Goal: Information Seeking & Learning: Learn about a topic

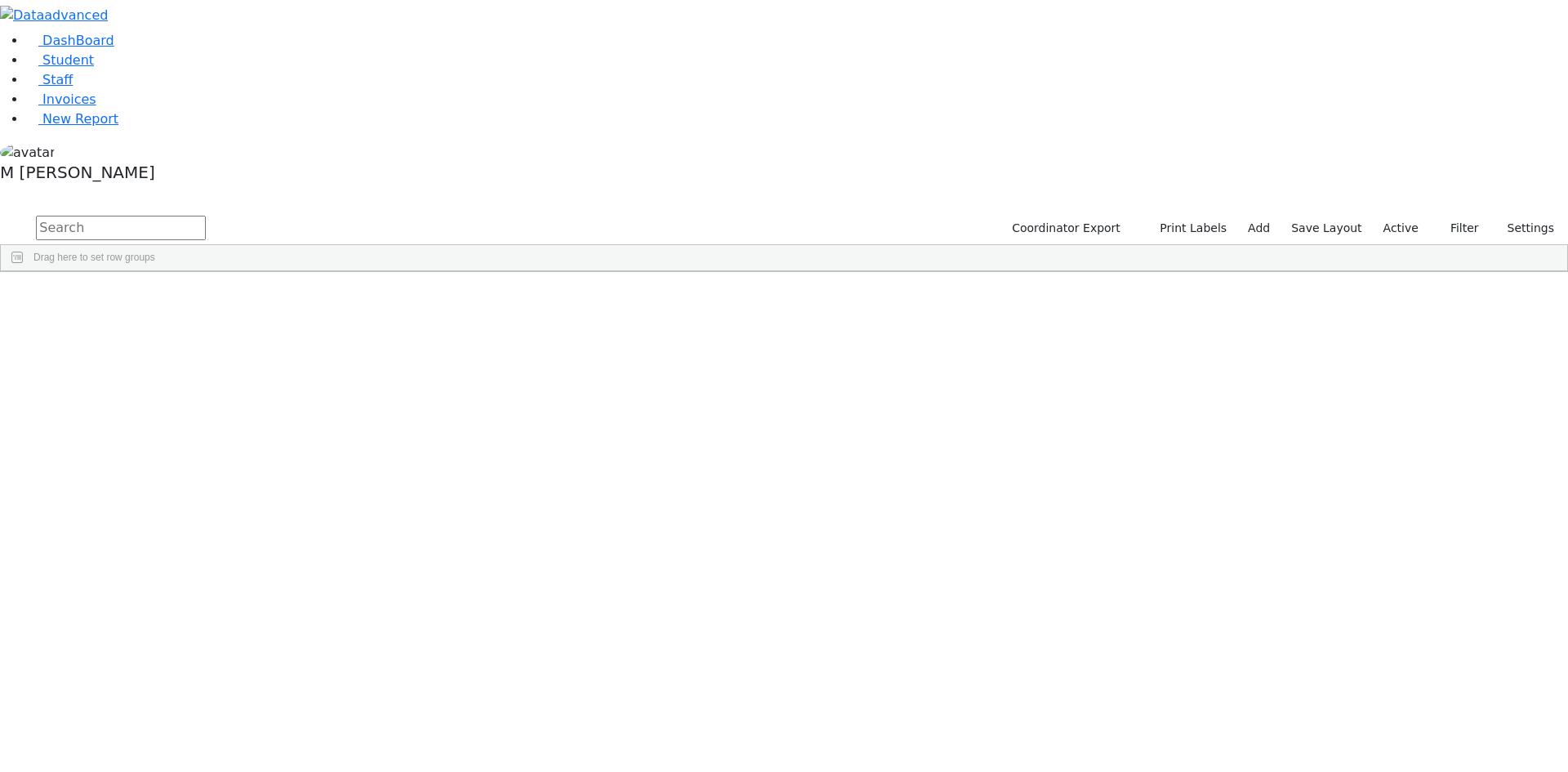
click at [206, 216] on input "text" at bounding box center [121, 227] width 170 height 25
click at [1398, 216] on label "Active" at bounding box center [1401, 228] width 50 height 25
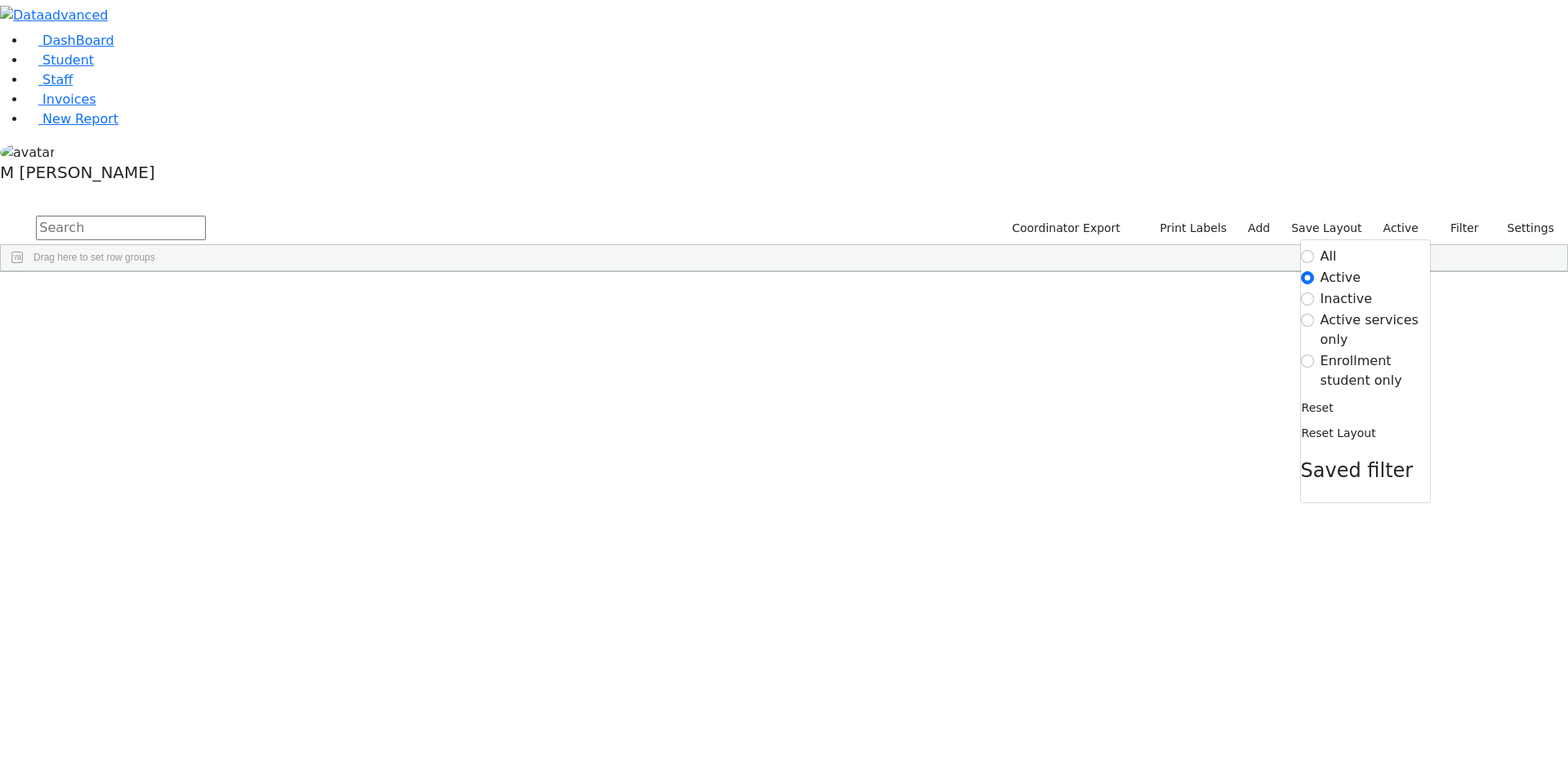
click at [1371, 352] on label "Enrollment student only" at bounding box center [1375, 371] width 109 height 39
click at [1314, 354] on input "Enrollment student only" at bounding box center [1307, 360] width 13 height 13
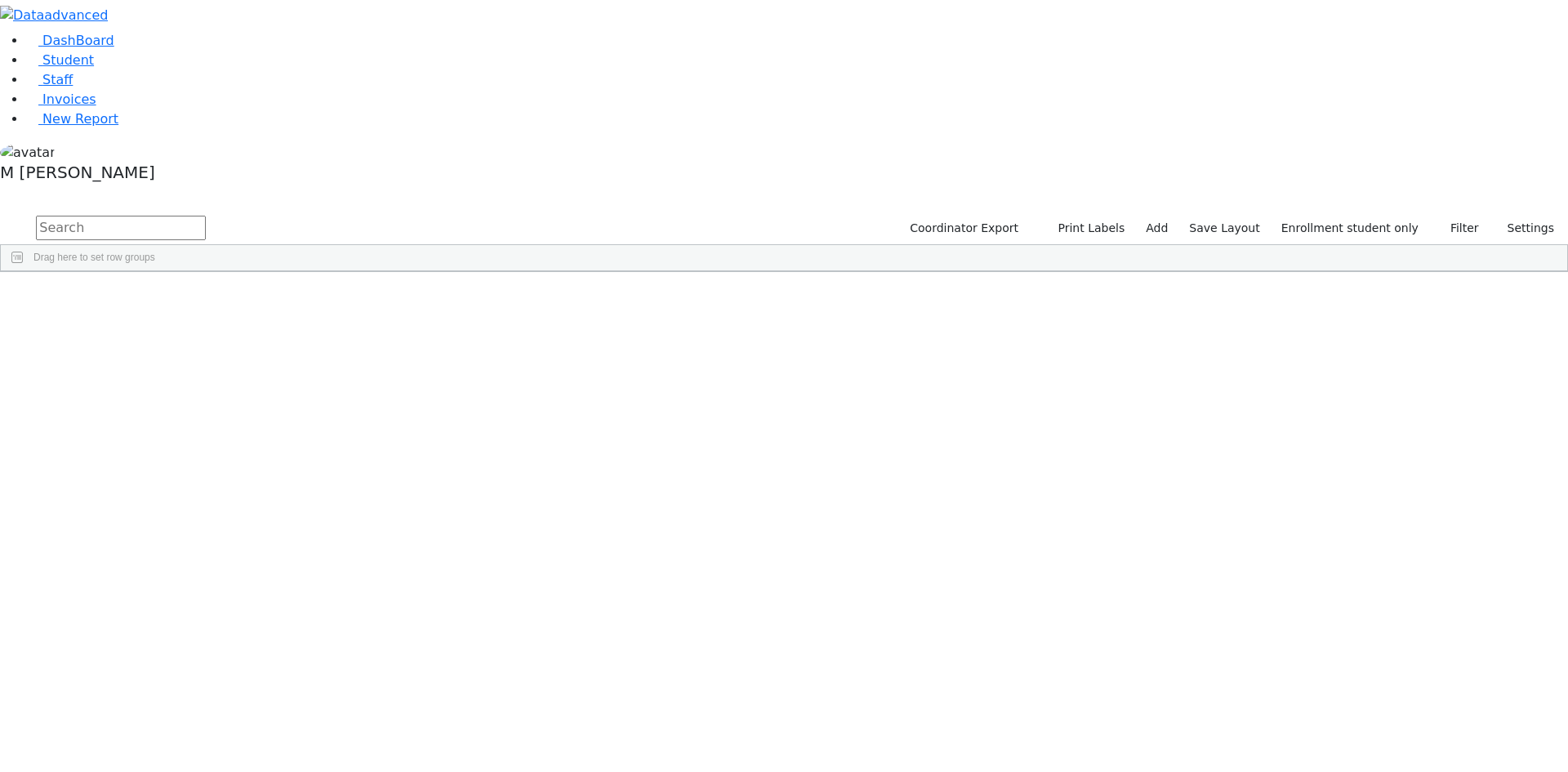
scroll to position [282, 0]
click at [164, 566] on div "[PERSON_NAME]" at bounding box center [124, 577] width 79 height 23
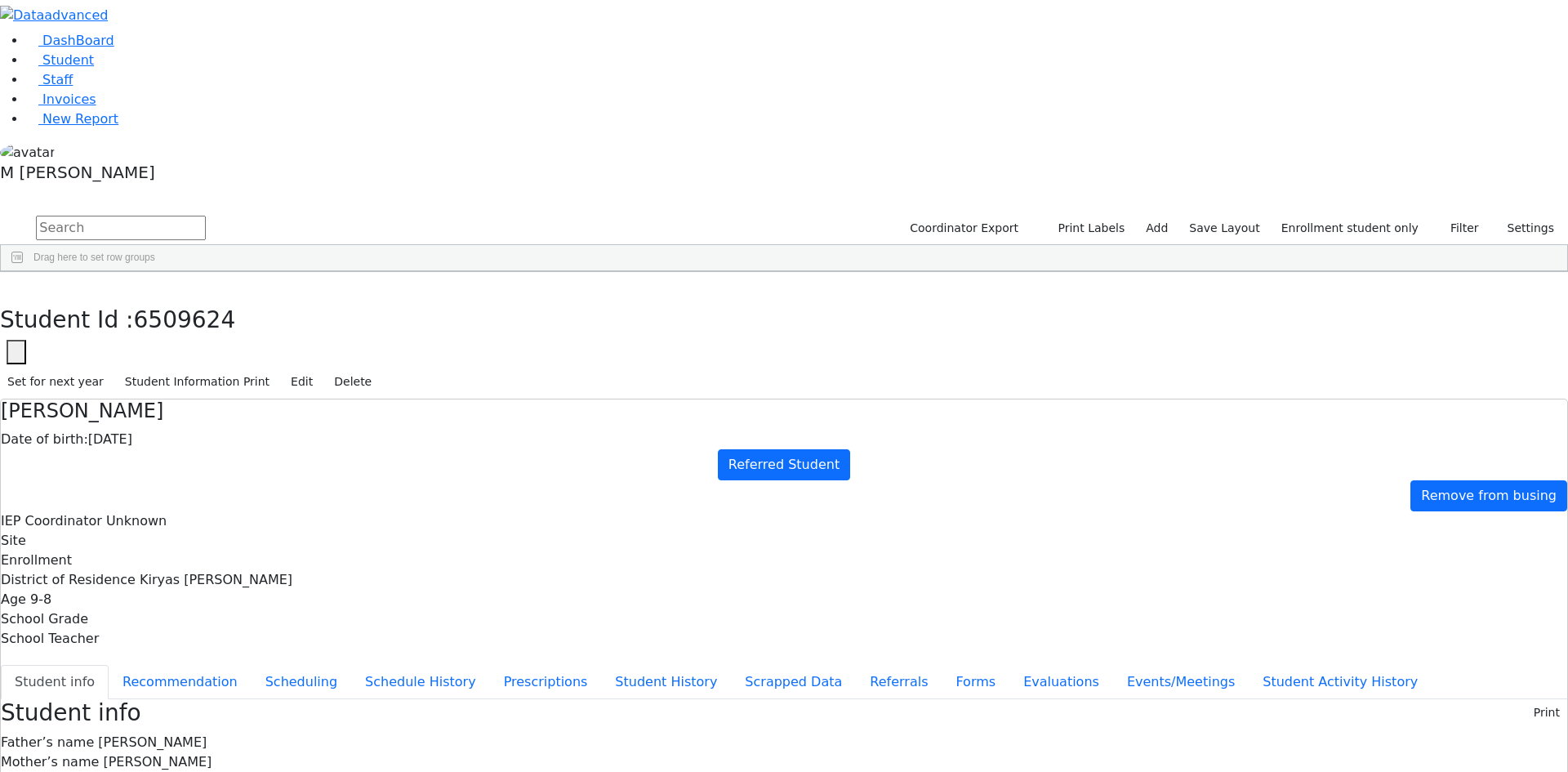
scroll to position [36, 0]
click at [1009, 665] on button "Evaluations" at bounding box center [1061, 682] width 104 height 35
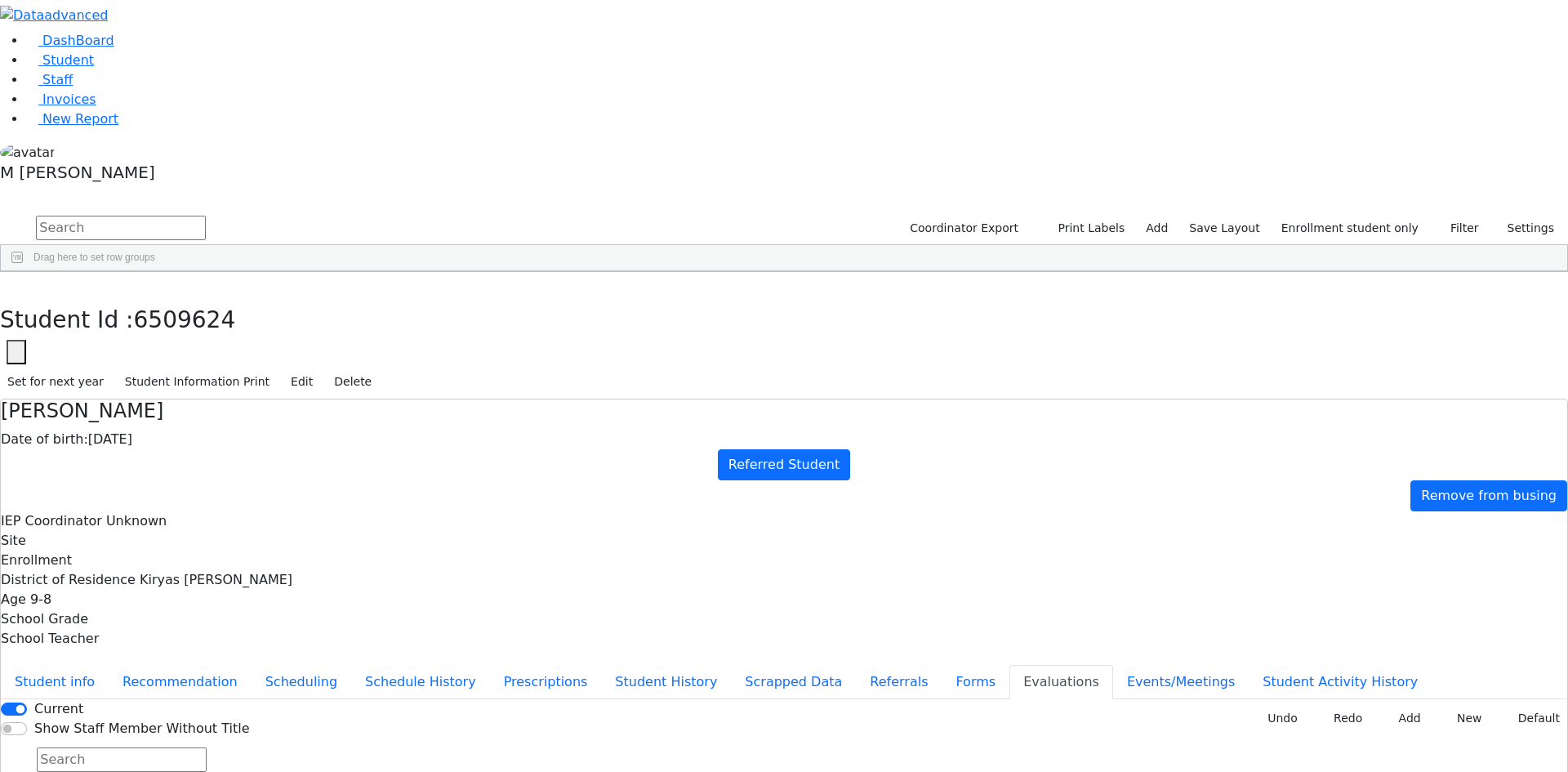
type input "2025-09-15"
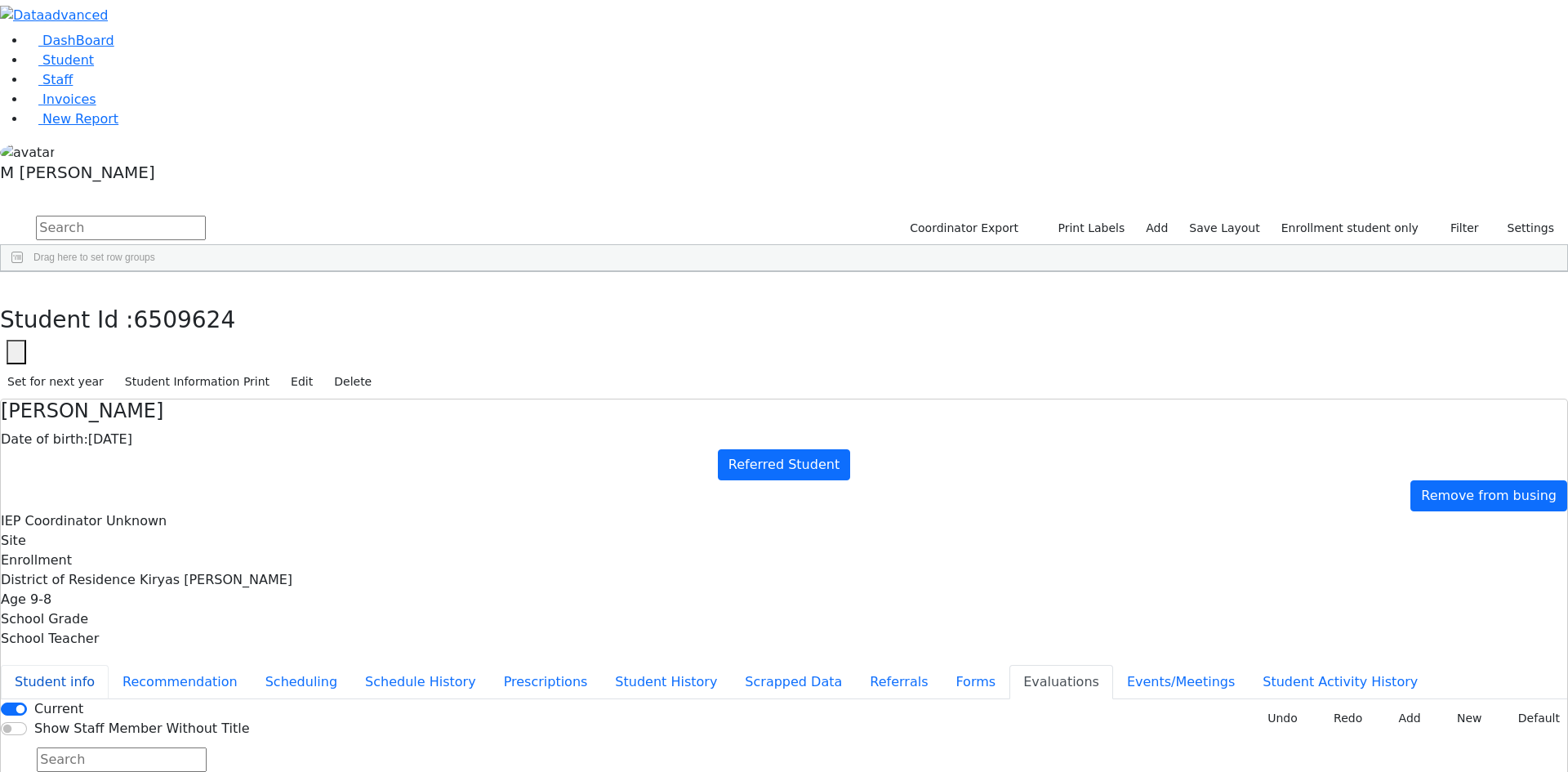
click at [109, 665] on button "Student info" at bounding box center [55, 682] width 108 height 35
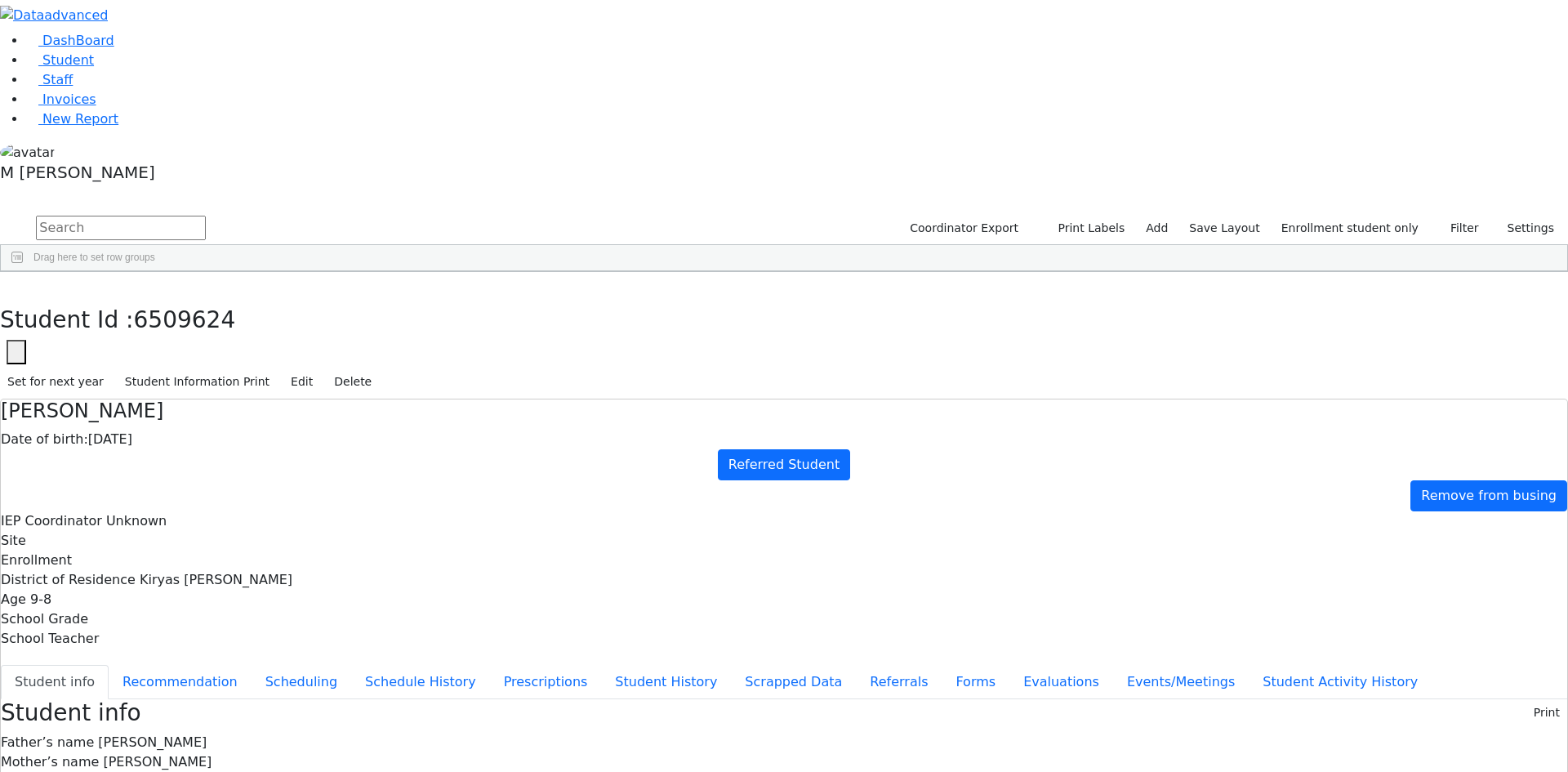
scroll to position [0, 0]
click at [61, 127] on span "New Report" at bounding box center [80, 118] width 76 height 15
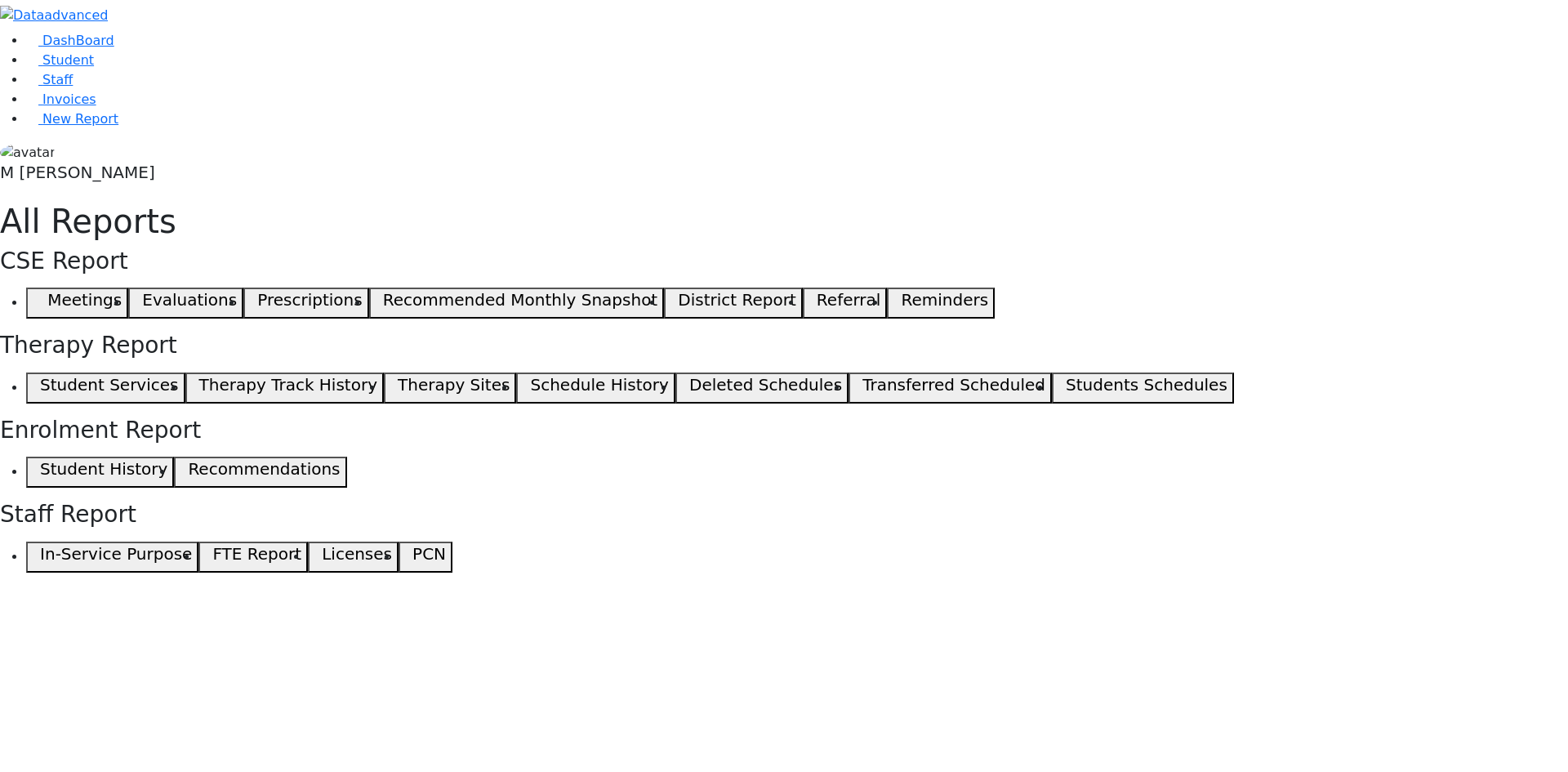
click at [40, 293] on span "button" at bounding box center [36, 303] width 8 height 19
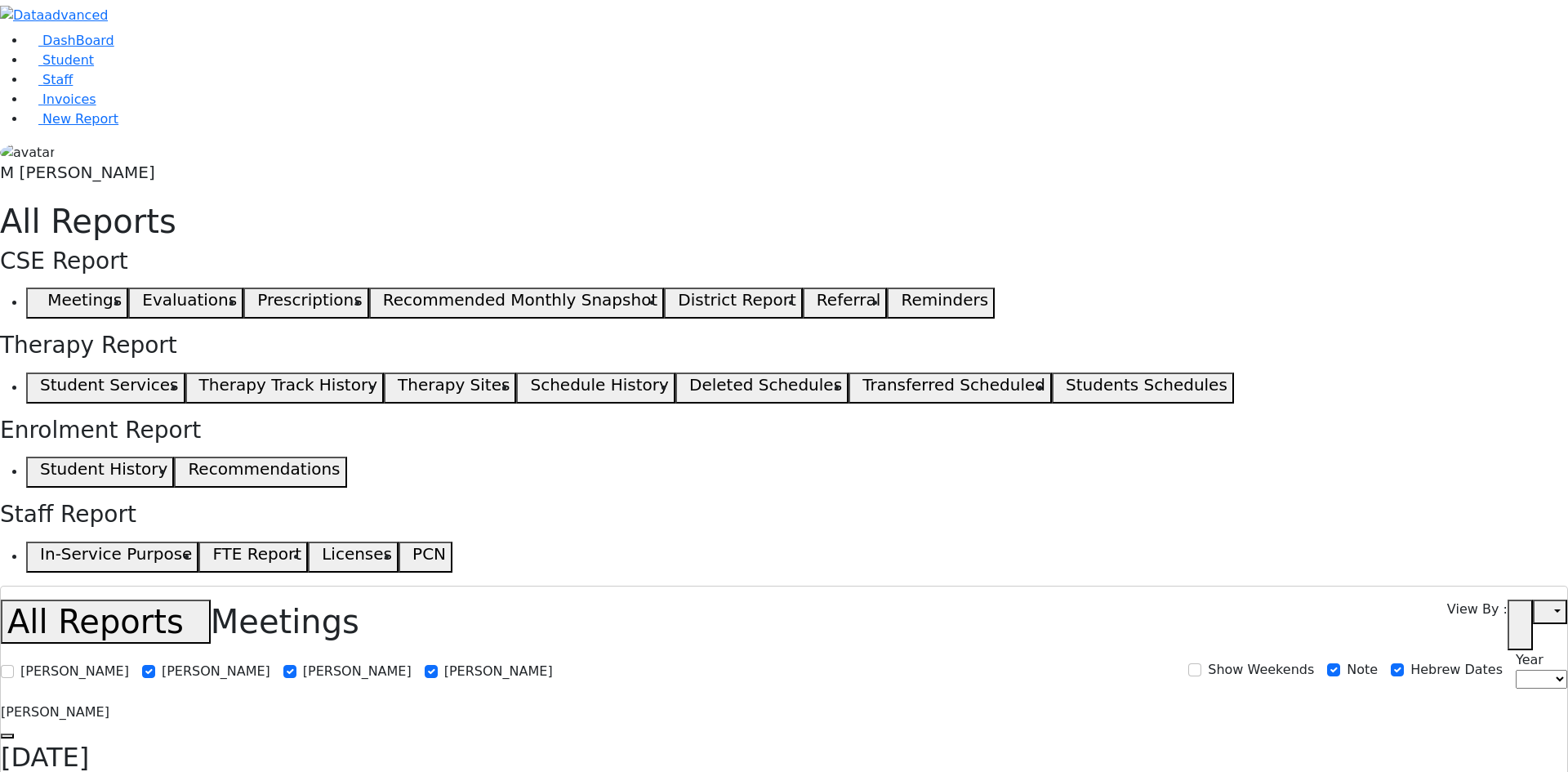
select select
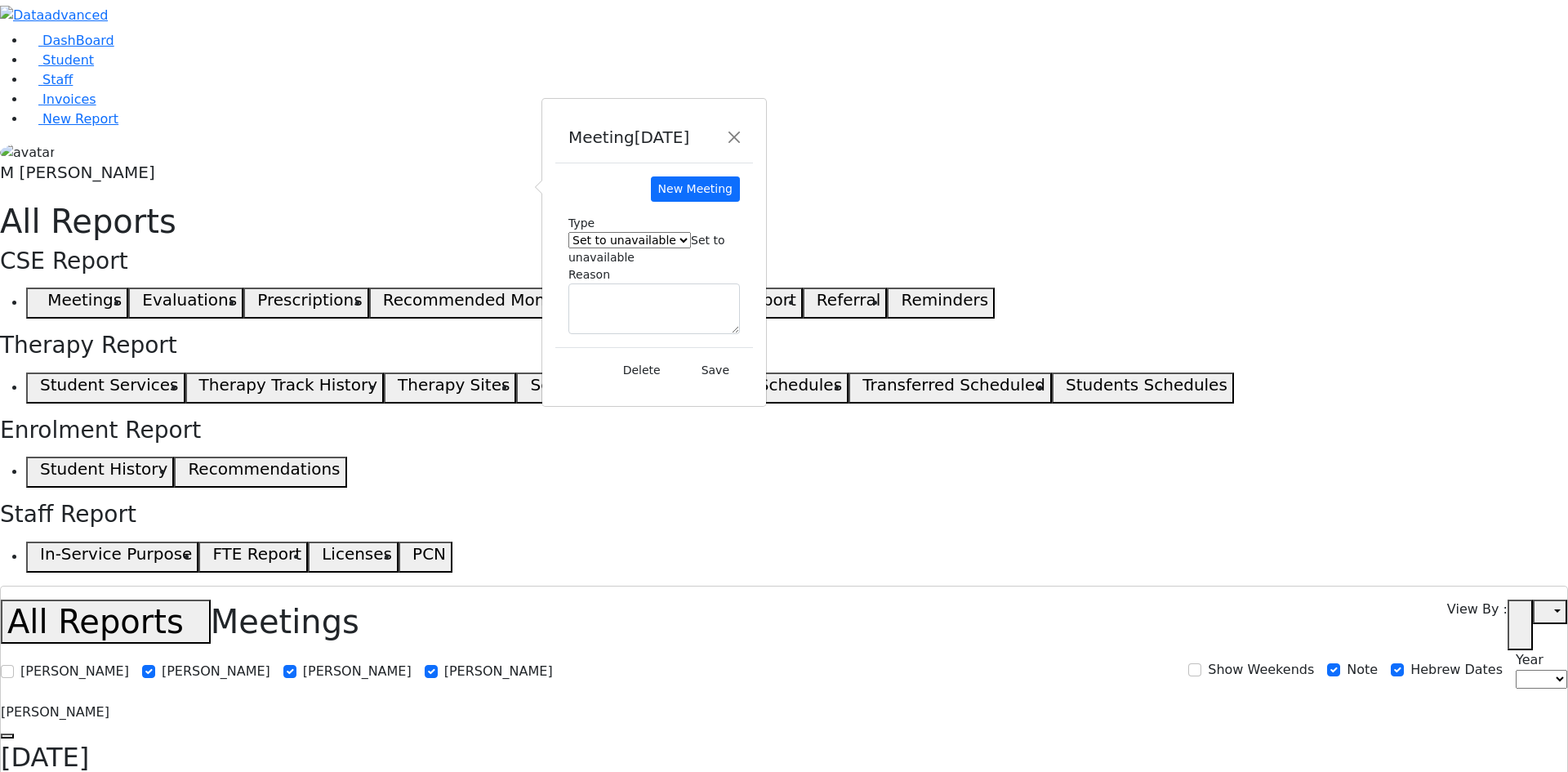
select select "3"
select select "4"
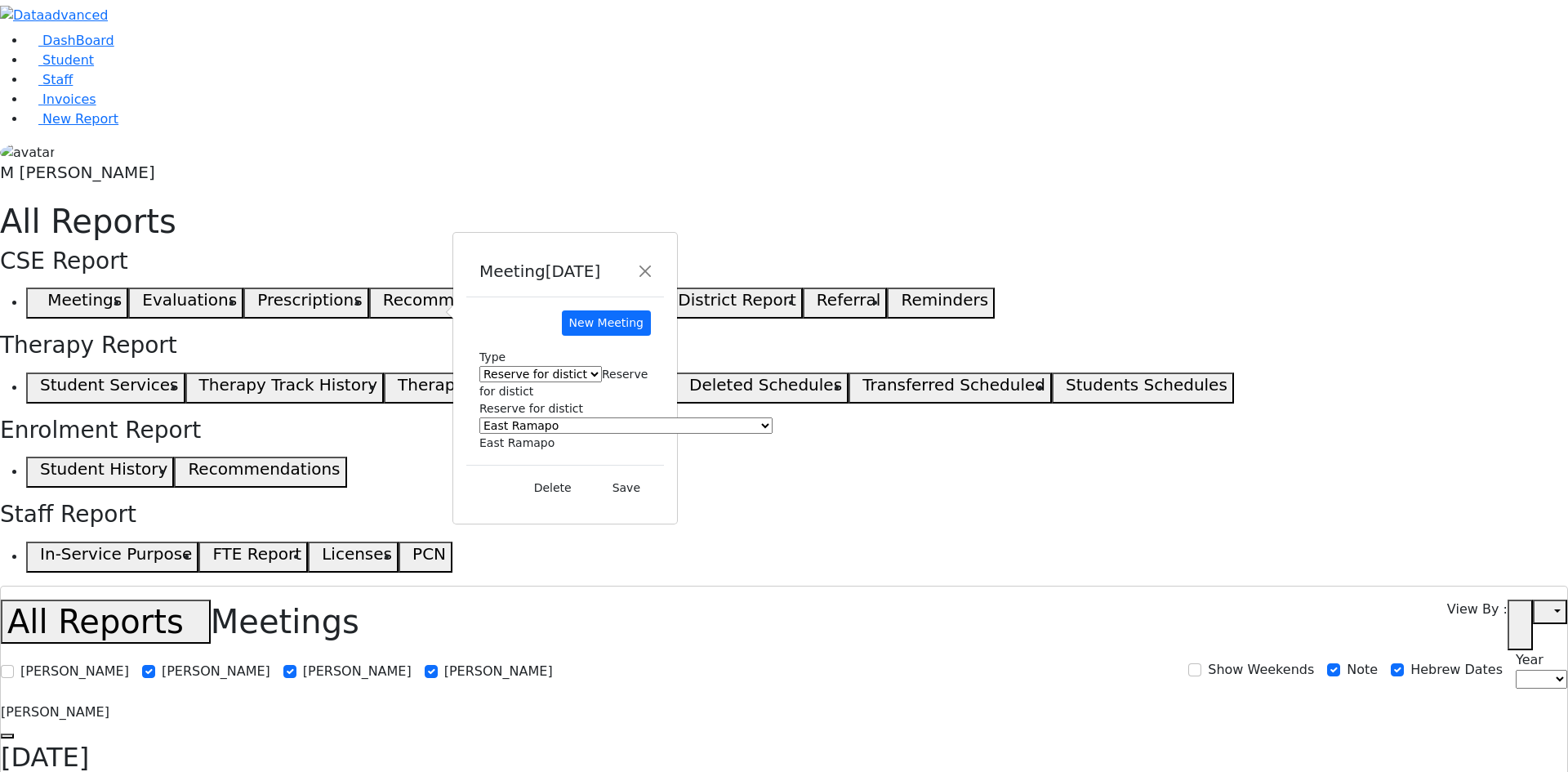
select select "3"
select select "4"
select select
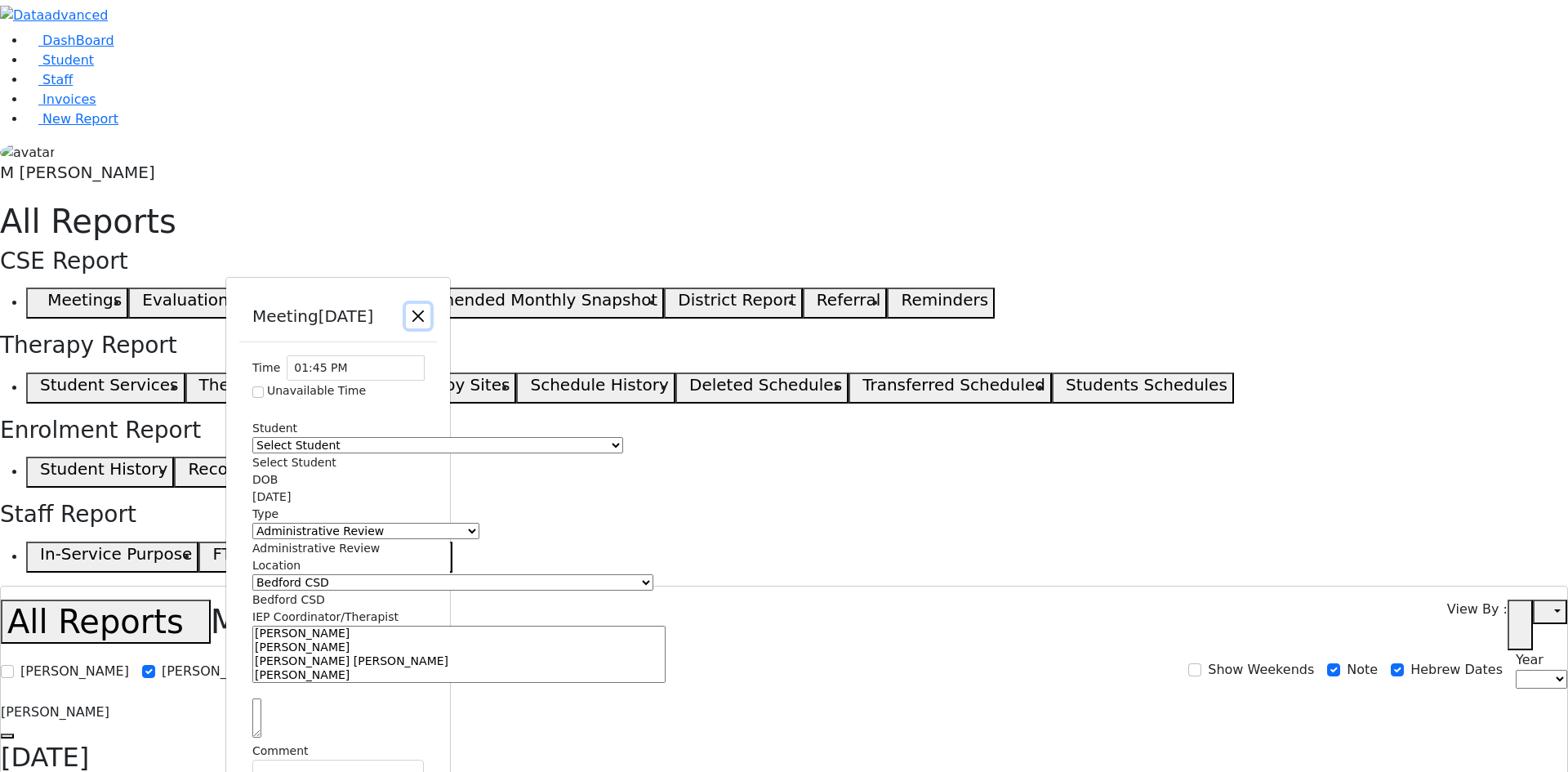
click at [430, 304] on button "Close" at bounding box center [418, 315] width 25 height 25
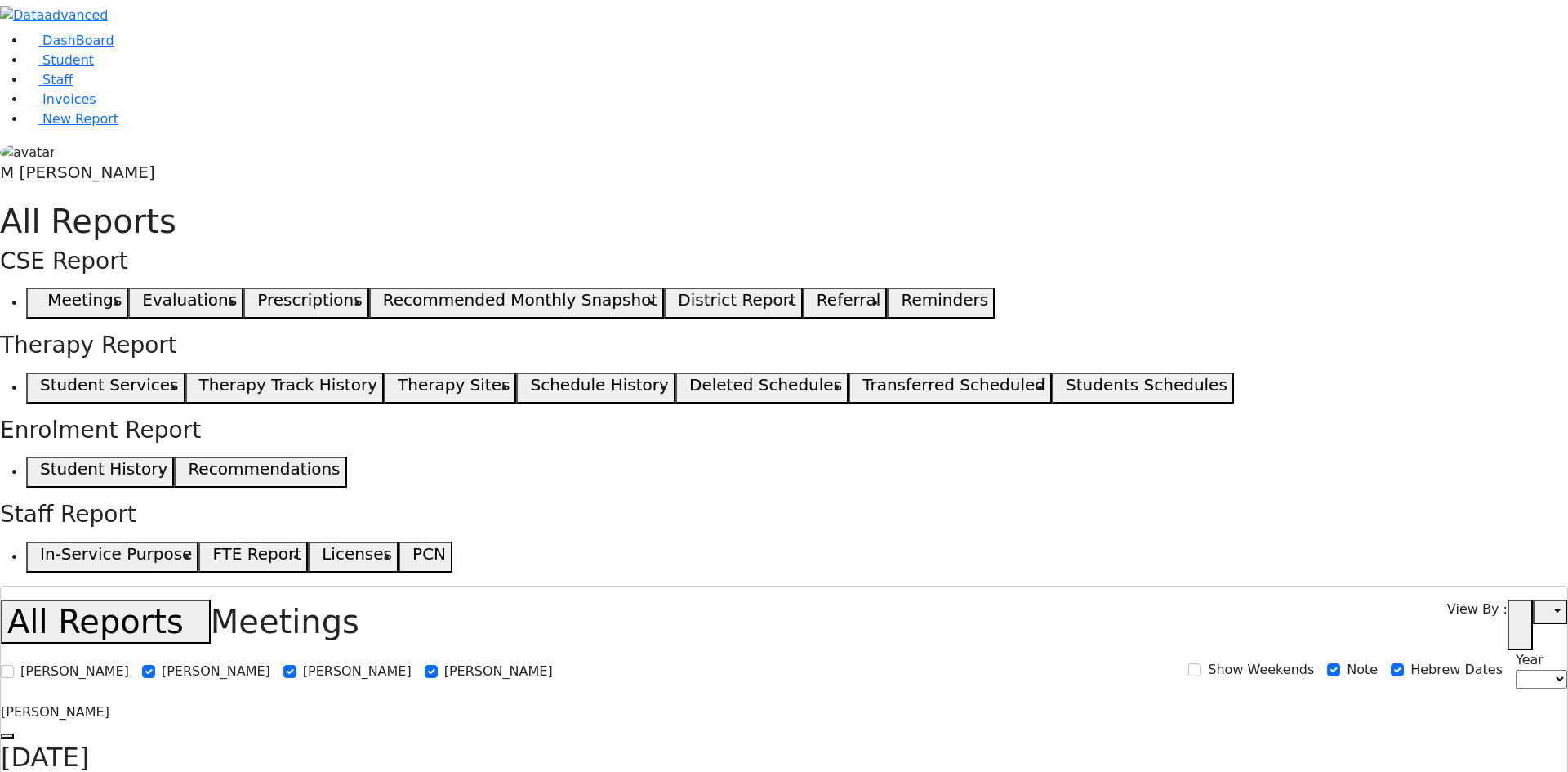
select select "3"
select select "4"
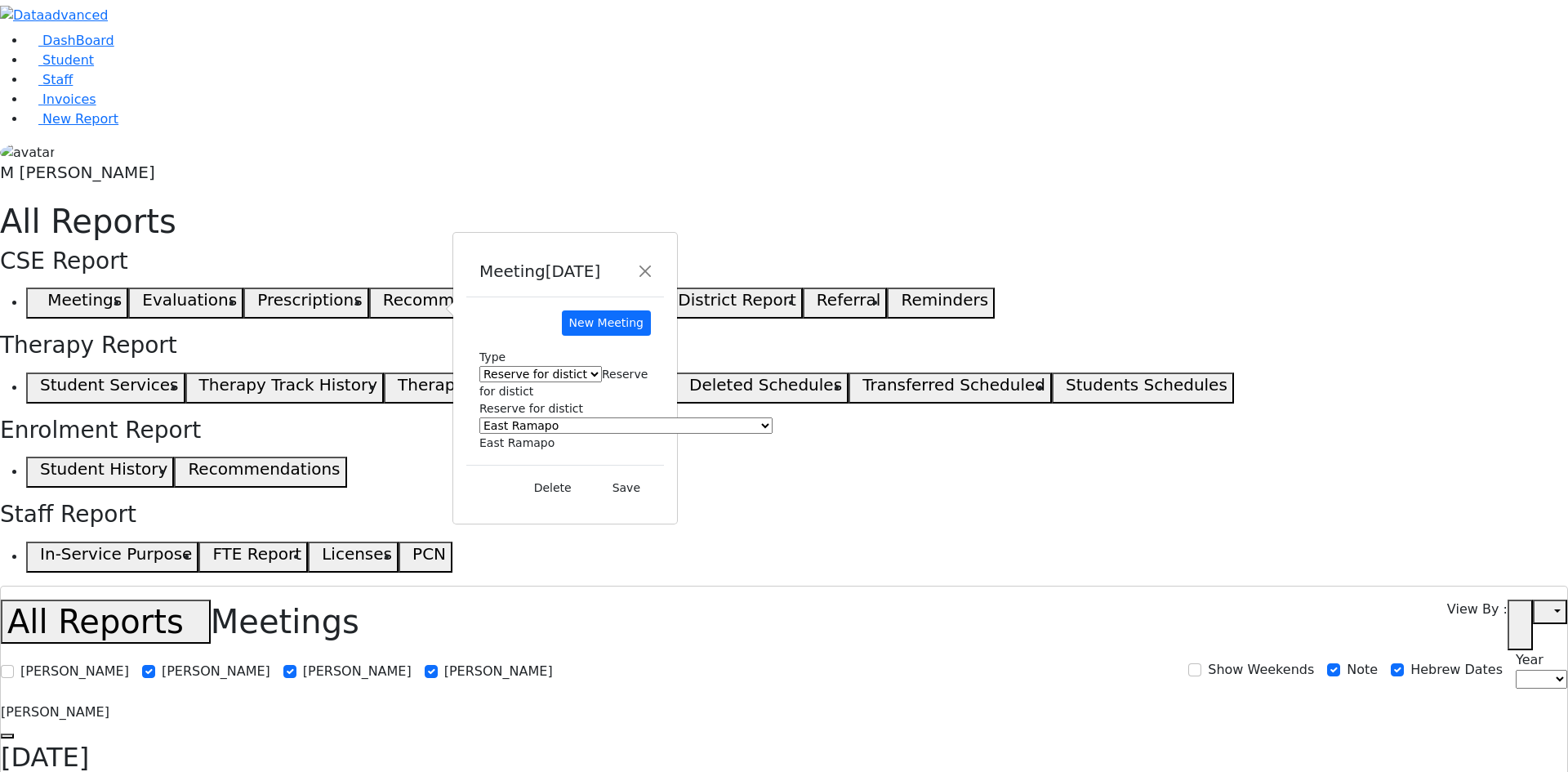
select select "3"
select select "4"
select select "3"
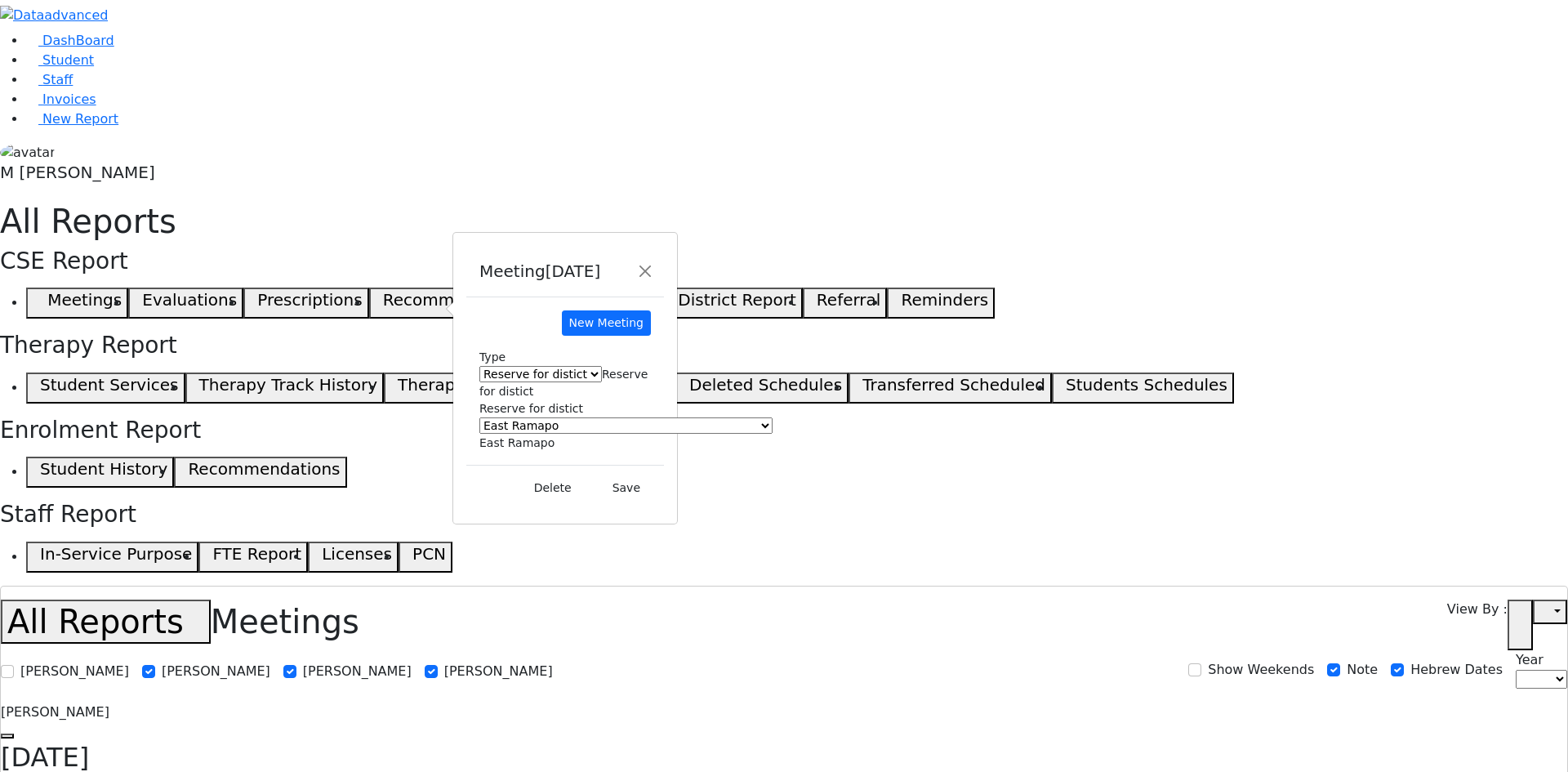
select select "4"
click at [297, 665] on input "Judy Fulda" at bounding box center [289, 671] width 13 height 13
checkbox input "false"
select select
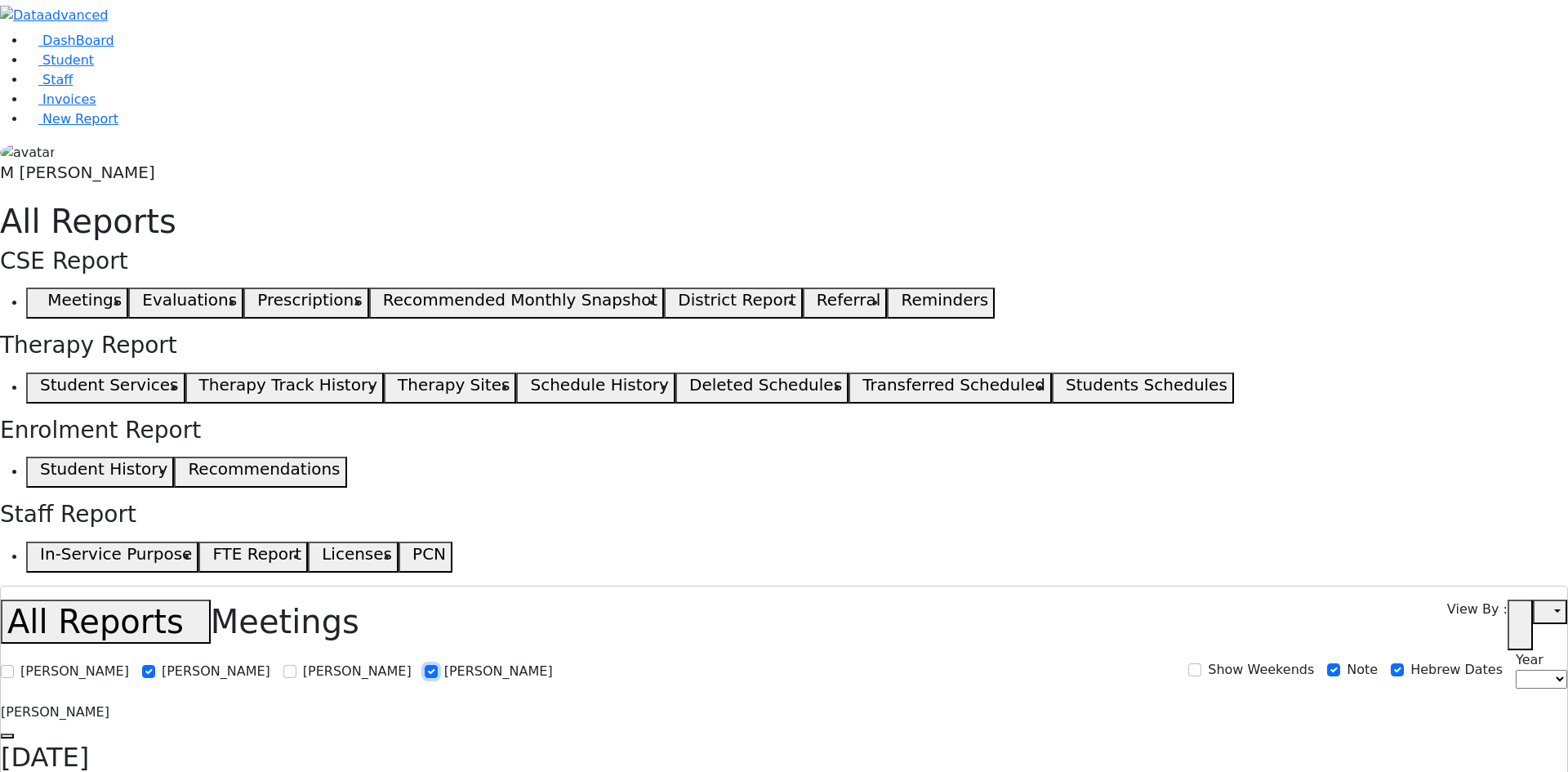
click at [438, 665] on input "Shoshana Nimchinsky" at bounding box center [430, 671] width 13 height 13
checkbox input "false"
select select
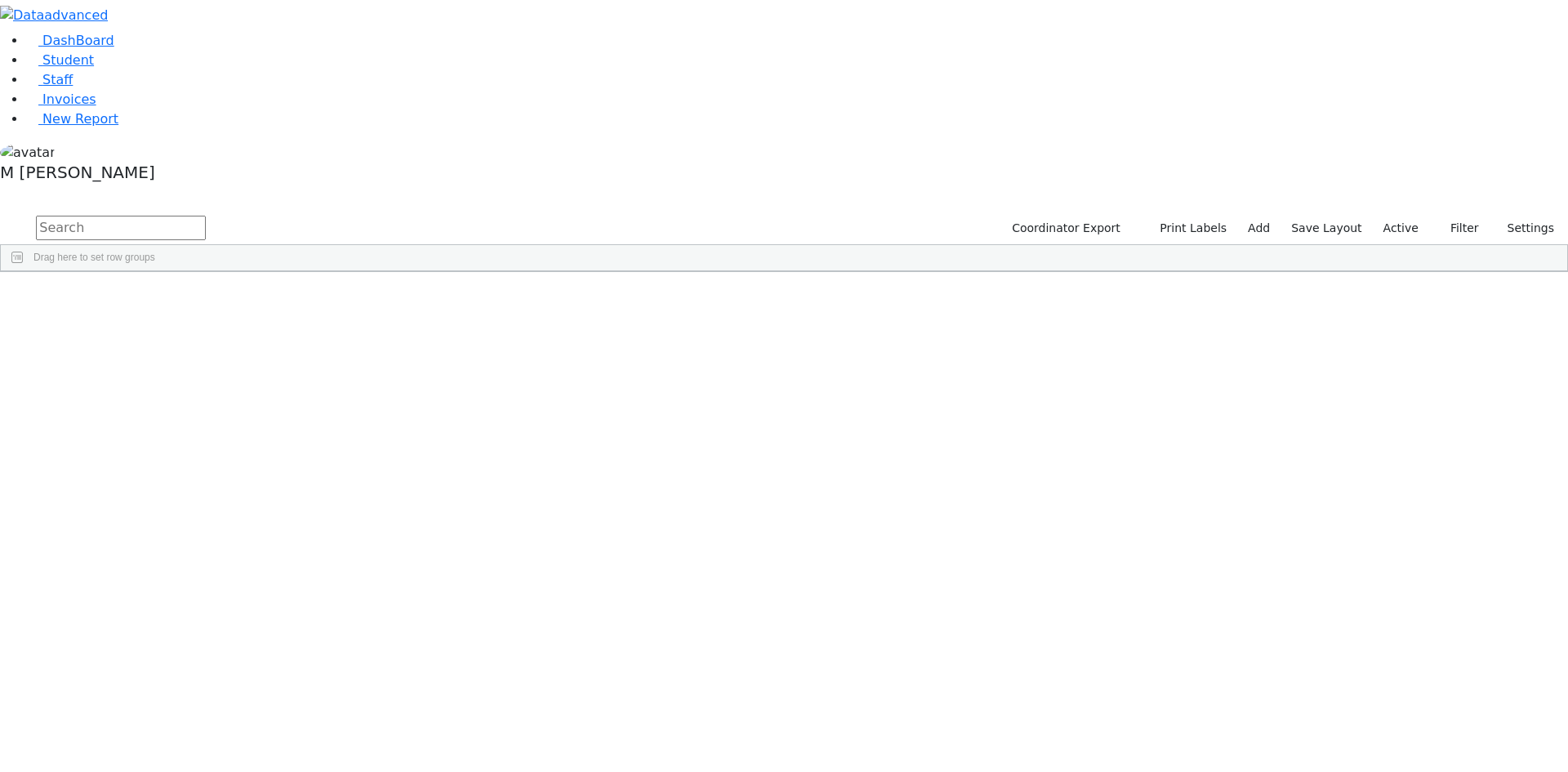
click at [206, 216] on input "text" at bounding box center [121, 227] width 170 height 25
click at [1553, 361] on span "button" at bounding box center [1559, 367] width 13 height 13
click at [1391, 574] on span at bounding box center [1397, 580] width 13 height 13
click at [1393, 676] on input "checkbox" at bounding box center [1399, 682] width 13 height 13
click at [1394, 754] on div "Special Class - K12" at bounding box center [1445, 760] width 106 height 13
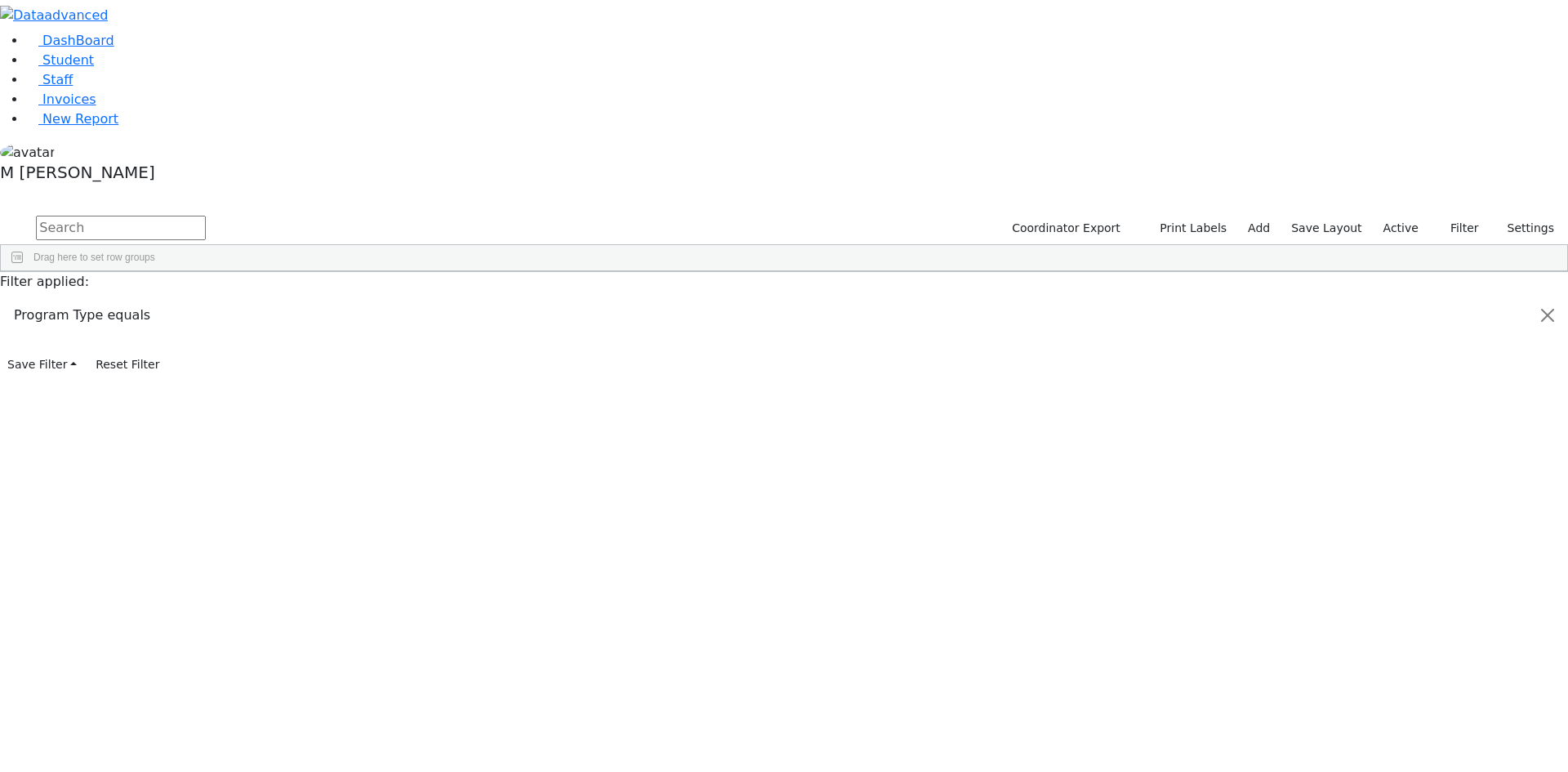
click at [1393, 754] on input "checkbox" at bounding box center [1399, 760] width 13 height 13
click at [1394, 467] on div "District Of Residence" at bounding box center [1469, 479] width 162 height 26
click at [1393, 591] on div "Chester" at bounding box center [1469, 600] width 153 height 19
click at [1393, 574] on input "checkbox" at bounding box center [1399, 580] width 13 height 13
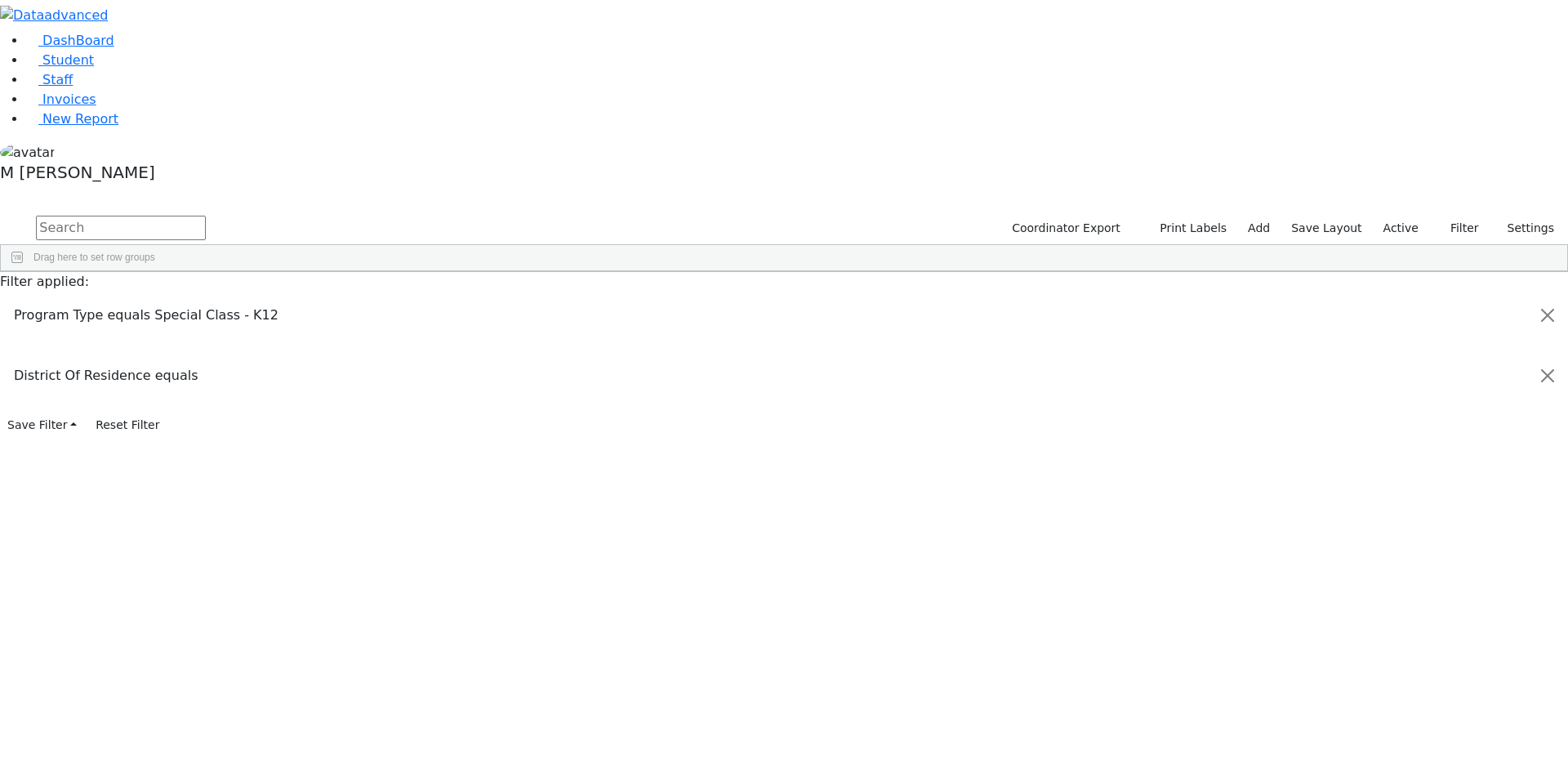
scroll to position [118, 0]
click at [1393, 653] on input "checkbox" at bounding box center [1399, 659] width 13 height 13
click at [206, 216] on input "text" at bounding box center [121, 227] width 170 height 25
click at [456, 446] on span "Excel Export (.xlsx)‎" at bounding box center [407, 457] width 97 height 23
click at [206, 216] on input "text" at bounding box center [121, 227] width 170 height 25
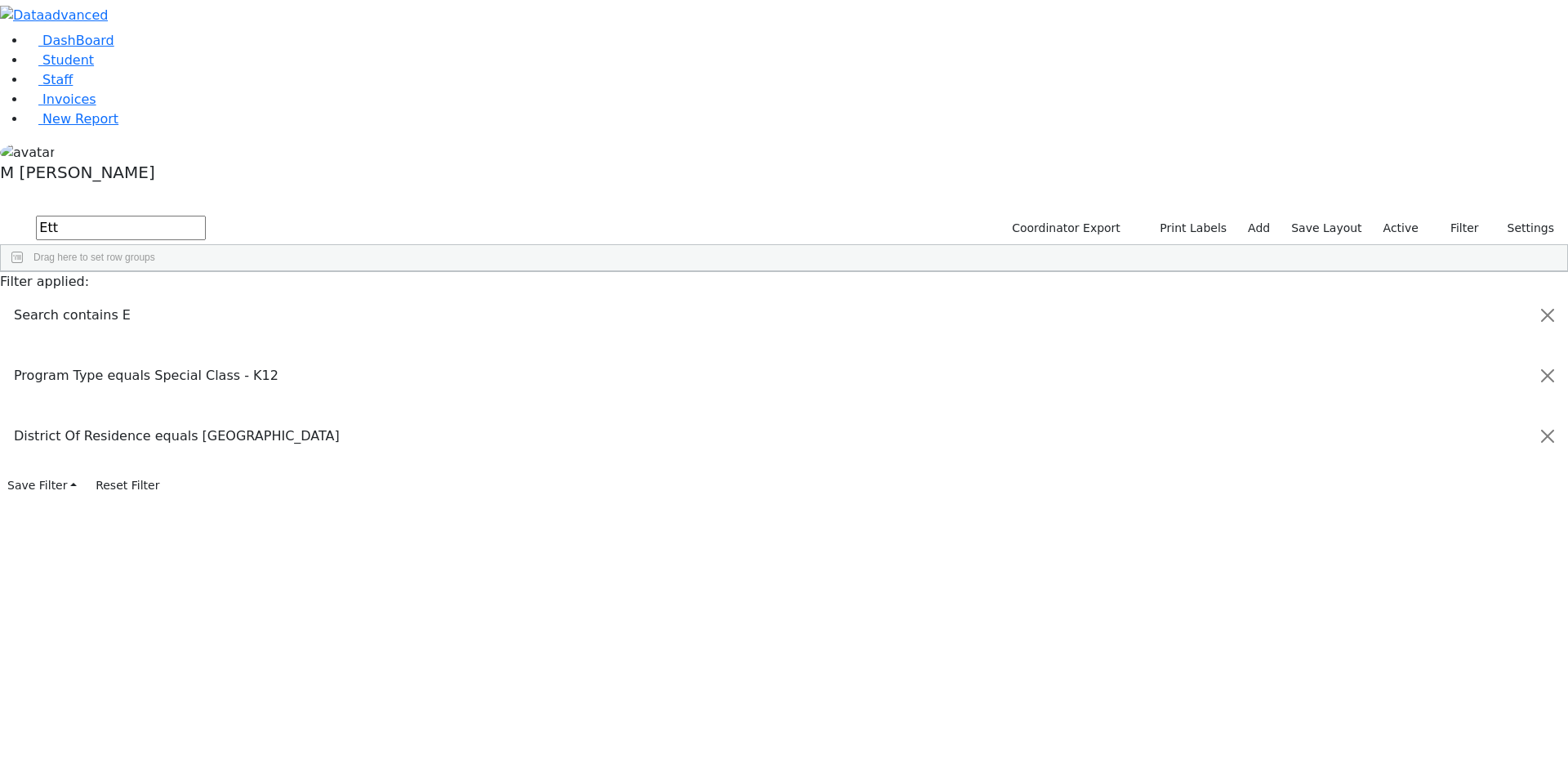
scroll to position [0, 0]
type input "Etty"
click at [90, 68] on link "Student" at bounding box center [60, 60] width 68 height 15
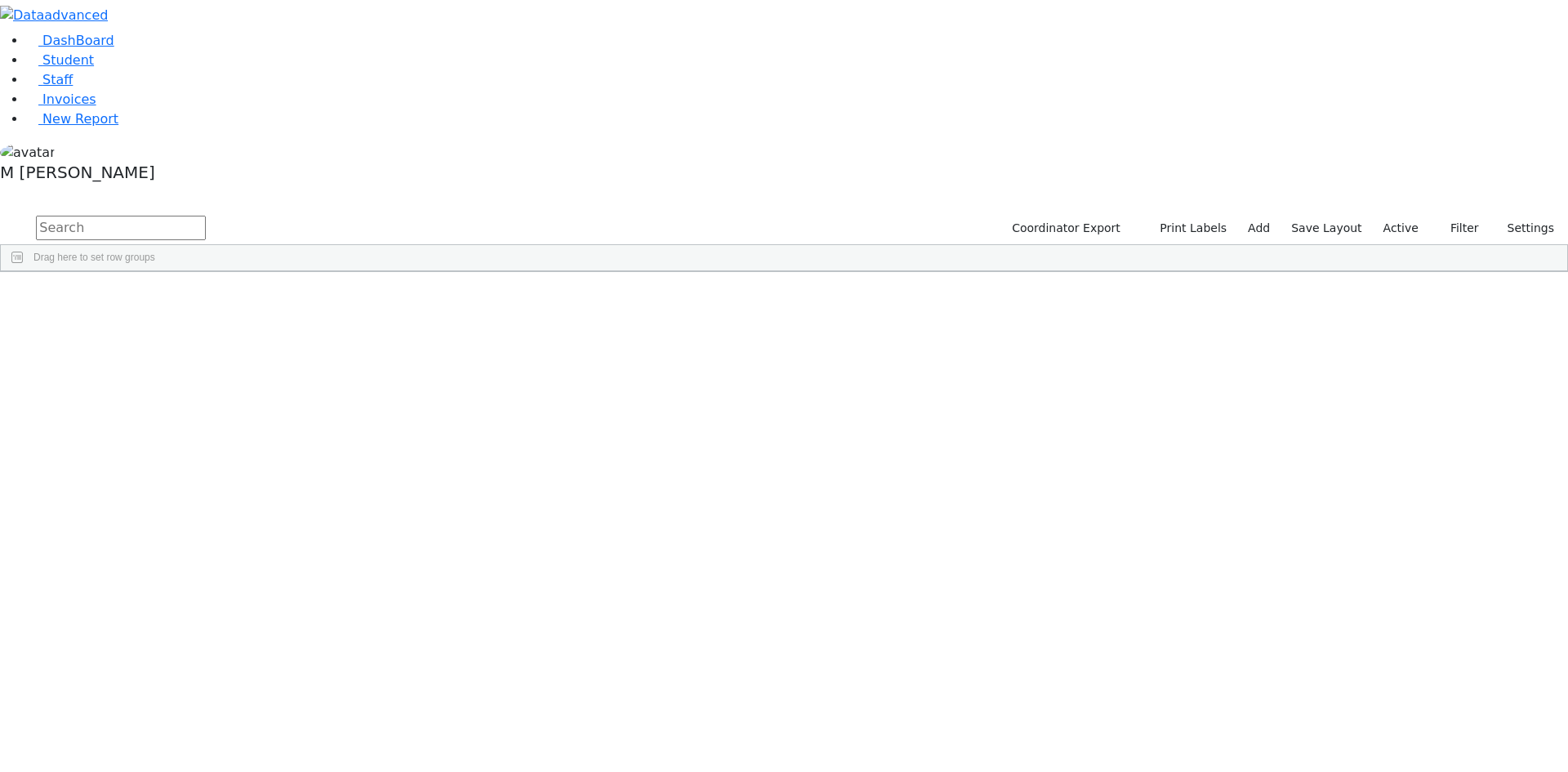
click at [206, 216] on input "text" at bounding box center [121, 227] width 170 height 25
type input "ett"
click at [1397, 216] on label "Active" at bounding box center [1401, 228] width 50 height 25
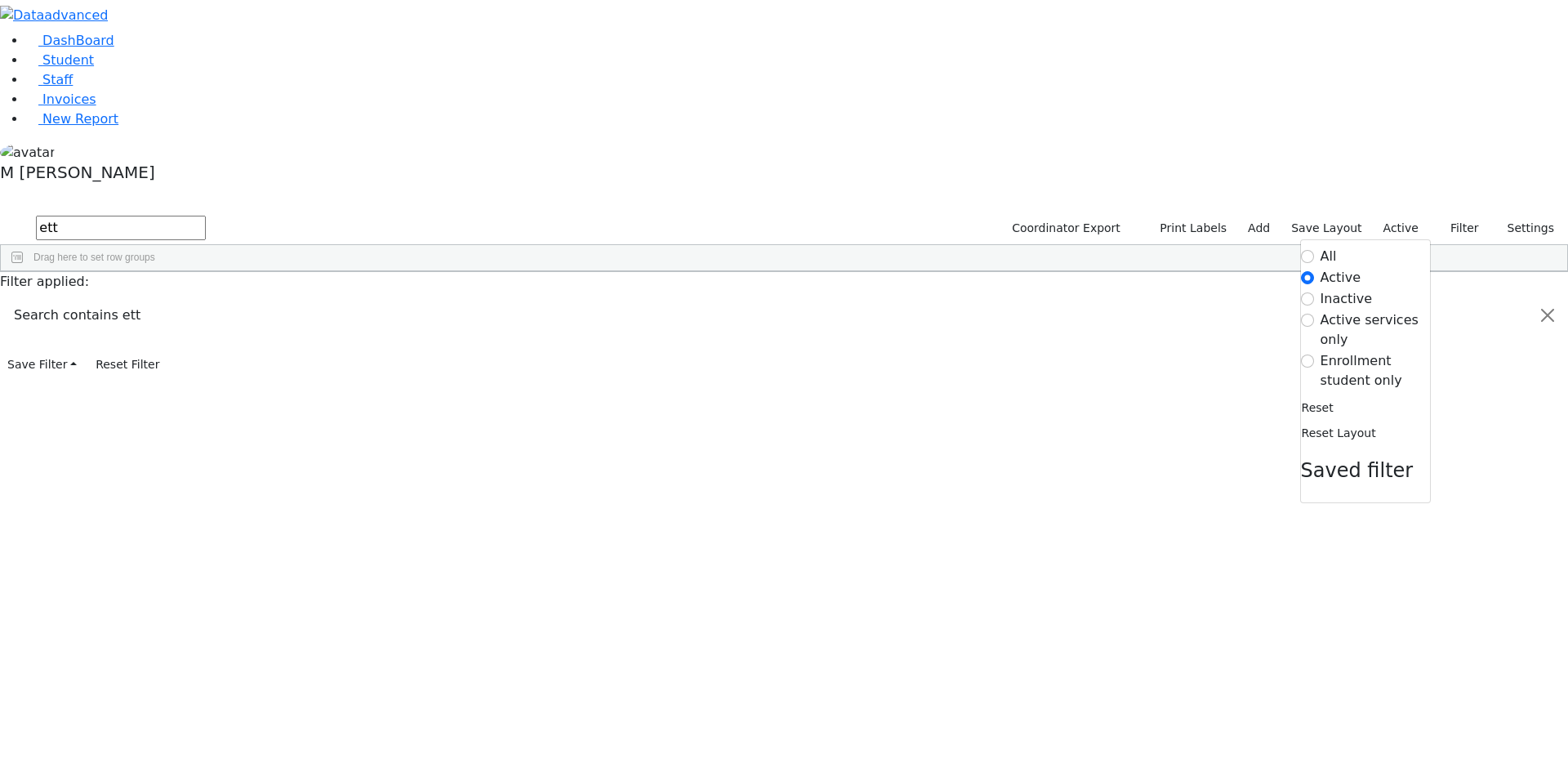
click at [1376, 352] on label "Enrollment student only" at bounding box center [1375, 371] width 109 height 39
click at [1314, 354] on input "Enrollment student only" at bounding box center [1307, 360] width 13 height 13
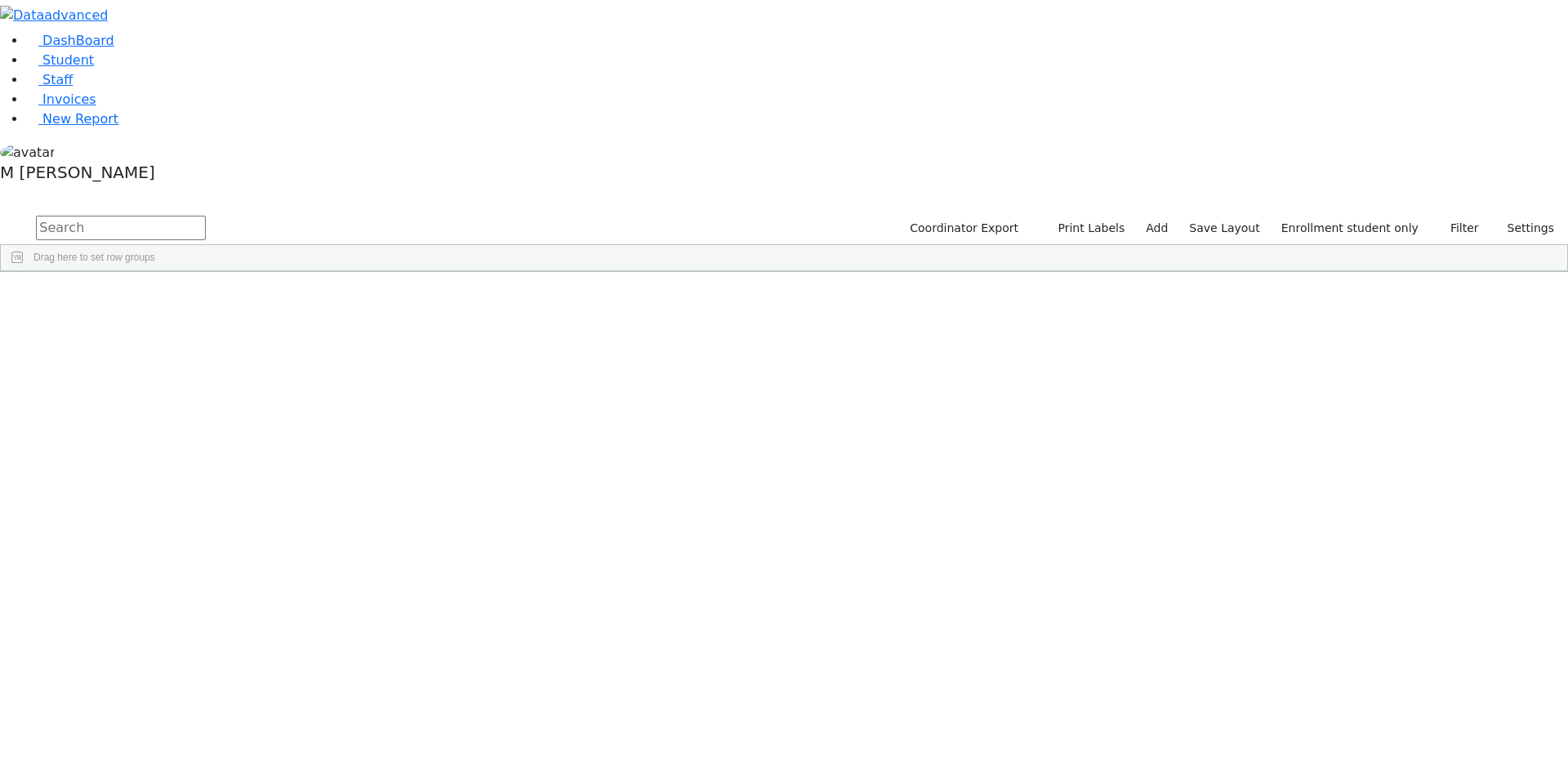
scroll to position [163, 0]
click at [243, 684] on div "Etty" at bounding box center [203, 695] width 79 height 23
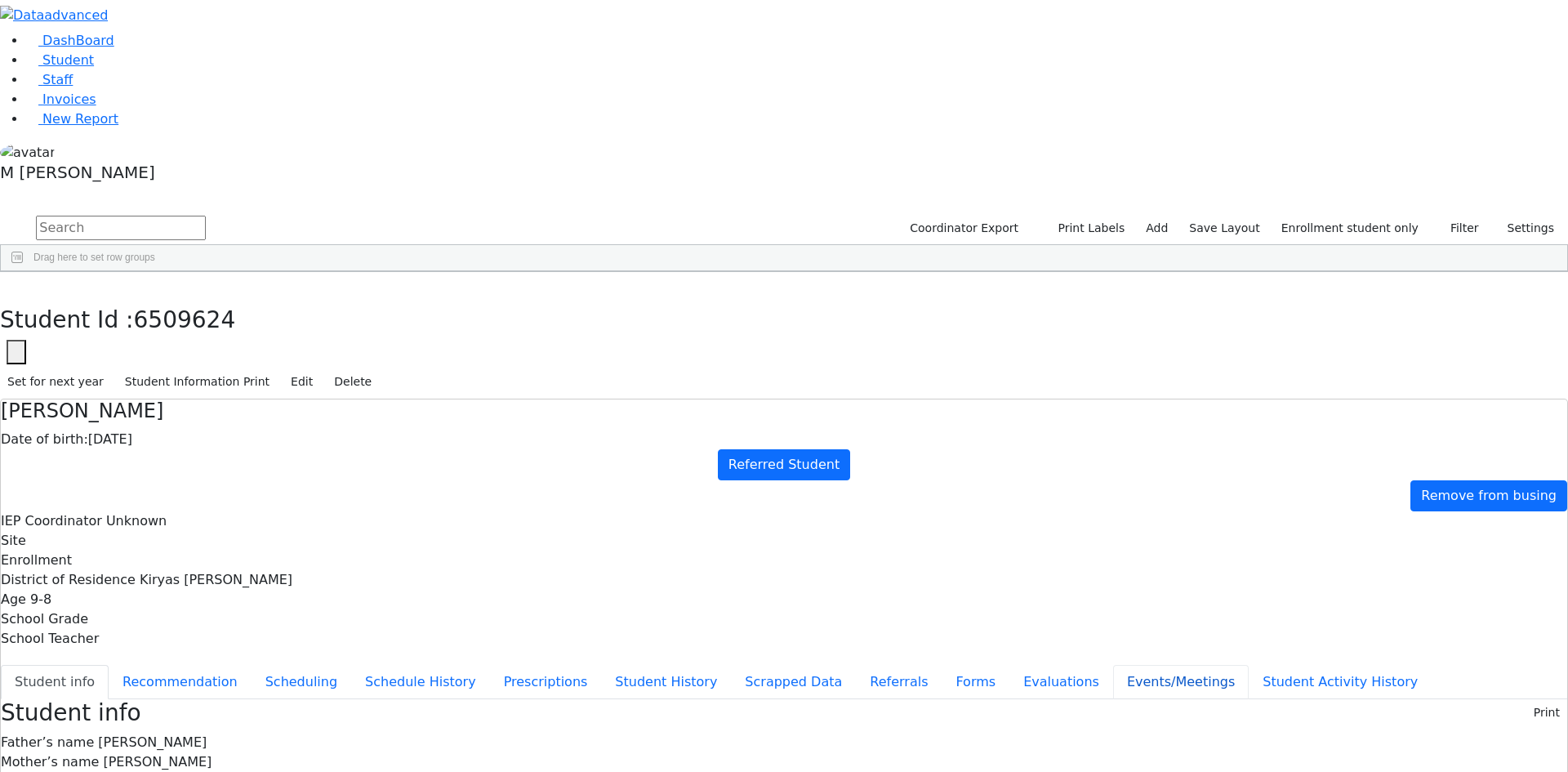
click at [1113, 665] on button "Events/Meetings" at bounding box center [1181, 682] width 135 height 35
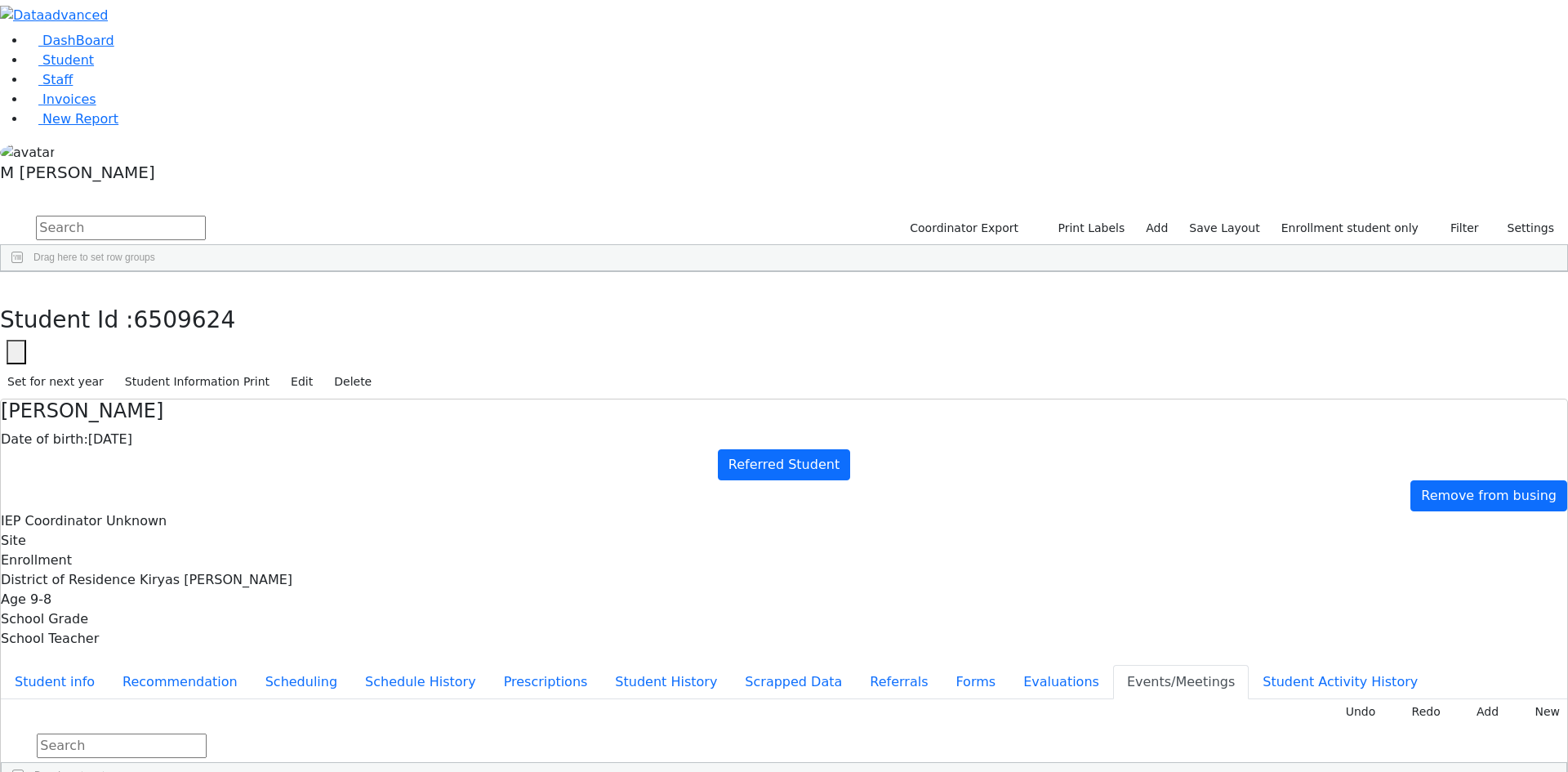
click at [295, 13] on div "DashBoard Student Staff Invoices New Report 39" at bounding box center [784, 395] width 1568 height 791
click at [24, 272] on button "button" at bounding box center [12, 289] width 24 height 35
click at [206, 216] on input "text" at bounding box center [121, 227] width 170 height 25
type input "Spitz"
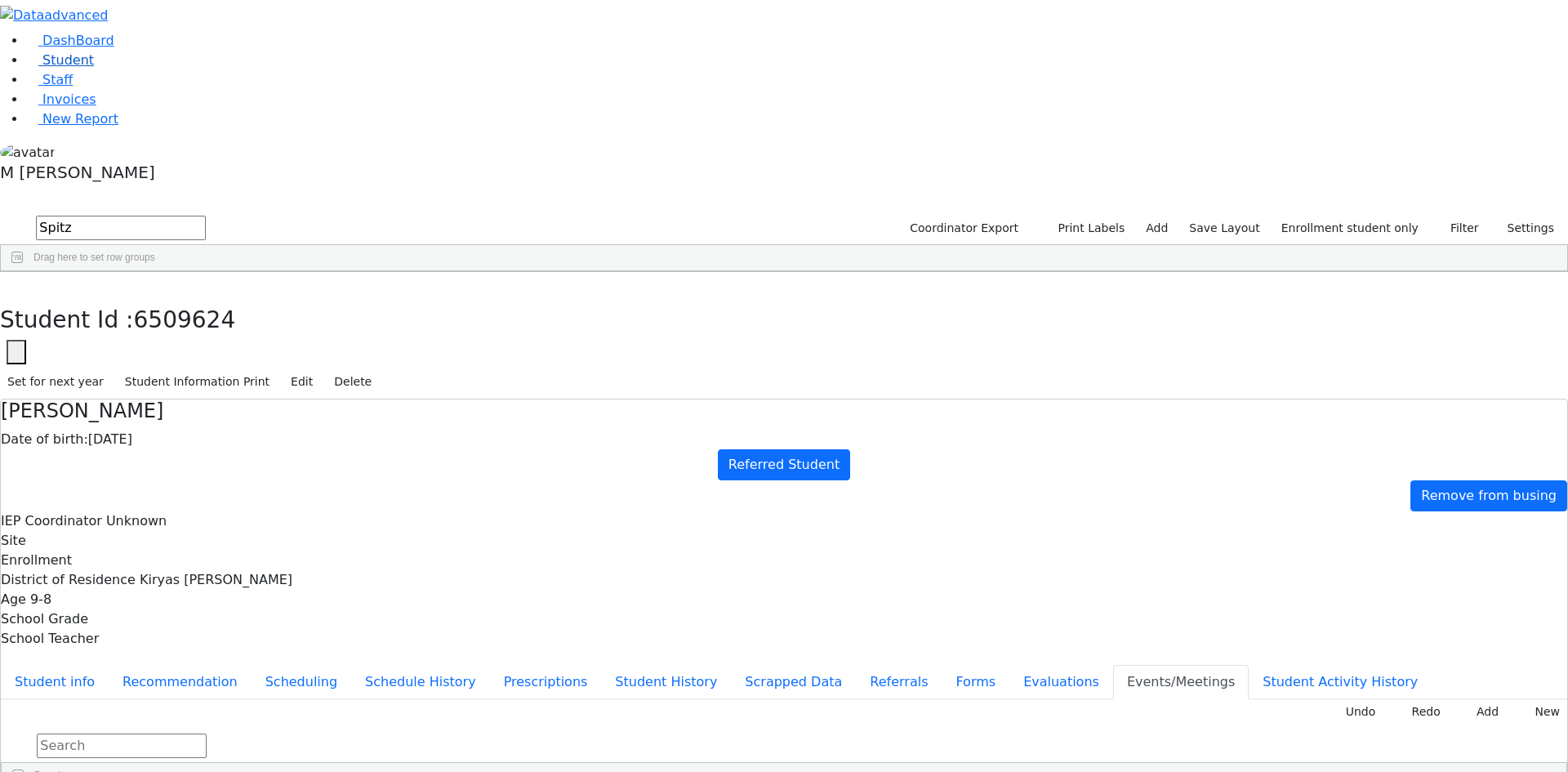
click at [42, 68] on span "Student" at bounding box center [68, 60] width 52 height 15
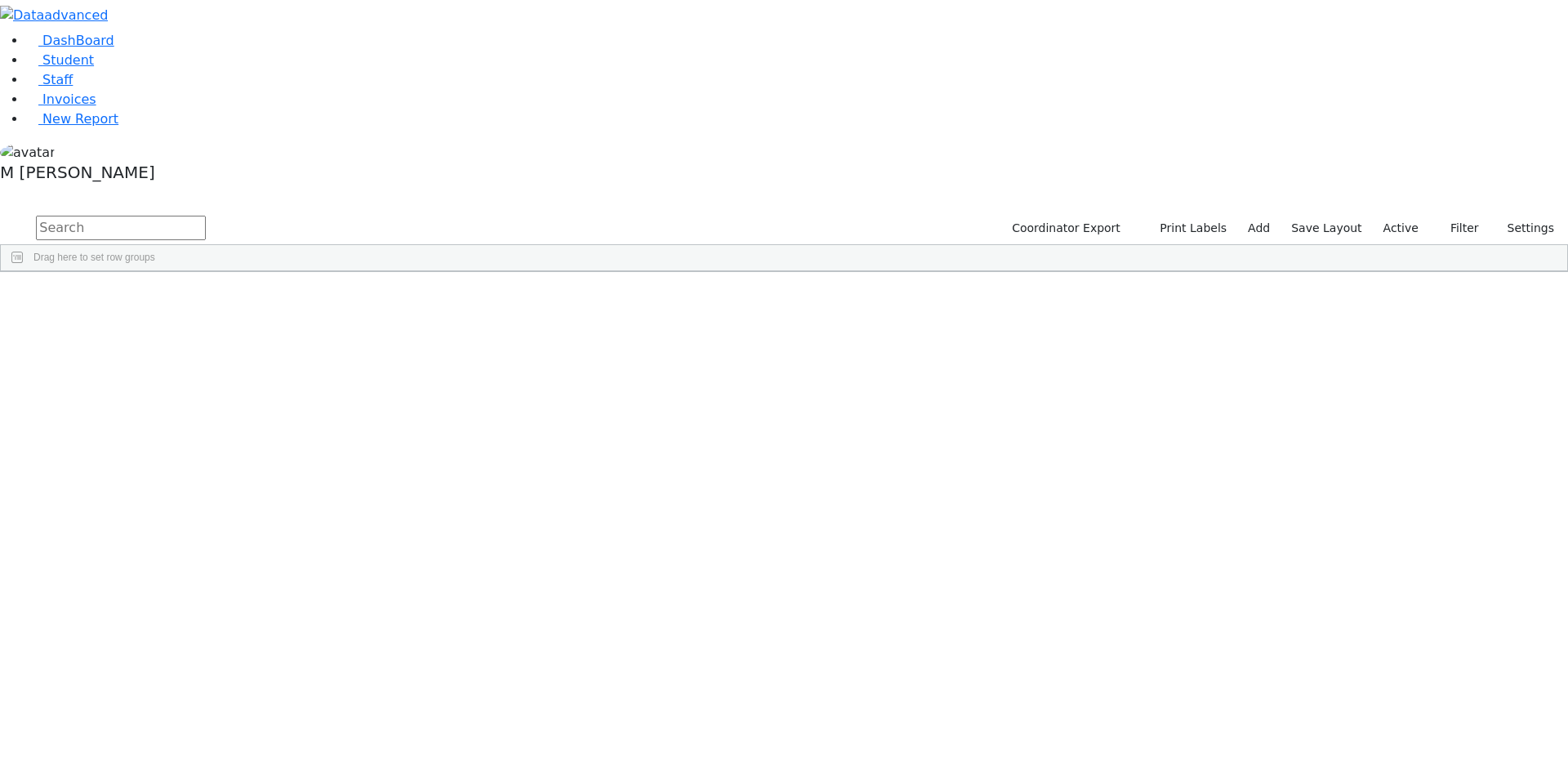
click at [32, 213] on button "submit" at bounding box center [16, 228] width 32 height 31
click at [206, 216] on input "text" at bounding box center [121, 227] width 170 height 25
type input "Spi"
click at [321, 435] on div "[DATE]" at bounding box center [281, 446] width 79 height 23
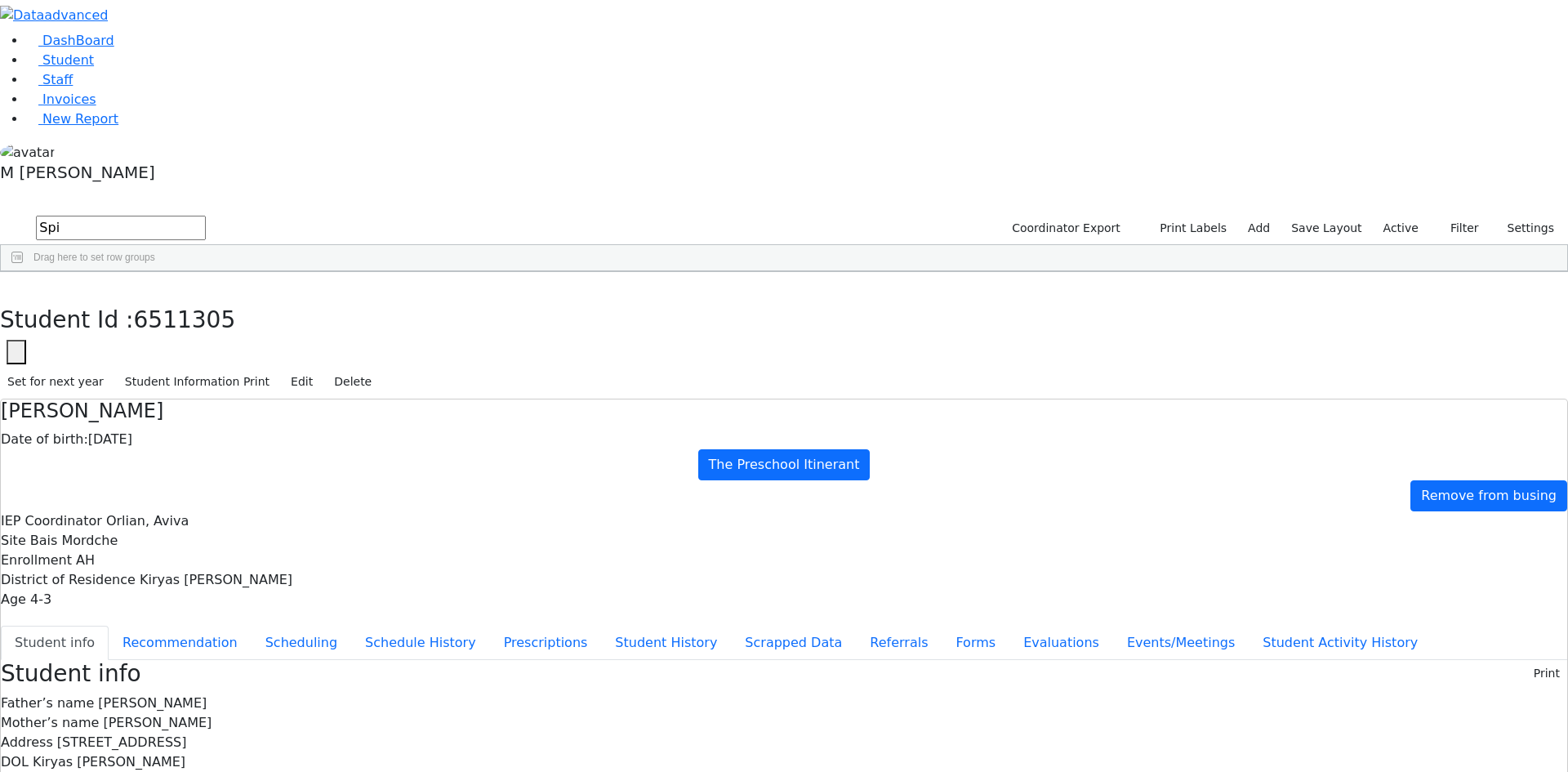
click at [52, 592] on span "4-3" at bounding box center [41, 600] width 21 height 15
click at [252, 626] on button "Recommendation" at bounding box center [180, 643] width 143 height 35
checkbox input "true"
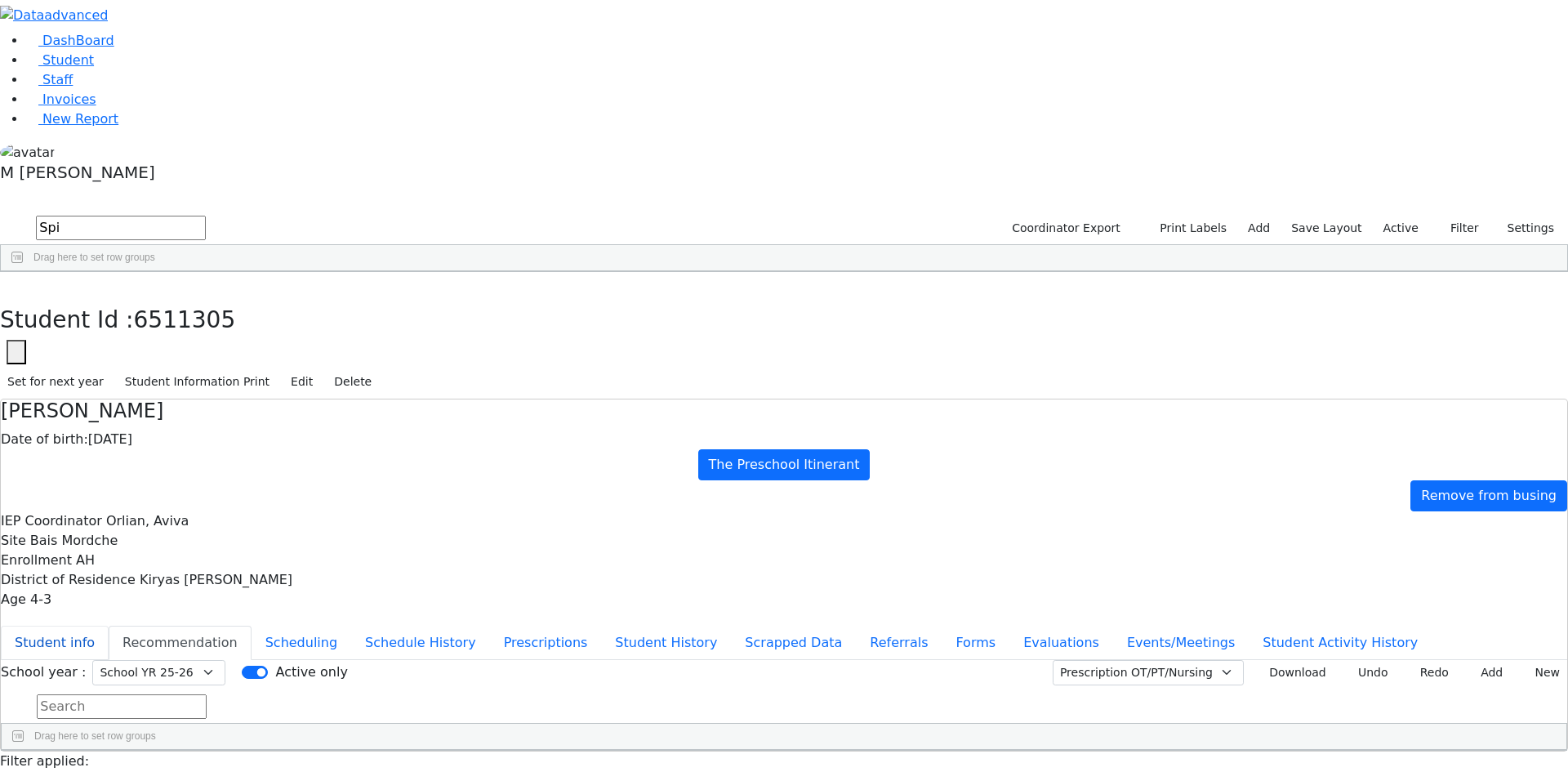
click at [109, 626] on button "Student info" at bounding box center [55, 643] width 108 height 35
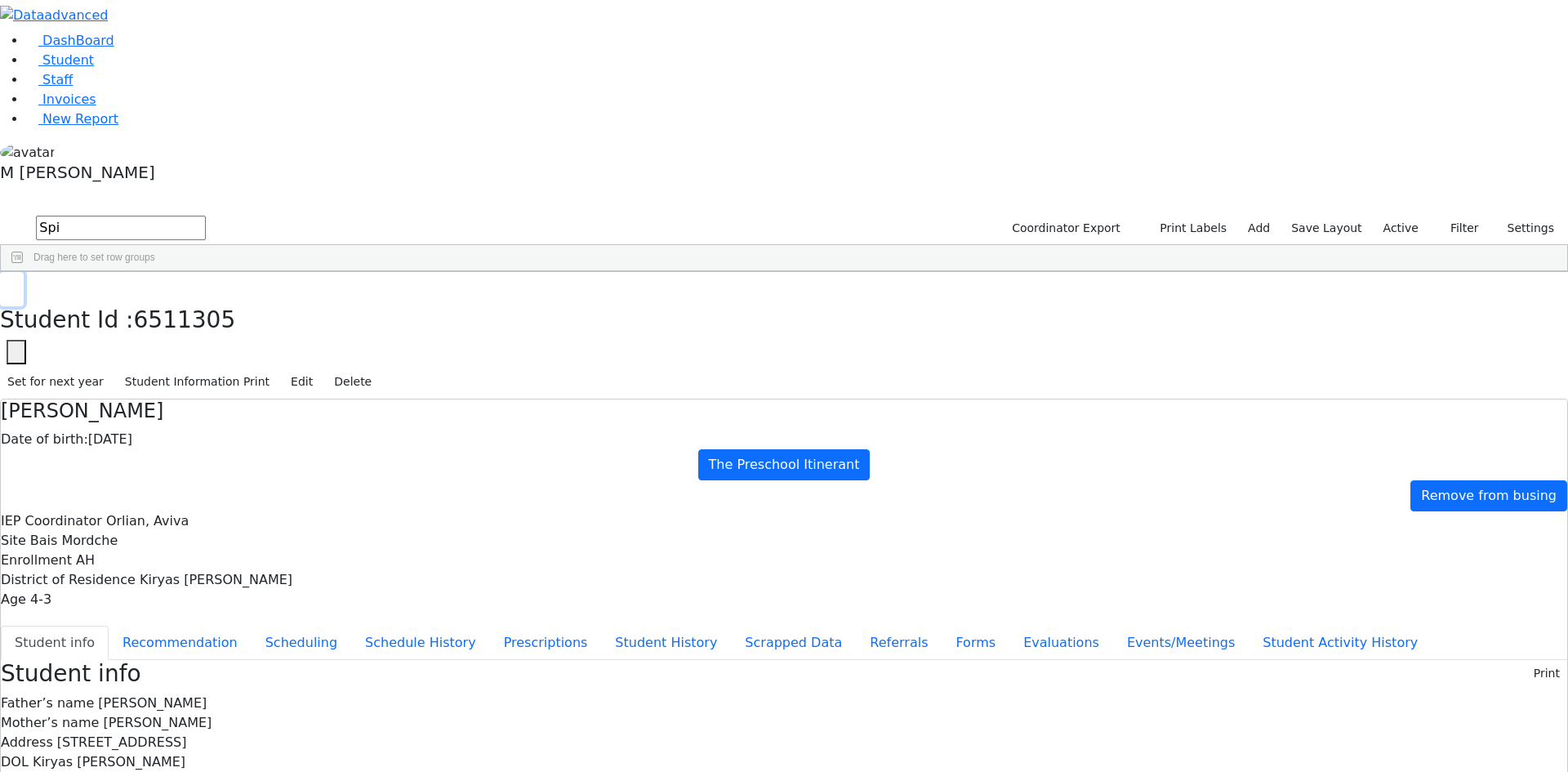
click at [24, 272] on button "button" at bounding box center [12, 289] width 24 height 35
click at [1399, 216] on label "Active" at bounding box center [1401, 228] width 50 height 25
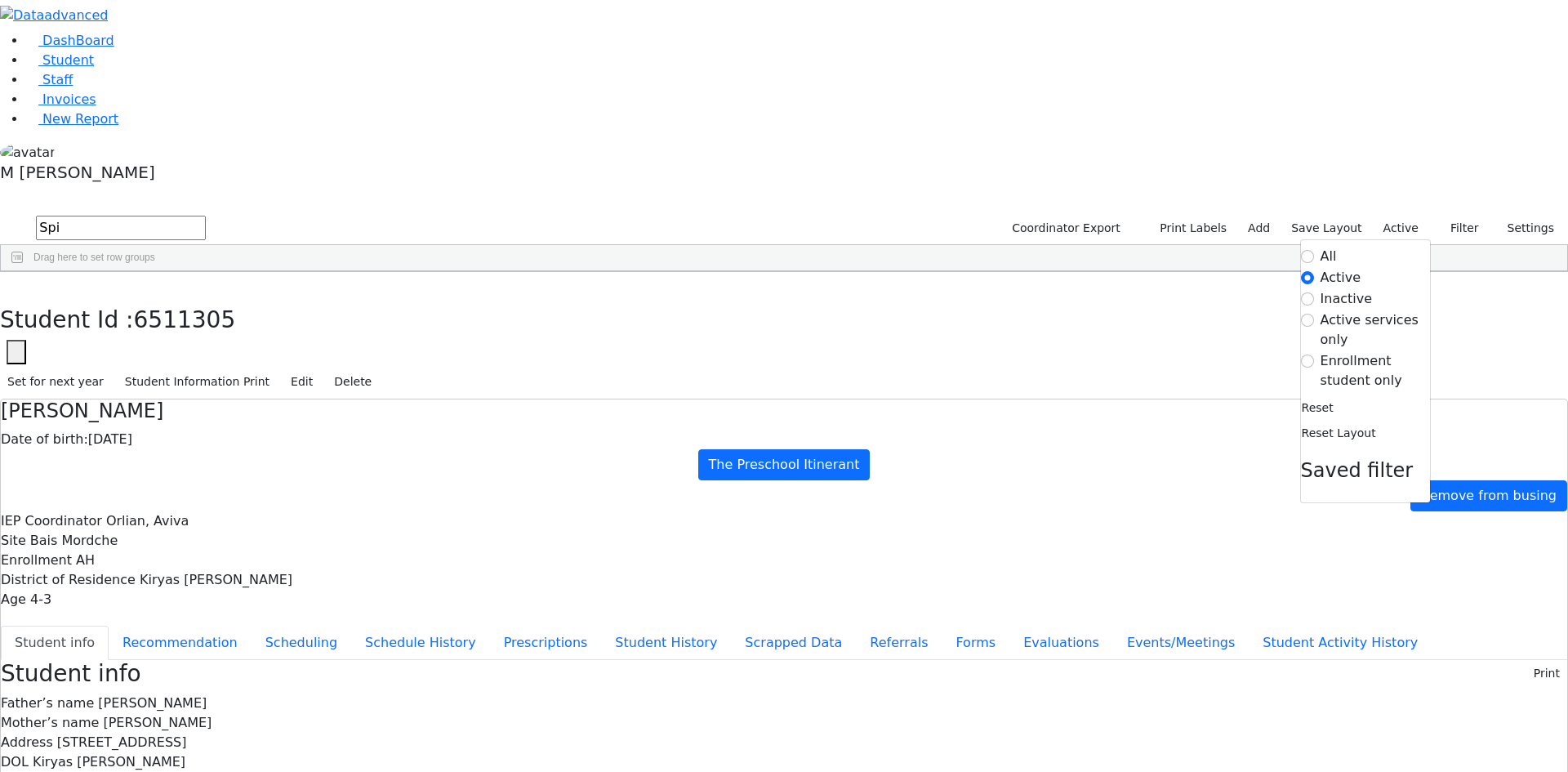
click at [1332, 352] on label "Enrollment student only" at bounding box center [1375, 371] width 109 height 39
click at [1314, 354] on input "Enrollment student only" at bounding box center [1307, 360] width 13 height 13
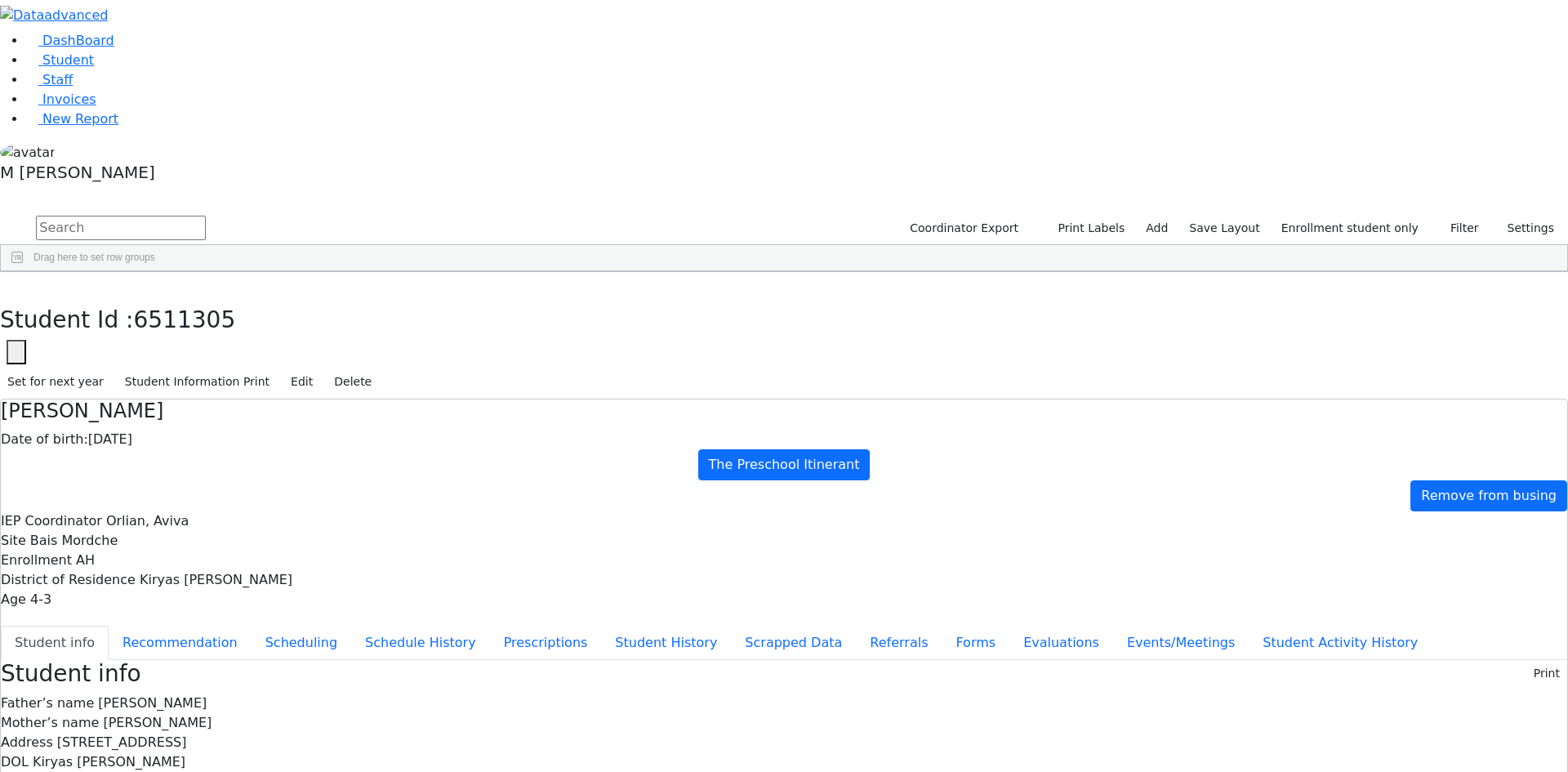
scroll to position [282, 0]
click at [243, 748] on div "[PERSON_NAME]" at bounding box center [203, 759] width 79 height 23
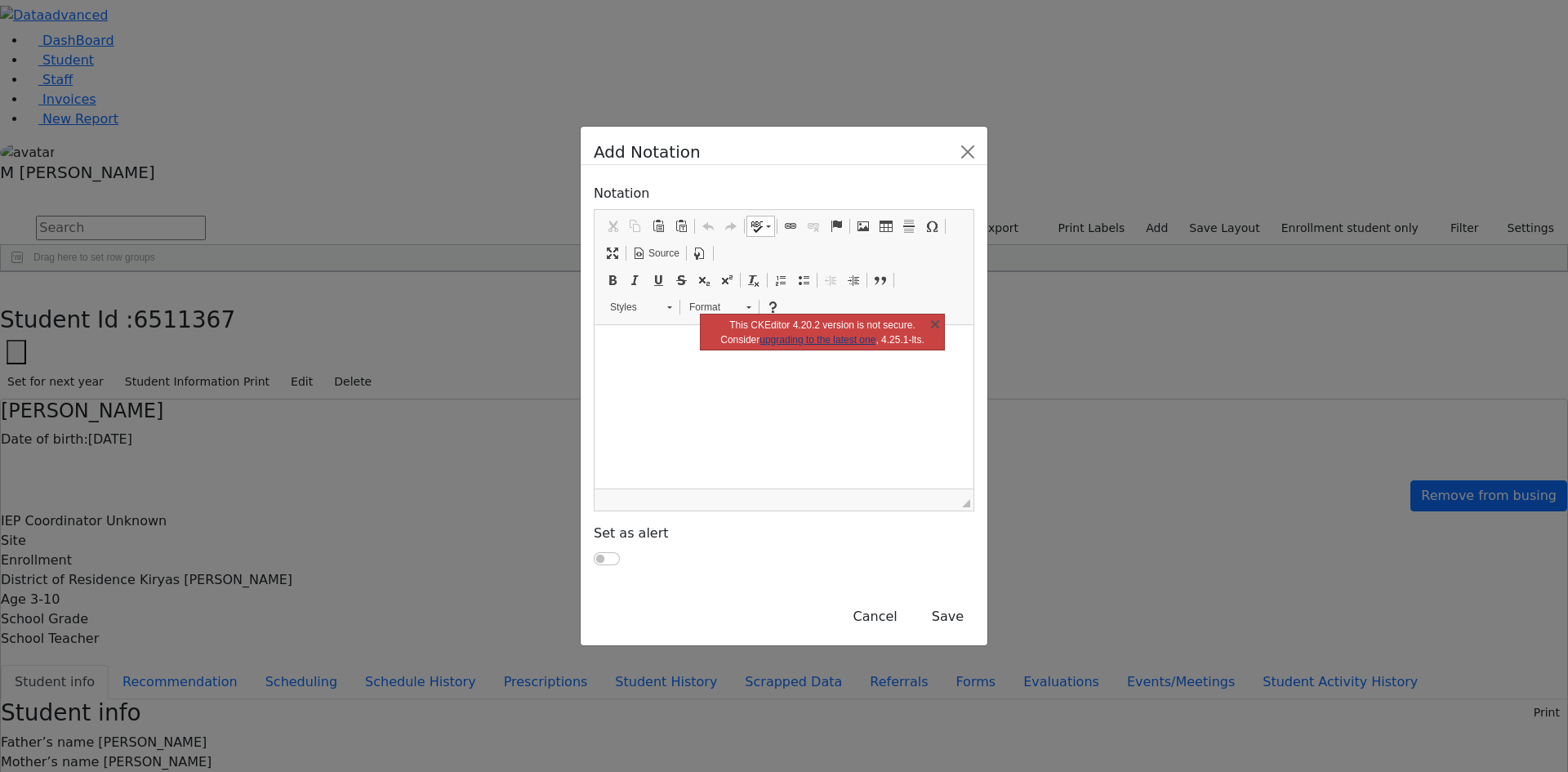
click at [626, 359] on html at bounding box center [784, 346] width 379 height 41
click at [701, 351] on div "This CKEditor 4.20.2 version is not secure. Consider upgrading to the latest on…" at bounding box center [822, 331] width 245 height 36
drag, startPoint x: 931, startPoint y: 326, endPoint x: 337, endPoint y: 21, distance: 667.7
click at [931, 326] on link "X" at bounding box center [935, 323] width 16 height 16
drag, startPoint x: 689, startPoint y: 342, endPoint x: 713, endPoint y: 337, distance: 24.5
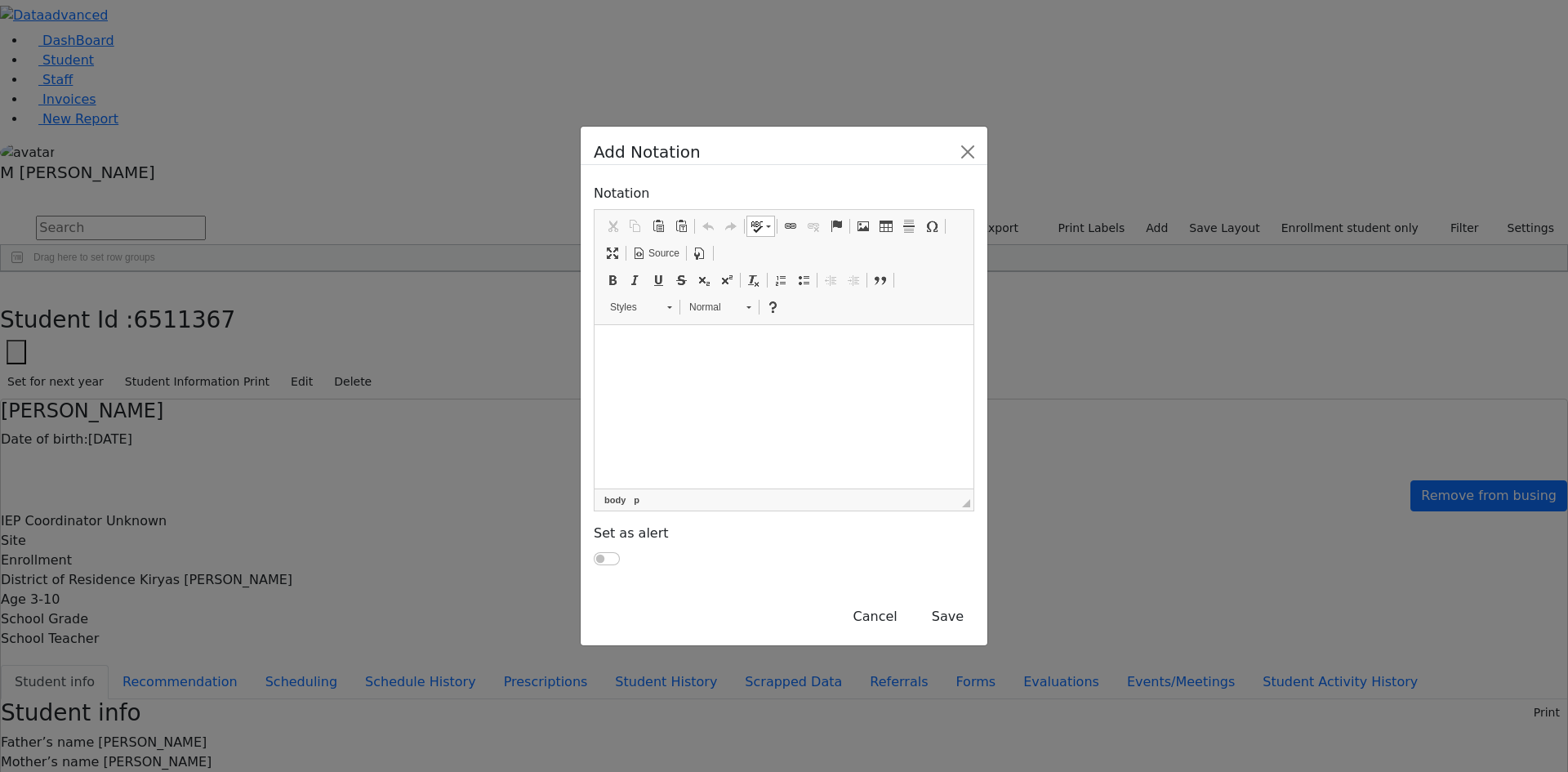
click at [688, 342] on p "Editor, ContactNotations" at bounding box center [784, 345] width 366 height 14
click at [975, 601] on button "Save" at bounding box center [948, 616] width 53 height 31
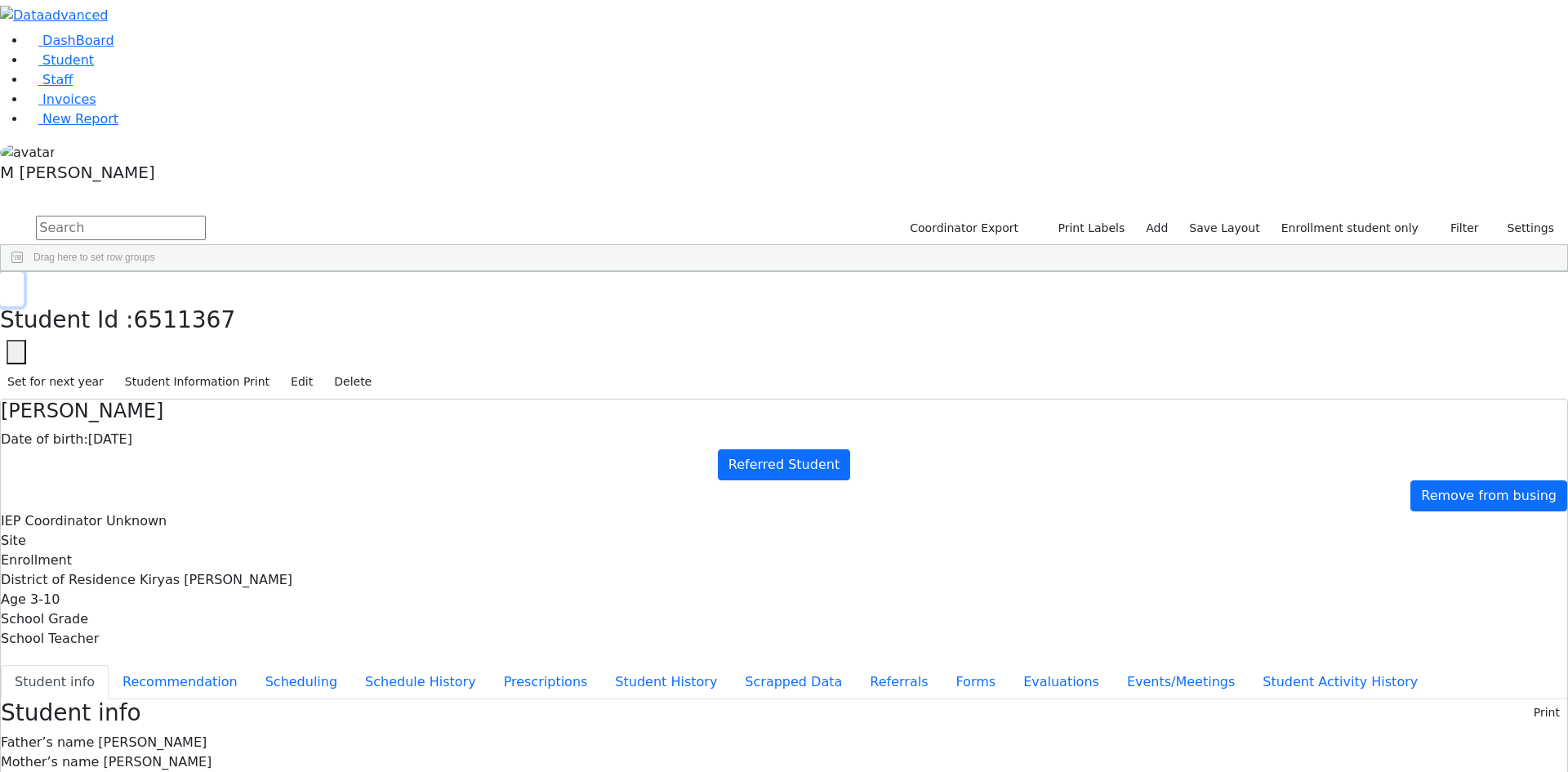
click at [24, 272] on button "button" at bounding box center [12, 289] width 24 height 35
click at [206, 216] on input "text" at bounding box center [121, 227] width 170 height 25
type input "sar"
click at [94, 68] on link "Student" at bounding box center [60, 60] width 68 height 15
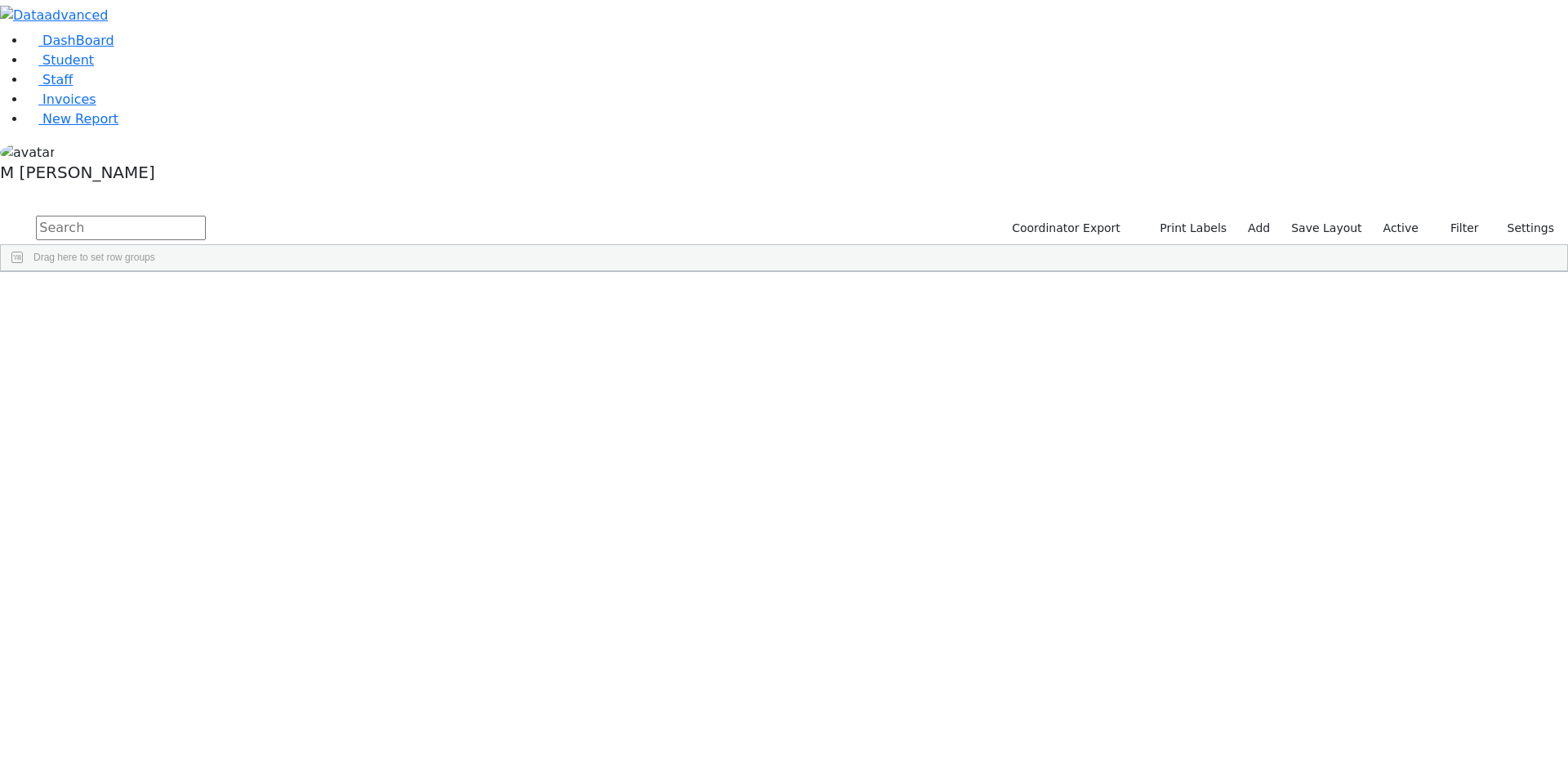
click at [270, 46] on div "DashBoard Student Staff Invoices New Report A" at bounding box center [784, 136] width 1568 height 272
click at [206, 216] on input "text" at bounding box center [121, 227] width 170 height 25
type input "sar"
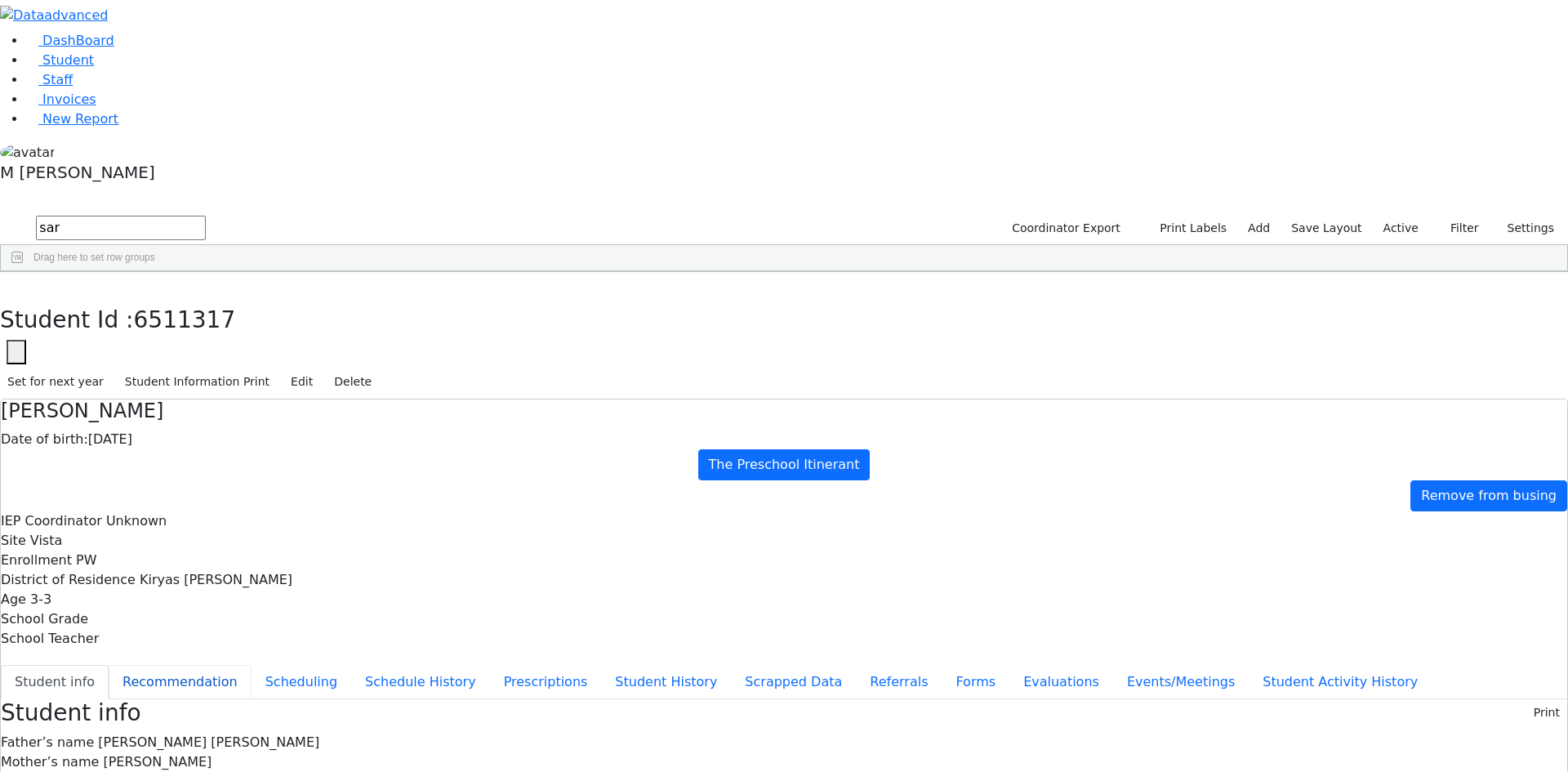
click at [252, 665] on button "Recommendation" at bounding box center [180, 682] width 143 height 35
checkbox input "true"
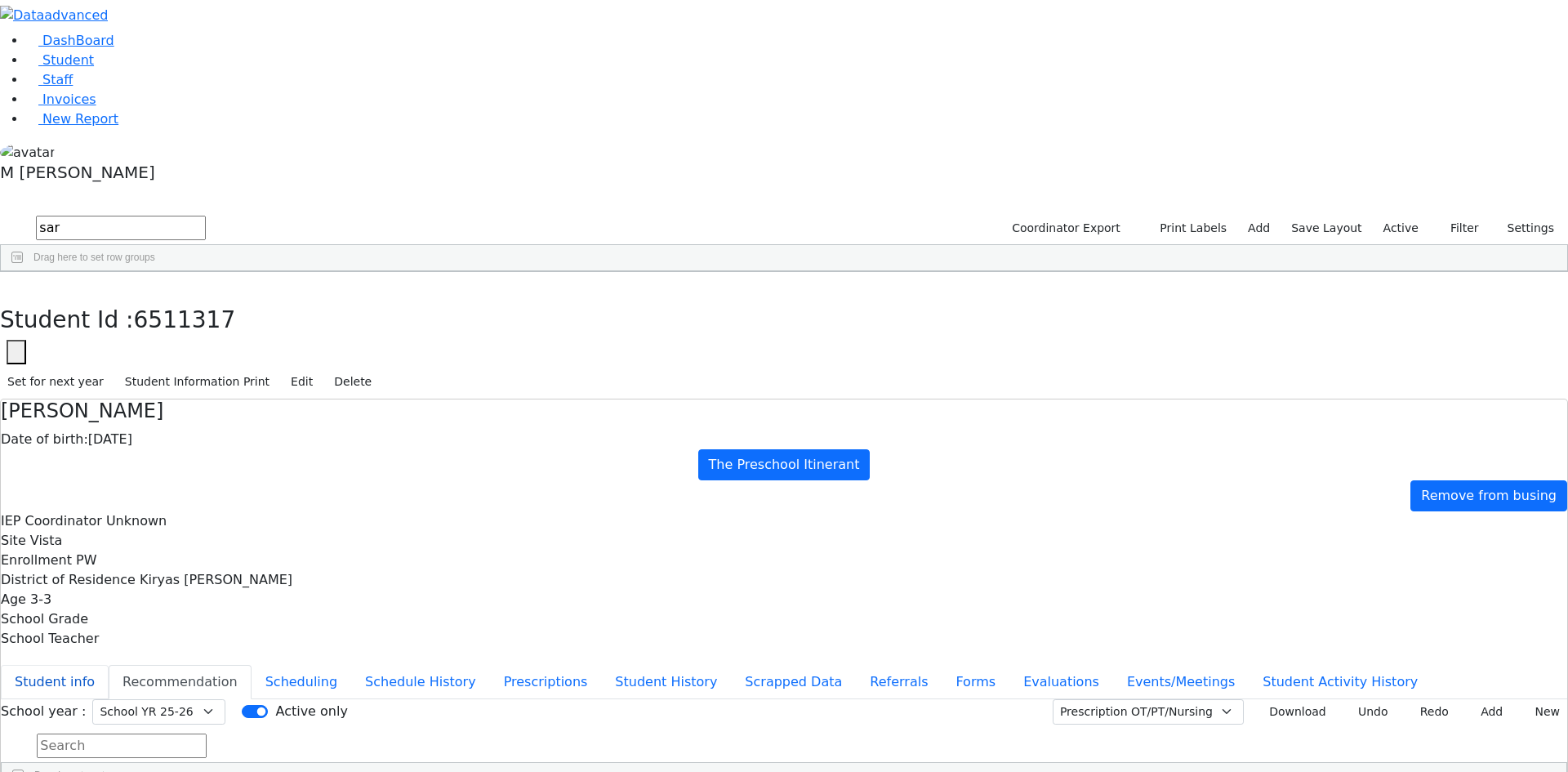
click at [109, 665] on button "Student info" at bounding box center [55, 682] width 108 height 35
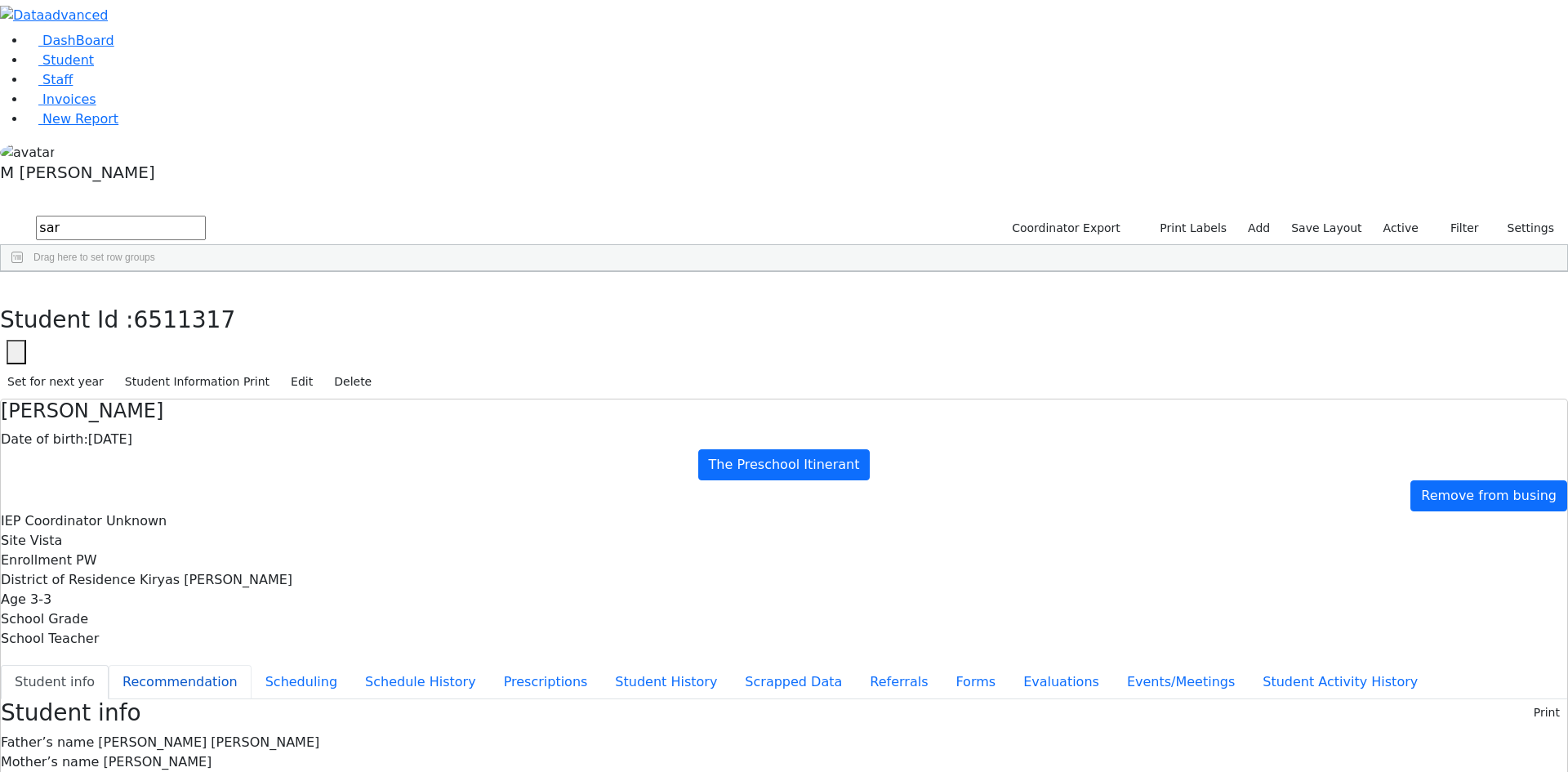
click at [252, 665] on button "Recommendation" at bounding box center [180, 682] width 143 height 35
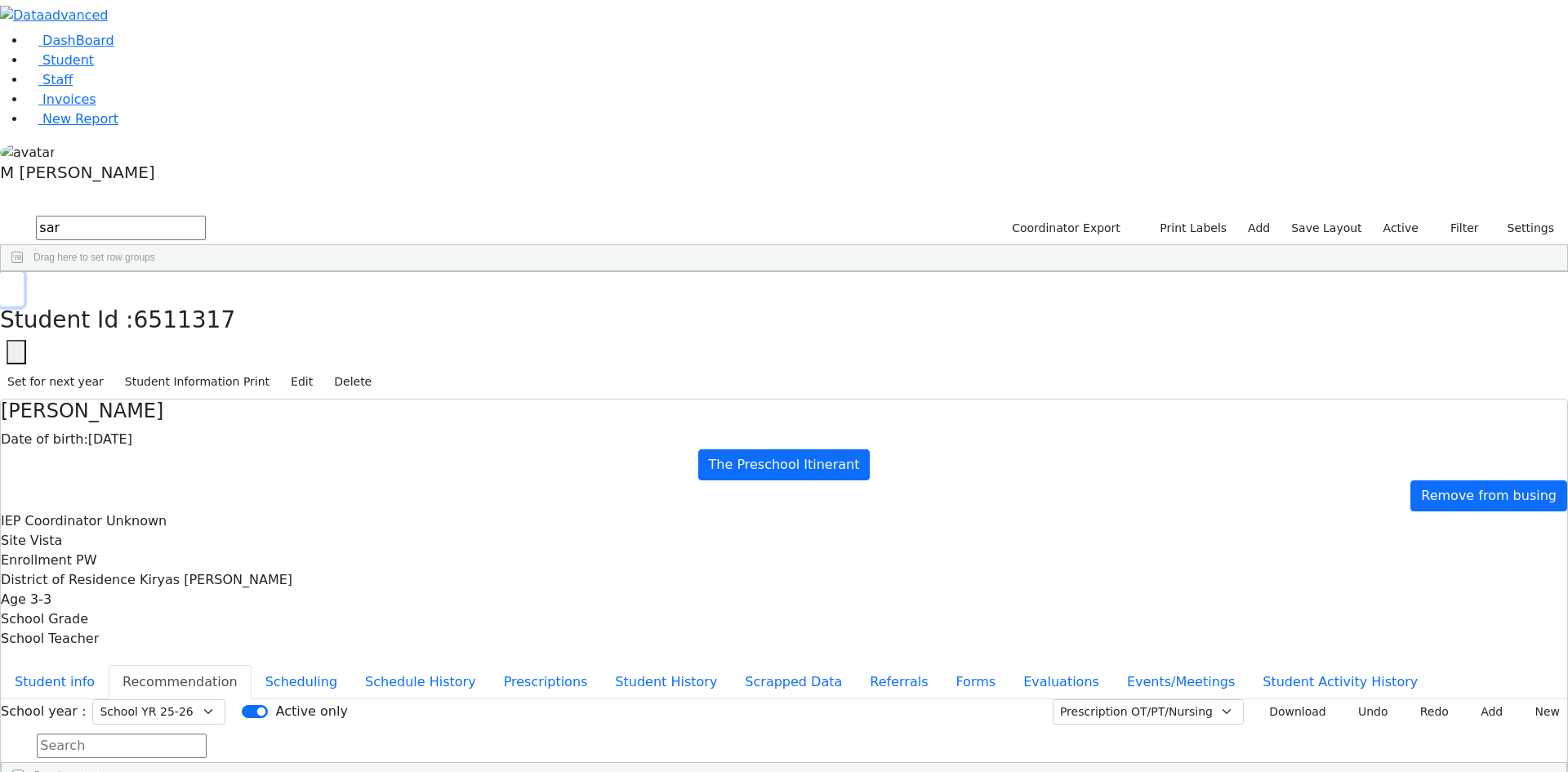
click at [8, 284] on use "button" at bounding box center [8, 284] width 0 height 0
click at [1421, 216] on label "Active" at bounding box center [1401, 228] width 50 height 25
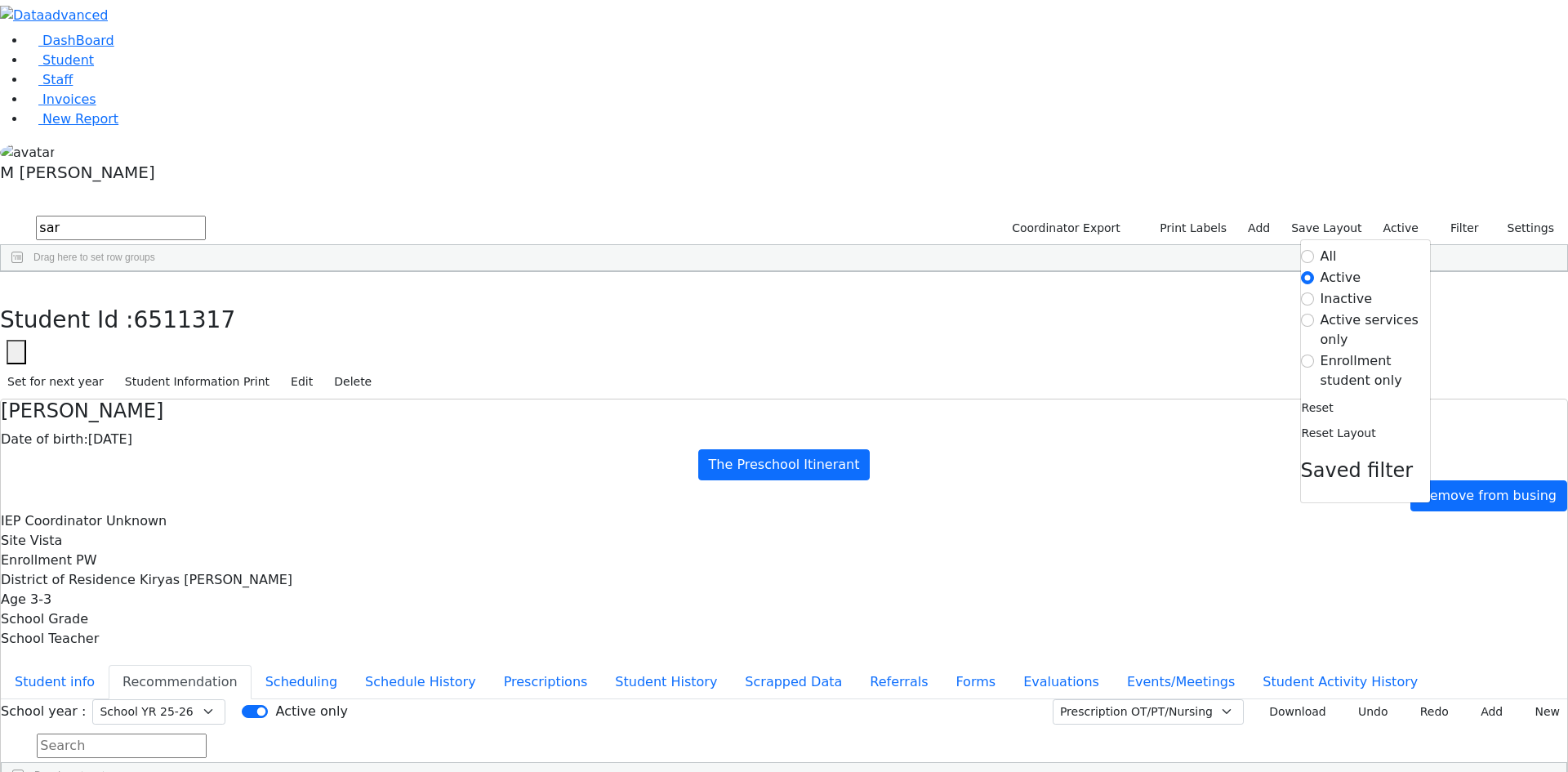
click at [1353, 352] on label "Enrollment student only" at bounding box center [1375, 371] width 109 height 39
click at [1314, 354] on input "Enrollment student only" at bounding box center [1307, 360] width 13 height 13
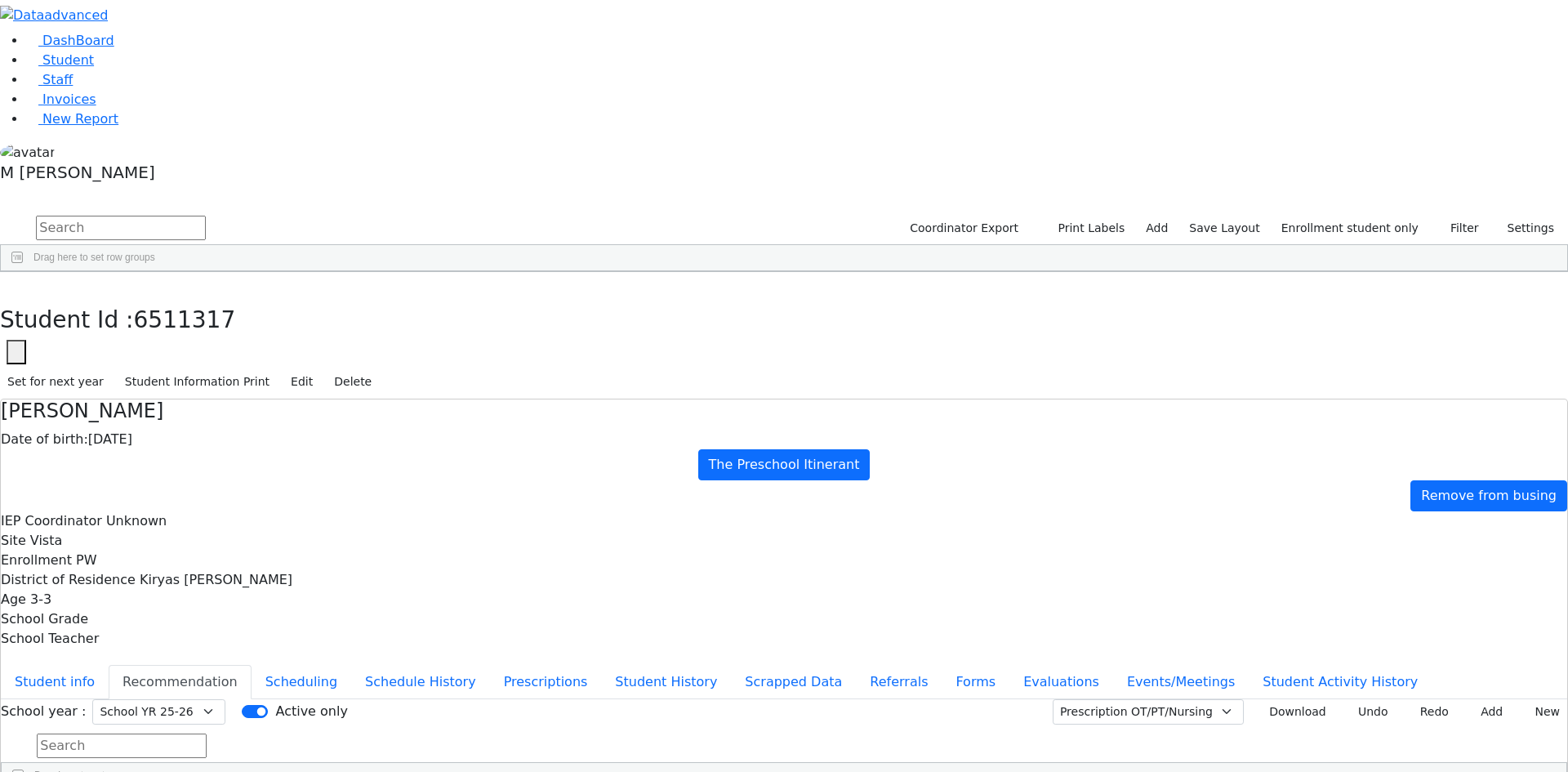
scroll to position [163, 0]
click at [109, 665] on button "Student info" at bounding box center [55, 682] width 108 height 35
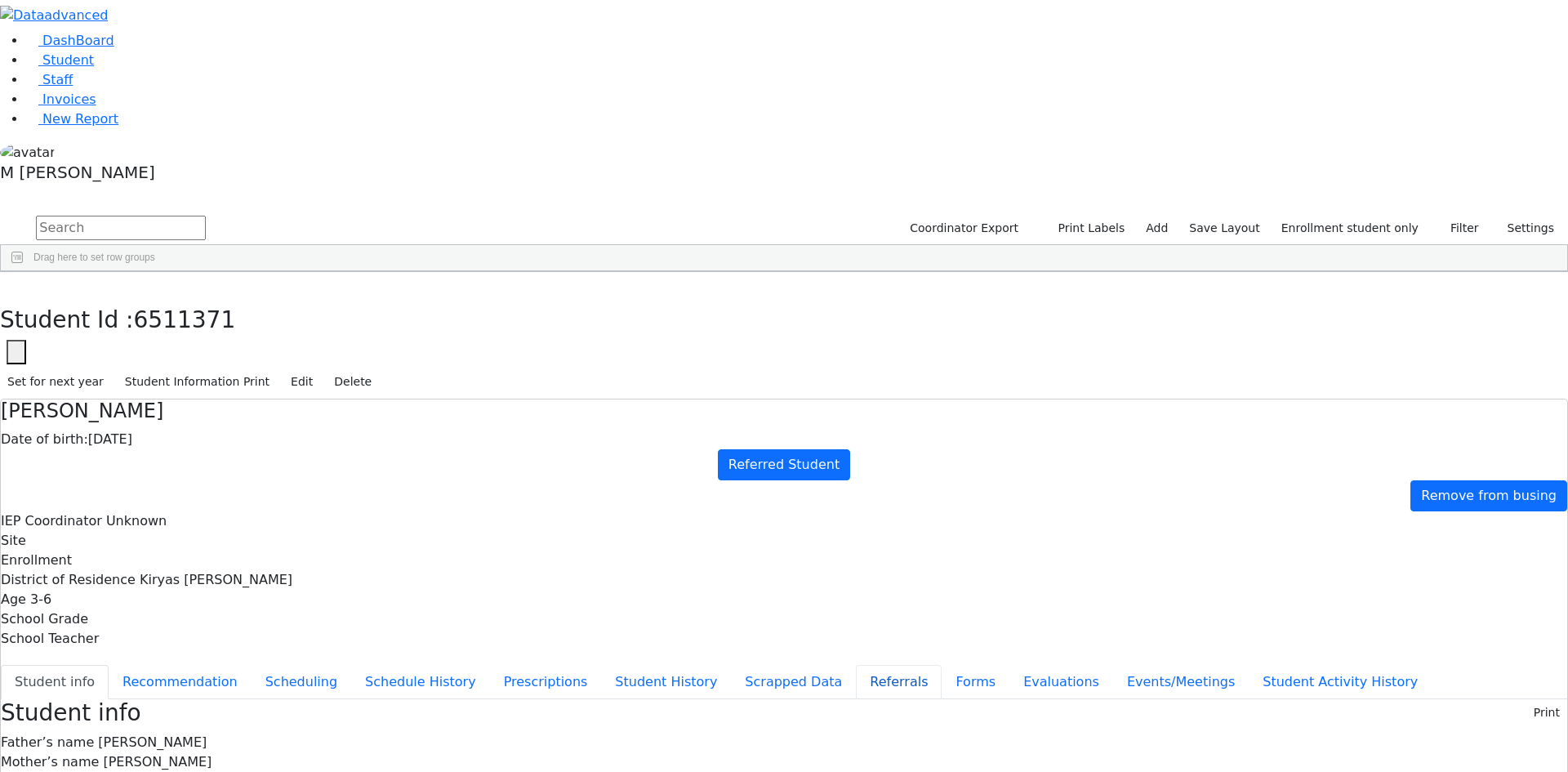
click at [856, 665] on button "Referrals" at bounding box center [899, 682] width 85 height 35
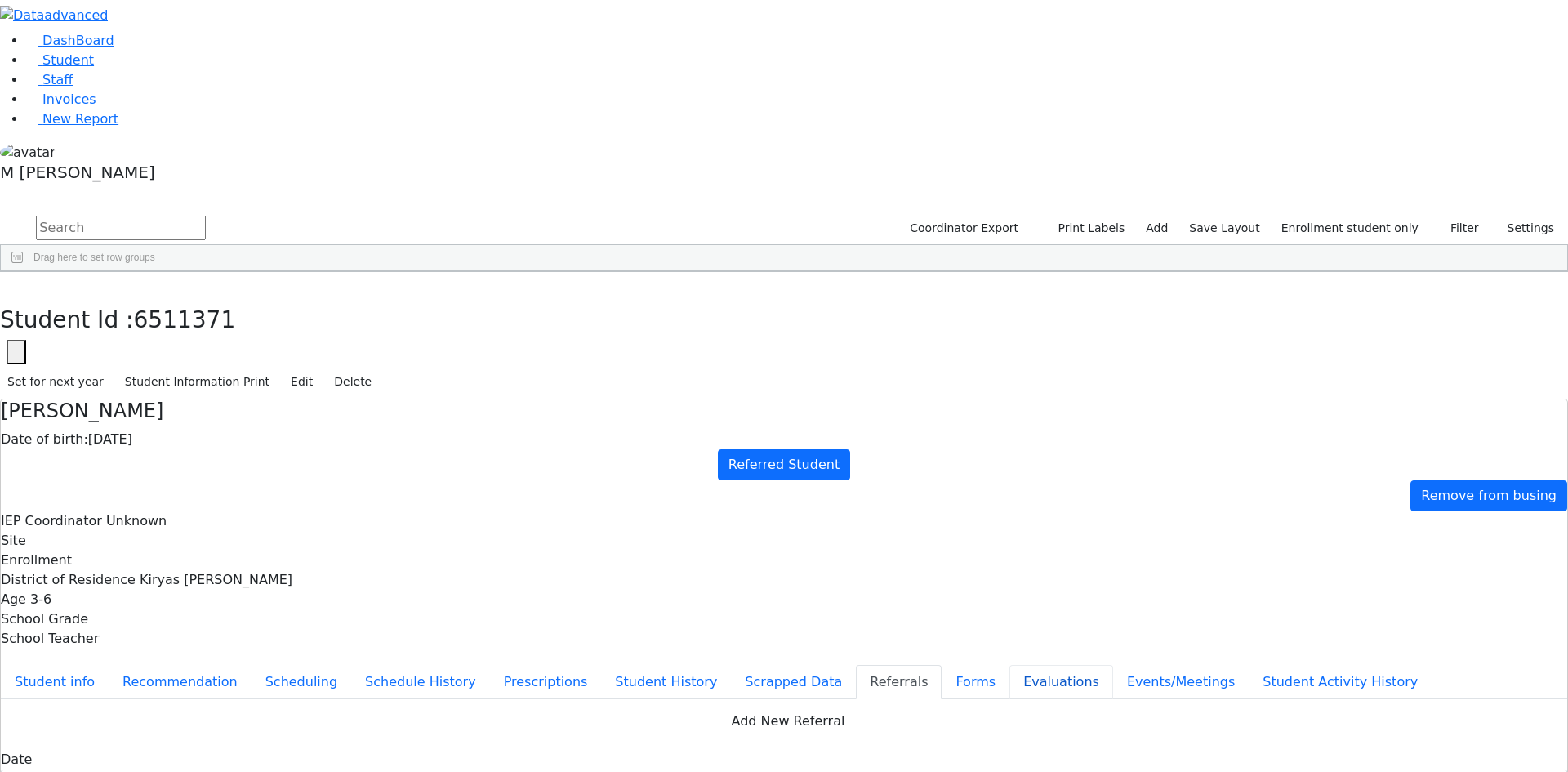
click at [1009, 665] on button "Evaluations" at bounding box center [1061, 682] width 104 height 35
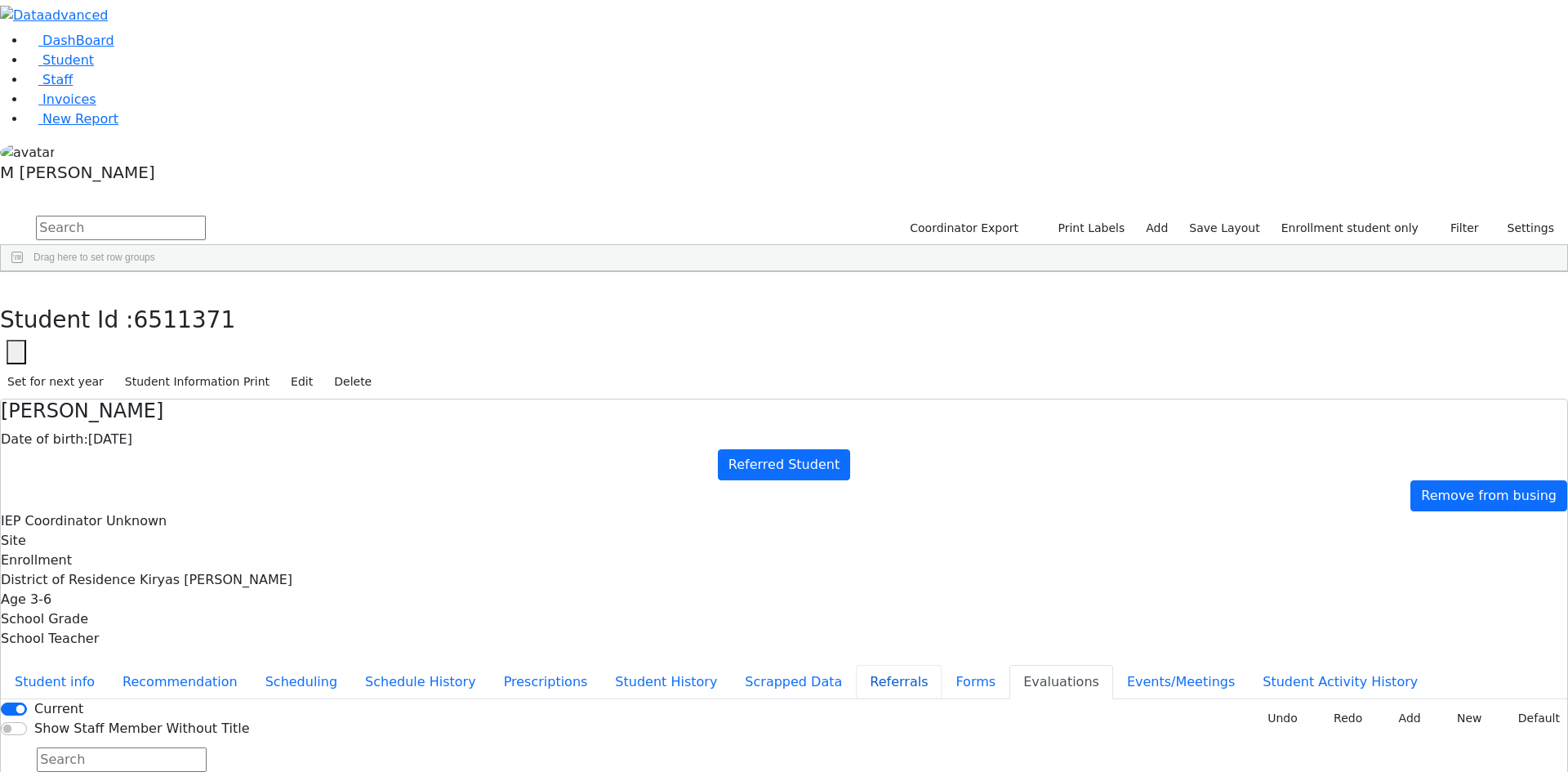
click at [856, 665] on button "Referrals" at bounding box center [899, 682] width 85 height 35
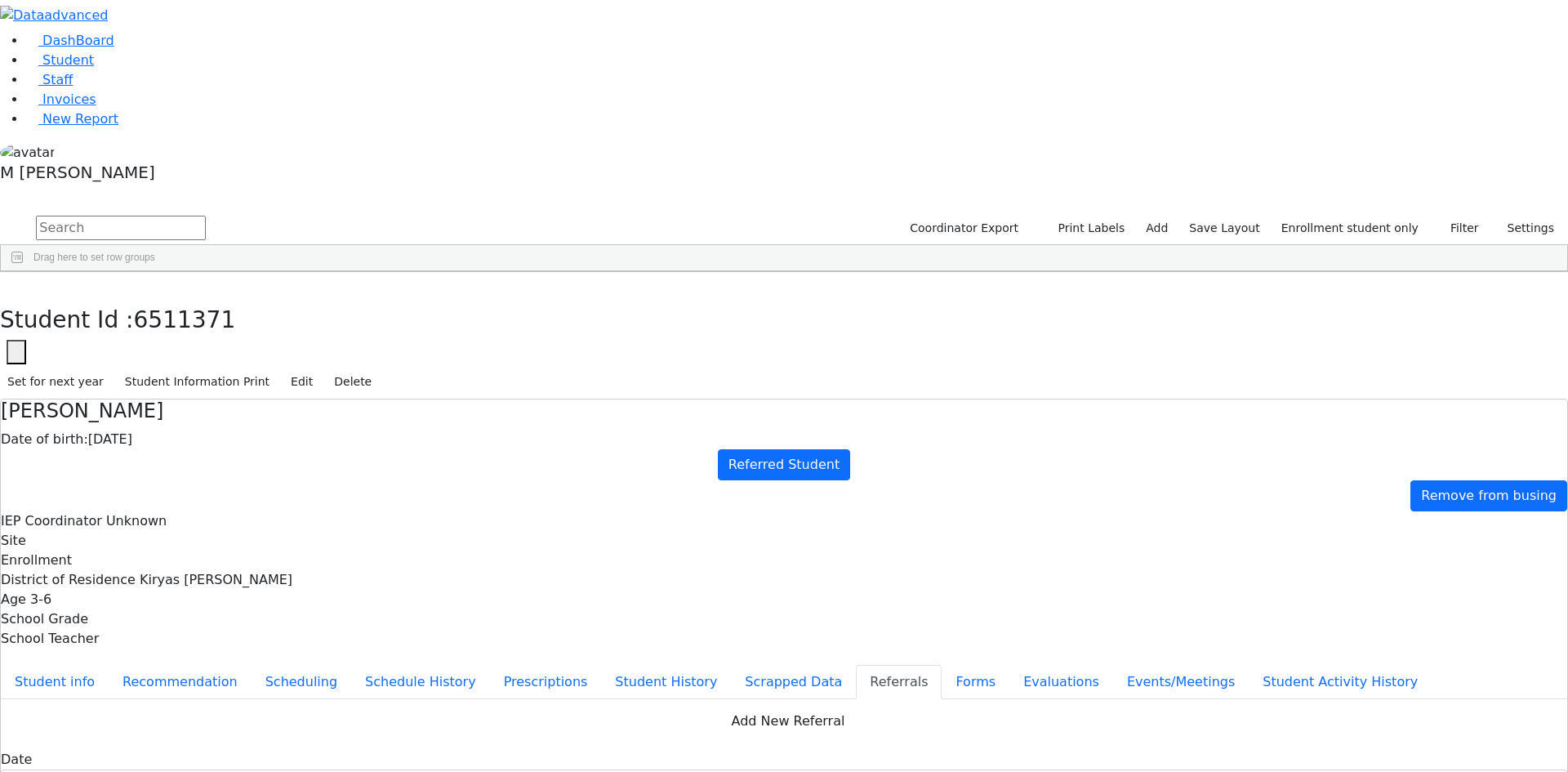
drag, startPoint x: 301, startPoint y: 13, endPoint x: 312, endPoint y: 18, distance: 12.1
click at [16, 284] on icon "button" at bounding box center [12, 289] width 9 height 10
click at [164, 634] on div "Mittelman" at bounding box center [124, 645] width 79 height 23
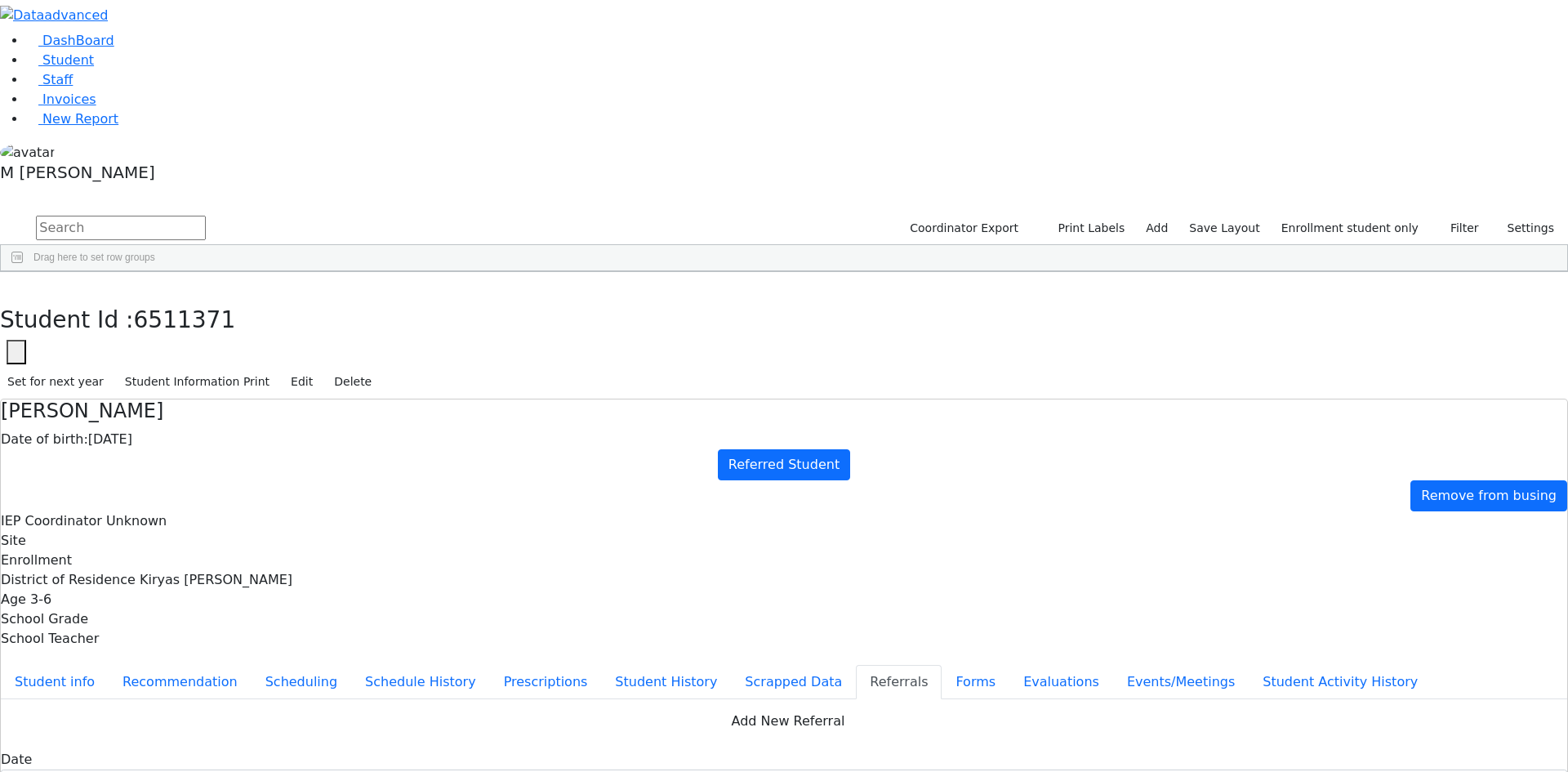
click at [164, 634] on div "Mittelman" at bounding box center [124, 645] width 79 height 23
click at [24, 272] on button "button" at bounding box center [12, 289] width 24 height 35
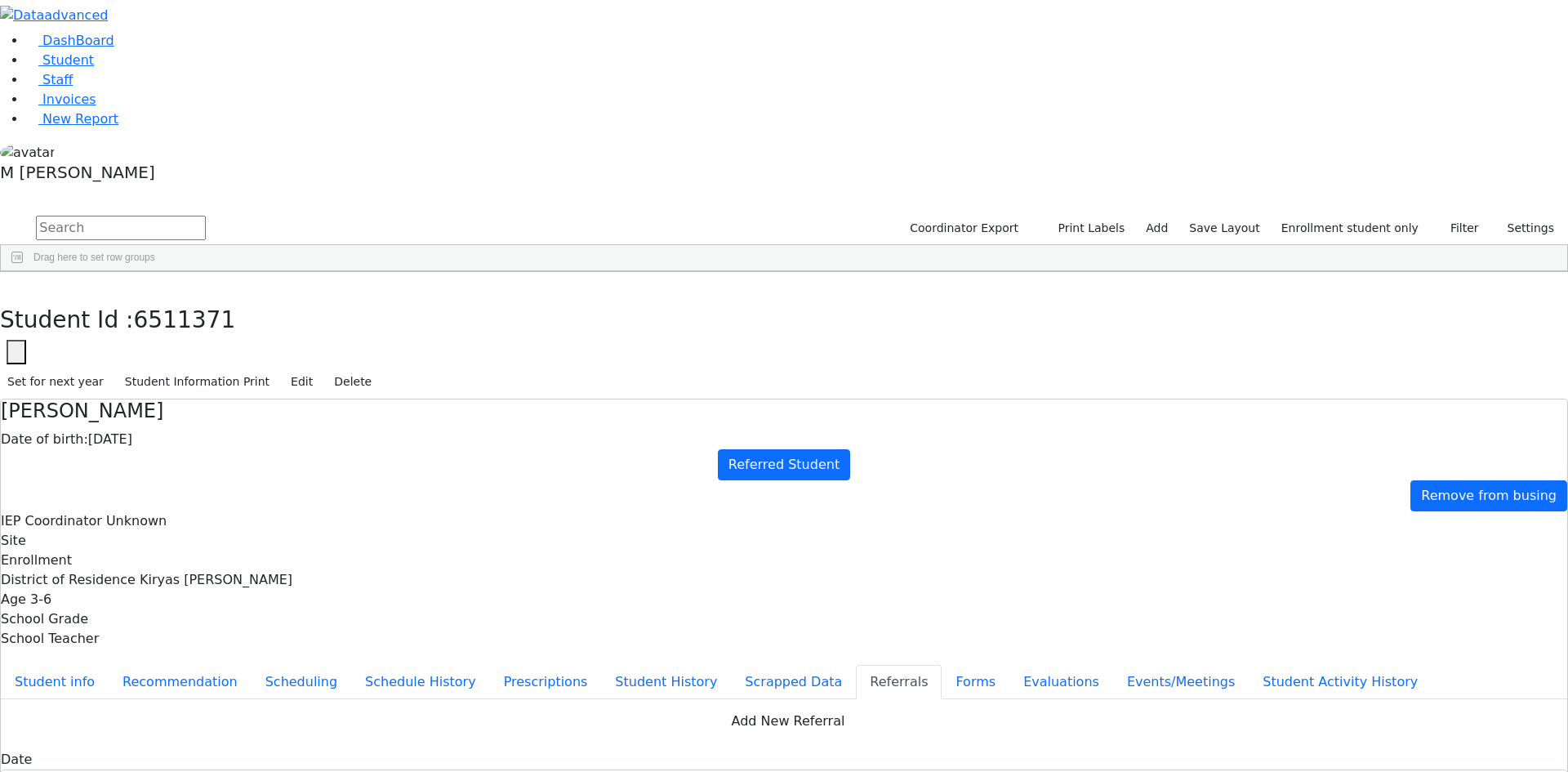
click at [109, 665] on button "Student info" at bounding box center [55, 682] width 108 height 35
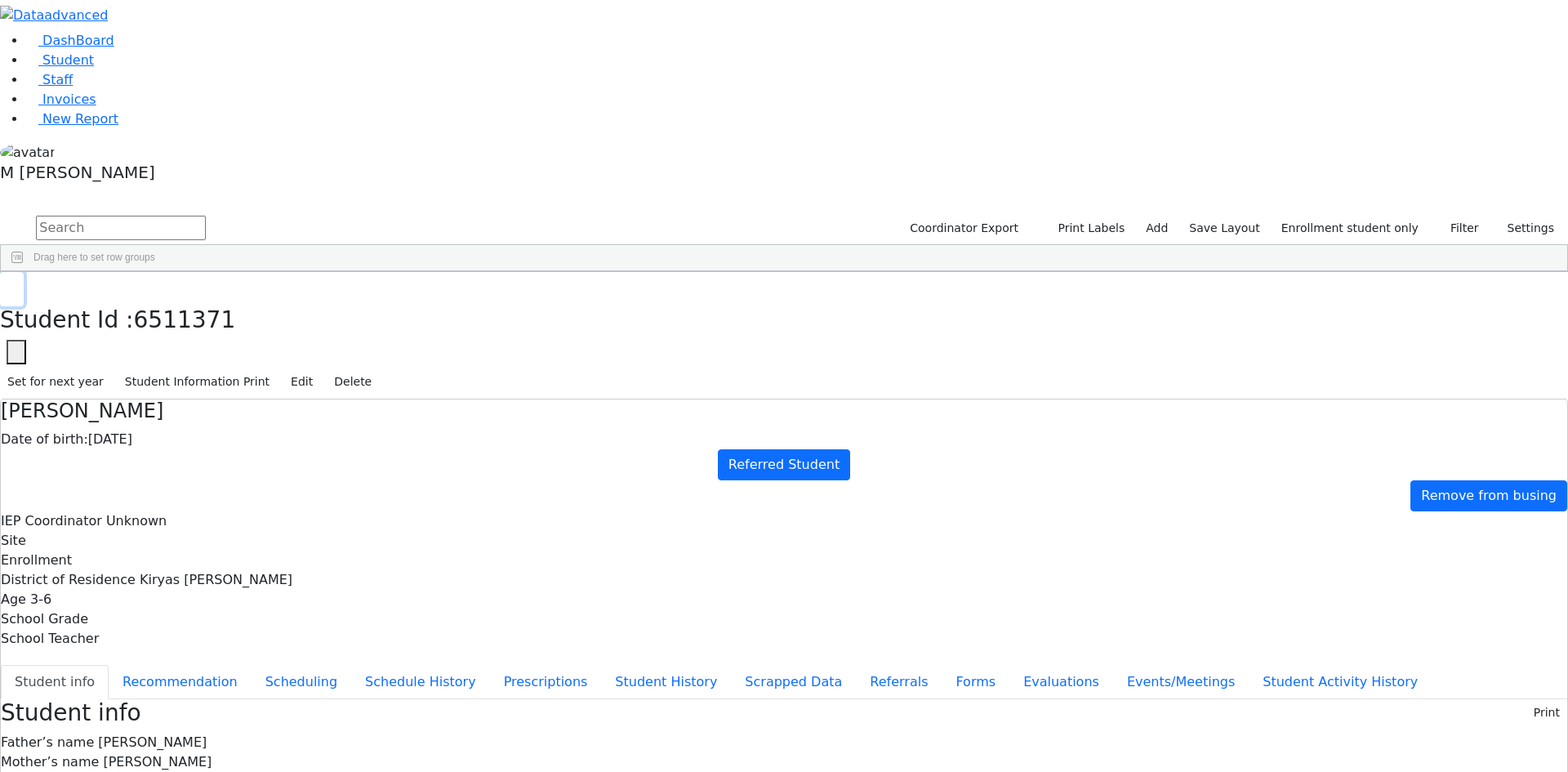
click at [24, 272] on button "button" at bounding box center [12, 289] width 24 height 35
click at [94, 68] on link "Student" at bounding box center [60, 60] width 68 height 15
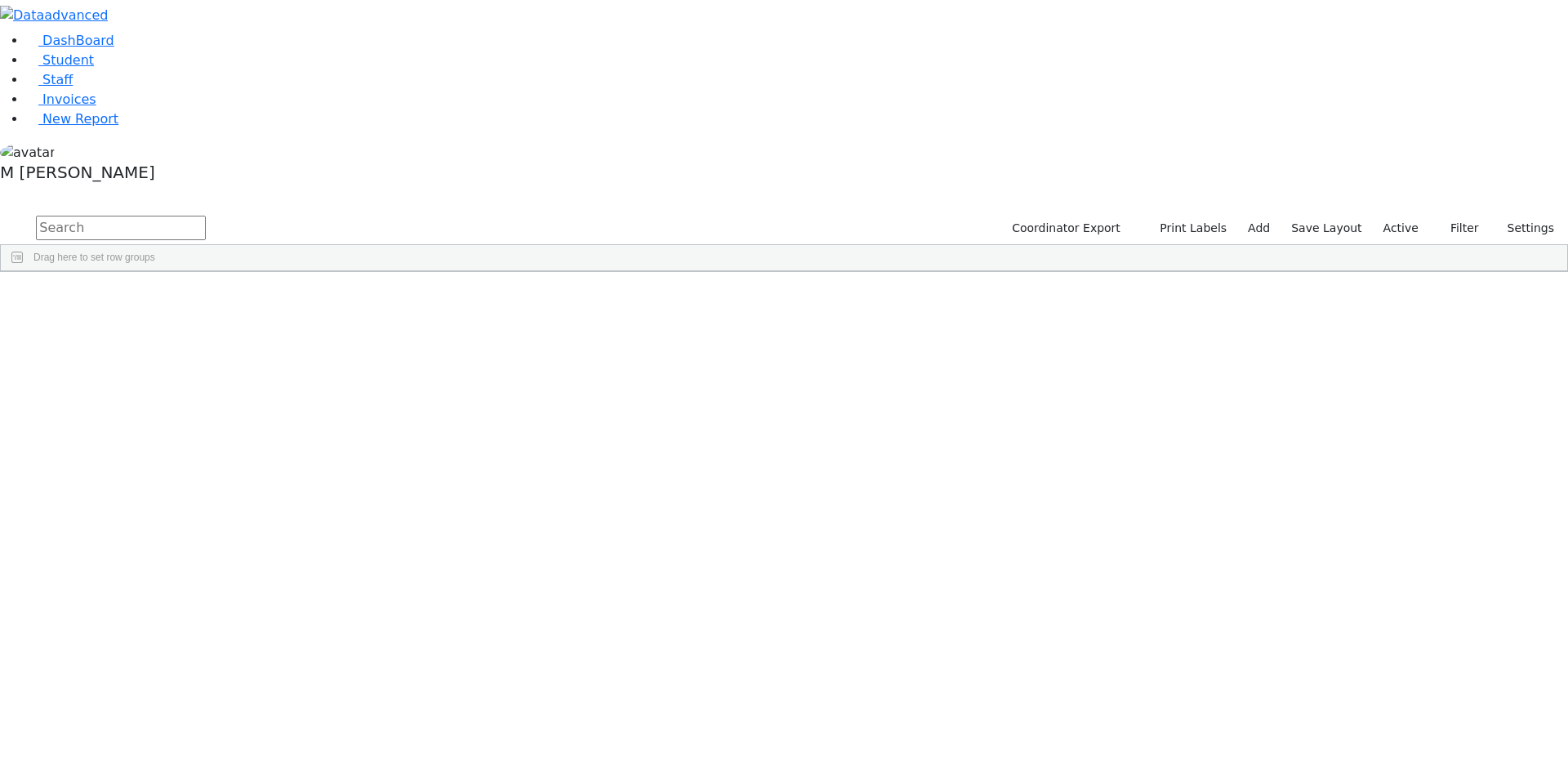
click at [206, 216] on input "text" at bounding box center [121, 227] width 170 height 25
type input "[PERSON_NAME]"
click at [478, 298] on div "Goldbrenner Shoshana" at bounding box center [439, 309] width 79 height 23
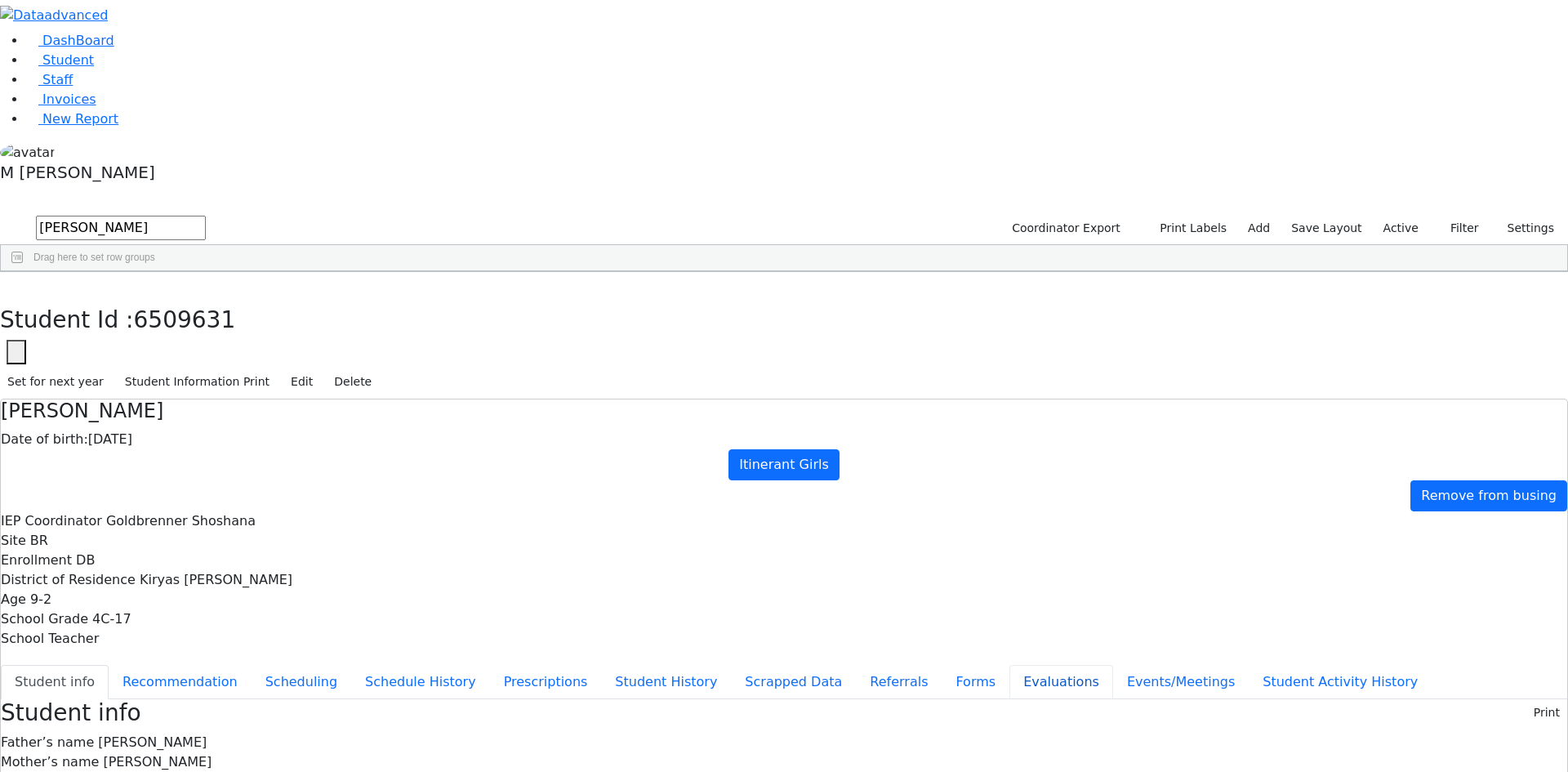
click at [1009, 665] on button "Evaluations" at bounding box center [1061, 682] width 104 height 35
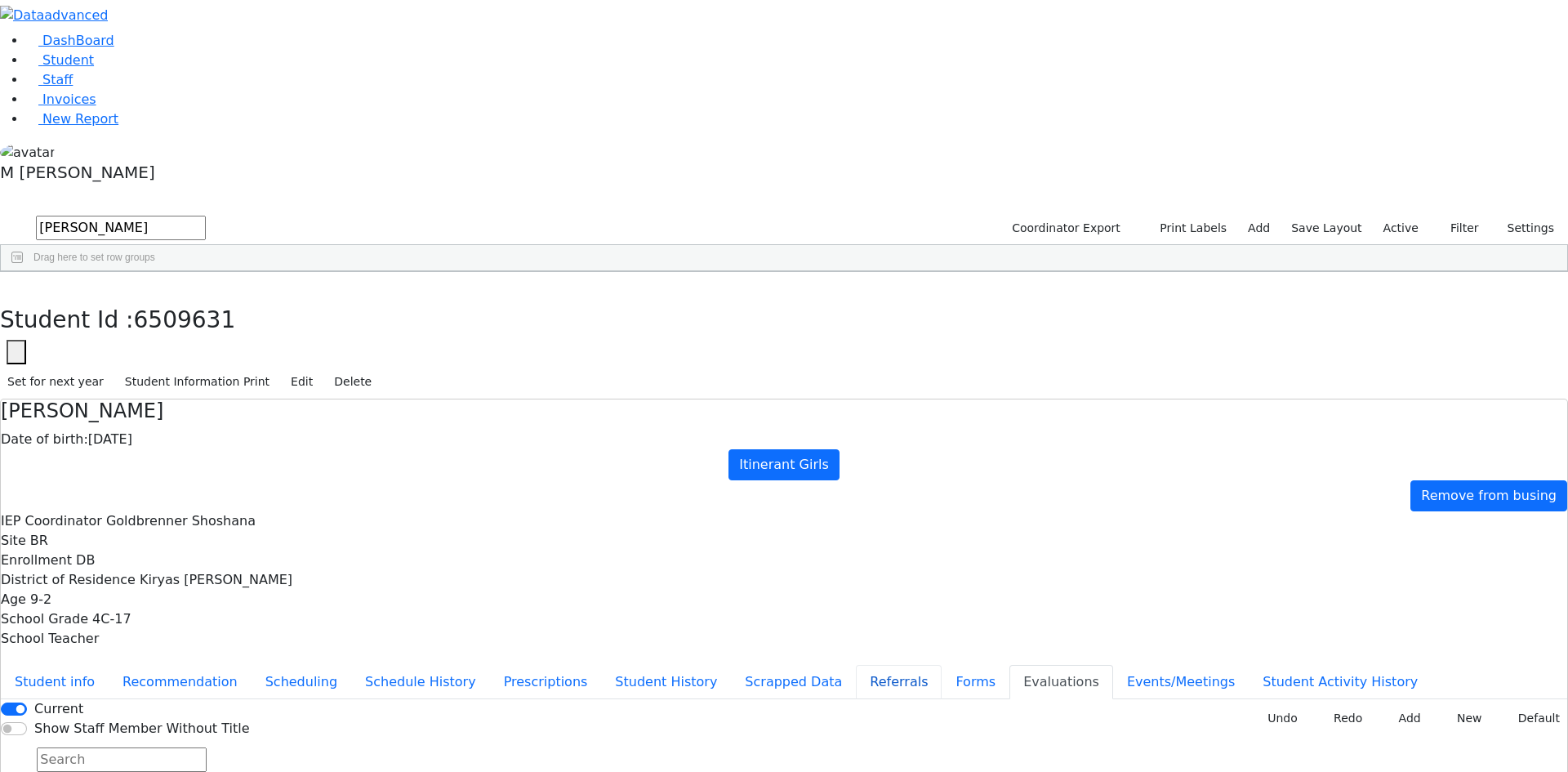
click at [856, 665] on button "Referrals" at bounding box center [899, 682] width 85 height 35
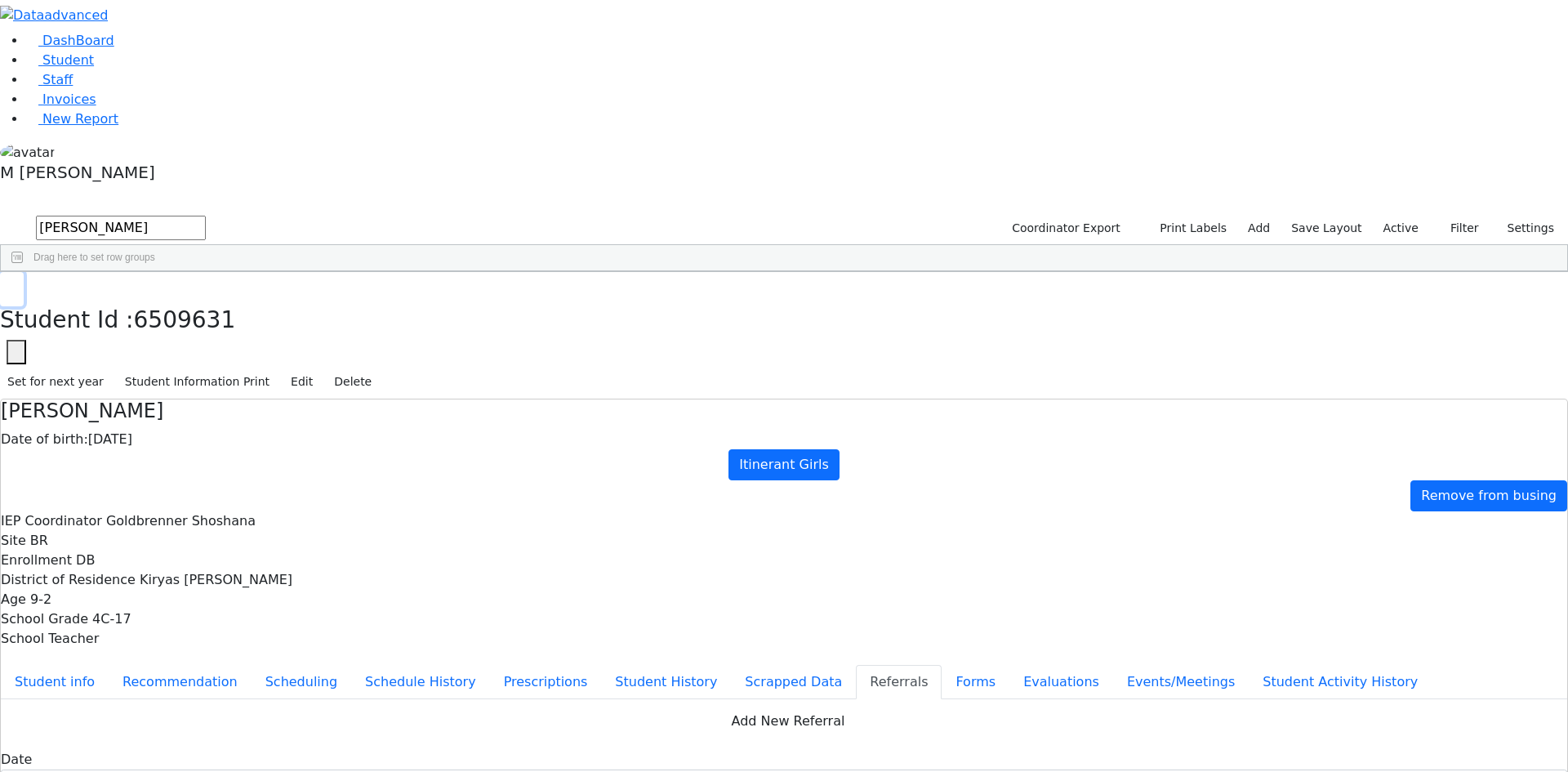
click at [24, 272] on button "button" at bounding box center [12, 289] width 24 height 35
click at [1389, 245] on div "Drag here to set row groups" at bounding box center [784, 258] width 1566 height 26
click at [1394, 216] on label "Active" at bounding box center [1401, 228] width 50 height 25
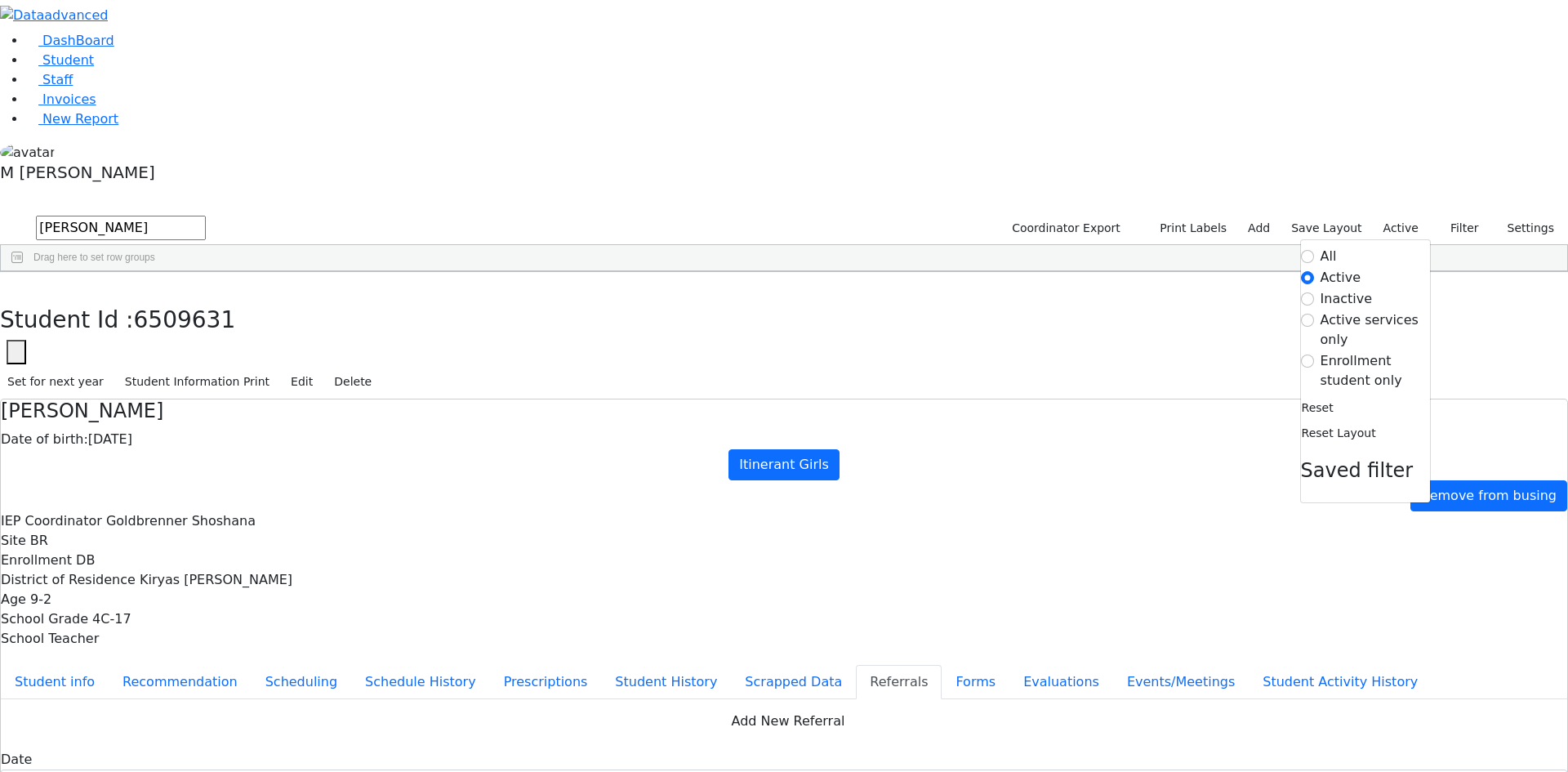
click at [1324, 352] on label "Enrollment student only" at bounding box center [1375, 371] width 109 height 39
click at [1314, 354] on input "Enrollment student only" at bounding box center [1307, 360] width 13 height 13
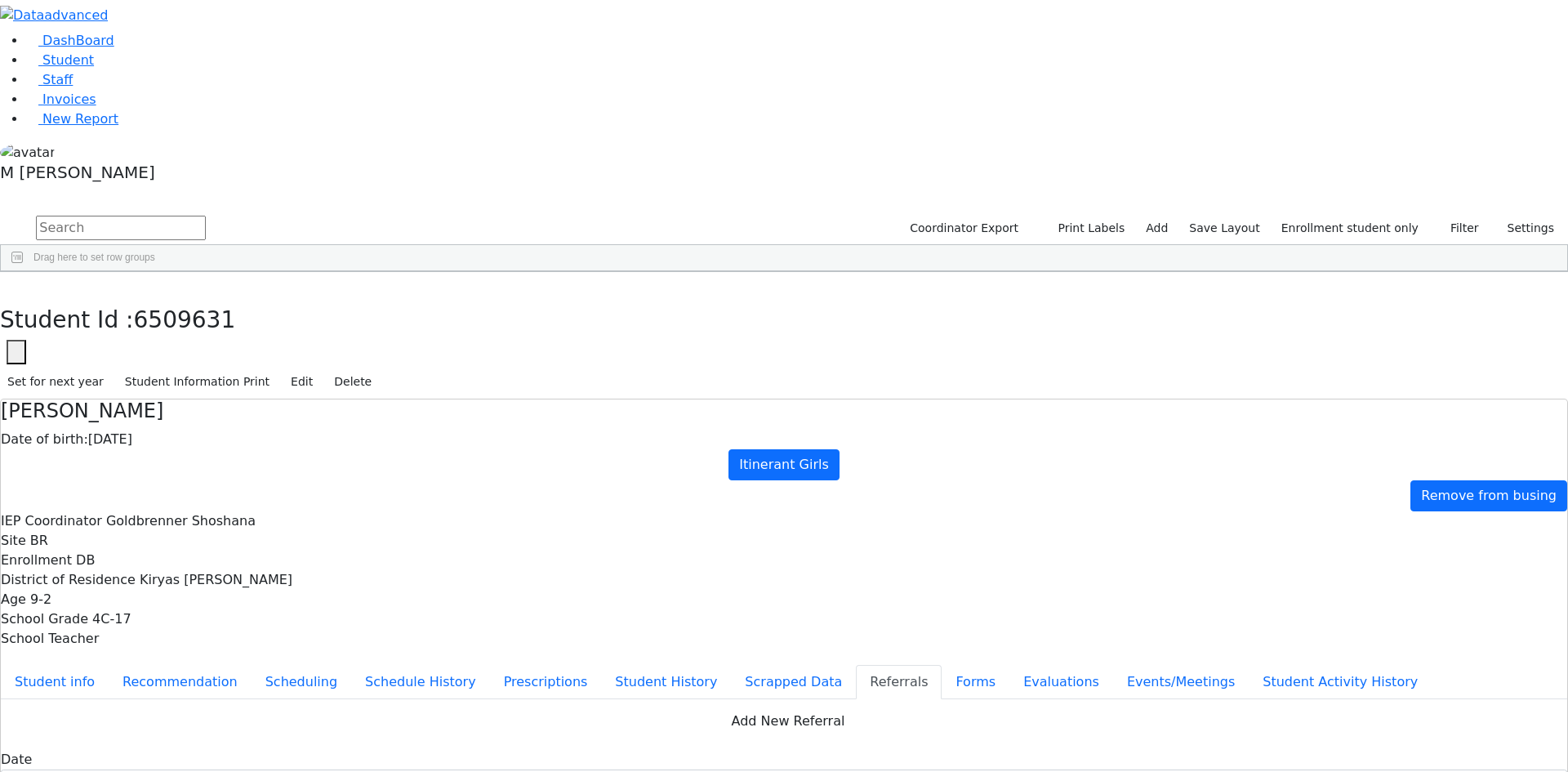
click at [206, 216] on input "text" at bounding box center [121, 227] width 170 height 25
type input "eli"
click at [321, 298] on div "01/02/2014" at bounding box center [281, 309] width 79 height 23
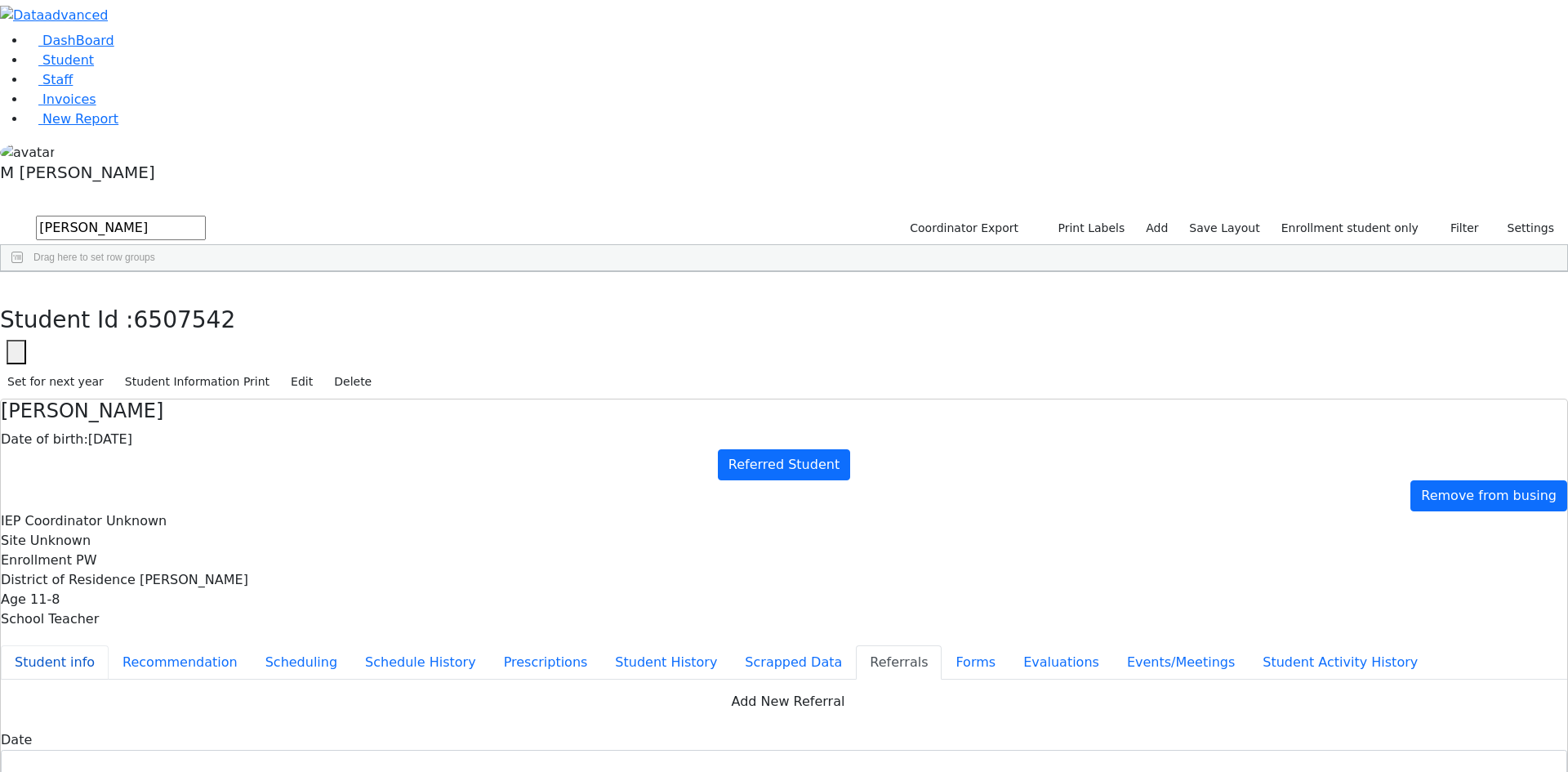
click at [109, 645] on button "Student info" at bounding box center [55, 662] width 108 height 35
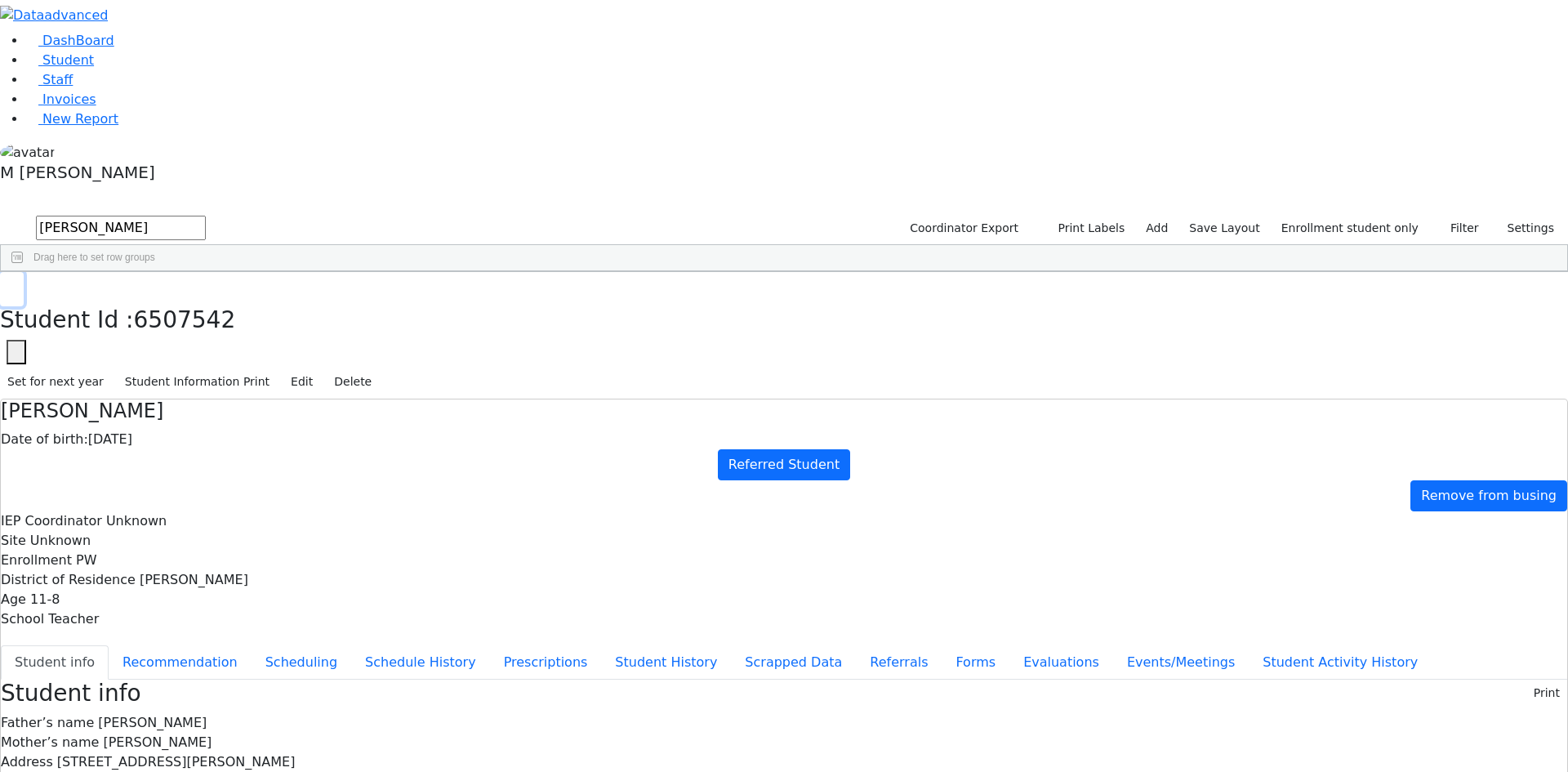
click at [16, 284] on icon "button" at bounding box center [12, 289] width 9 height 10
click at [94, 68] on link "Student" at bounding box center [60, 60] width 68 height 15
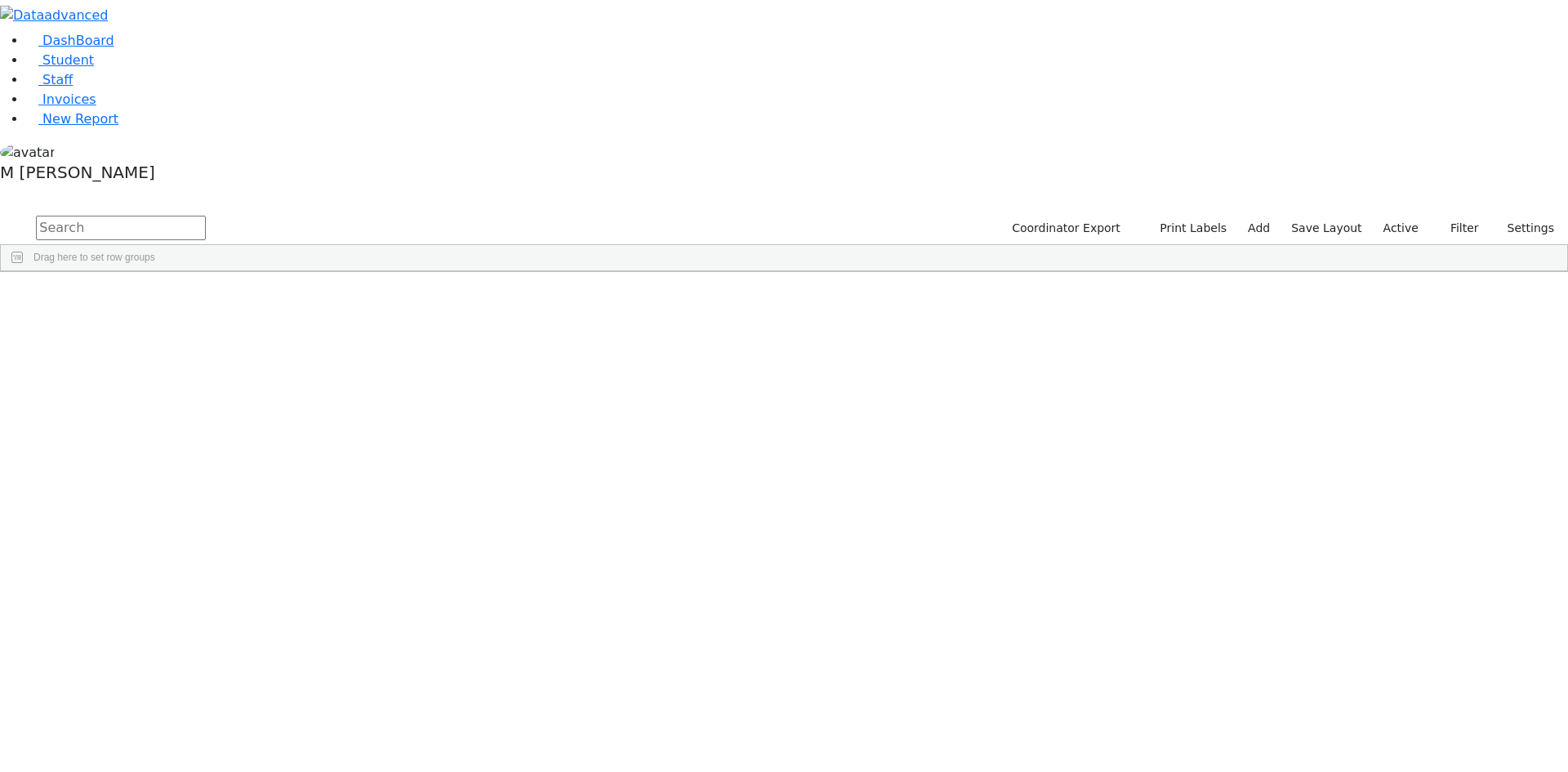
click at [206, 216] on input "text" at bounding box center [121, 227] width 170 height 25
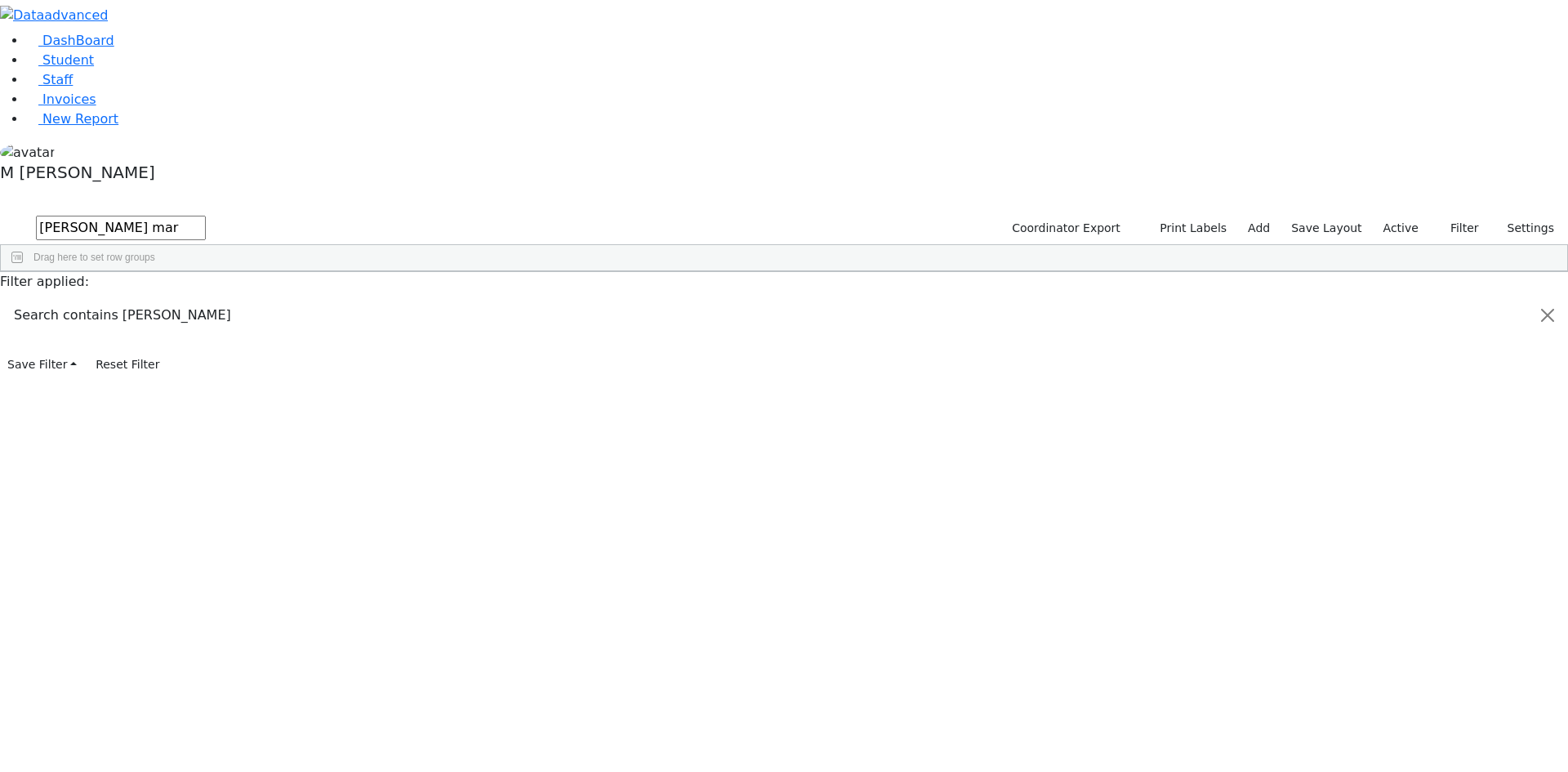
type input "Moshe mar"
click at [243, 344] on div "Moshe" at bounding box center [203, 355] width 79 height 23
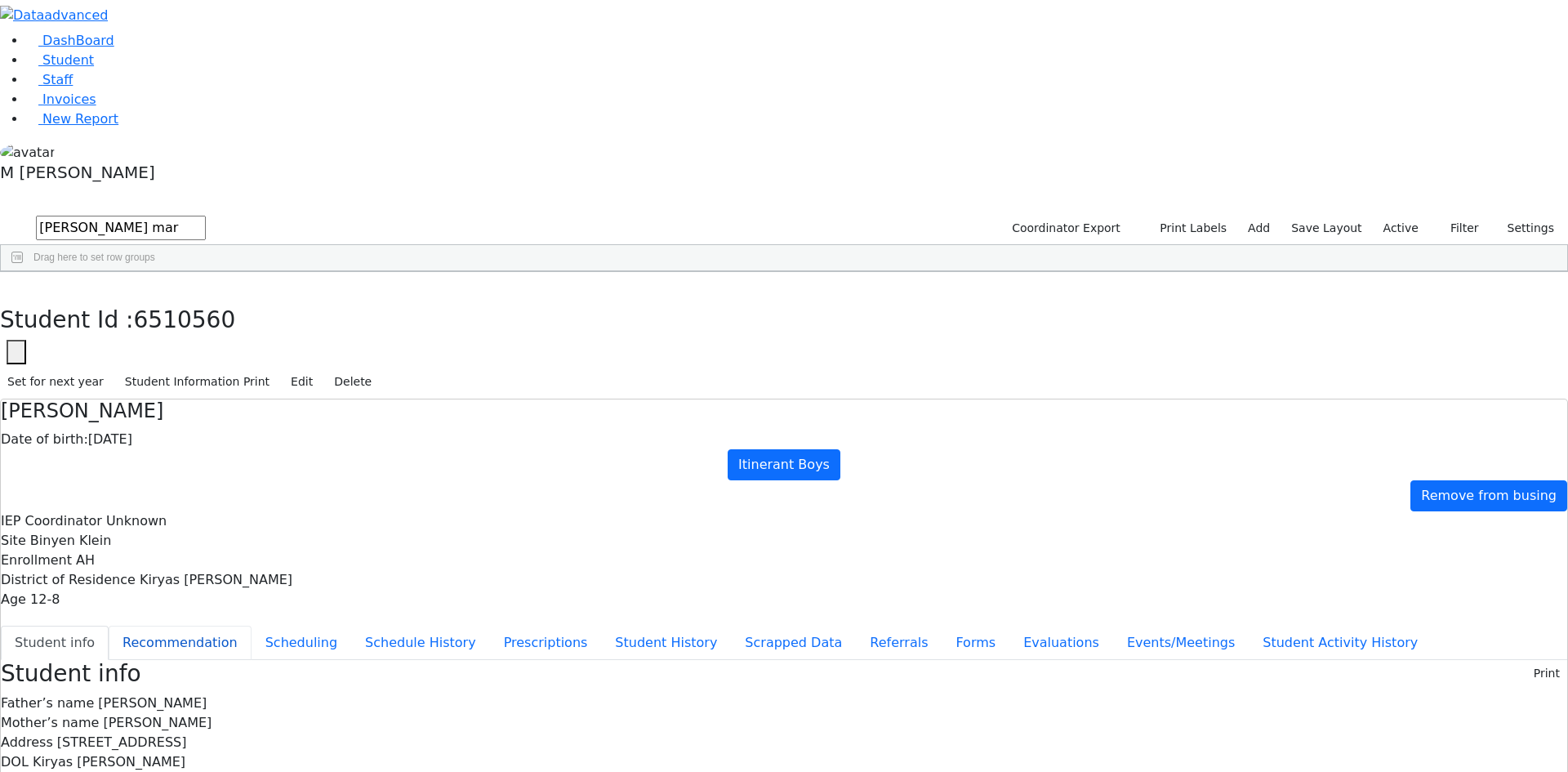
click at [252, 626] on button "Recommendation" at bounding box center [180, 643] width 143 height 35
checkbox input "true"
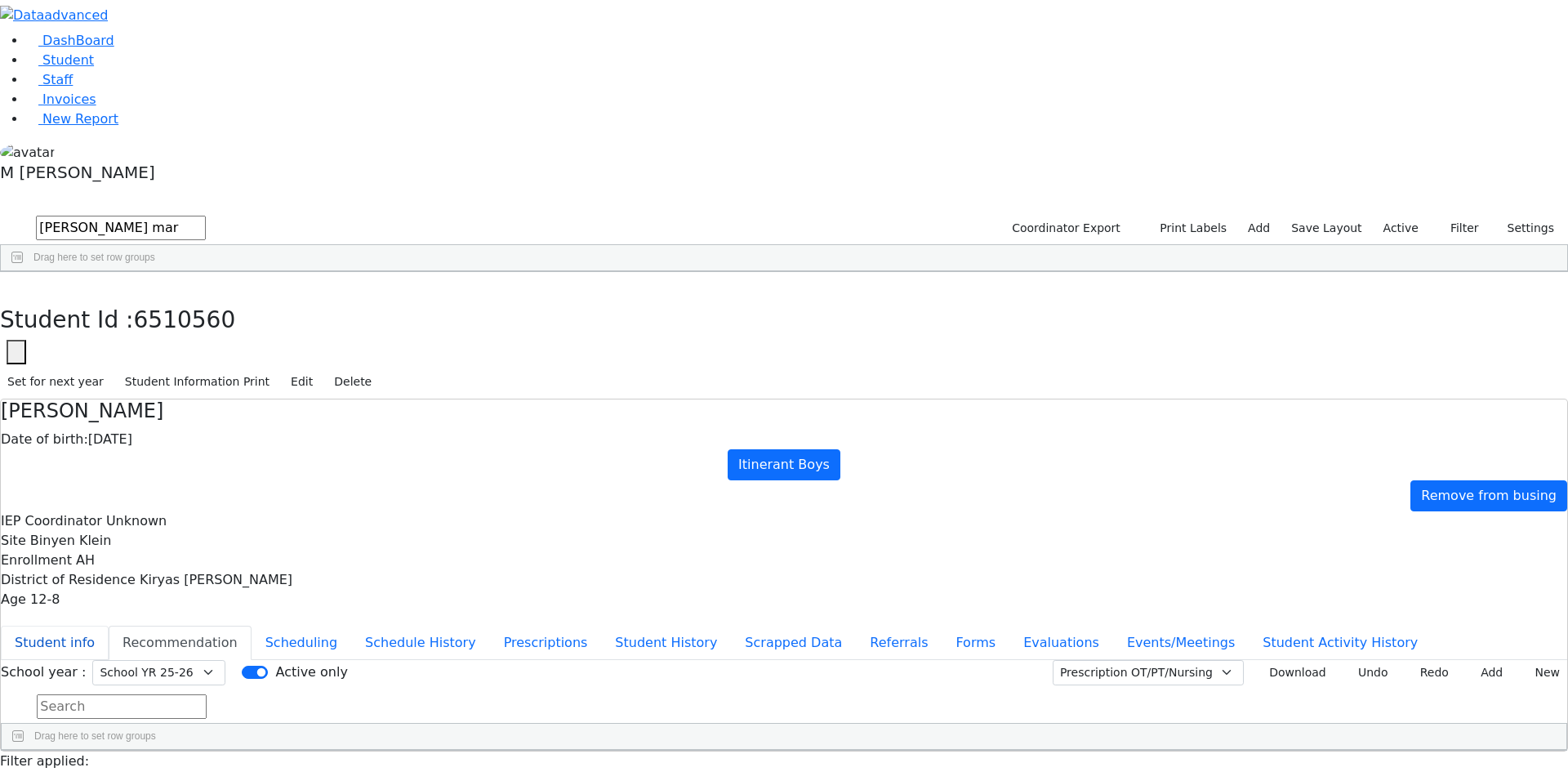
click at [109, 626] on button "Student info" at bounding box center [55, 643] width 108 height 35
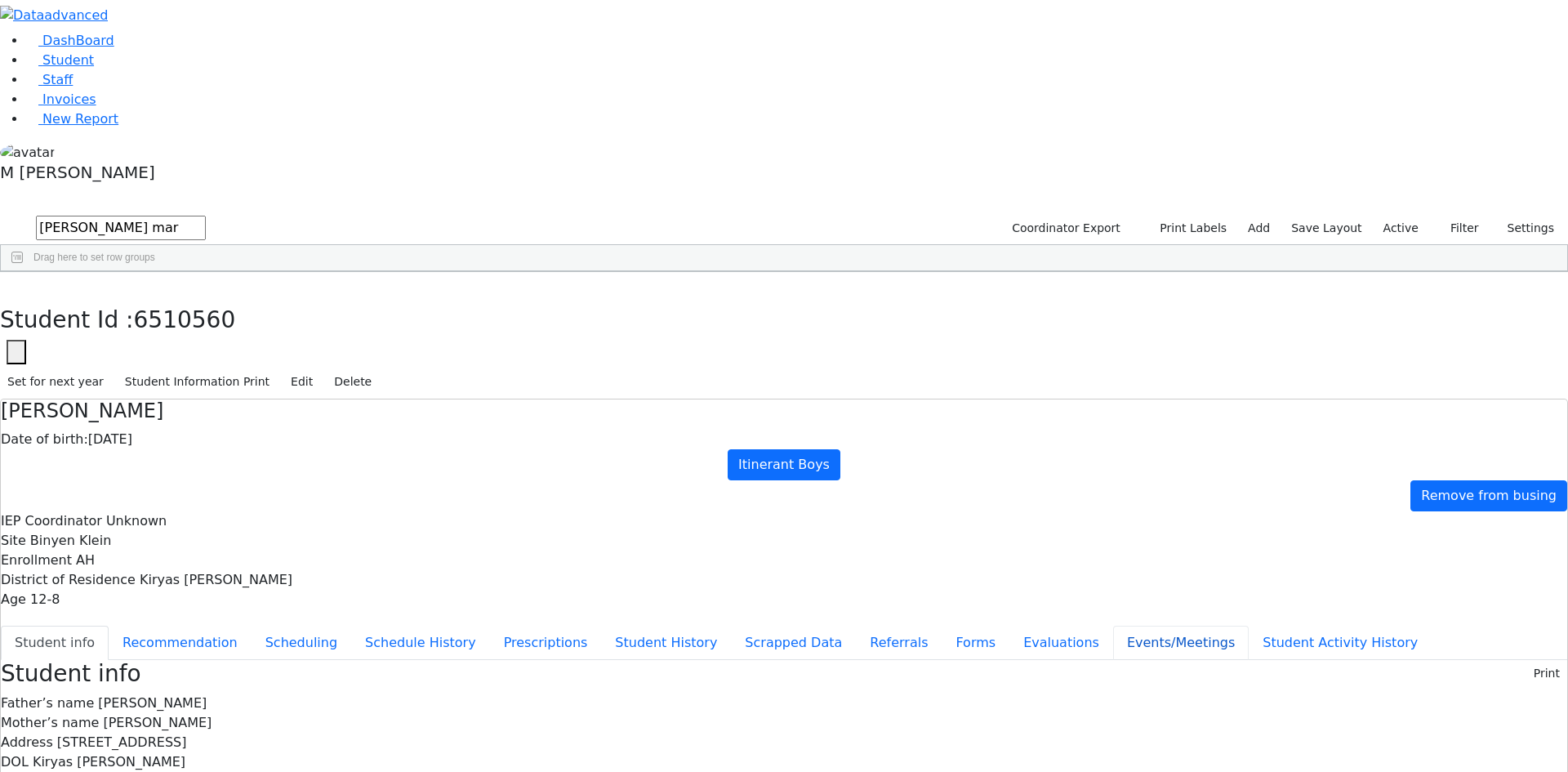
click at [1113, 626] on button "Events/Meetings" at bounding box center [1181, 643] width 135 height 35
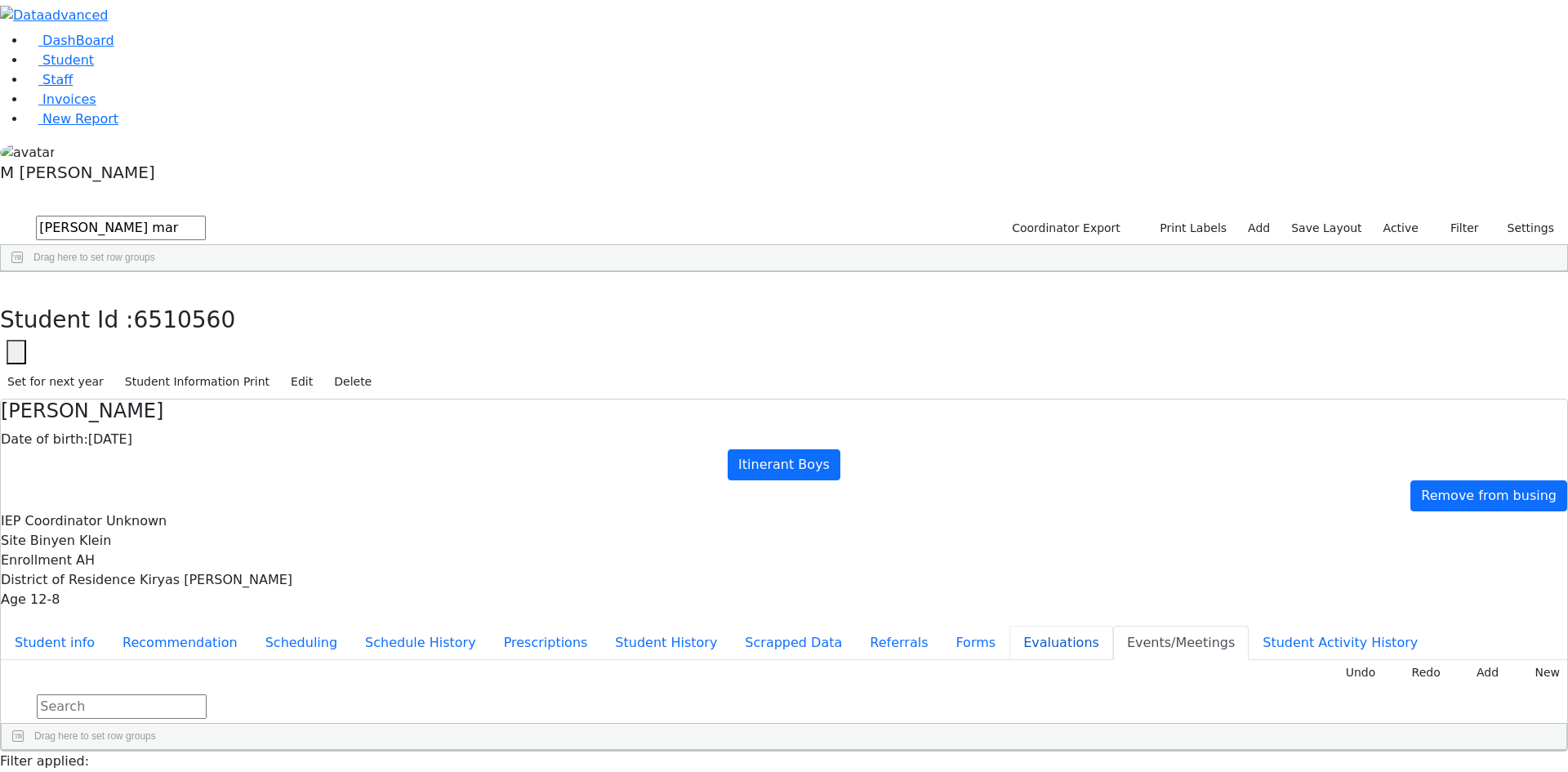
click at [1009, 626] on button "Evaluations" at bounding box center [1061, 643] width 104 height 35
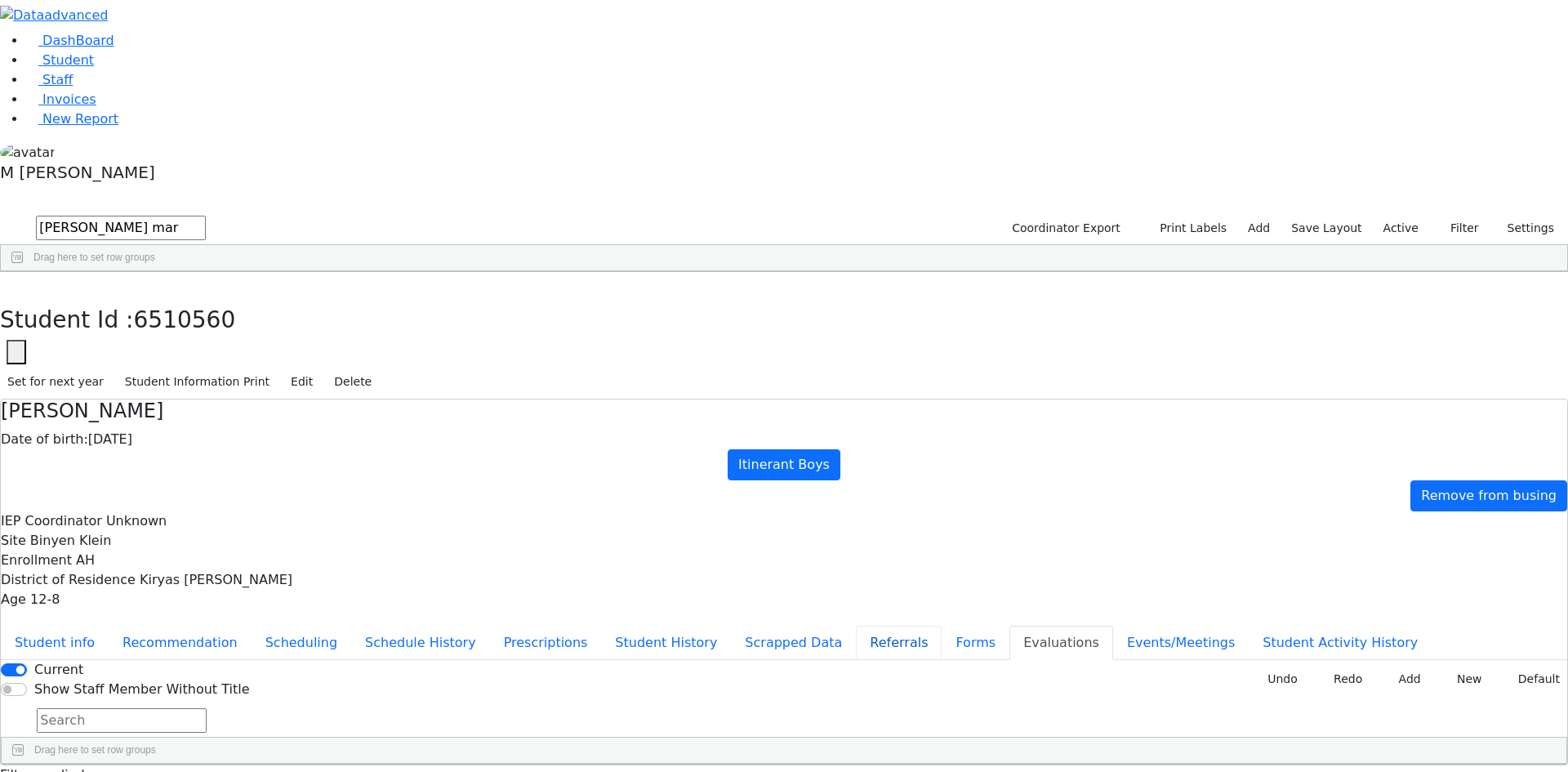
click at [856, 626] on button "Referrals" at bounding box center [899, 643] width 85 height 35
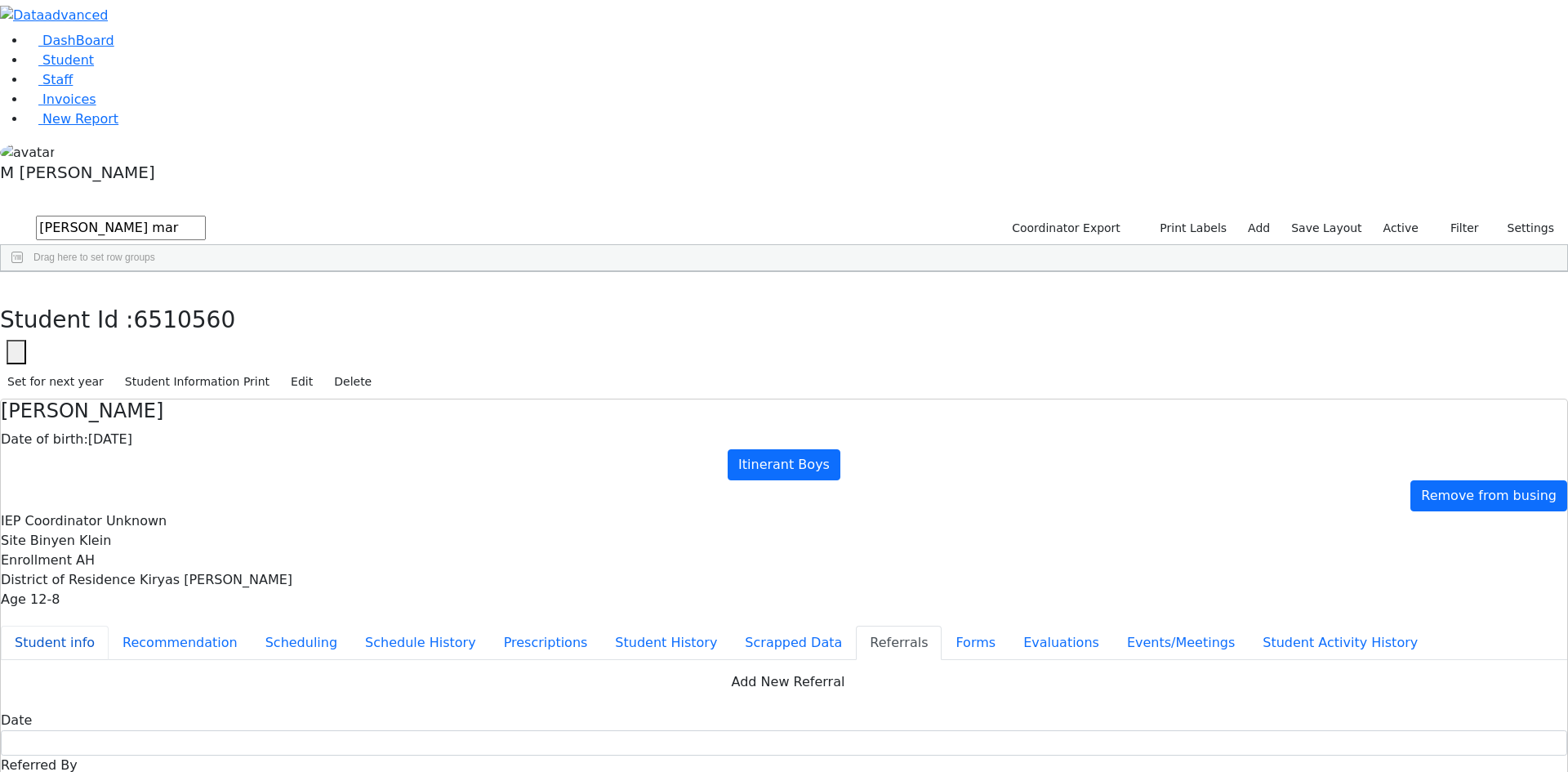
drag, startPoint x: 362, startPoint y: 201, endPoint x: 335, endPoint y: 91, distance: 113.3
click at [109, 626] on button "Student info" at bounding box center [55, 643] width 108 height 35
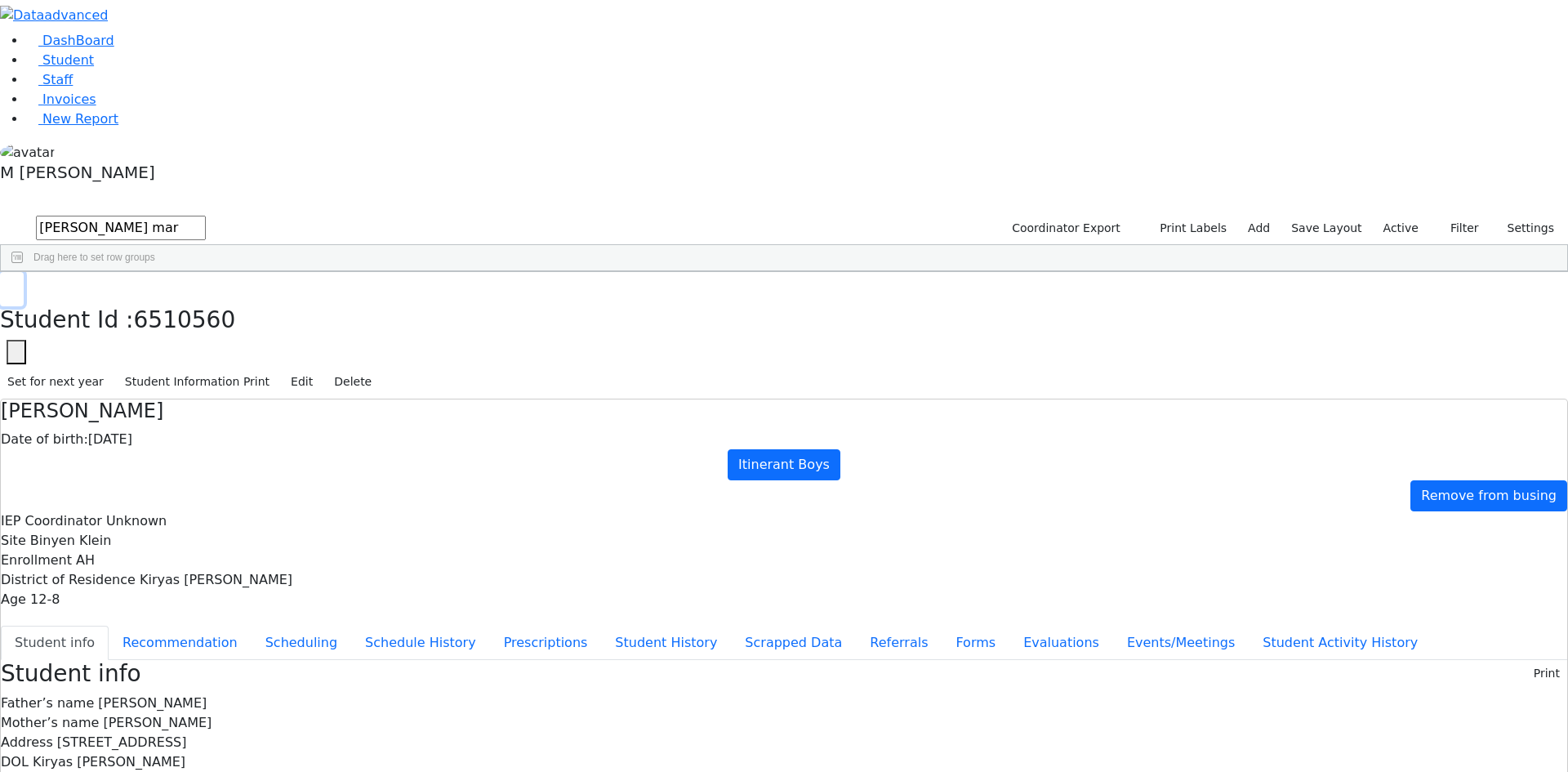
click at [16, 284] on icon "button" at bounding box center [12, 289] width 9 height 10
drag, startPoint x: 375, startPoint y: 63, endPoint x: 159, endPoint y: 52, distance: 216.3
click at [159, 52] on div "DashBoard Student Staff Invoices New Report 3" at bounding box center [784, 712] width 1568 height 1425
click at [114, 48] on link "DashBoard" at bounding box center [70, 41] width 88 height 15
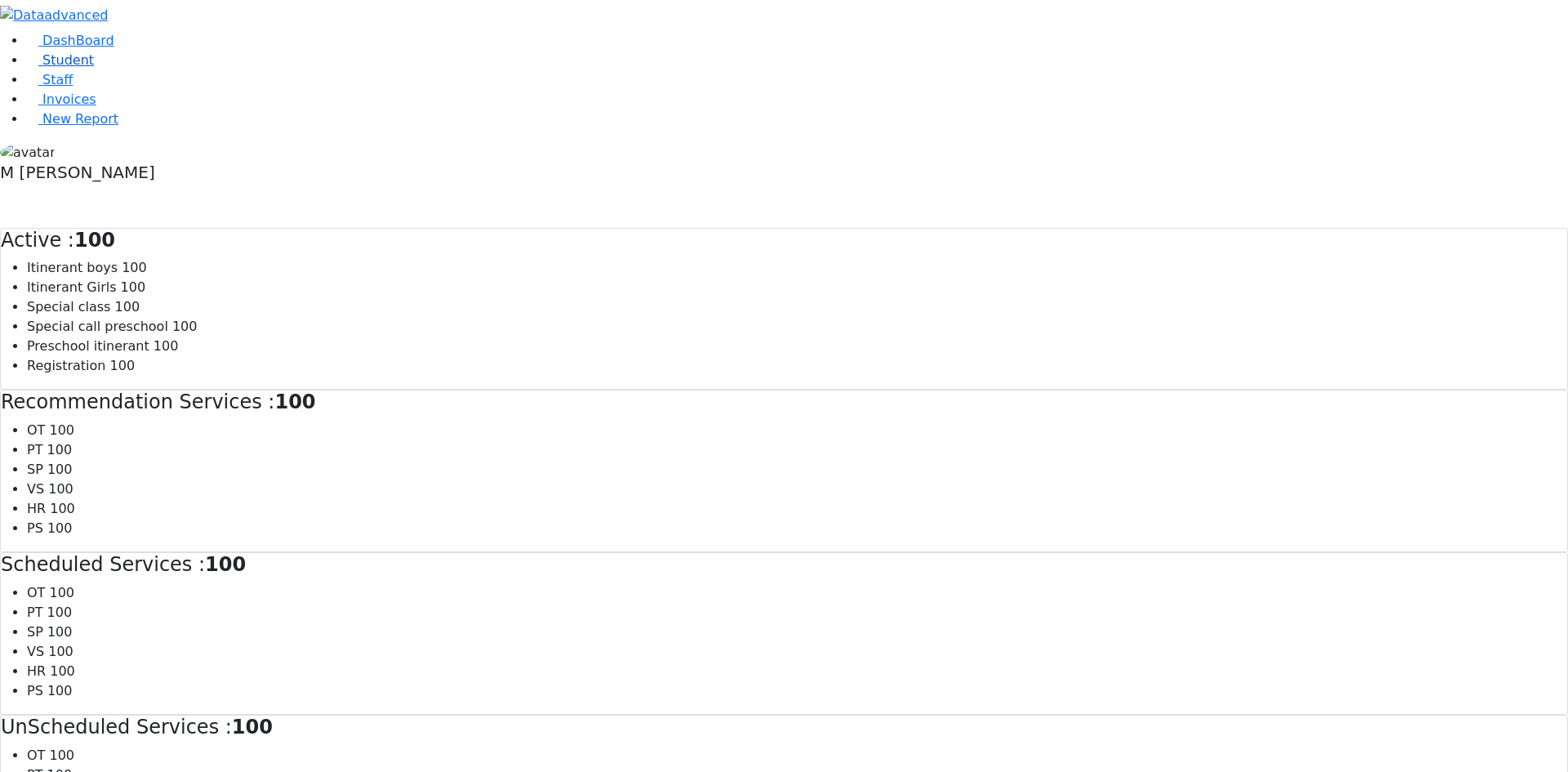
click at [81, 68] on link "Student" at bounding box center [60, 60] width 68 height 15
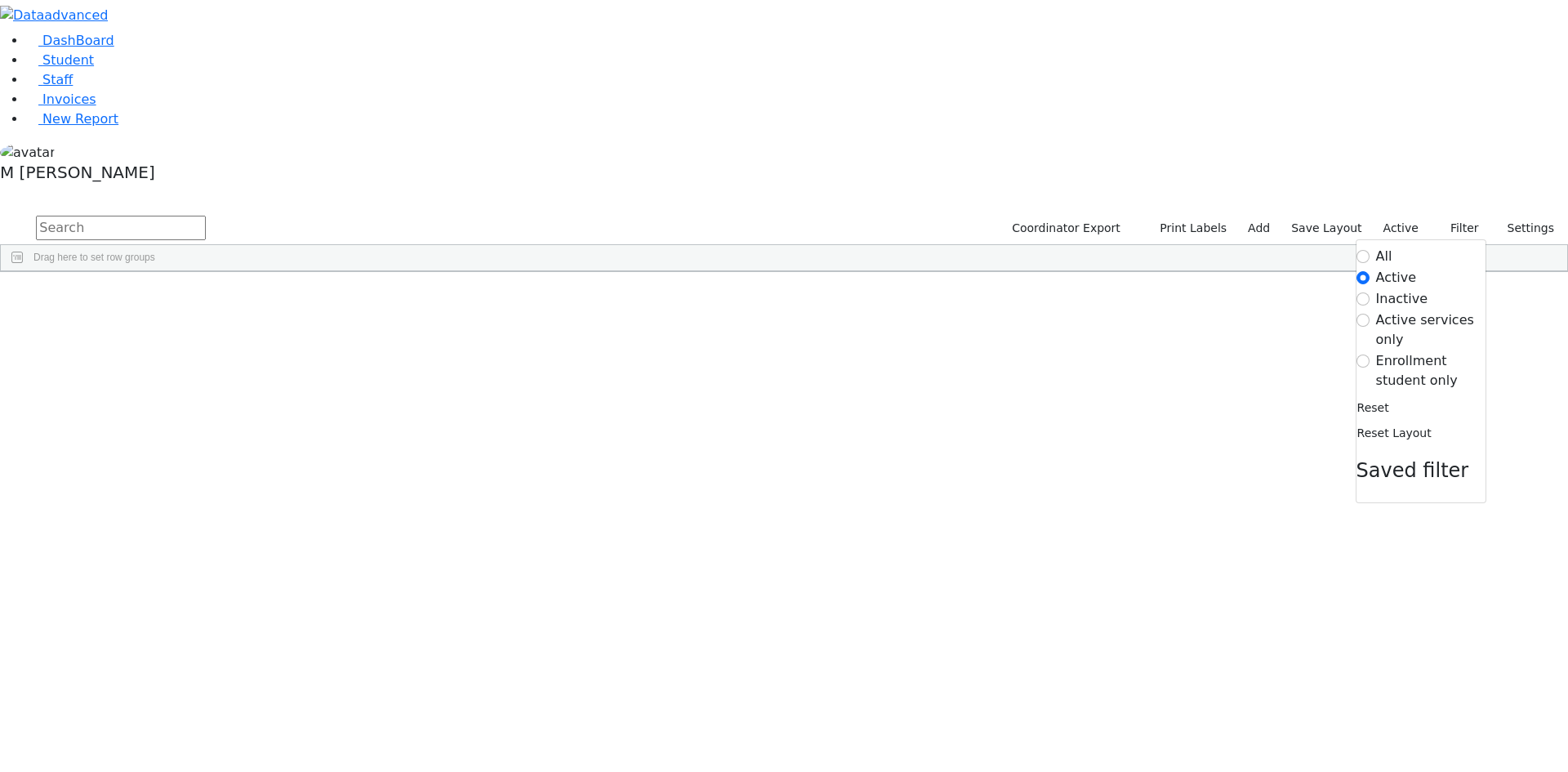
click at [1400, 352] on label "Enrollment student only" at bounding box center [1430, 371] width 109 height 39
click at [1370, 354] on input "Enrollment student only" at bounding box center [1363, 360] width 13 height 13
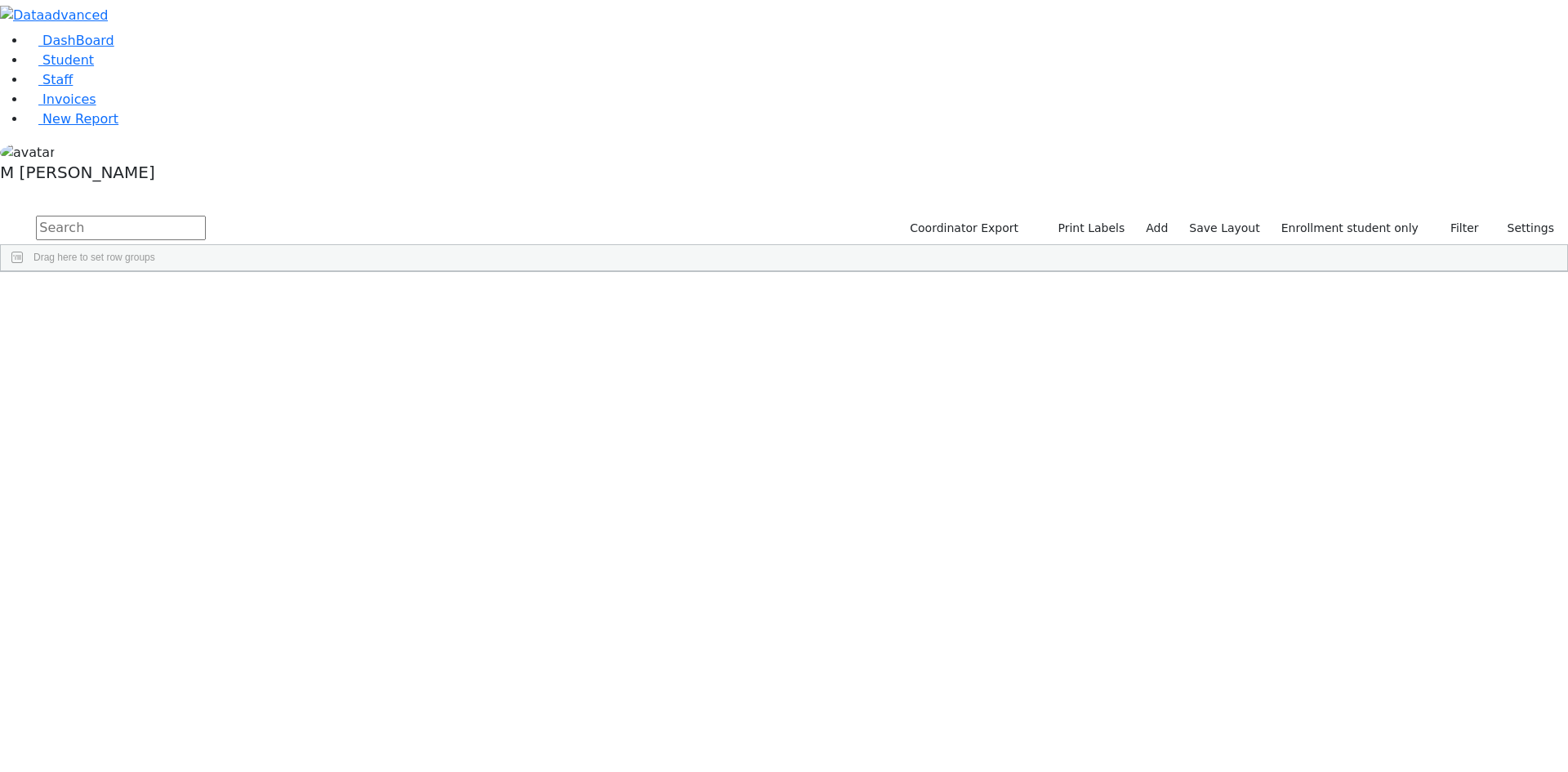
scroll to position [282, 0]
click at [243, 703] on div "[PERSON_NAME]" at bounding box center [203, 714] width 79 height 23
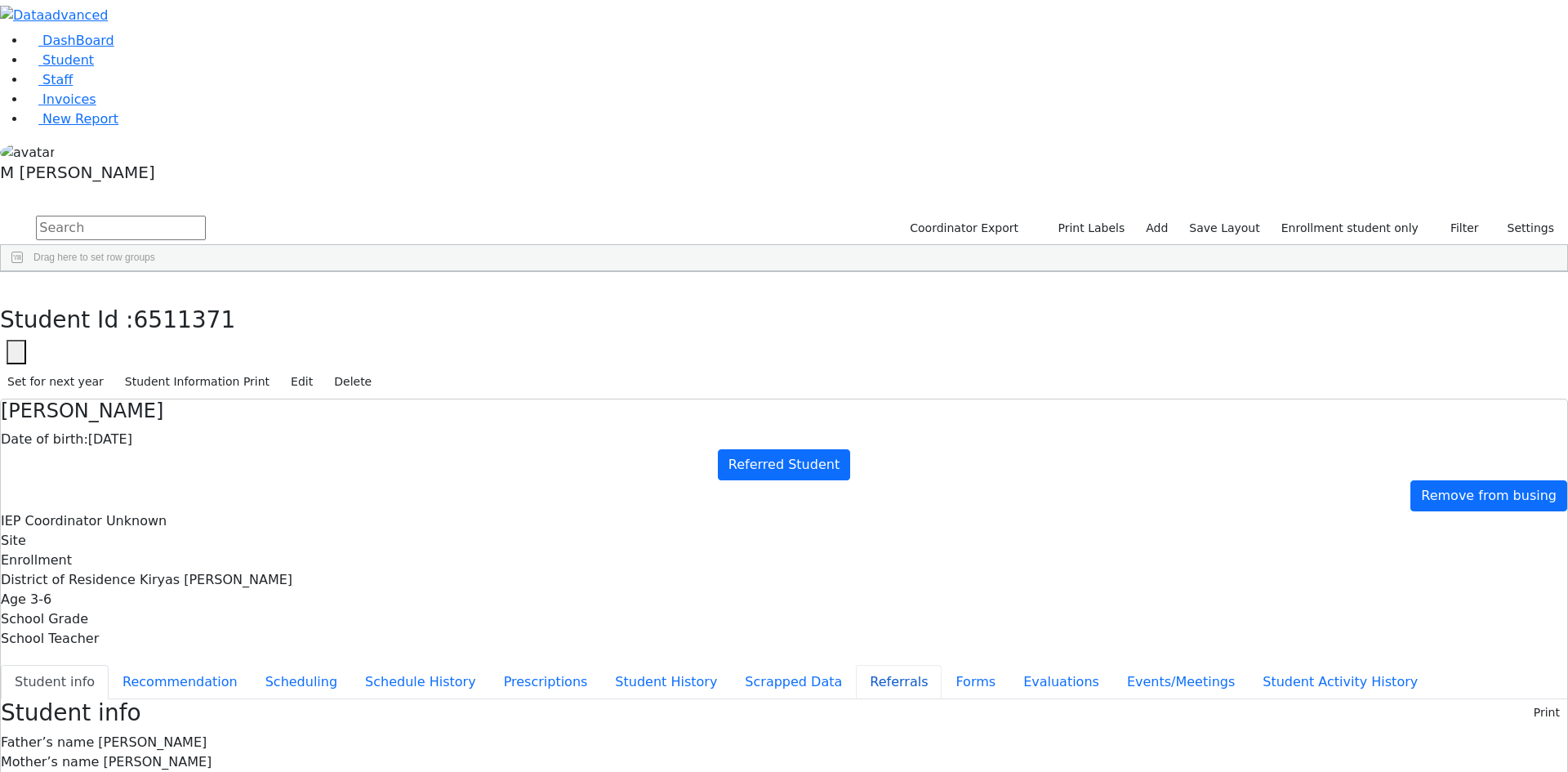
click at [856, 665] on button "Referrals" at bounding box center [899, 682] width 85 height 35
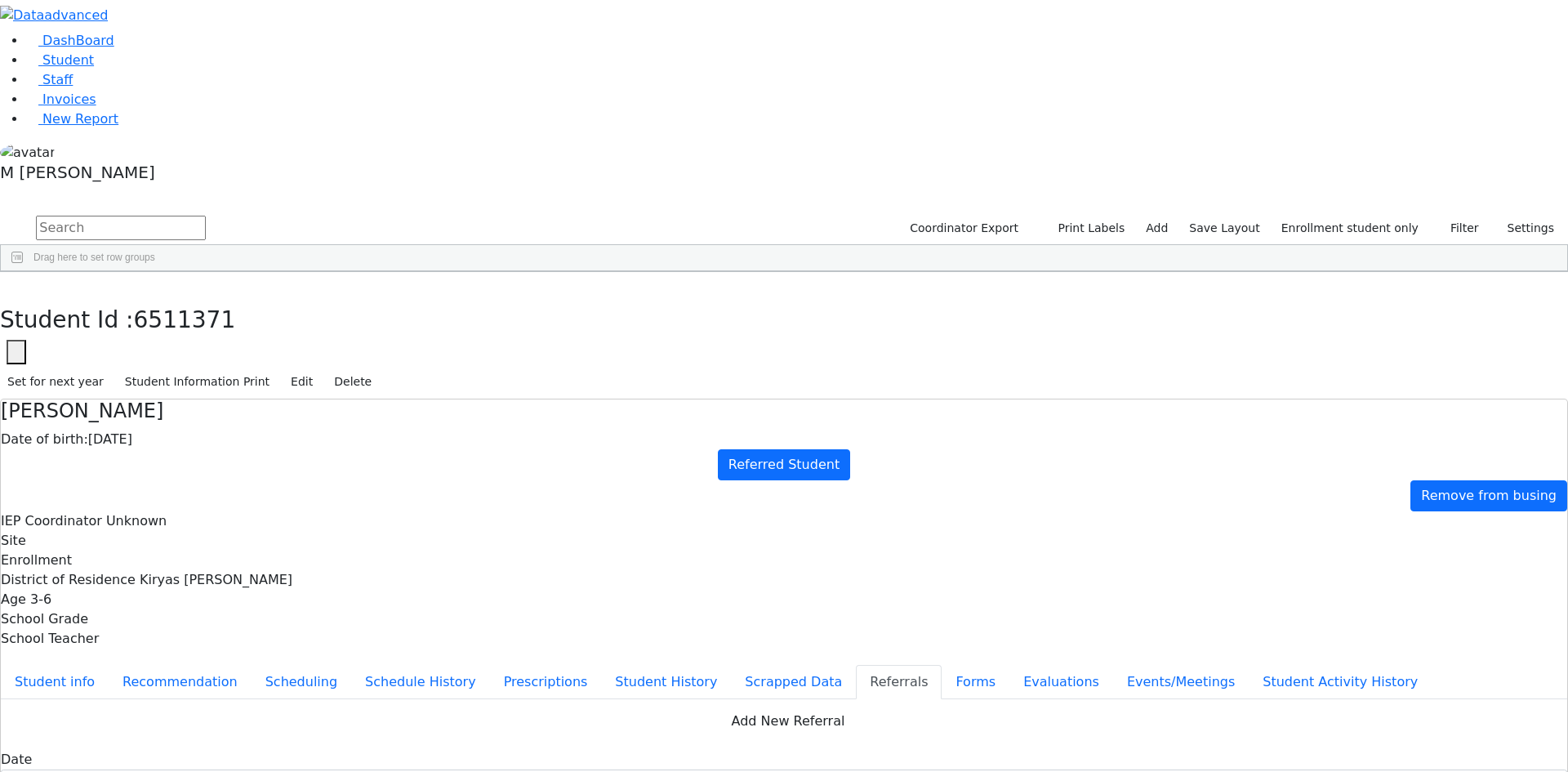
drag, startPoint x: 911, startPoint y: 331, endPoint x: 1013, endPoint y: 341, distance: 102.5
drag, startPoint x: 786, startPoint y: 320, endPoint x: 996, endPoint y: 348, distance: 211.9
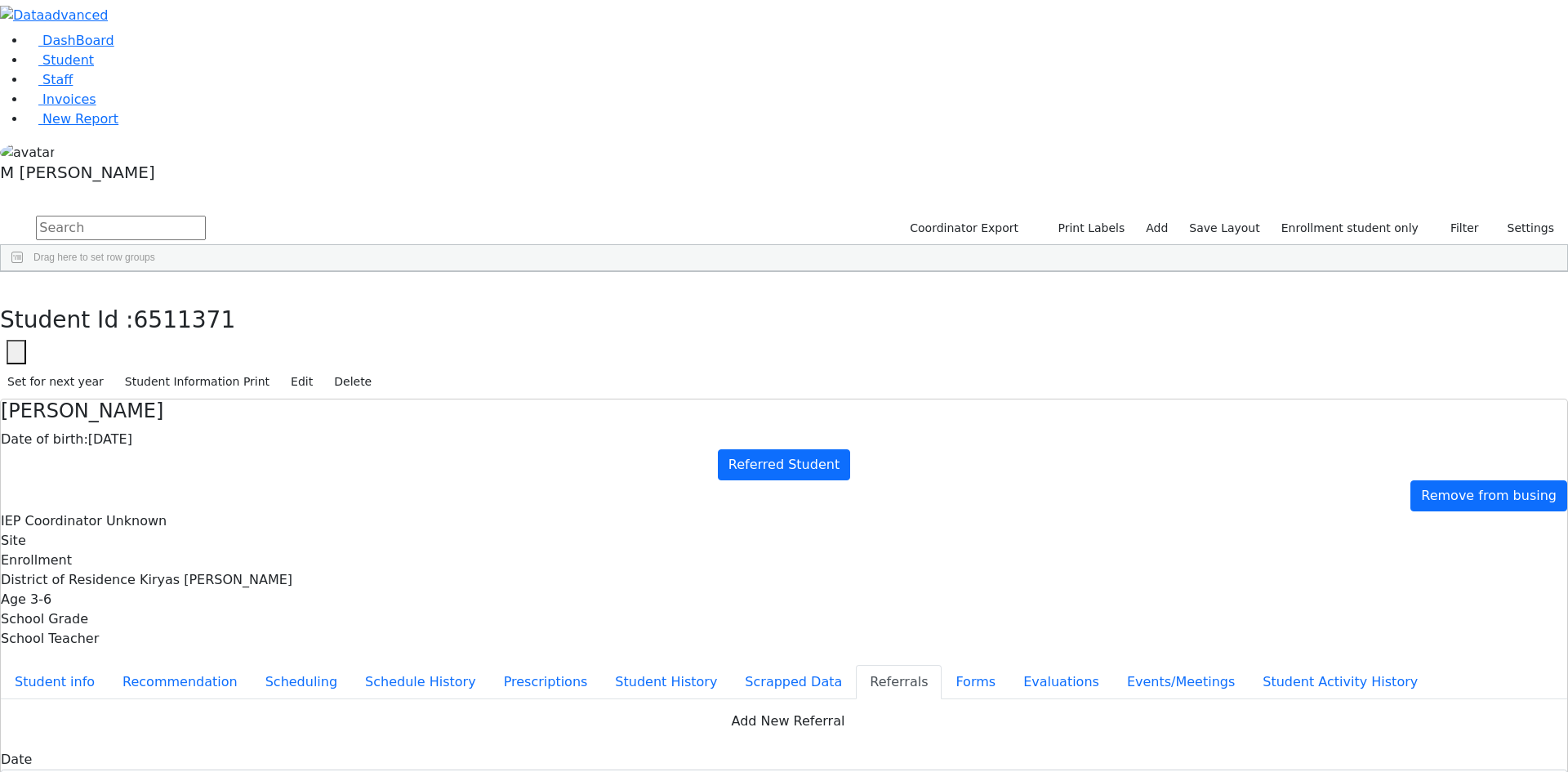
drag, startPoint x: 910, startPoint y: 324, endPoint x: 978, endPoint y: 331, distance: 68.4
click at [16, 284] on icon "button" at bounding box center [12, 289] width 9 height 10
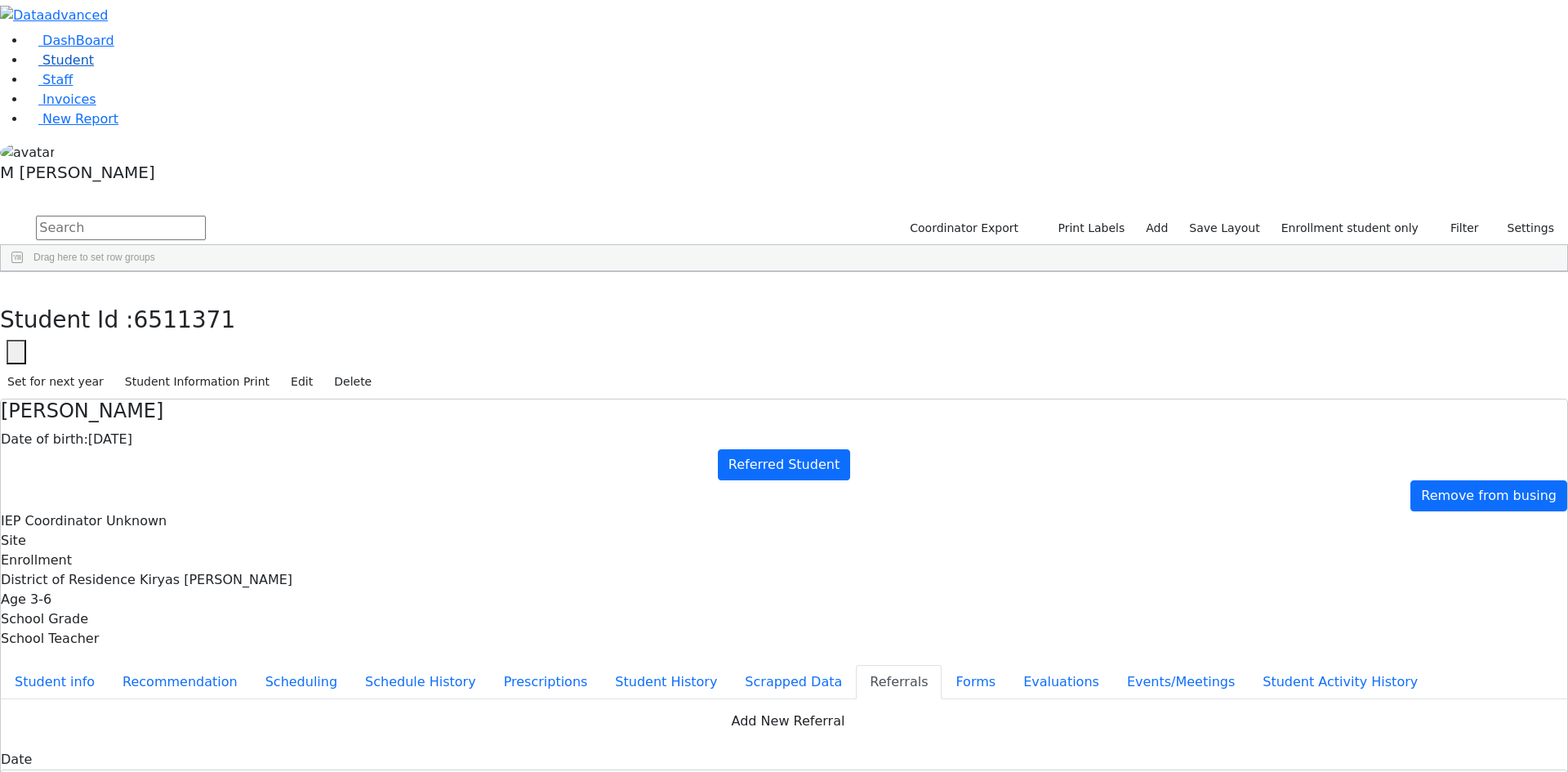
click at [84, 68] on link "Student" at bounding box center [60, 60] width 68 height 15
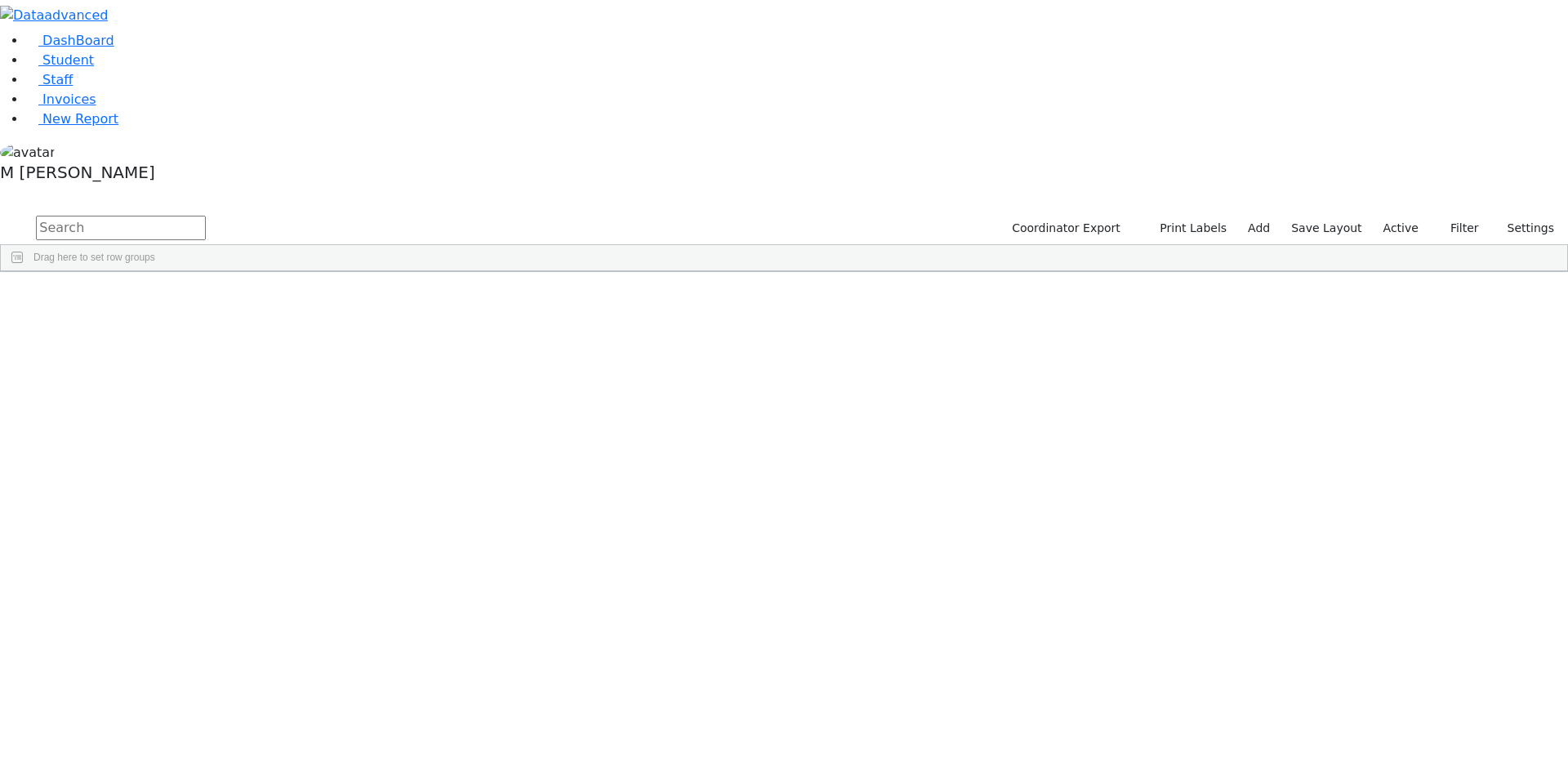
click at [206, 216] on input "text" at bounding box center [121, 227] width 170 height 25
type input "d"
type input "[PERSON_NAME]"
click at [243, 321] on div "[PERSON_NAME]" at bounding box center [203, 332] width 79 height 23
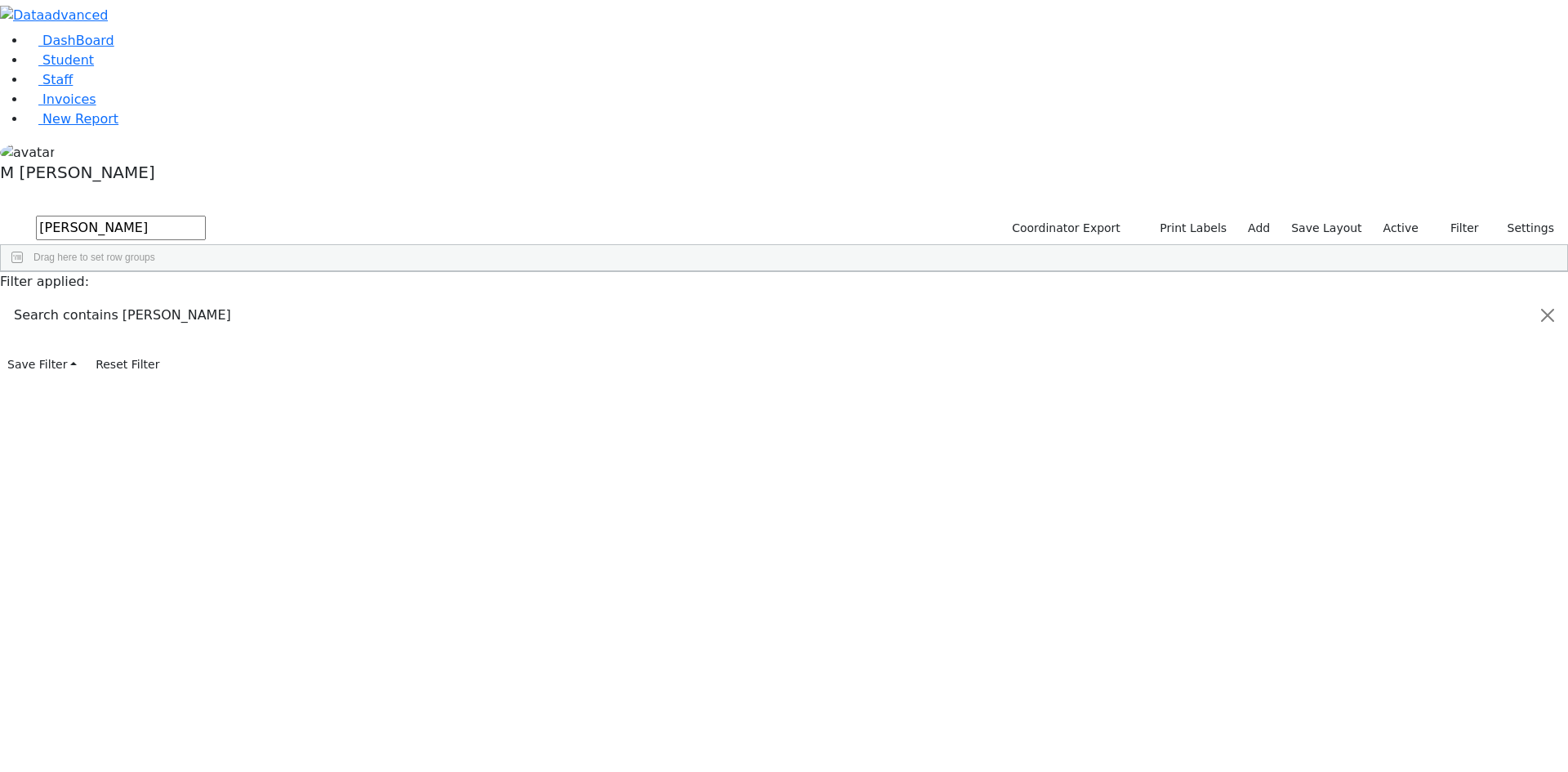
click at [321, 321] on div "12/01/2016" at bounding box center [281, 332] width 79 height 23
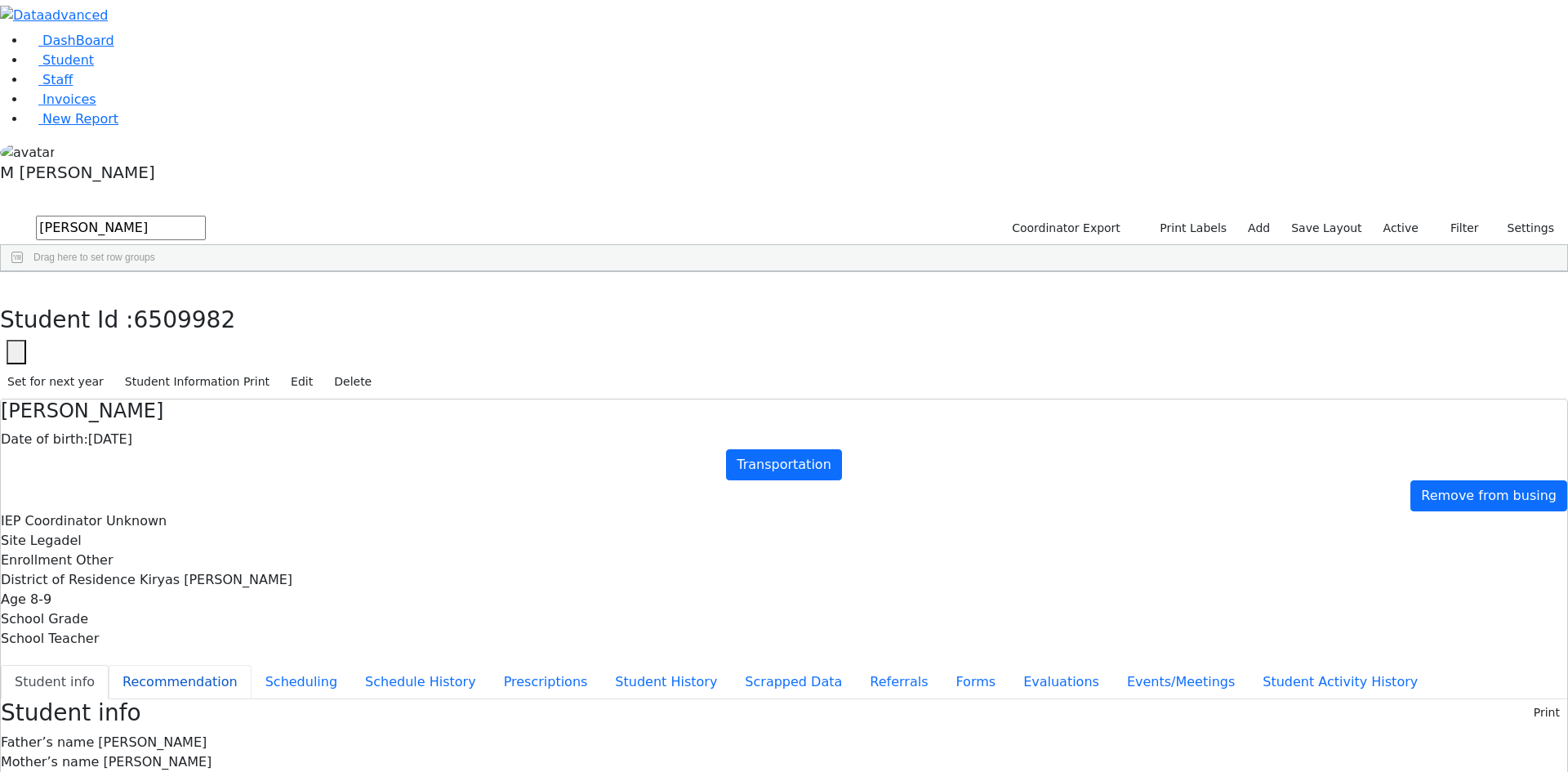
click at [252, 665] on button "Recommendation" at bounding box center [180, 682] width 143 height 35
checkbox input "true"
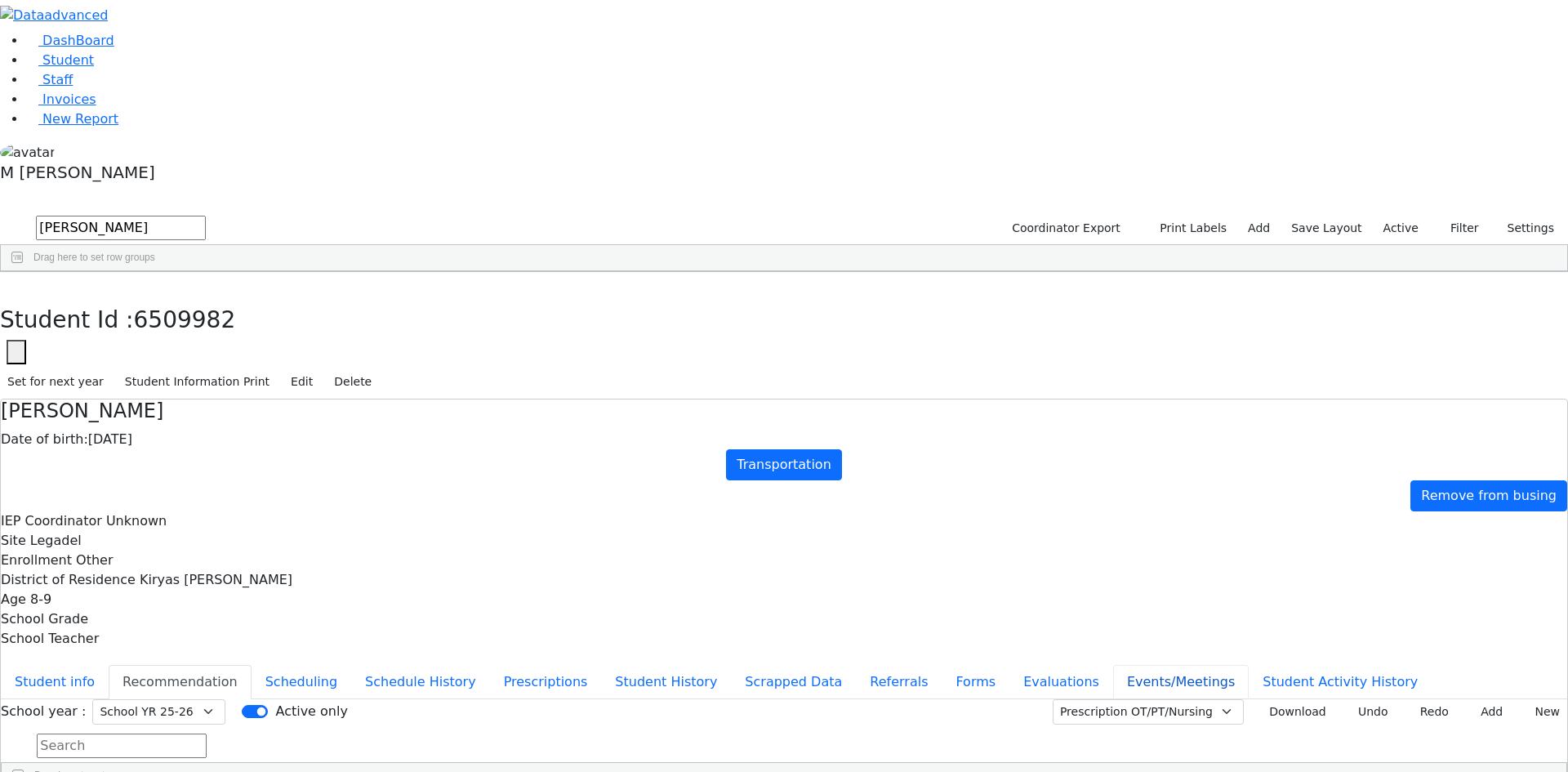
click at [1113, 665] on button "Events/Meetings" at bounding box center [1181, 682] width 135 height 35
click at [1009, 665] on button "Evaluations" at bounding box center [1061, 682] width 104 height 35
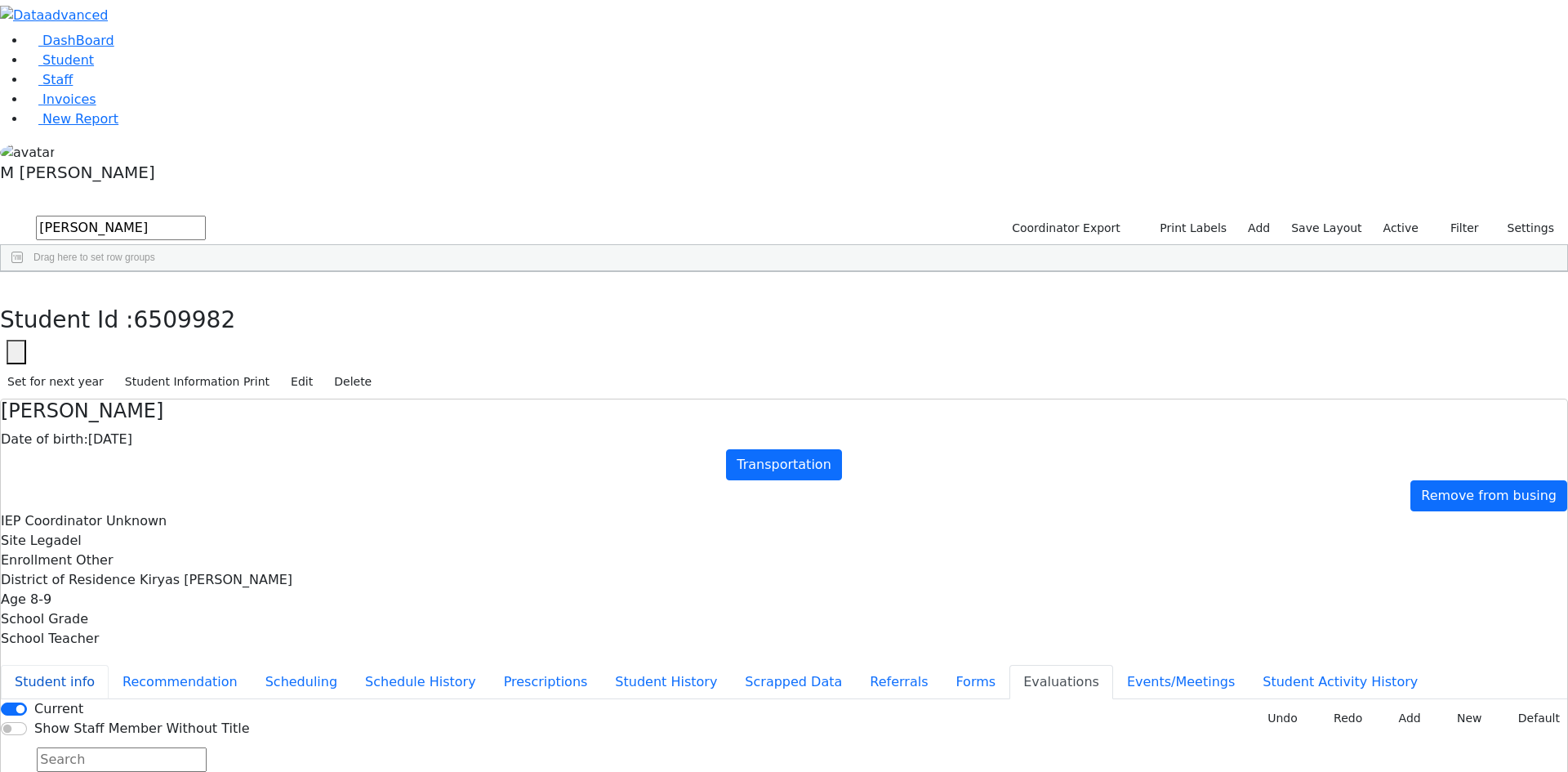
click at [109, 665] on button "Student info" at bounding box center [55, 682] width 108 height 35
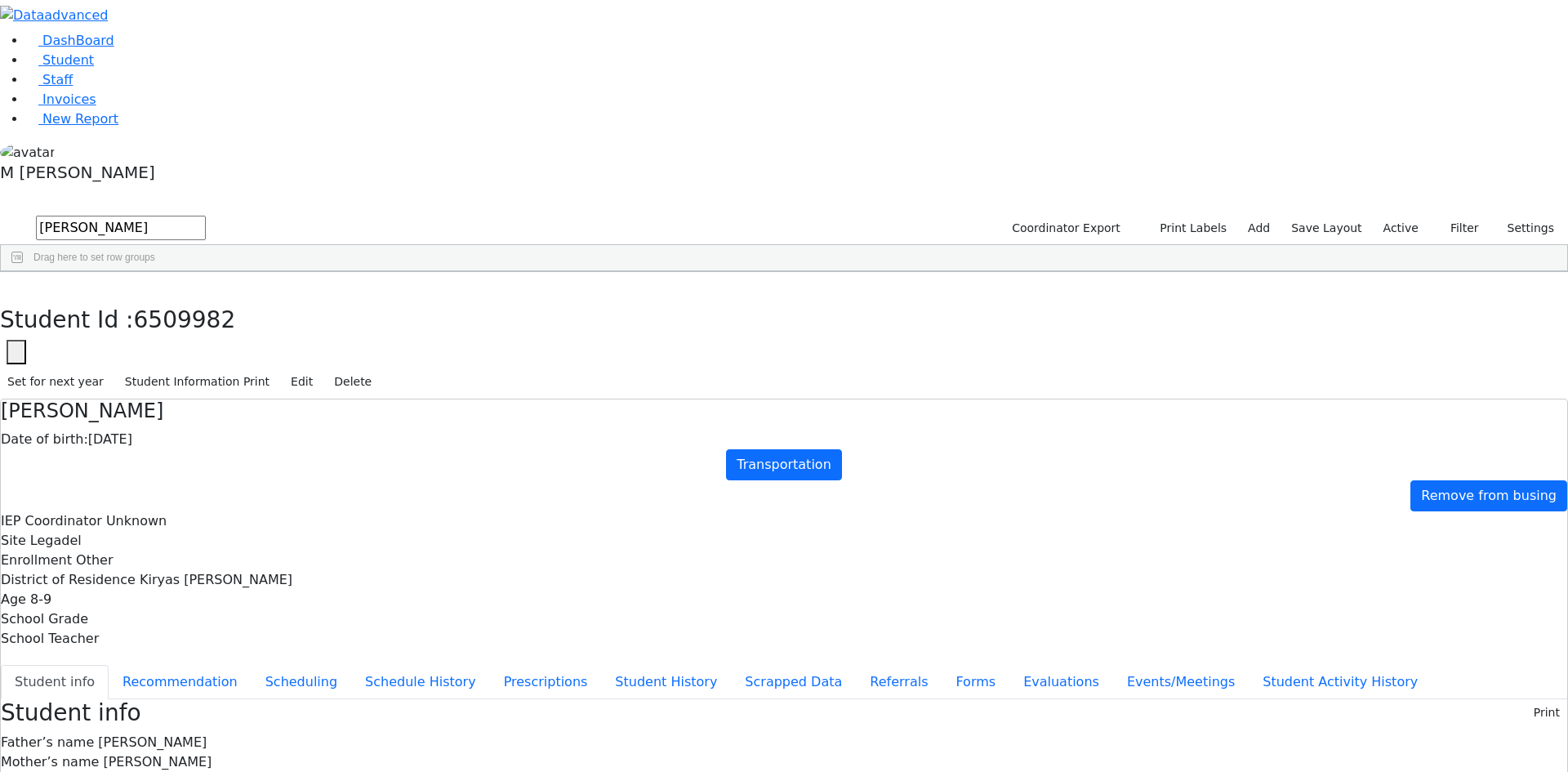
scroll to position [285, 0]
drag, startPoint x: 860, startPoint y: 402, endPoint x: 1086, endPoint y: 405, distance: 226.0
copy span "Wiedermalka@gmail.com"
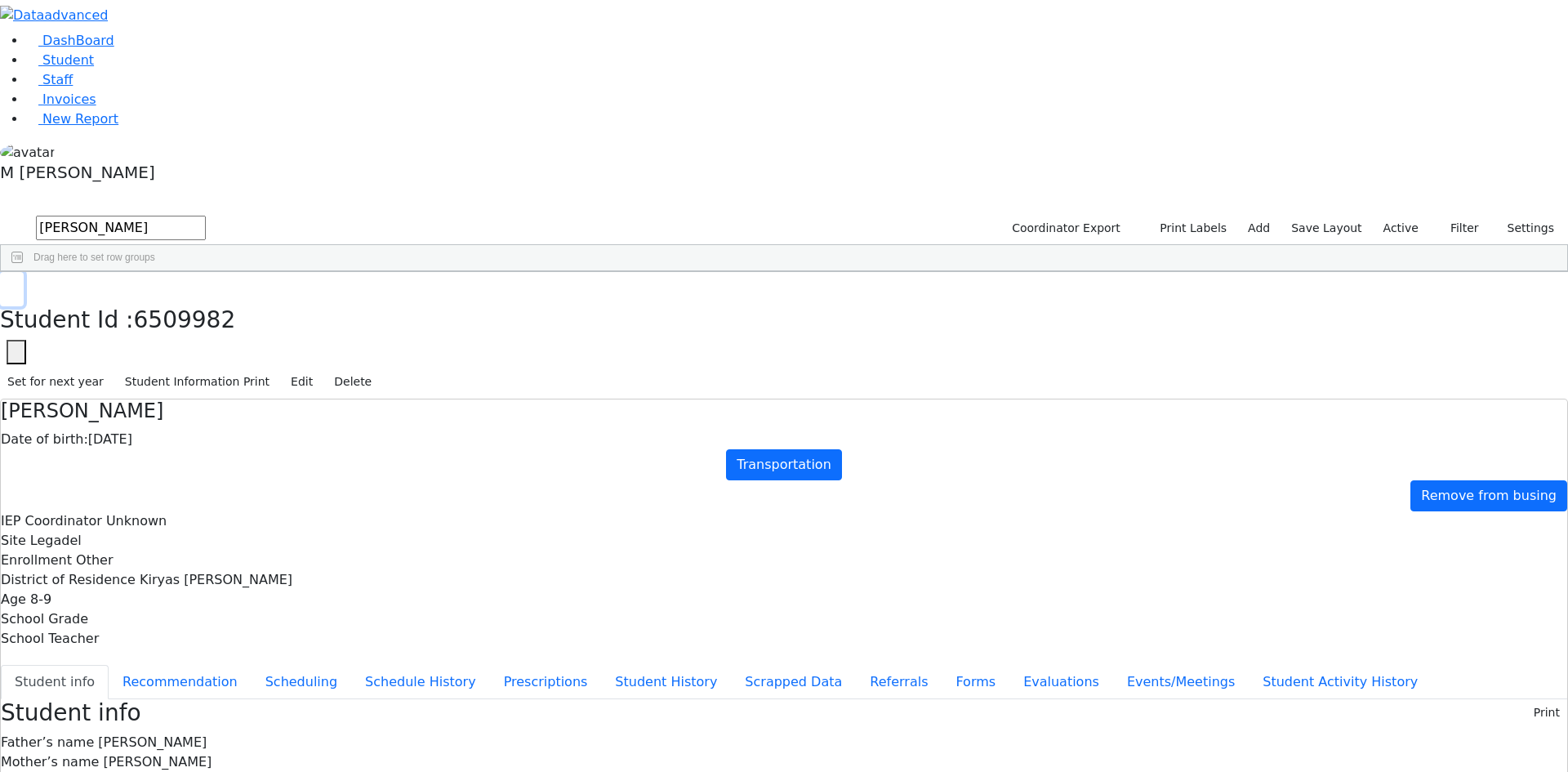
drag, startPoint x: 310, startPoint y: 19, endPoint x: 293, endPoint y: 28, distance: 19.2
click at [16, 284] on icon "button" at bounding box center [12, 289] width 9 height 10
click at [94, 68] on link "Student" at bounding box center [60, 60] width 68 height 15
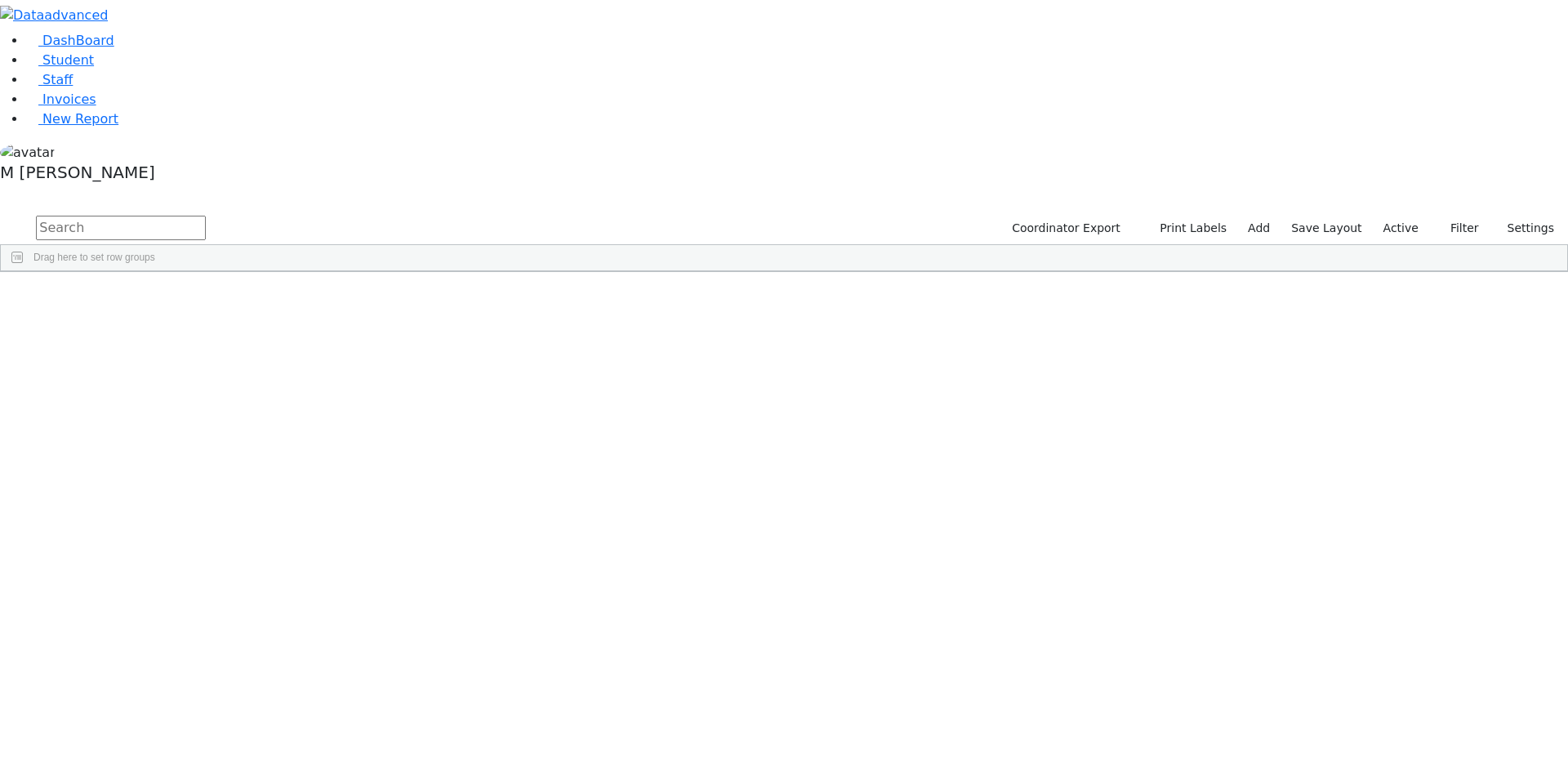
click at [206, 216] on input "text" at bounding box center [121, 227] width 170 height 25
drag, startPoint x: 1458, startPoint y: 57, endPoint x: 1444, endPoint y: 76, distance: 23.6
click at [1458, 216] on button "Filter" at bounding box center [1458, 228] width 57 height 25
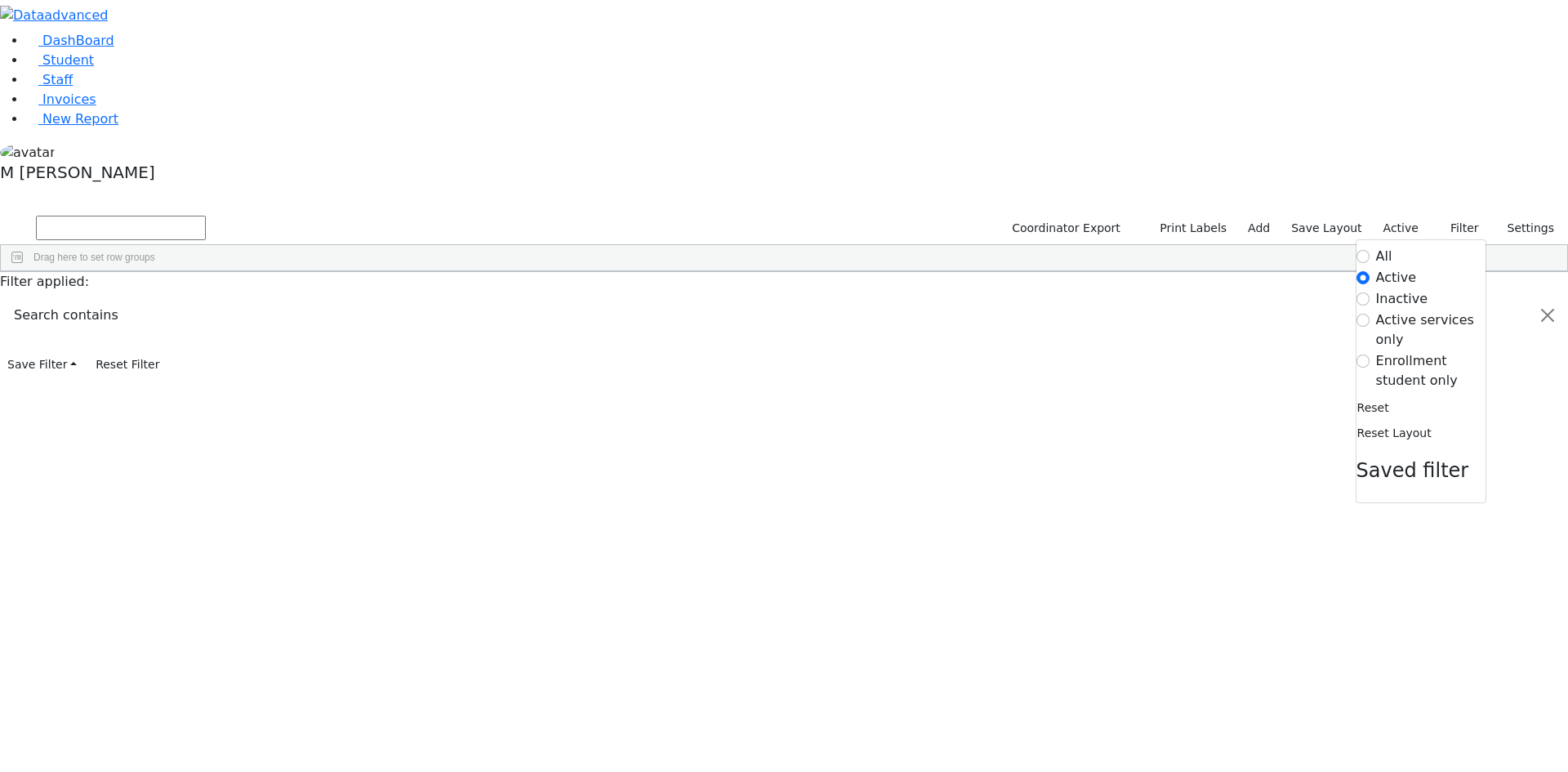
click at [1376, 289] on label "Inactive" at bounding box center [1402, 298] width 52 height 19
click at [1370, 293] on input "Inactive" at bounding box center [1363, 298] width 13 height 13
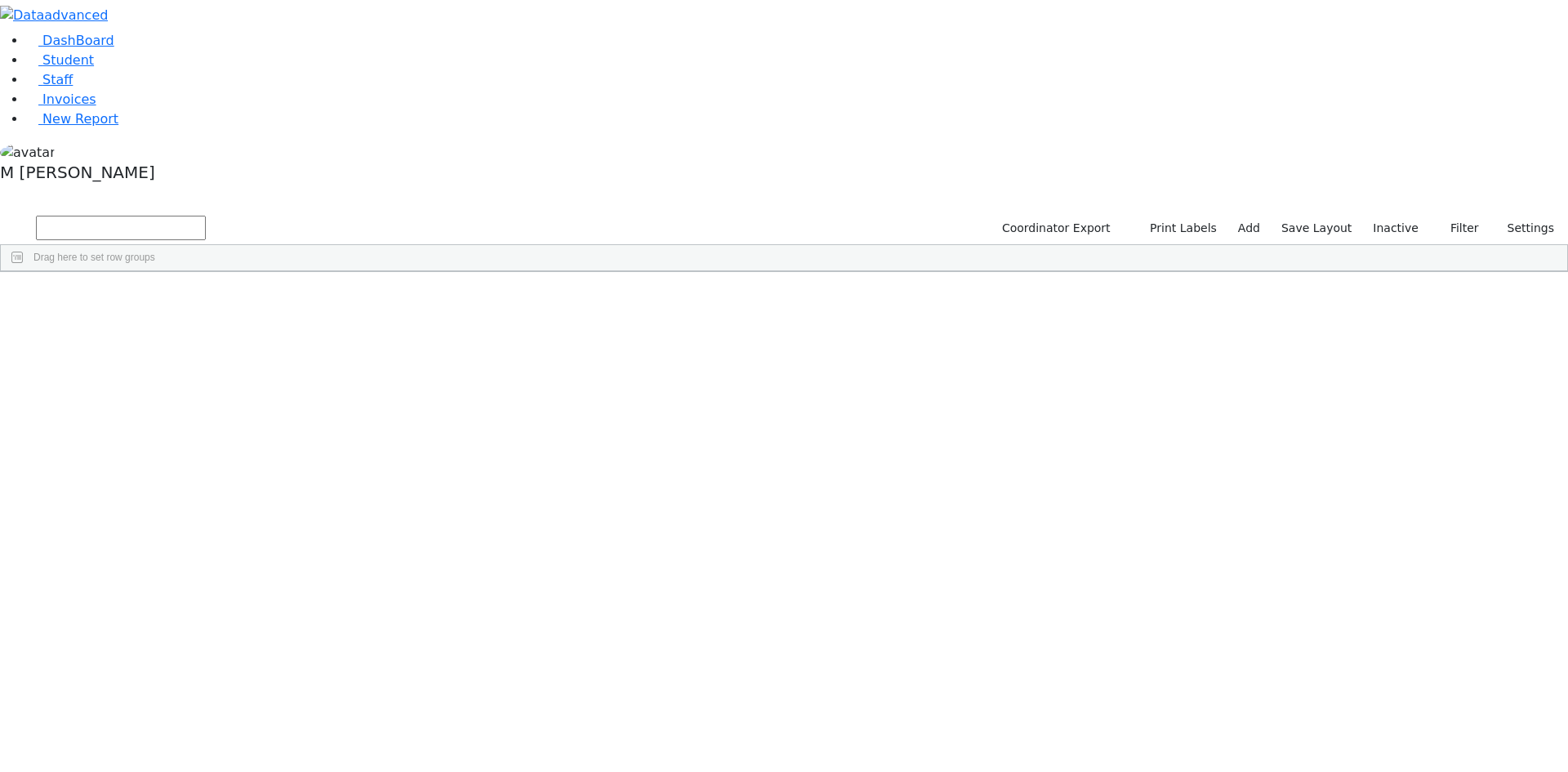
click at [206, 216] on input "text" at bounding box center [121, 227] width 170 height 25
type input "l"
type input "lis"
drag, startPoint x: 294, startPoint y: 65, endPoint x: 164, endPoint y: 86, distance: 131.7
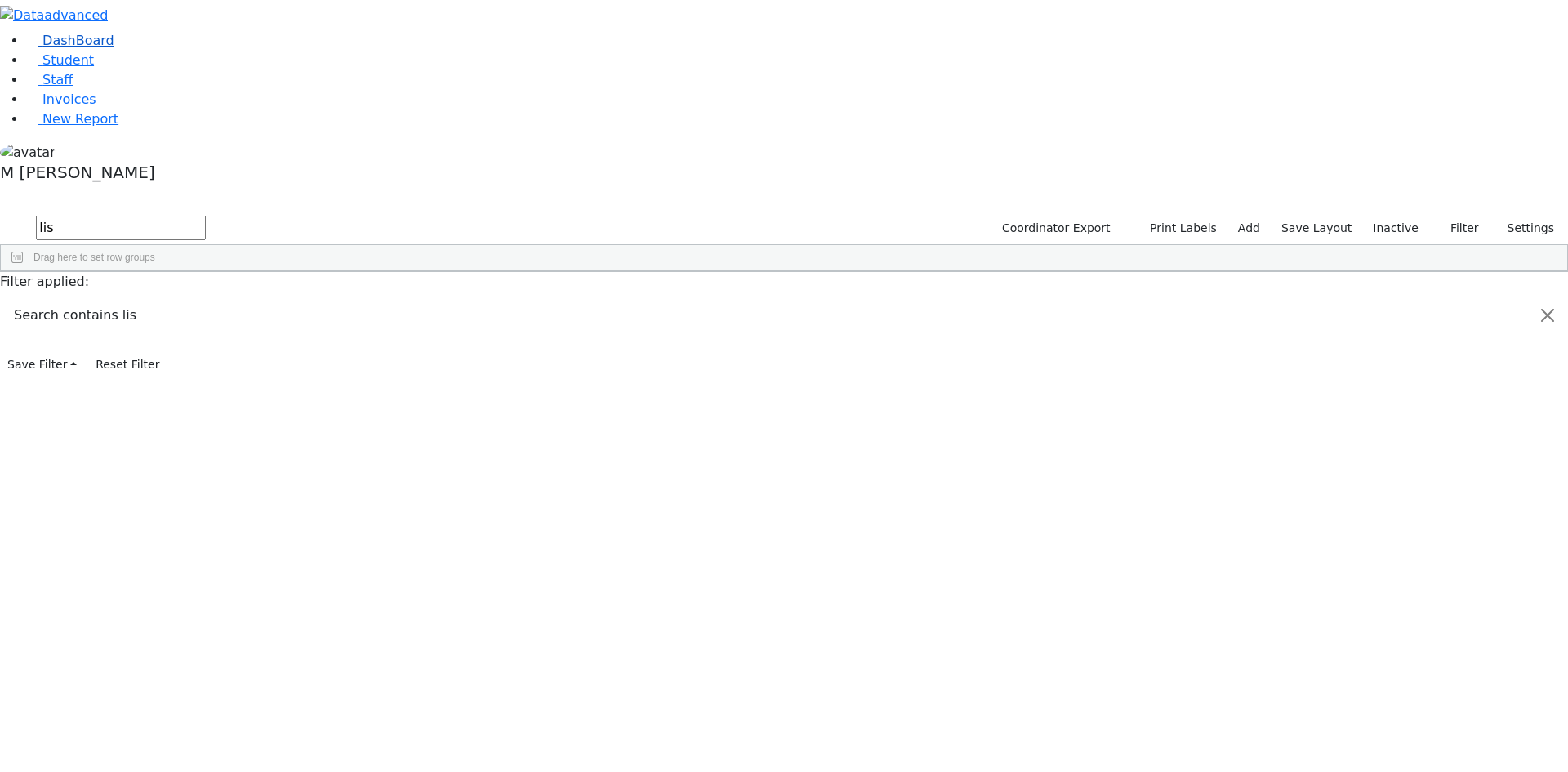
click at [164, 86] on div "DashBoard Student Staff Invoices New Report A" at bounding box center [784, 189] width 1568 height 377
click at [49, 127] on span "New Report" at bounding box center [80, 118] width 76 height 15
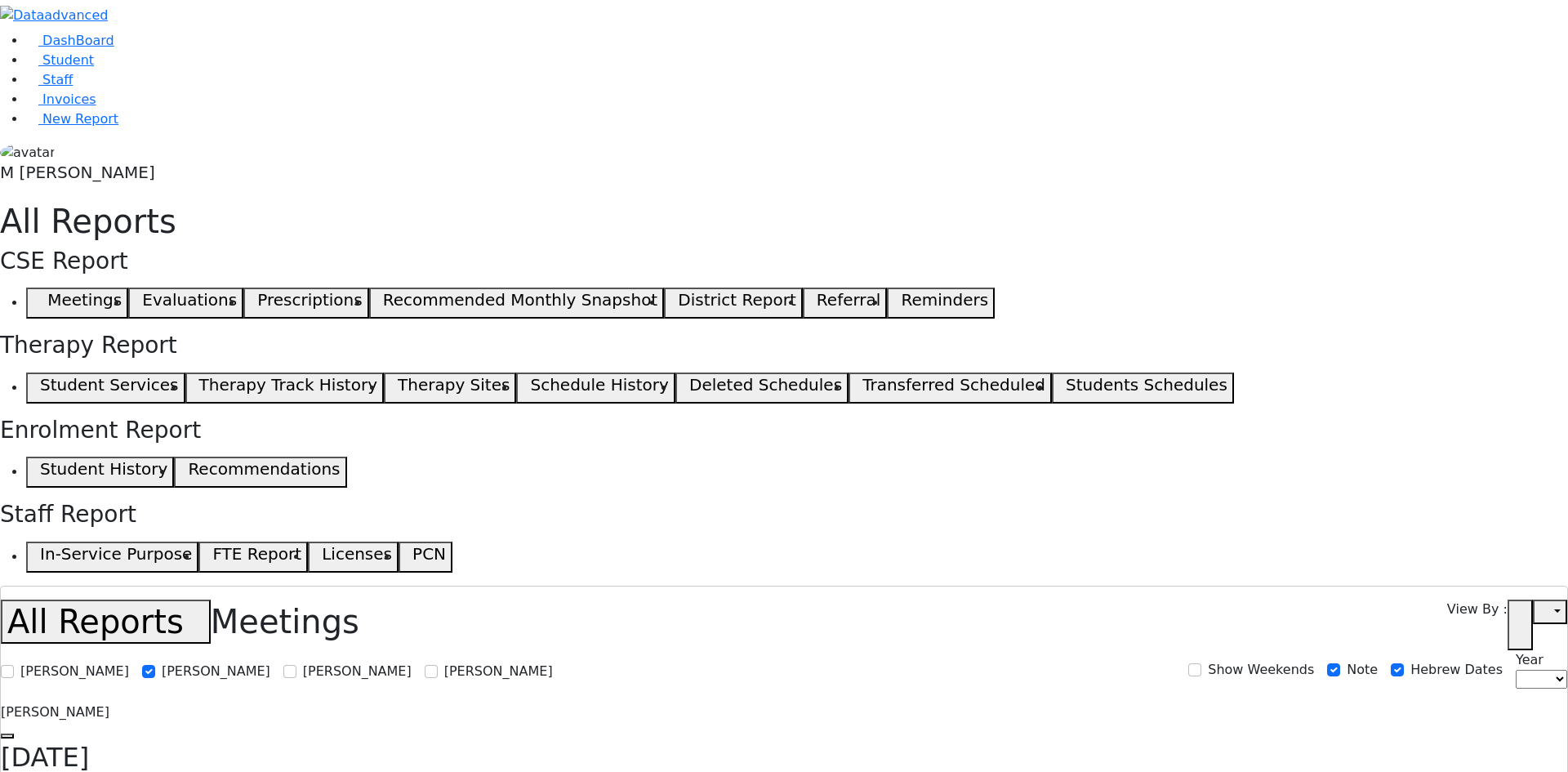
select select
click at [89, 68] on link "Student" at bounding box center [60, 60] width 68 height 15
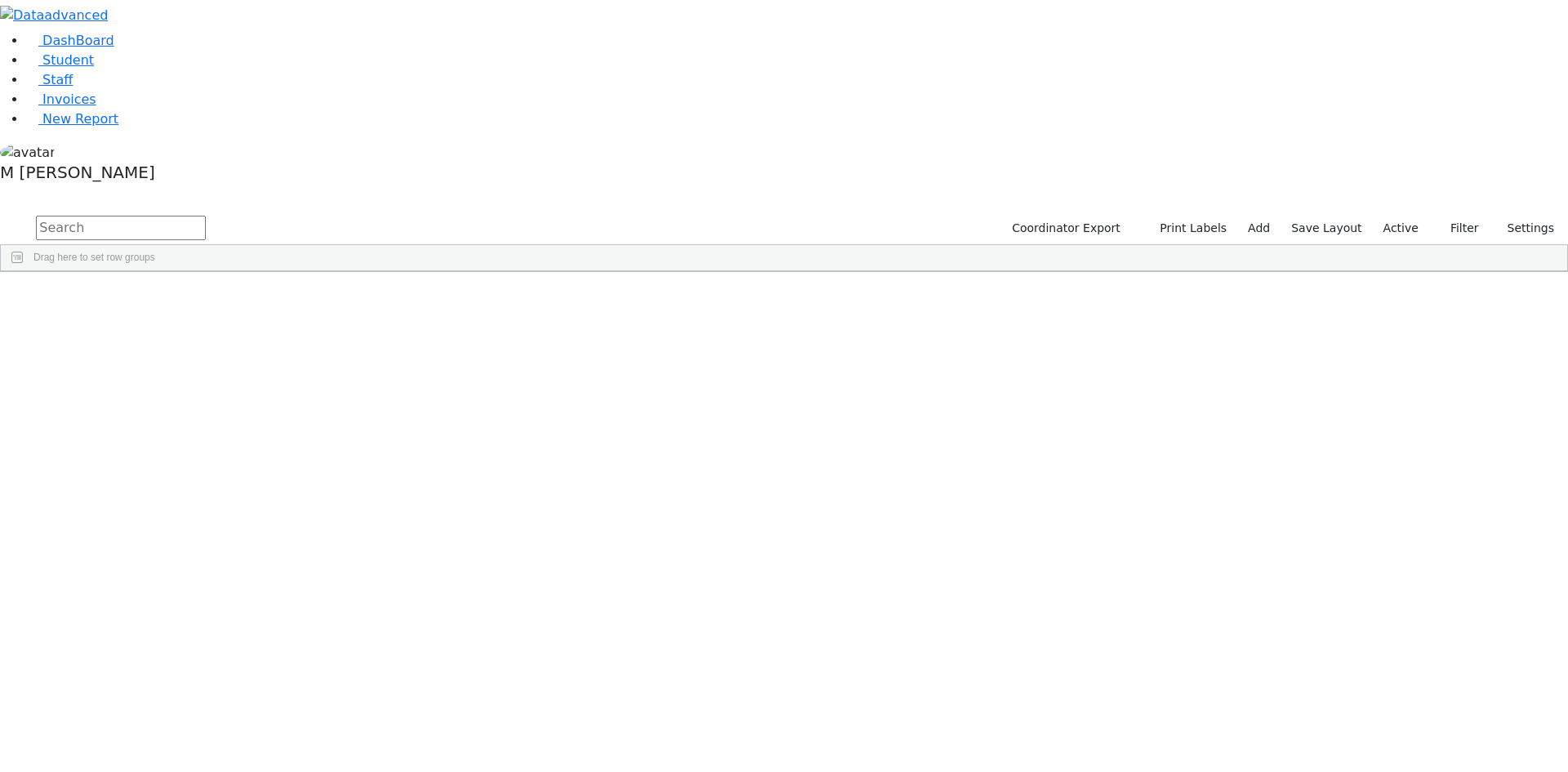
click at [1468, 42] on div "DashBoard Student Staff Invoices New Report A" at bounding box center [784, 136] width 1568 height 272
click at [1455, 216] on button "Filter" at bounding box center [1458, 228] width 57 height 25
click at [1399, 352] on label "Enrollment student only" at bounding box center [1430, 371] width 109 height 39
click at [1370, 354] on input "Enrollment student only" at bounding box center [1363, 360] width 13 height 13
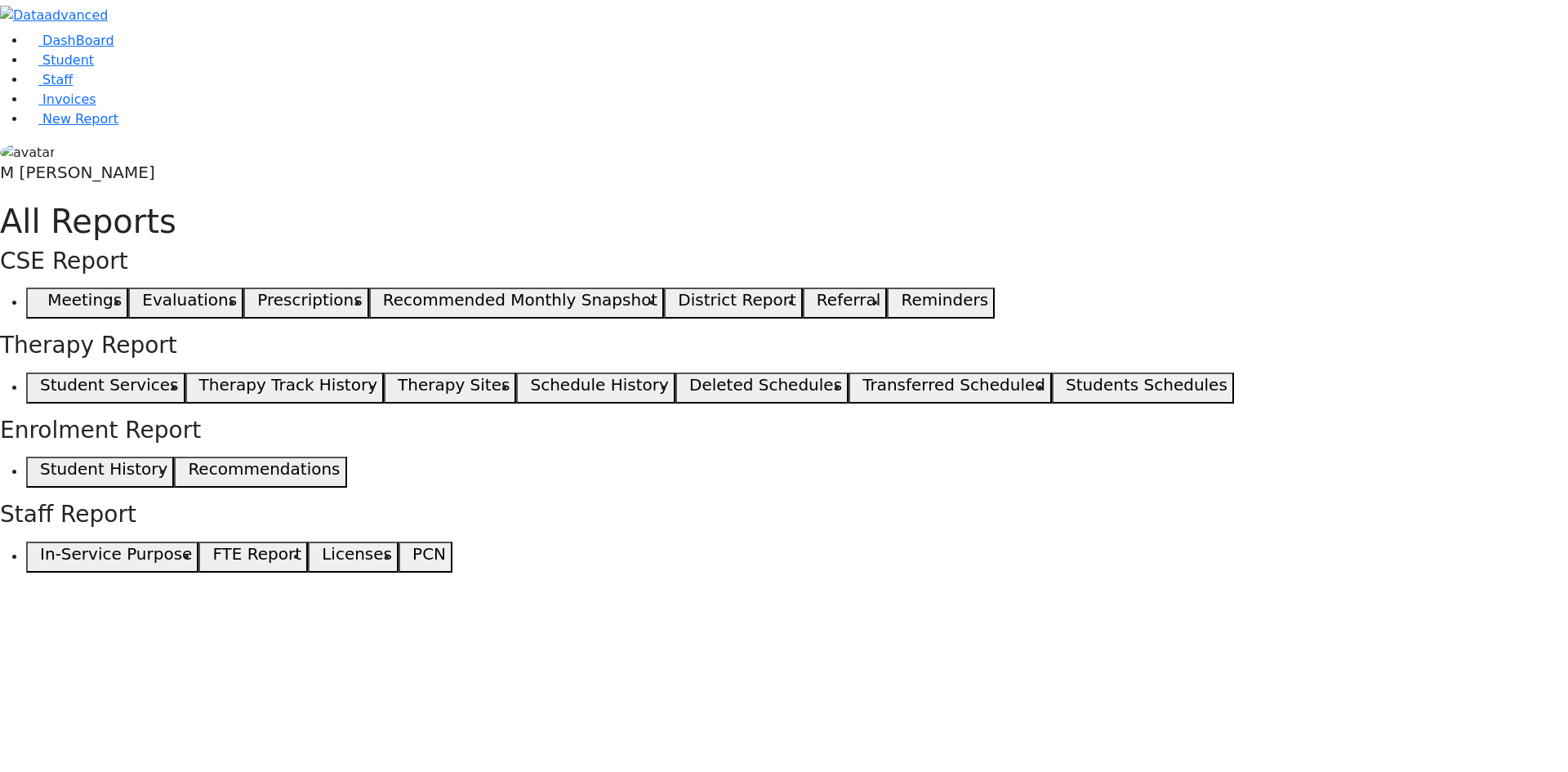
click at [40, 293] on span "button" at bounding box center [36, 303] width 8 height 19
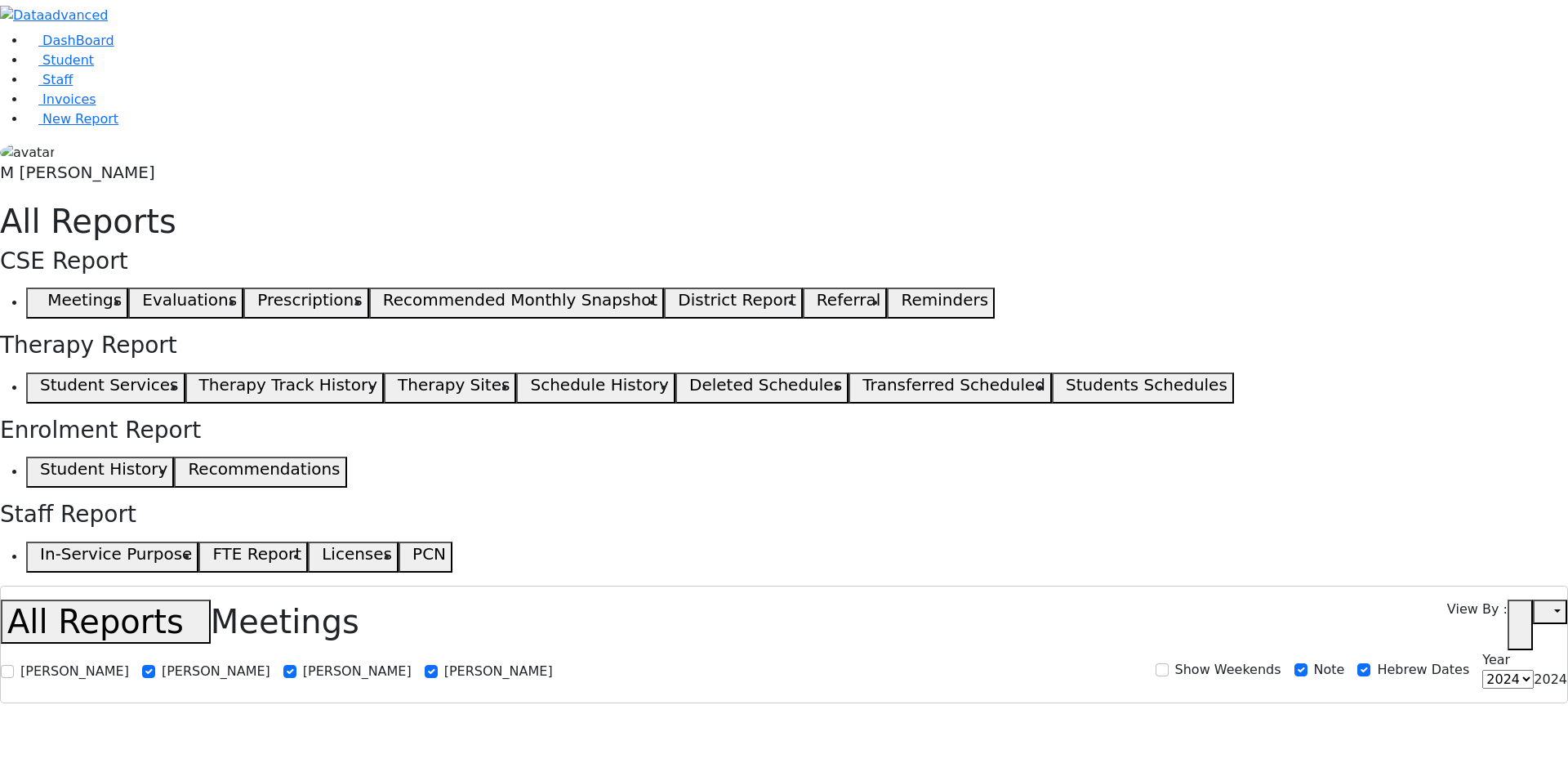
select select
click at [1517, 600] on div "View By : Open in new tab" at bounding box center [1507, 625] width 120 height 51
click at [1522, 619] on icon "button" at bounding box center [1521, 625] width 12 height 12
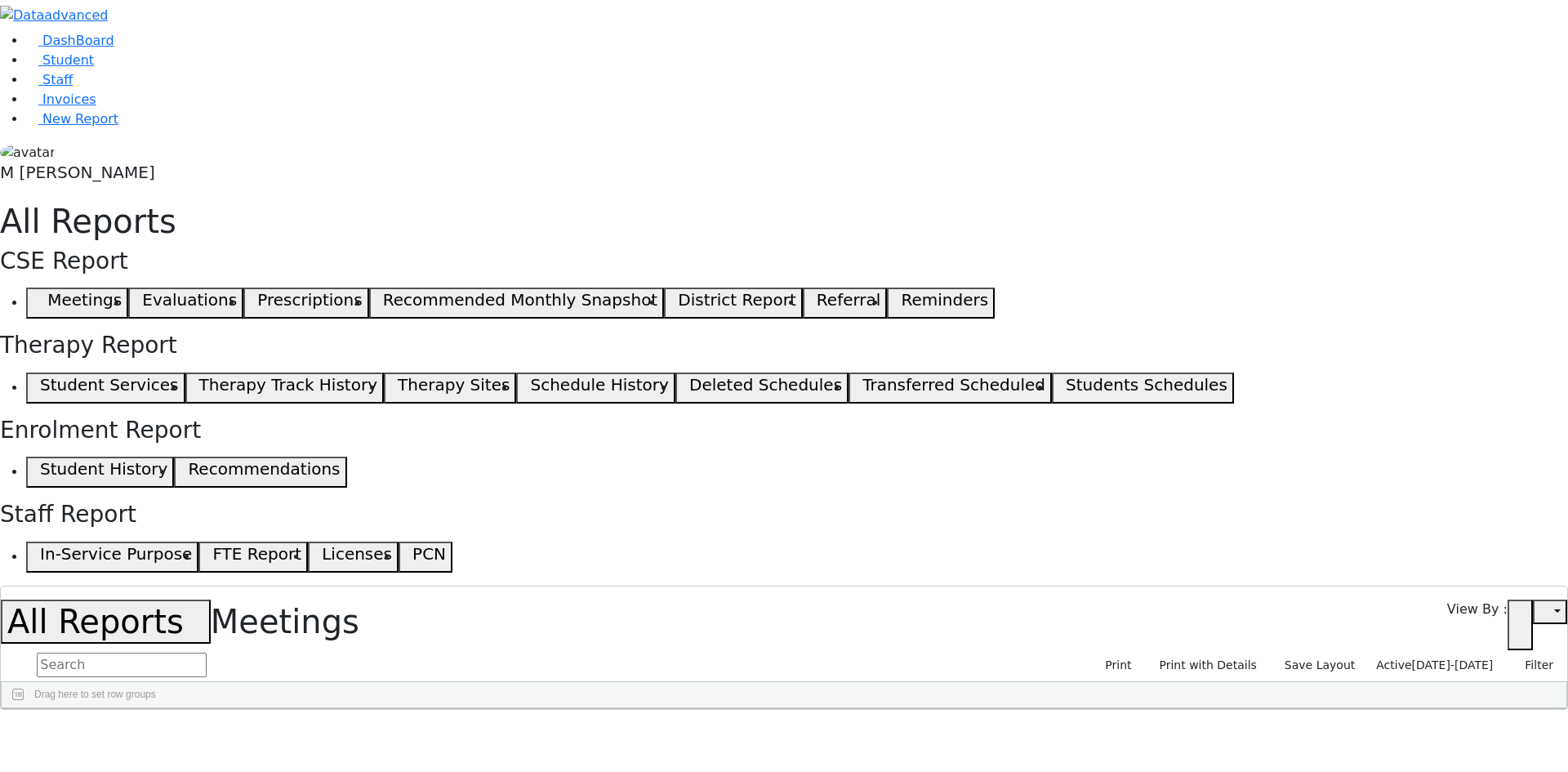
click at [1412, 659] on span "Active" at bounding box center [1394, 665] width 36 height 13
click at [1355, 682] on form "Active MeetingDate 08/27/2025 - 09/26/2025" at bounding box center [1426, 718] width 157 height 73
click at [1368, 682] on label "Active" at bounding box center [1388, 691] width 41 height 19
click at [1354, 685] on input "Active" at bounding box center [1353, 691] width 13 height 13
click at [1418, 653] on div "08/27/2025-09/26/2025 Filter Active MeetingDate 08/27/2025 - 09/26/2025 Reset R…" at bounding box center [1483, 665] width 156 height 25
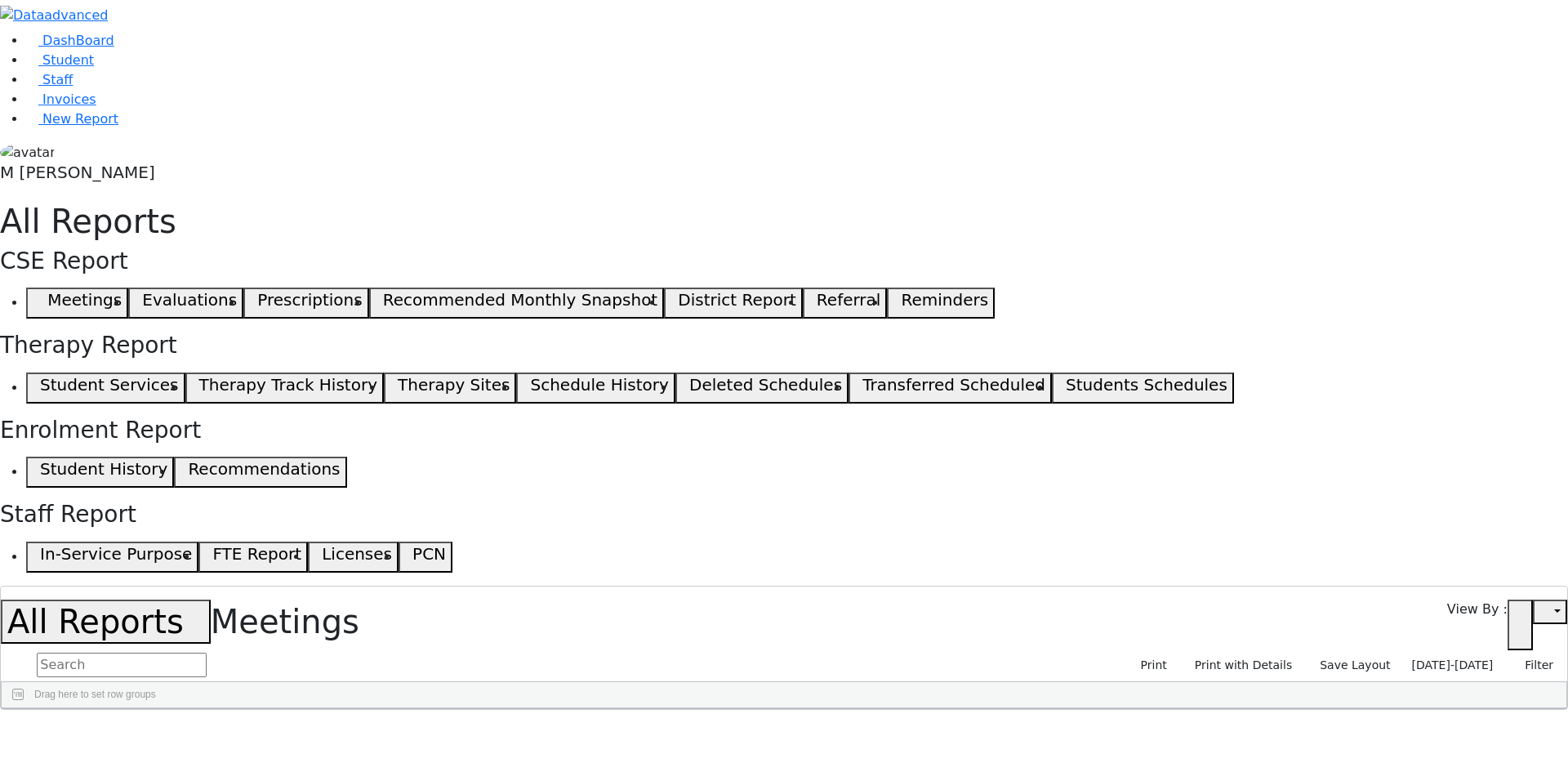
click at [1415, 653] on div "08/27/2025-09/26/2025 Filter Active MeetingDate 08/27/2025 - 09/26/2025 Reset R…" at bounding box center [1483, 665] width 156 height 25
click at [1417, 659] on span "08/27/2025-09/26/2025" at bounding box center [1453, 665] width 82 height 13
click at [1407, 725] on input "[DATE] - [DATE]" at bounding box center [1426, 738] width 155 height 25
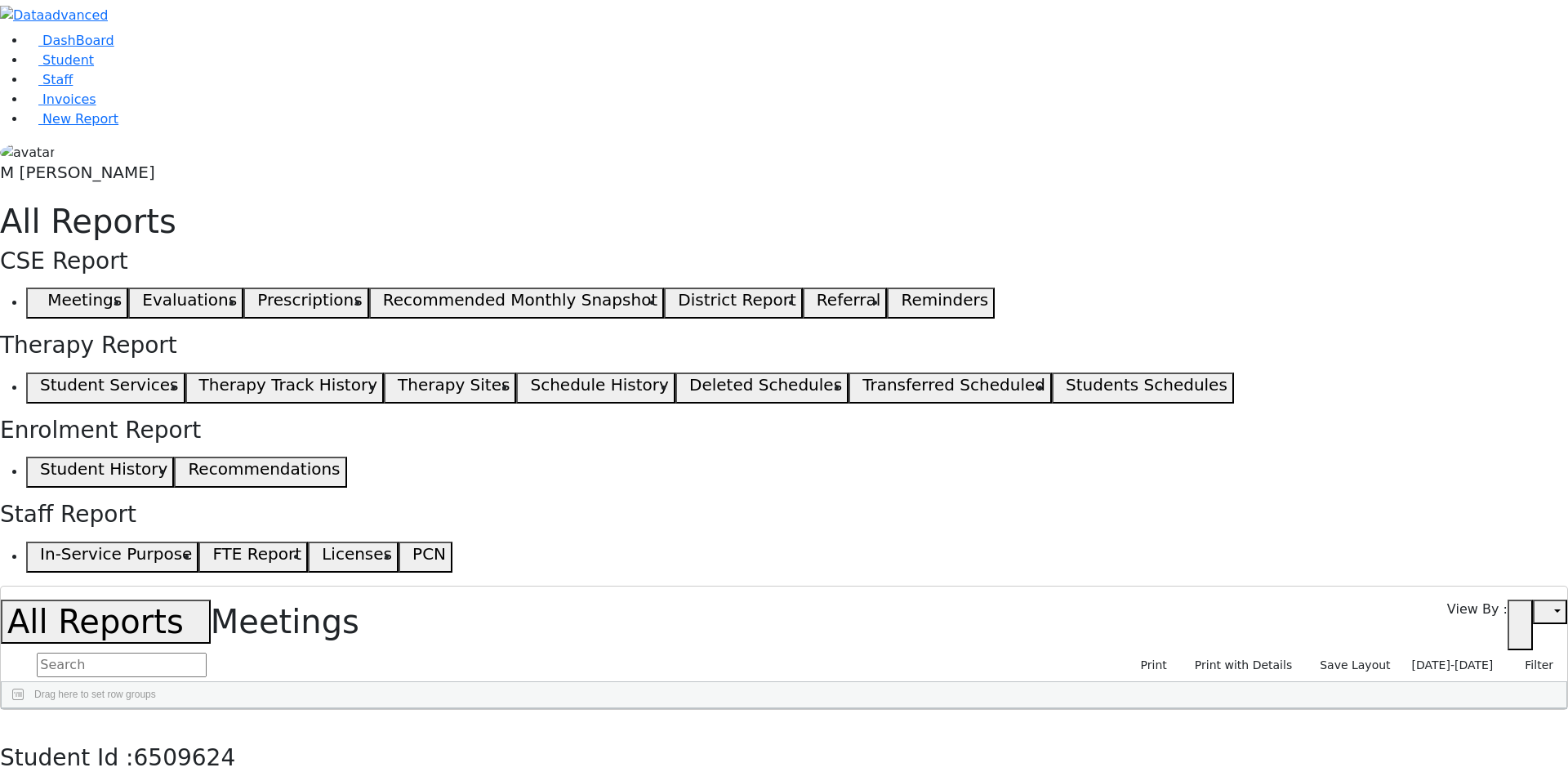
click at [24, 710] on button "button" at bounding box center [12, 727] width 24 height 35
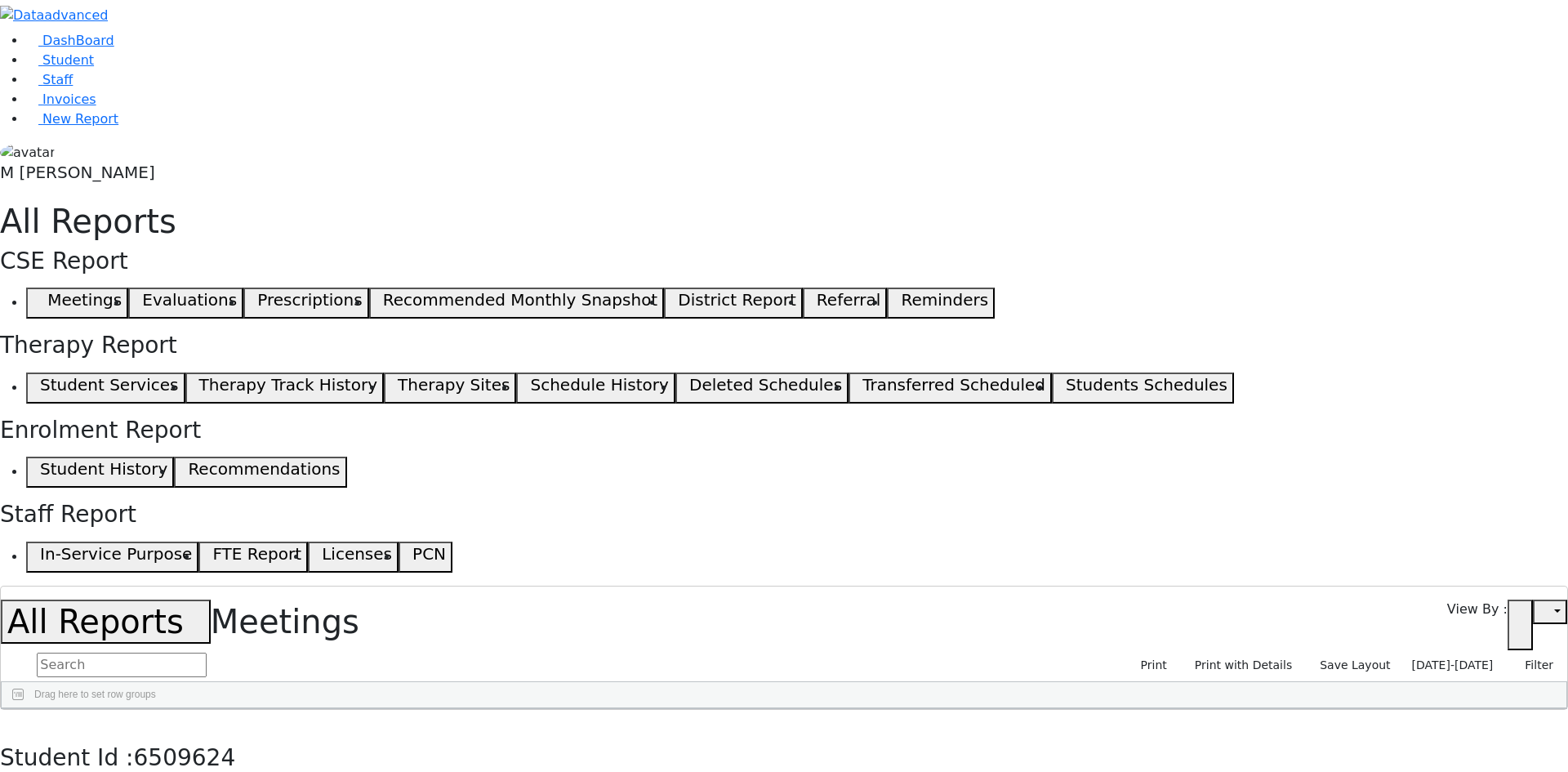
click at [24, 710] on button "button" at bounding box center [12, 727] width 24 height 35
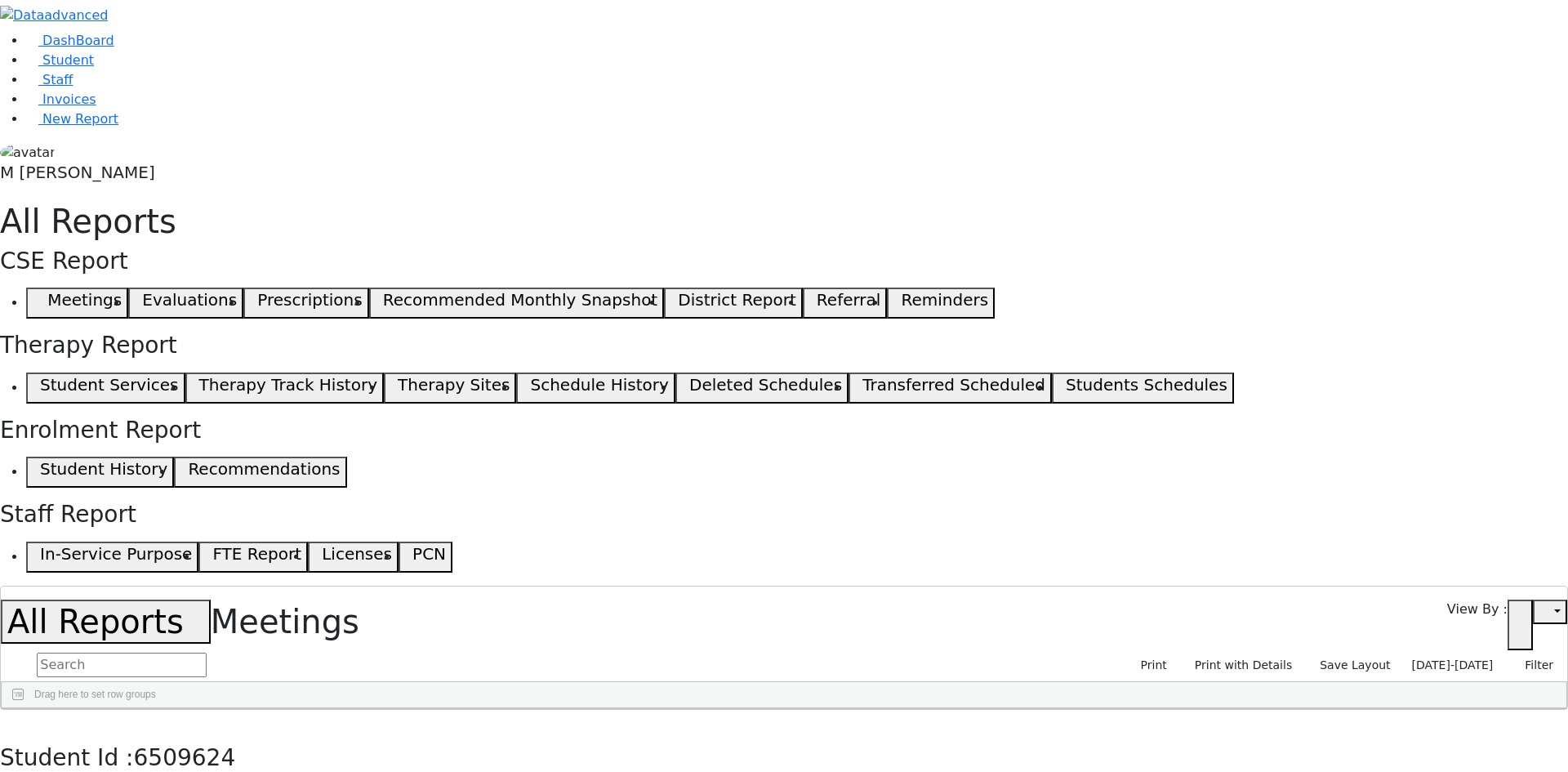
click at [1428, 659] on span "10/21/2025-10/21/2025" at bounding box center [1453, 665] width 82 height 13
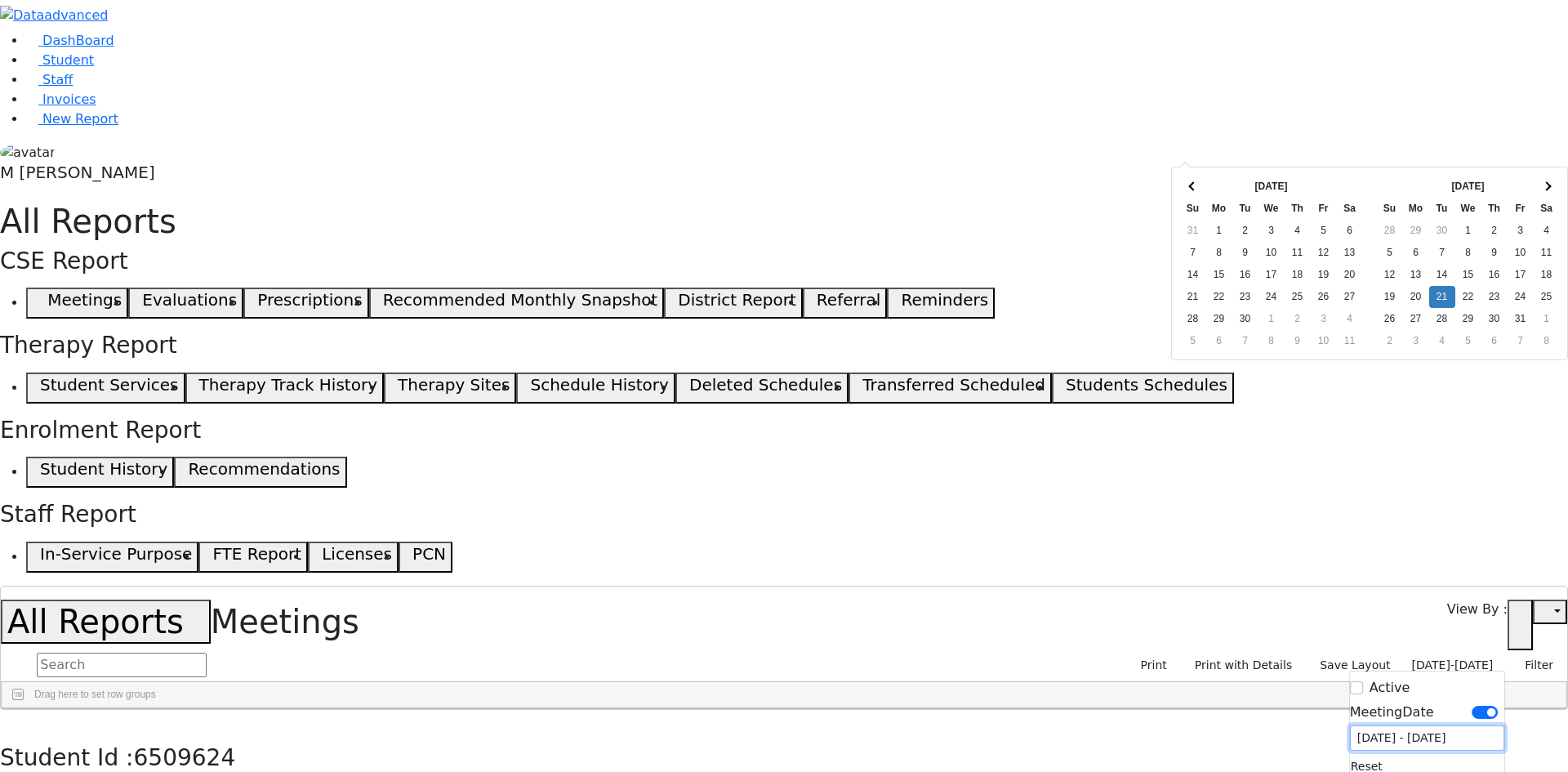
click at [1377, 725] on input "10/21/2025 - 10/21/2025" at bounding box center [1427, 738] width 155 height 25
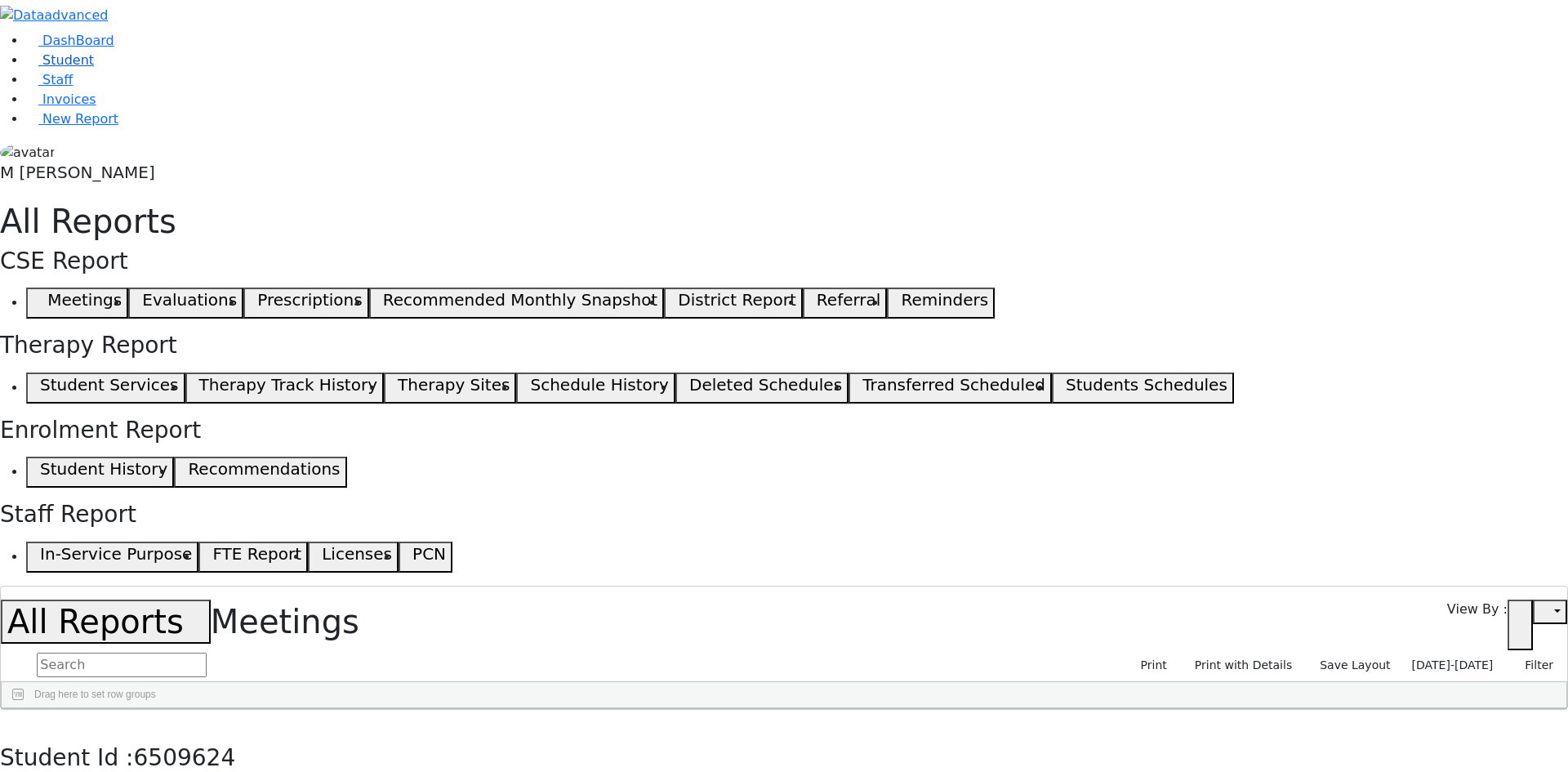
click at [57, 68] on link "Student" at bounding box center [60, 60] width 68 height 15
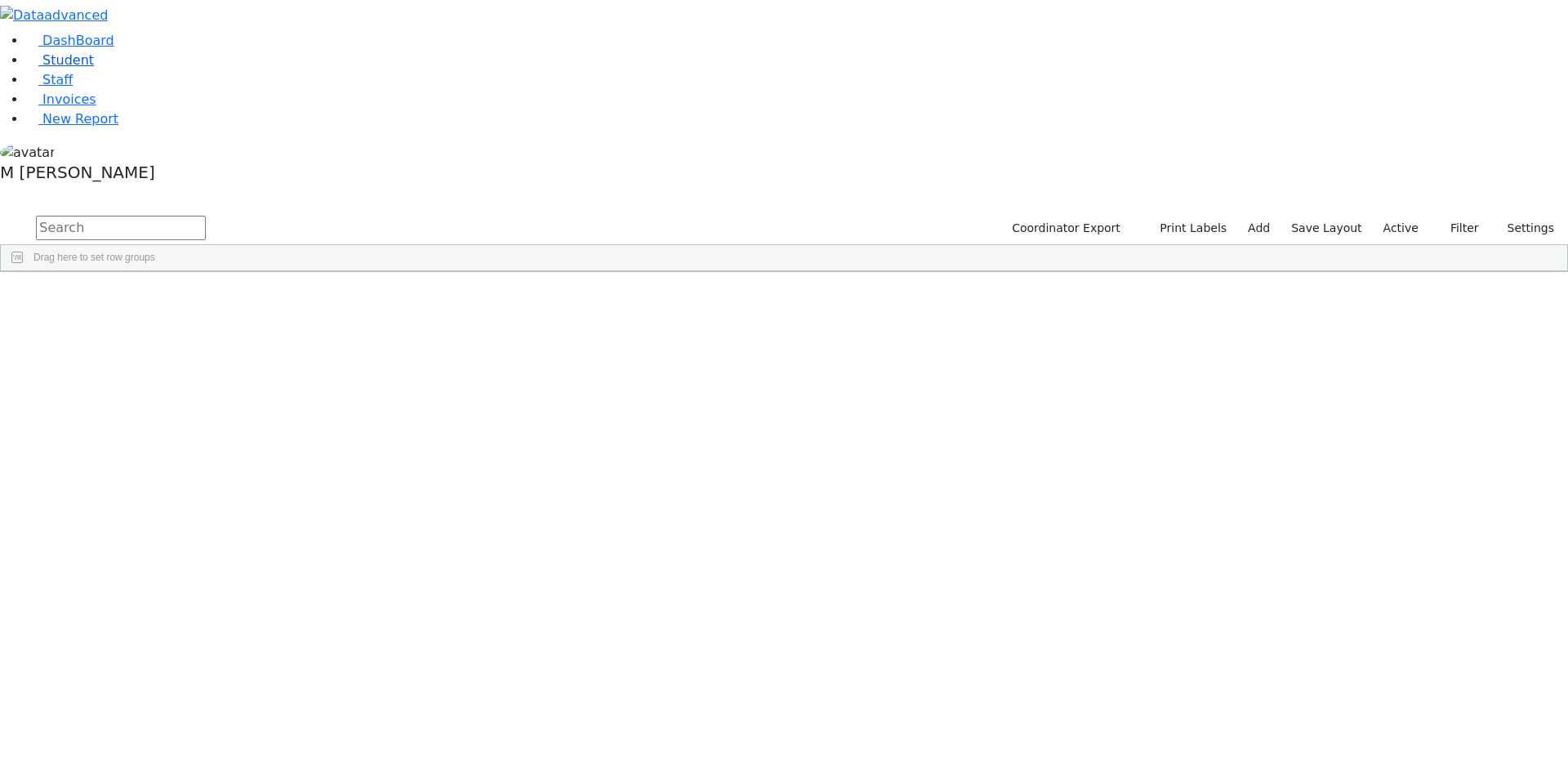
click at [94, 68] on link "Student" at bounding box center [60, 60] width 68 height 15
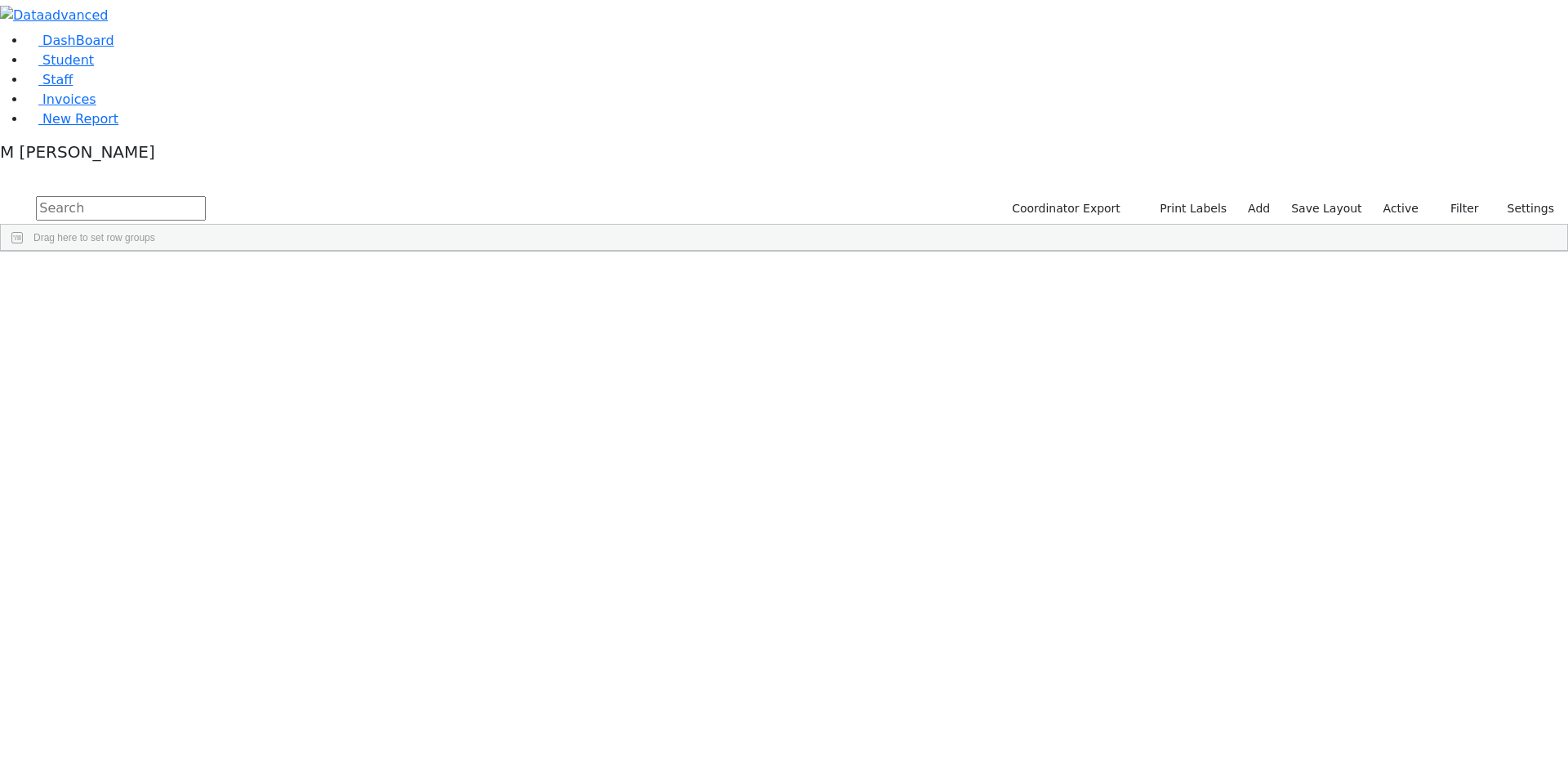
click at [1386, 196] on label "Active" at bounding box center [1401, 209] width 50 height 25
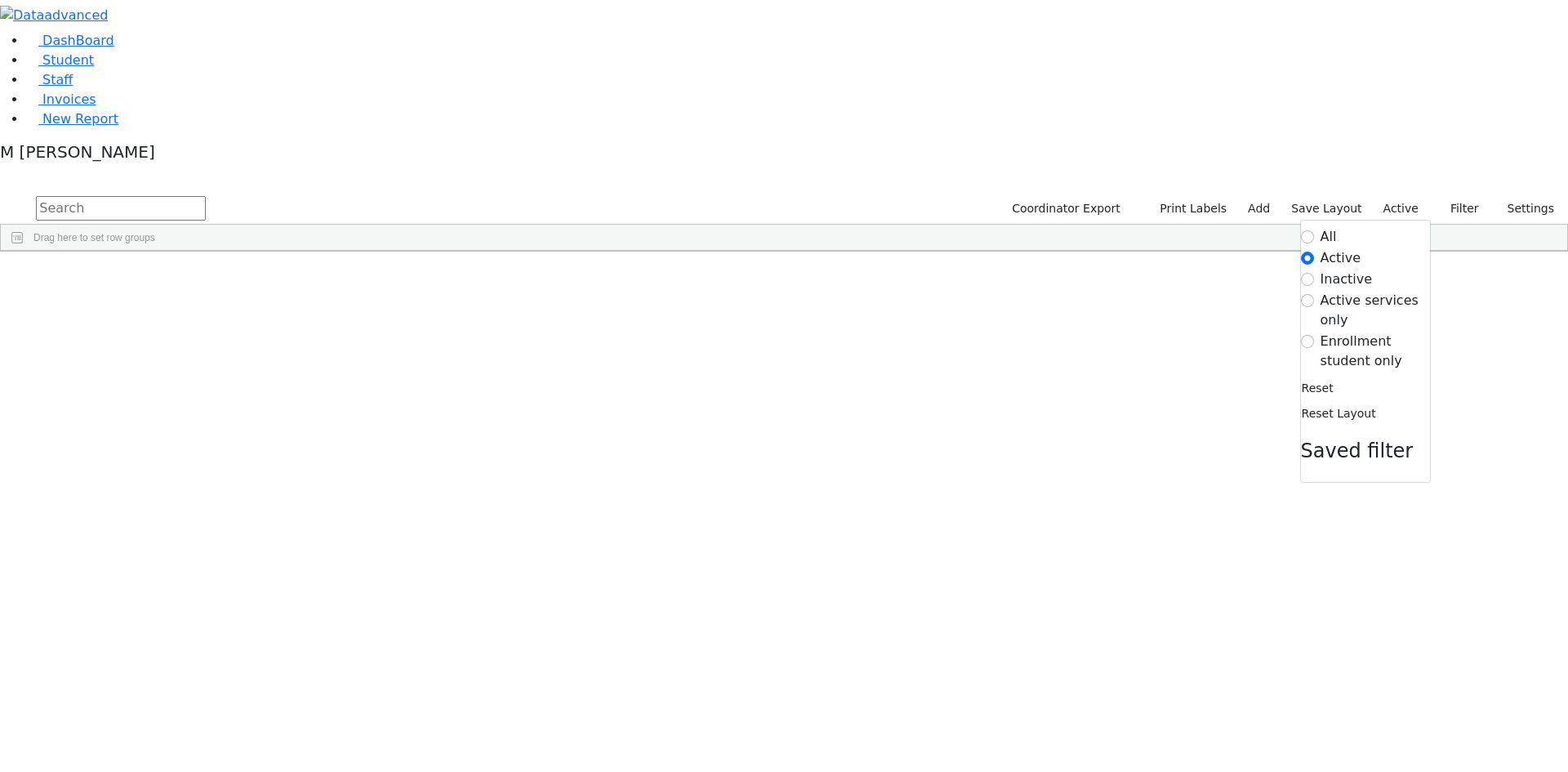
click at [1358, 331] on label "Enrollment student only" at bounding box center [1375, 351] width 109 height 39
click at [1314, 335] on input "Enrollment student only" at bounding box center [1307, 341] width 13 height 13
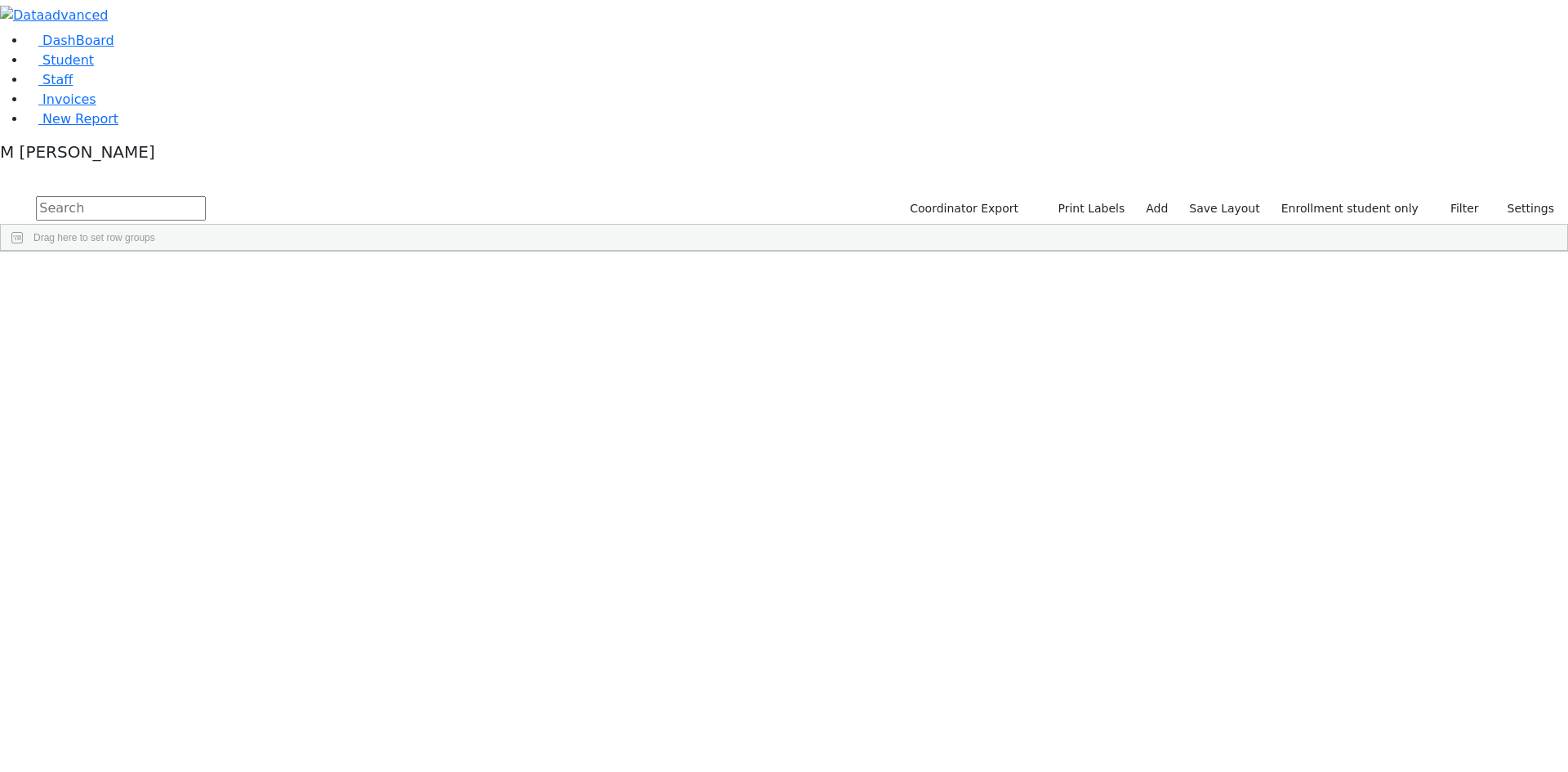
scroll to position [236, 0]
click at [164, 545] on div "Klein" at bounding box center [124, 556] width 79 height 23
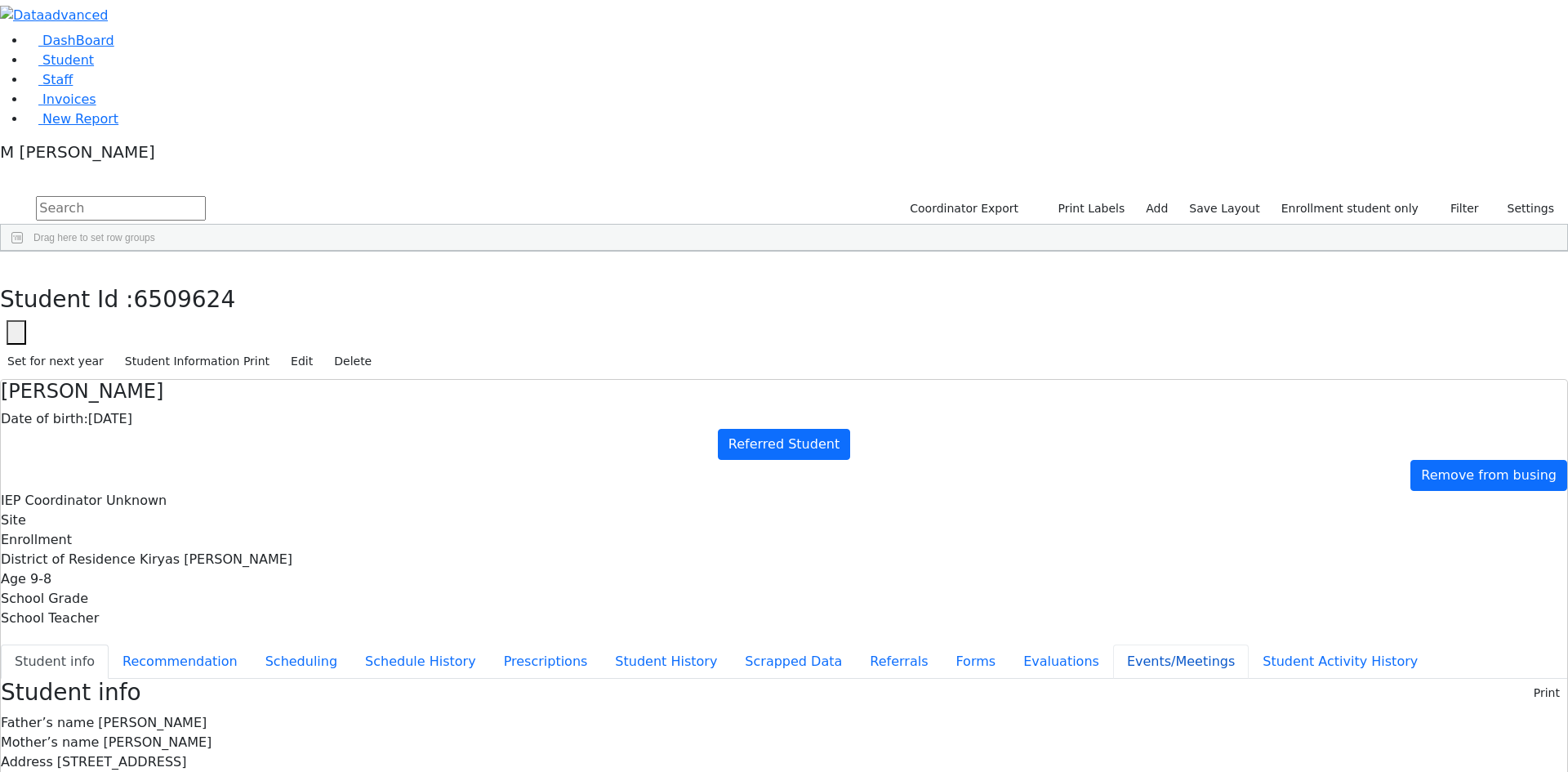
click at [1113, 644] on button "Events/Meetings" at bounding box center [1181, 661] width 135 height 35
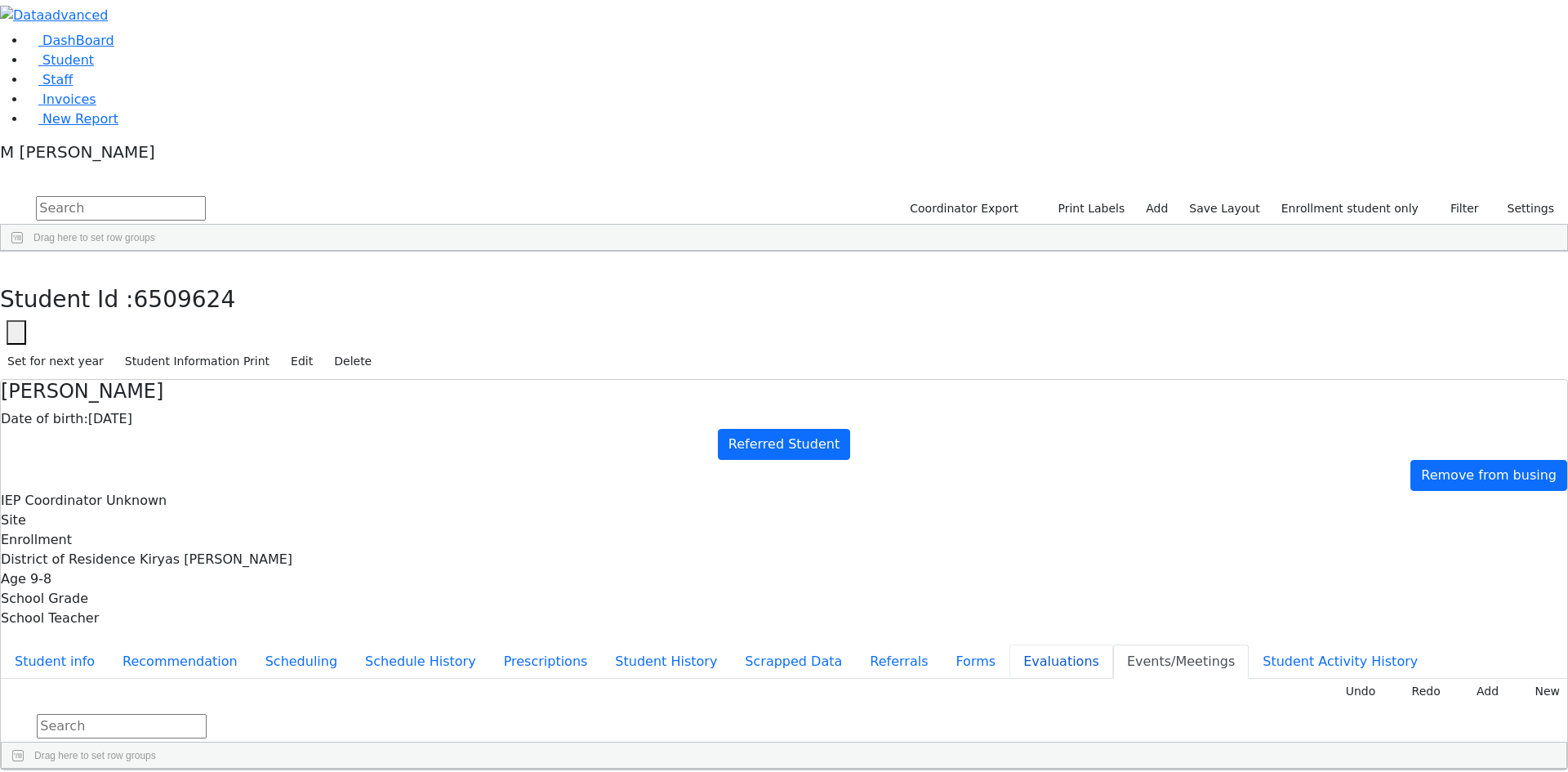
click at [1009, 644] on button "Evaluations" at bounding box center [1061, 661] width 104 height 35
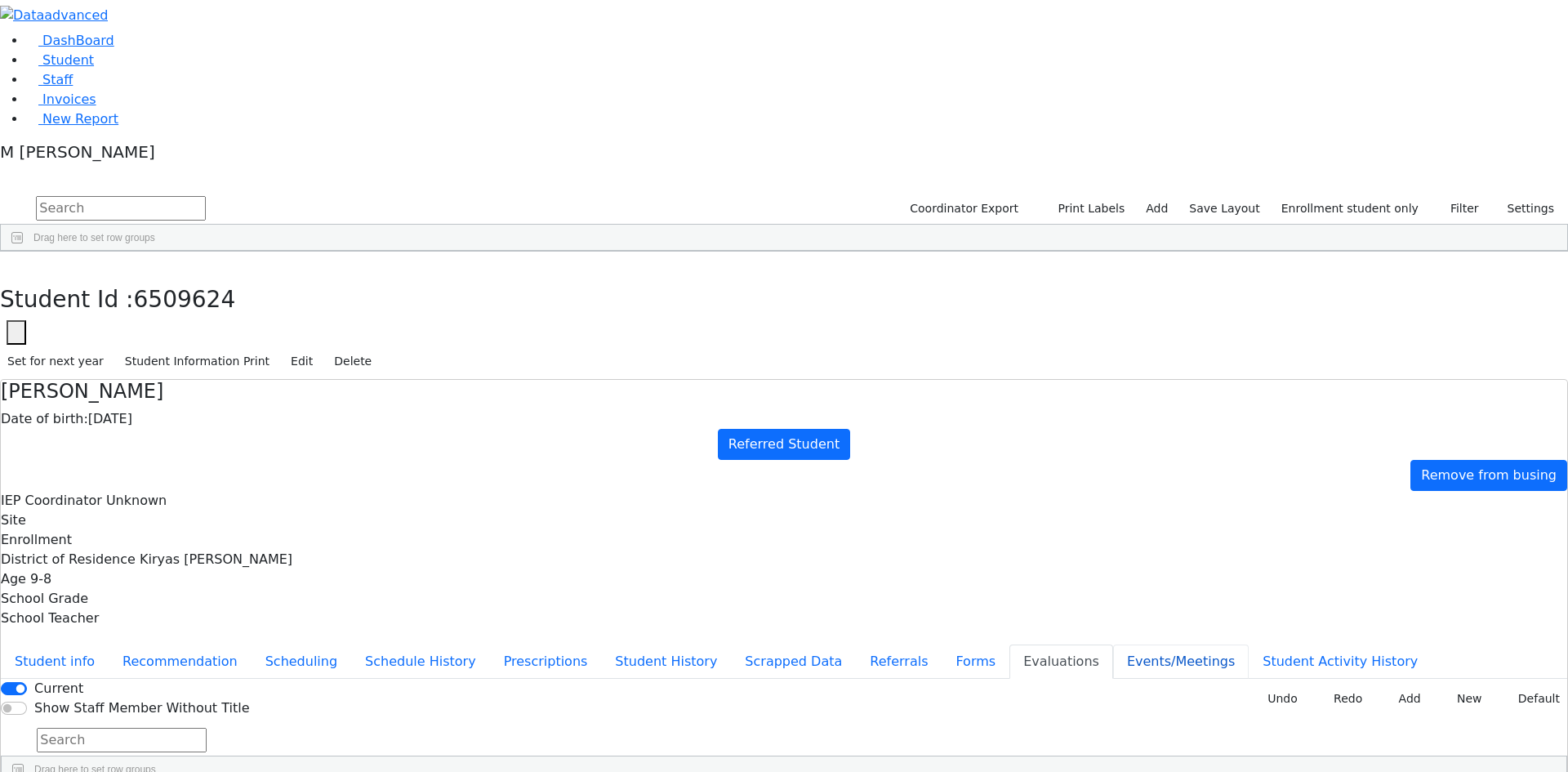
click at [1113, 644] on button "Events/Meetings" at bounding box center [1181, 661] width 135 height 35
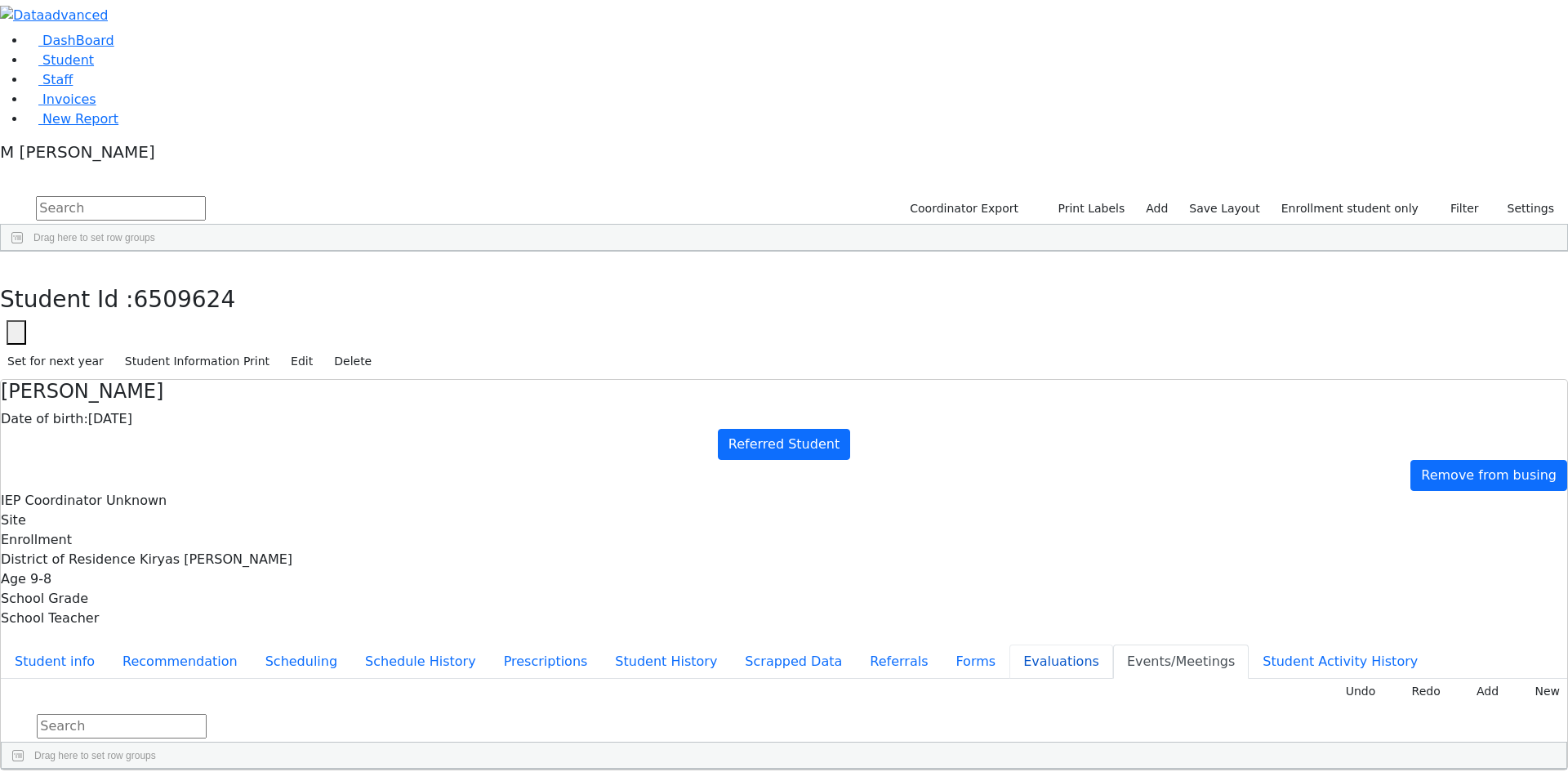
click at [1009, 644] on button "Evaluations" at bounding box center [1061, 661] width 104 height 35
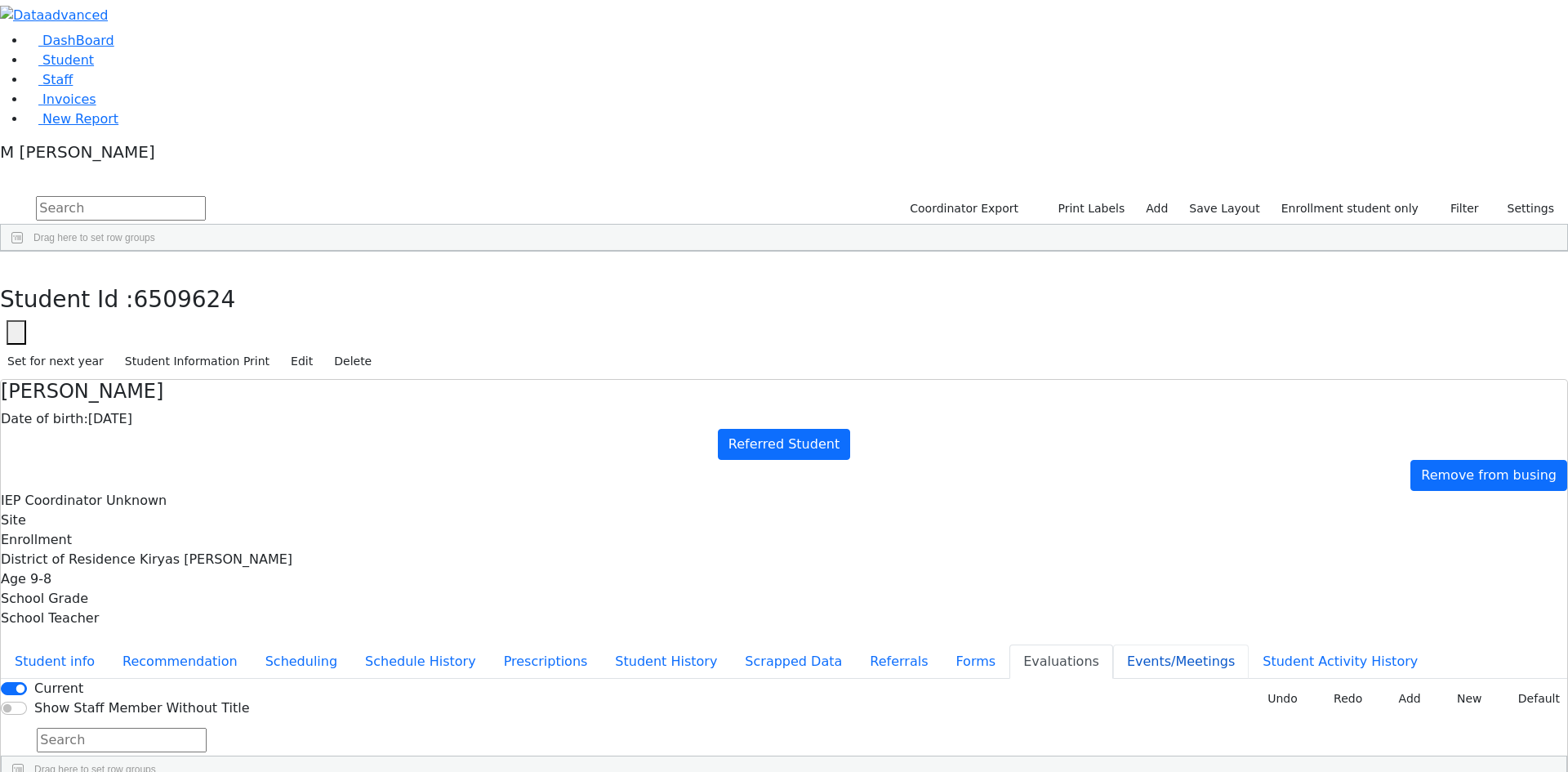
click at [1113, 644] on button "Events/Meetings" at bounding box center [1181, 661] width 135 height 35
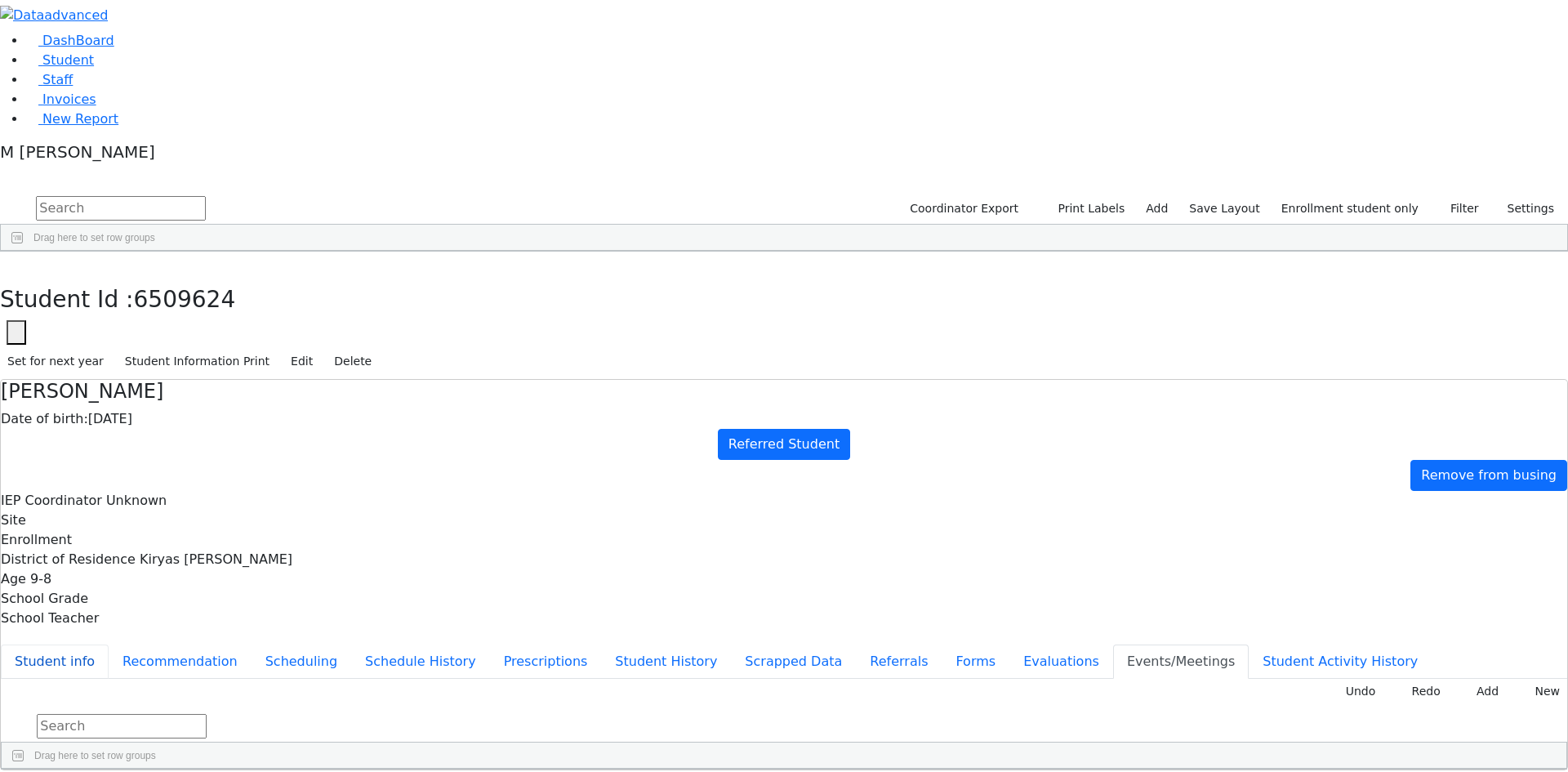
click at [109, 644] on button "Student info" at bounding box center [55, 661] width 108 height 35
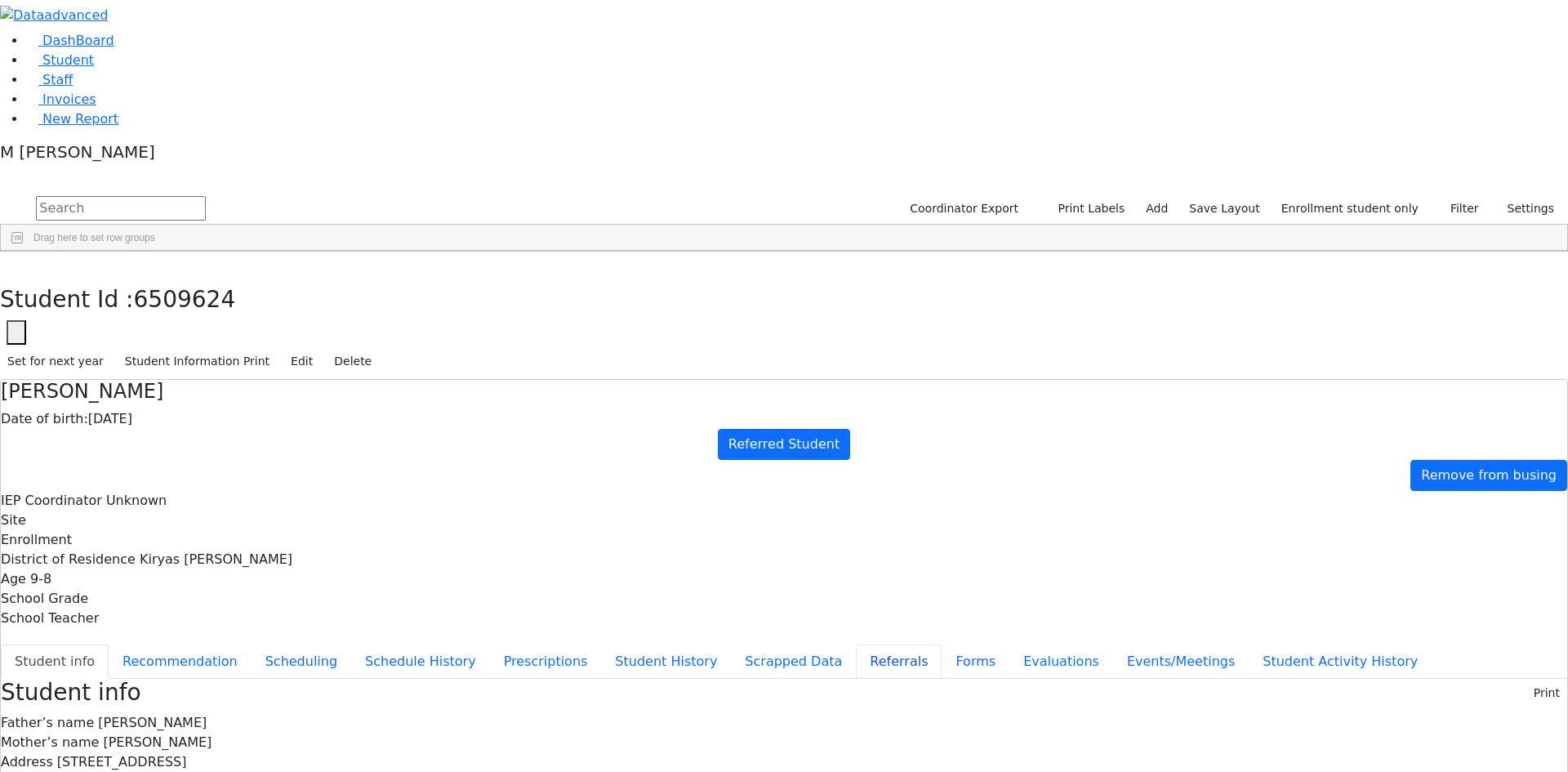
click at [856, 644] on button "Referrals" at bounding box center [899, 661] width 85 height 35
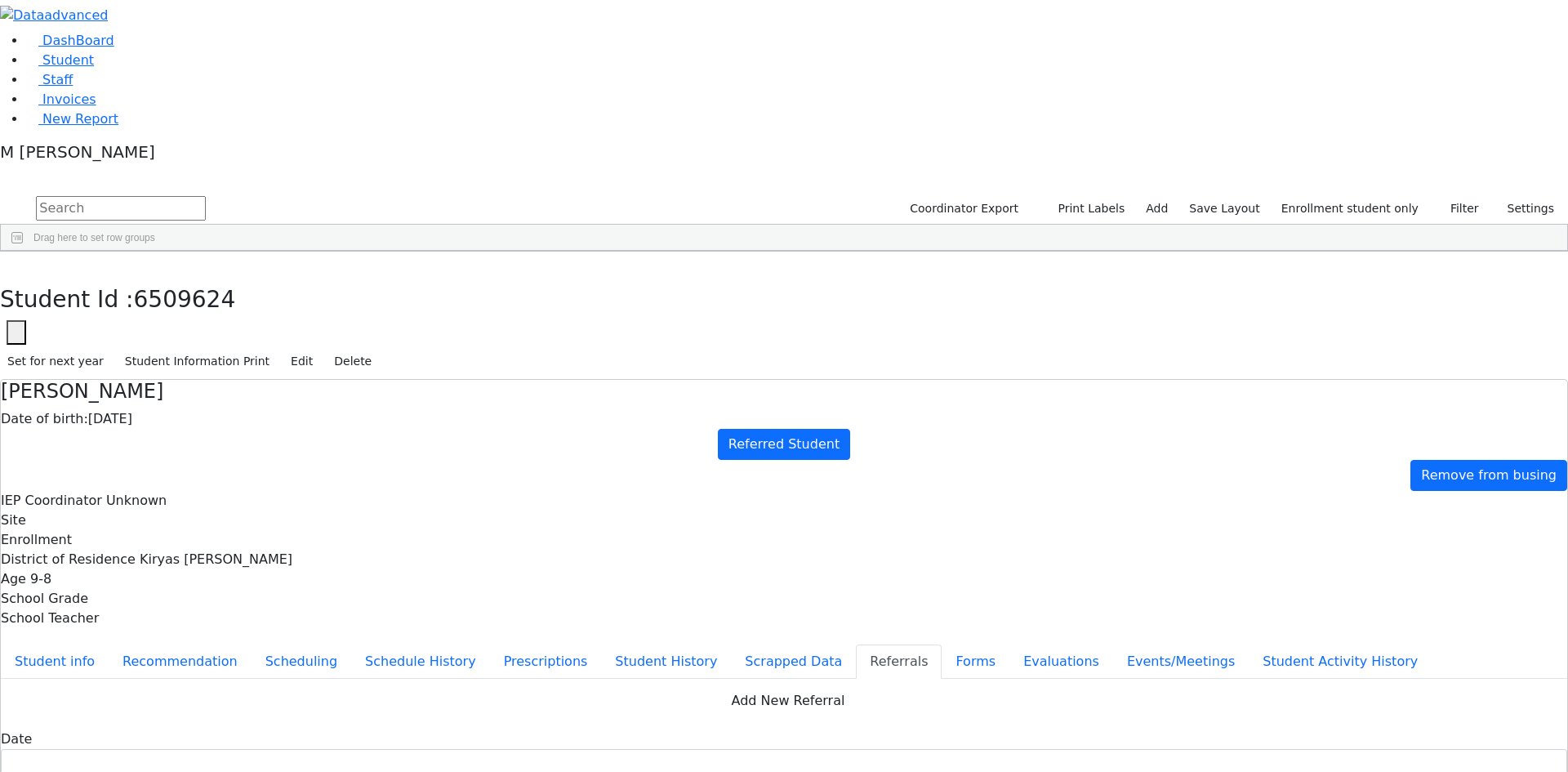
copy div "Etty has a very unclear speech. Etty has a very unclear speech."
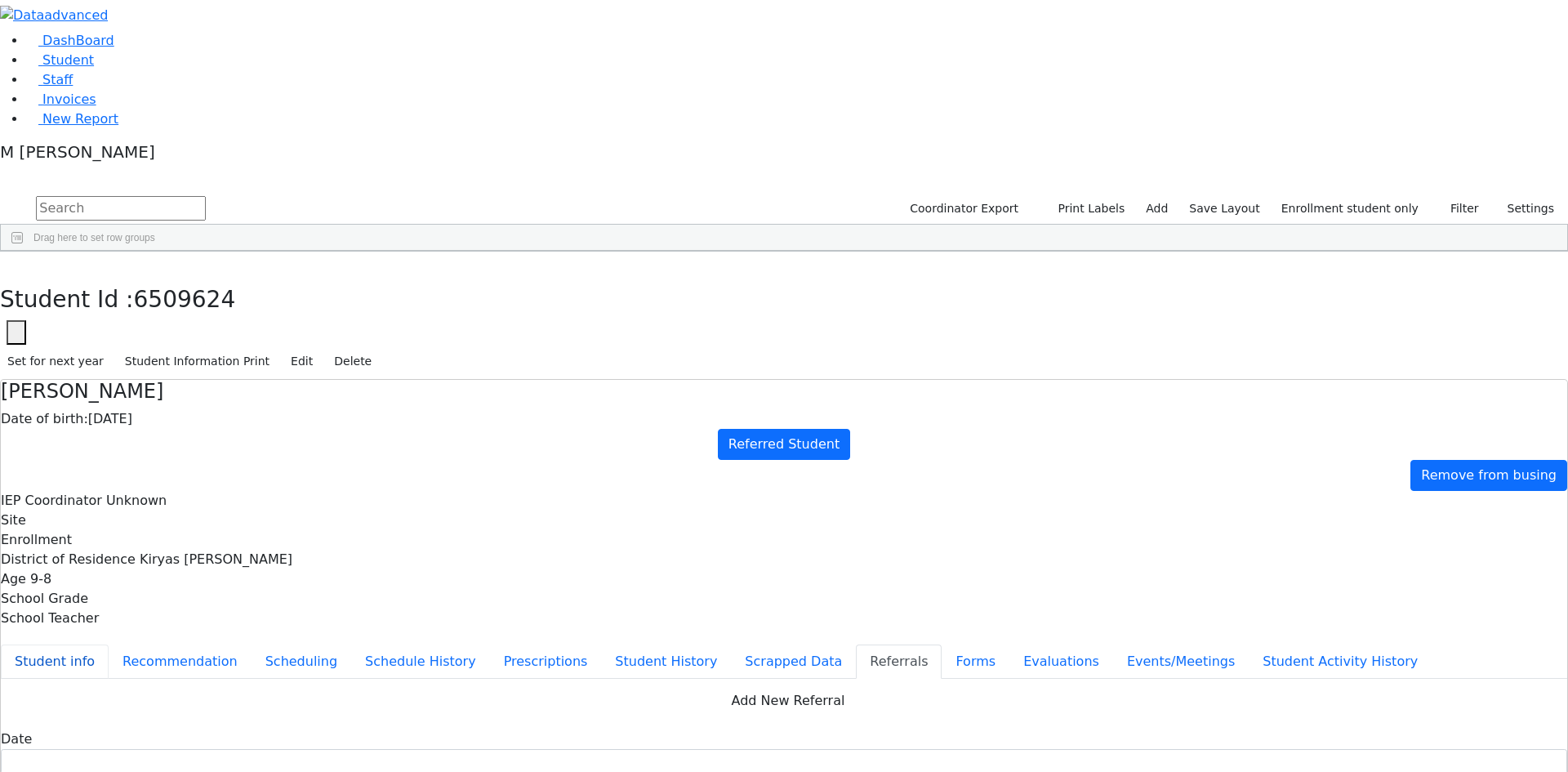
click at [109, 644] on button "Student info" at bounding box center [55, 661] width 108 height 35
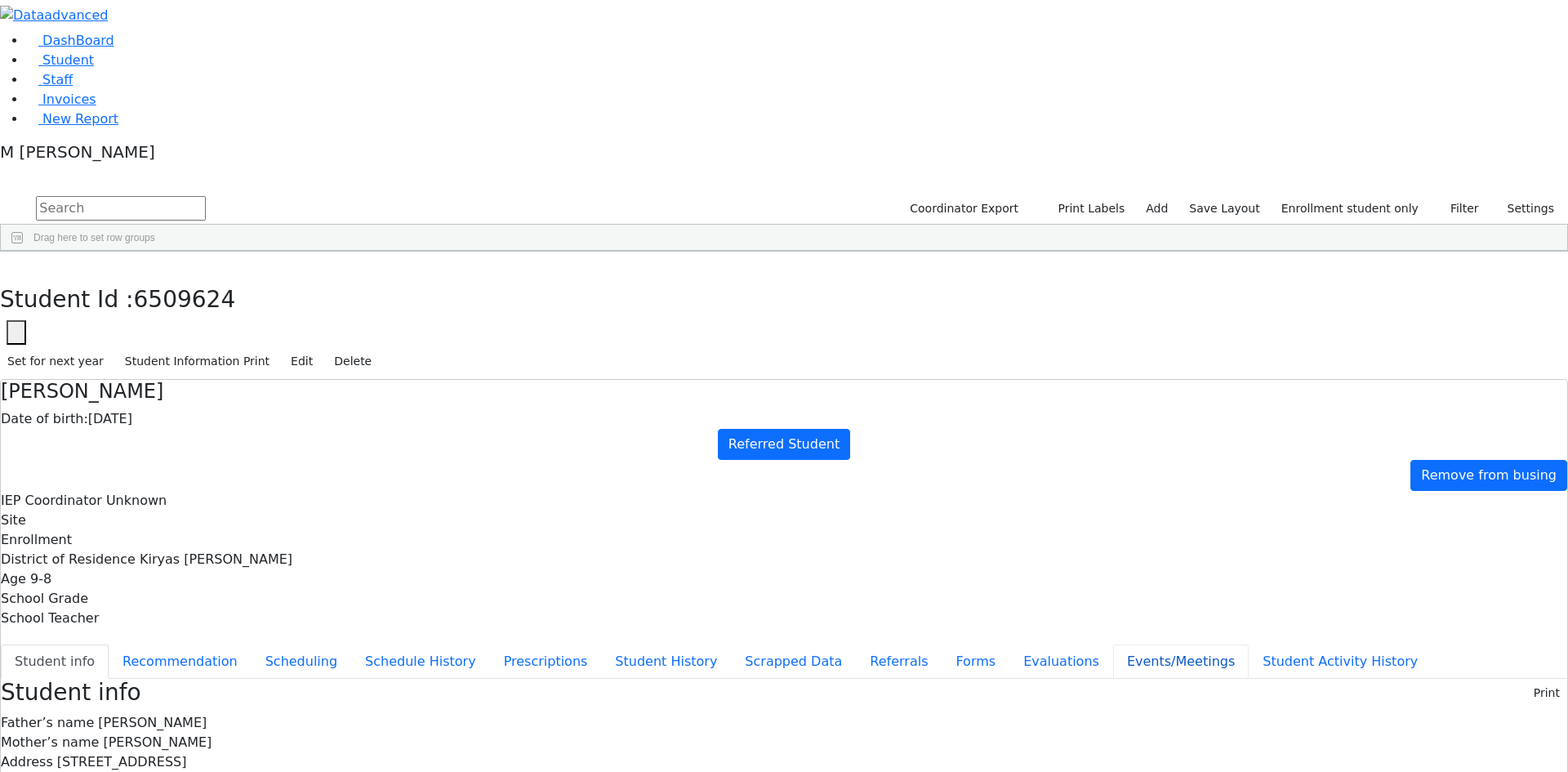
click at [1113, 644] on button "Events/Meetings" at bounding box center [1181, 661] width 135 height 35
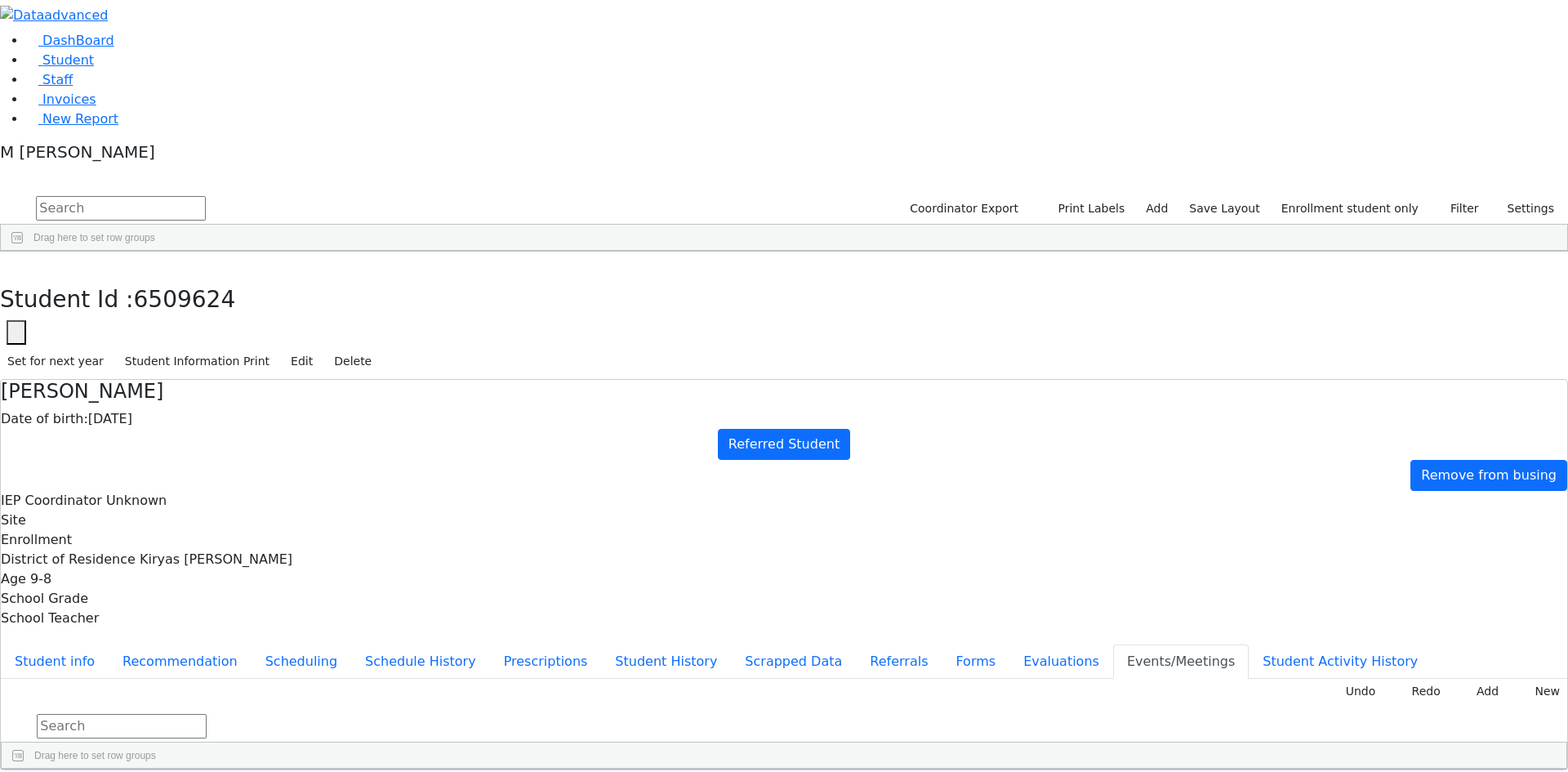
click at [24, 252] on button "button" at bounding box center [12, 269] width 24 height 35
click at [243, 545] on div "Etty" at bounding box center [203, 556] width 79 height 23
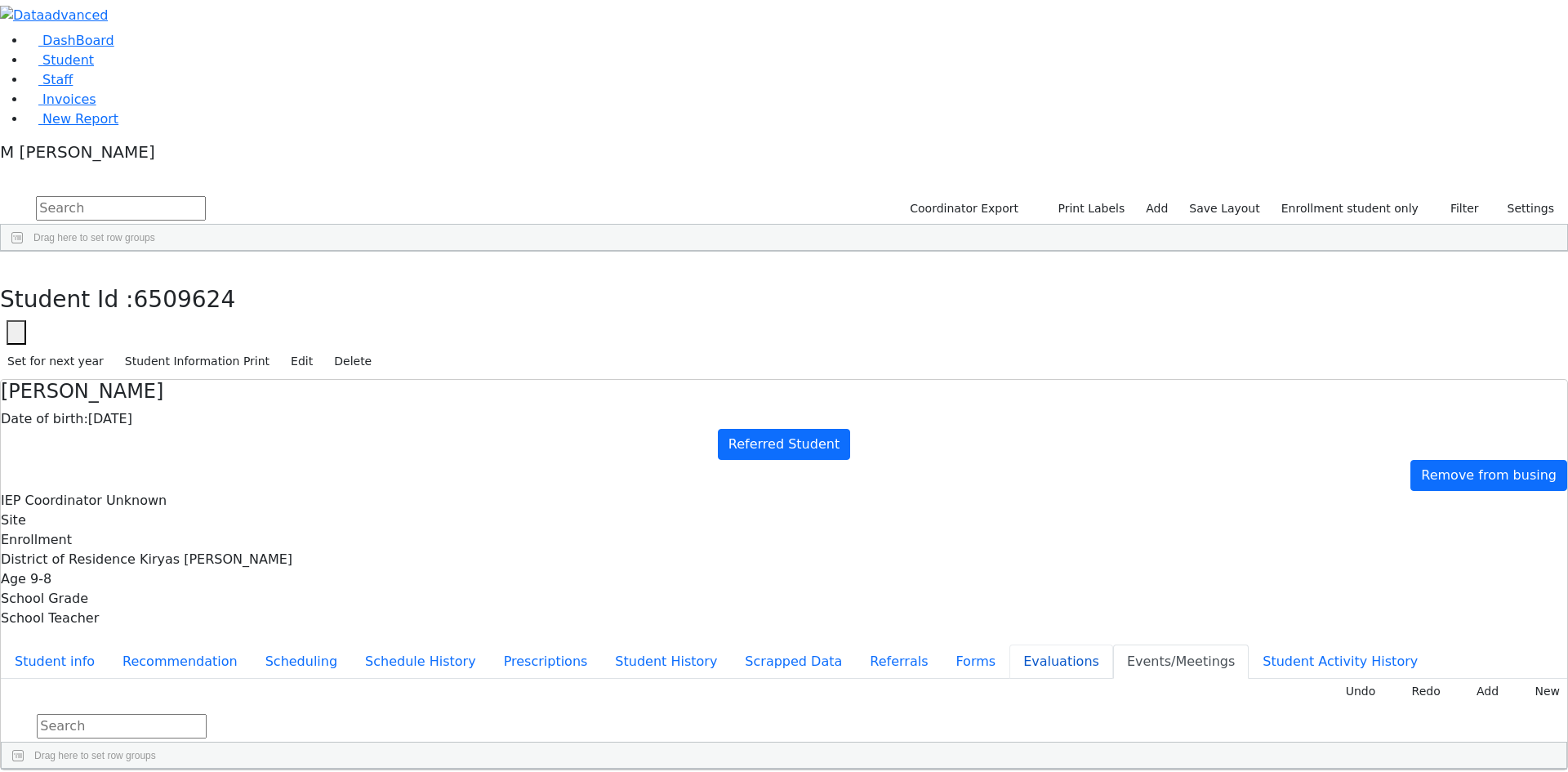
click at [1009, 644] on button "Evaluations" at bounding box center [1061, 661] width 104 height 35
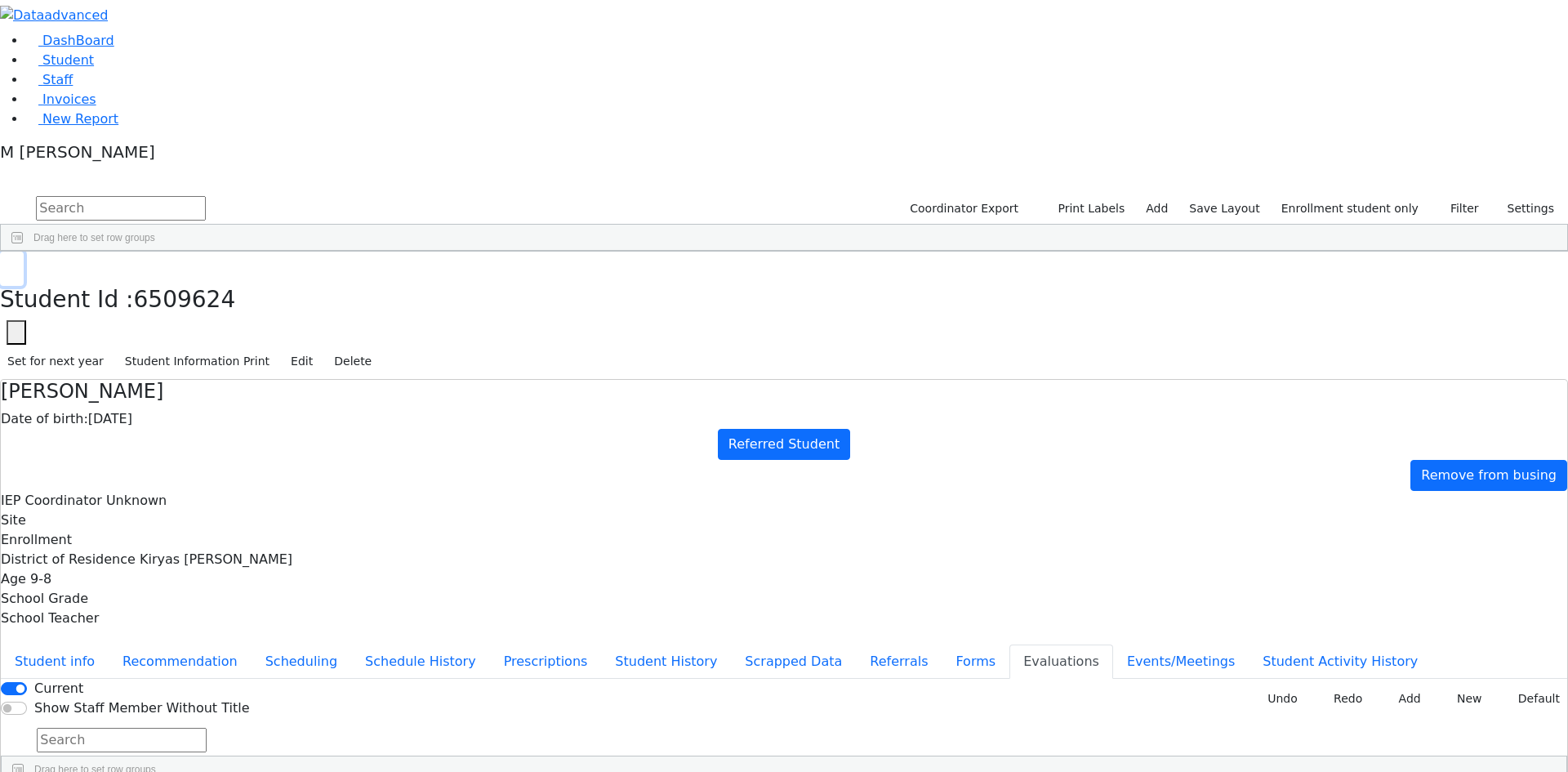
click at [8, 265] on use "button" at bounding box center [8, 265] width 0 height 0
click at [206, 196] on input "text" at bounding box center [121, 208] width 170 height 25
click at [94, 68] on link "Student" at bounding box center [60, 60] width 68 height 15
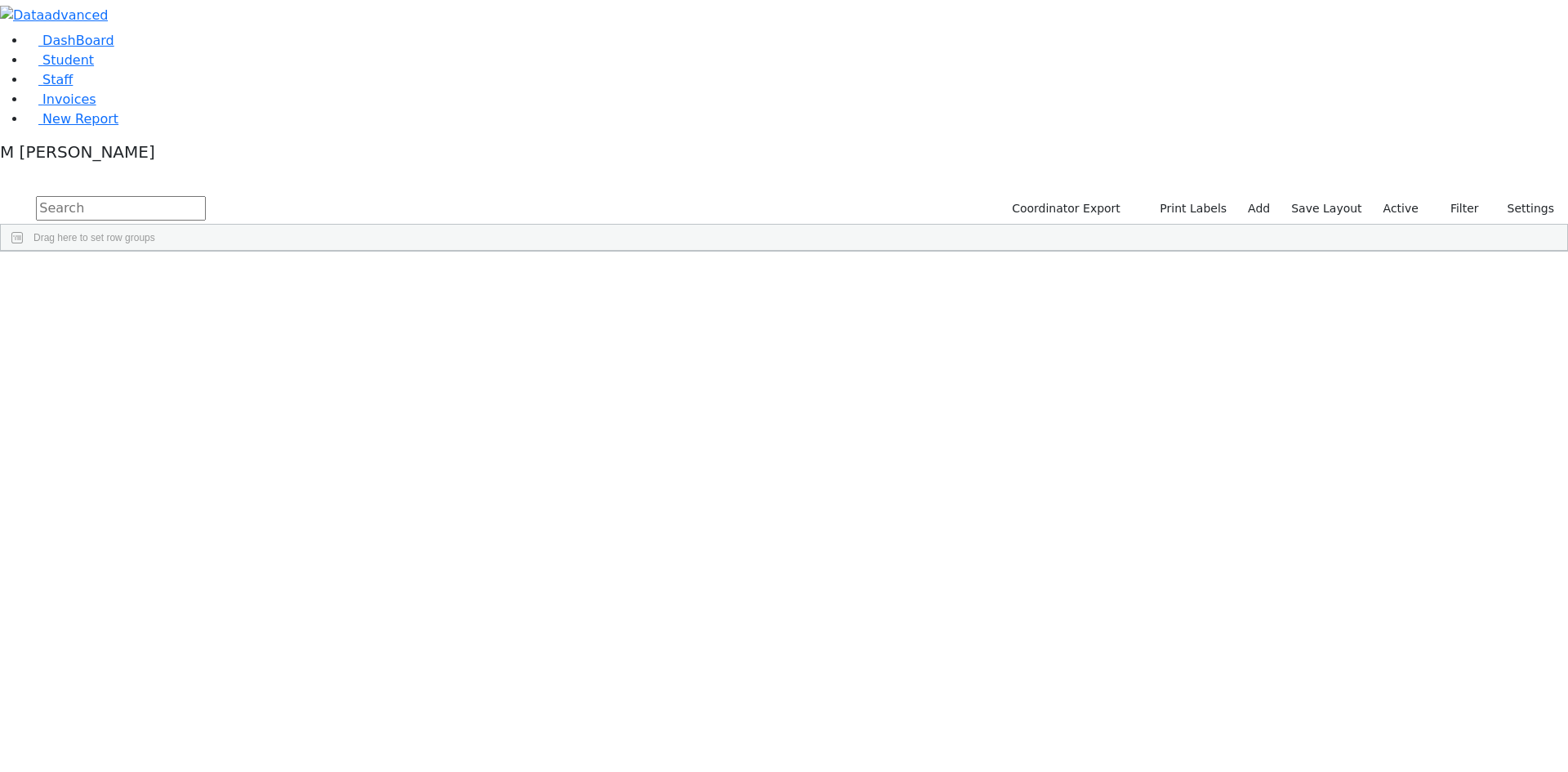
click at [206, 196] on input "text" at bounding box center [121, 208] width 170 height 25
type input "gedal"
click at [243, 347] on div "Gedalya" at bounding box center [203, 358] width 79 height 23
click at [243, 370] on div "Gedalye" at bounding box center [203, 381] width 79 height 23
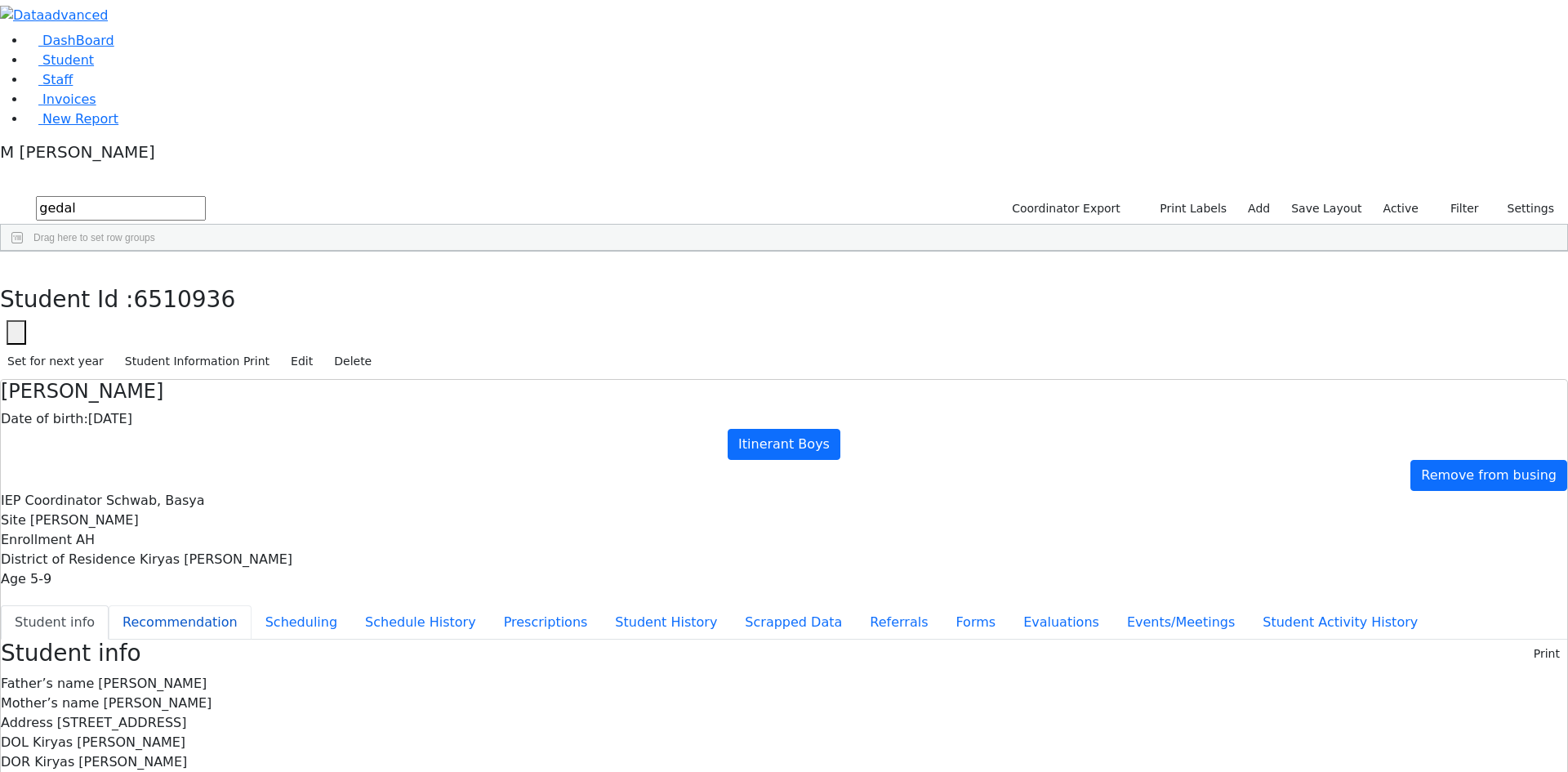
click at [252, 605] on button "Recommendation" at bounding box center [180, 622] width 143 height 35
checkbox input "true"
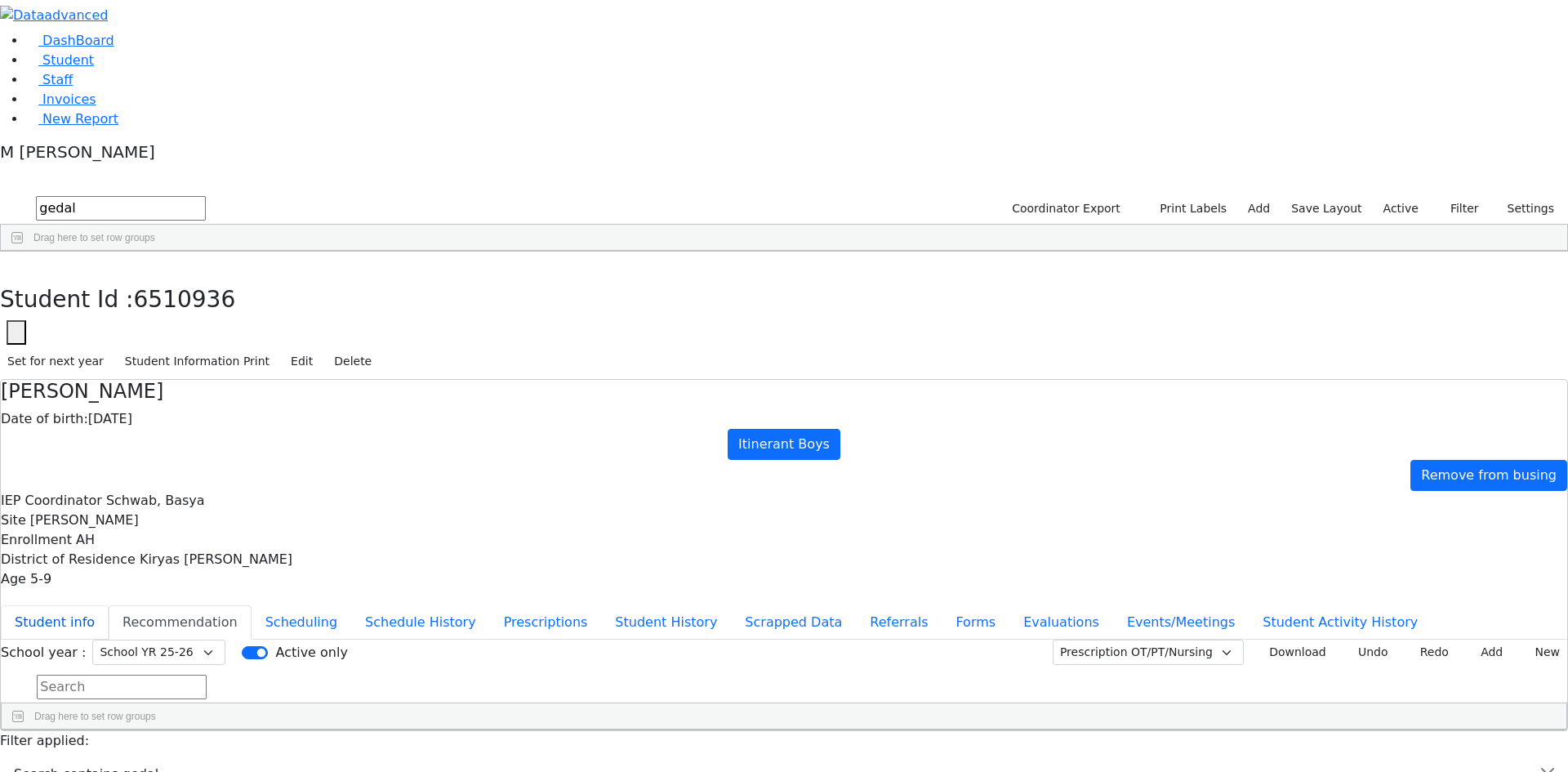
click at [109, 605] on button "Student info" at bounding box center [55, 622] width 108 height 35
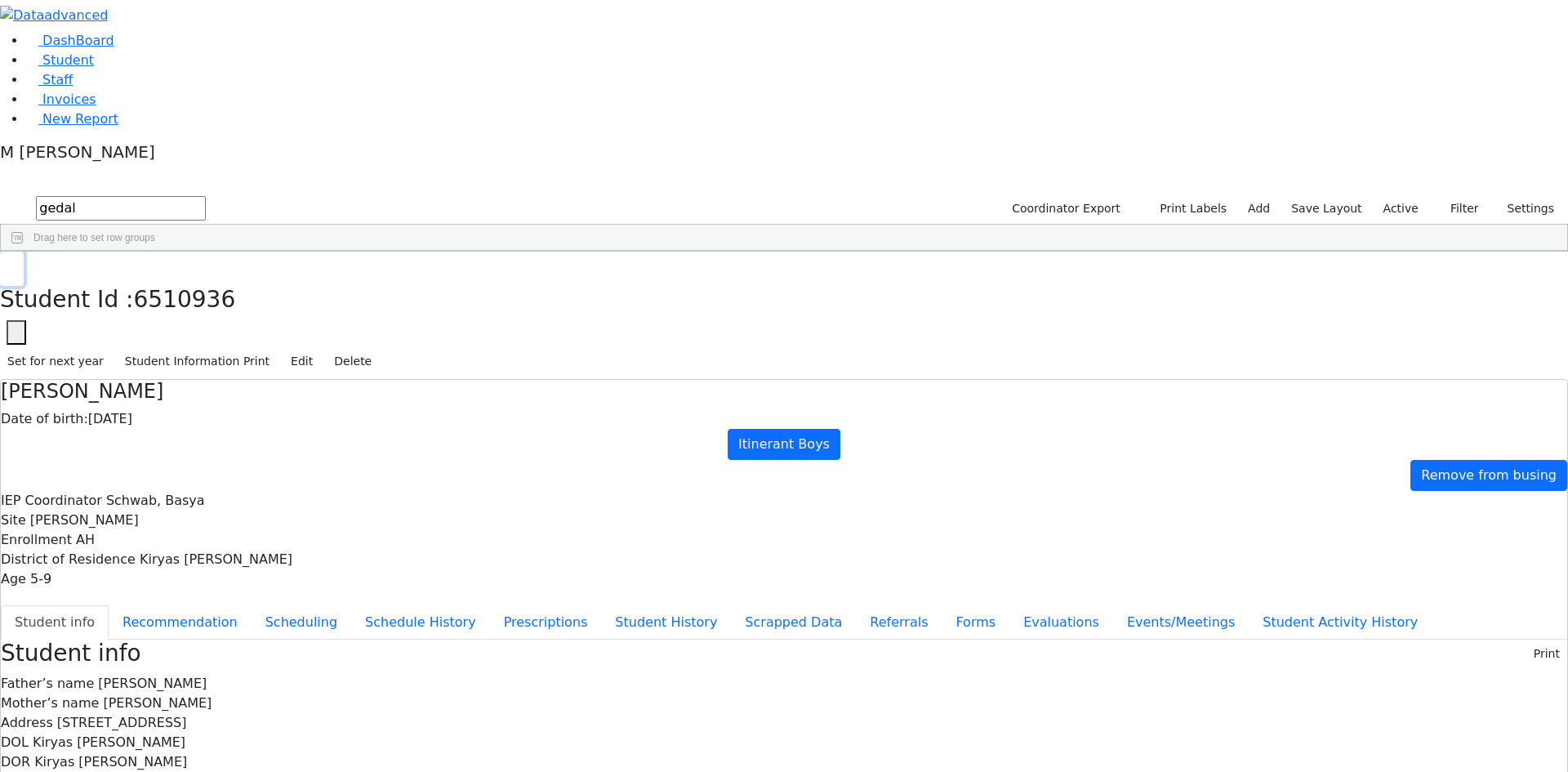
click at [24, 252] on button "button" at bounding box center [12, 269] width 24 height 35
drag, startPoint x: 309, startPoint y: 55, endPoint x: 199, endPoint y: 43, distance: 110.7
click at [206, 193] on form "gedal" at bounding box center [103, 208] width 206 height 31
type input "perl"
click at [236, 415] on div "Yida L. S." at bounding box center [197, 426] width 79 height 23
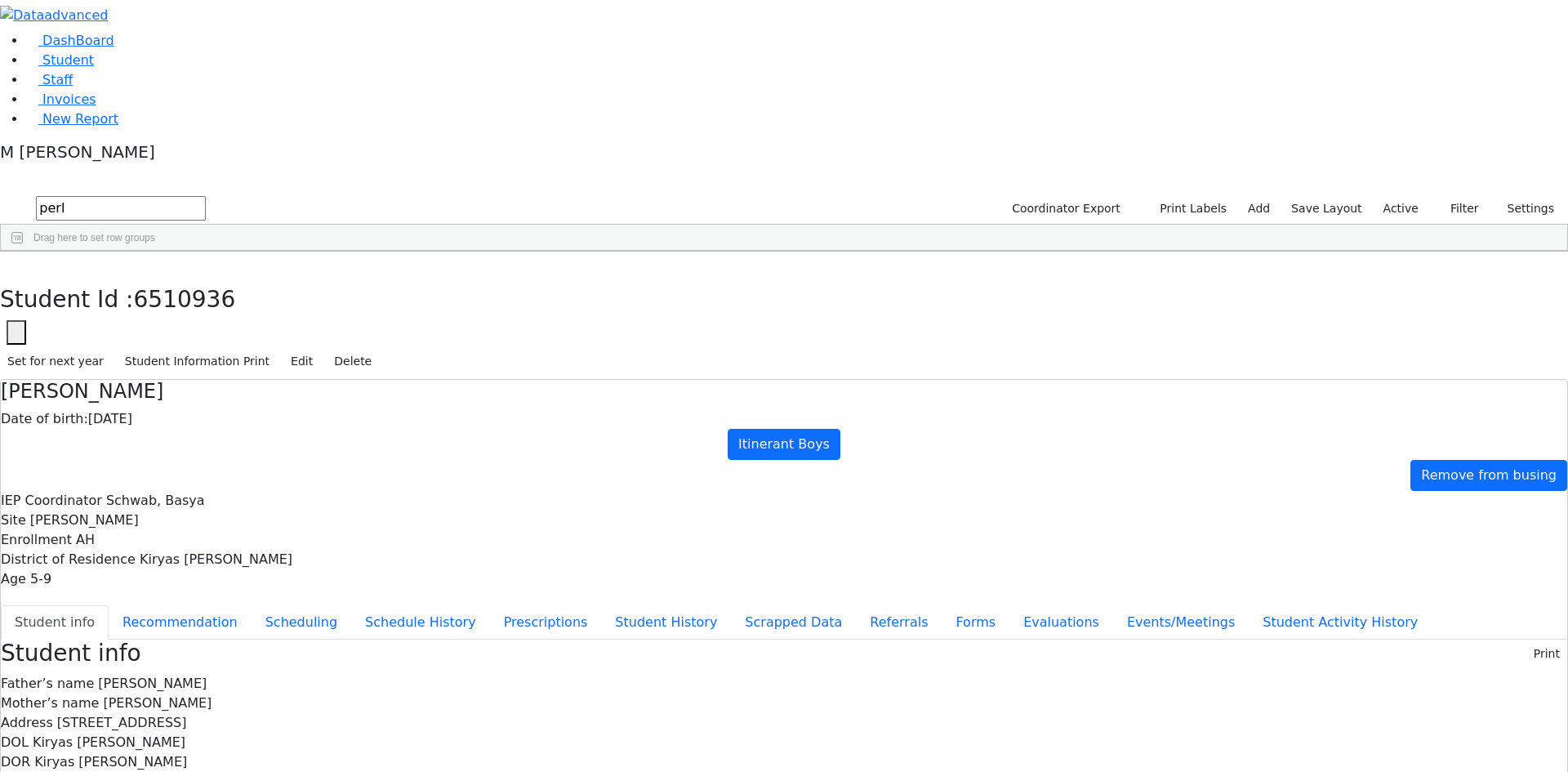
click at [236, 415] on div "Yida L. S." at bounding box center [197, 426] width 79 height 23
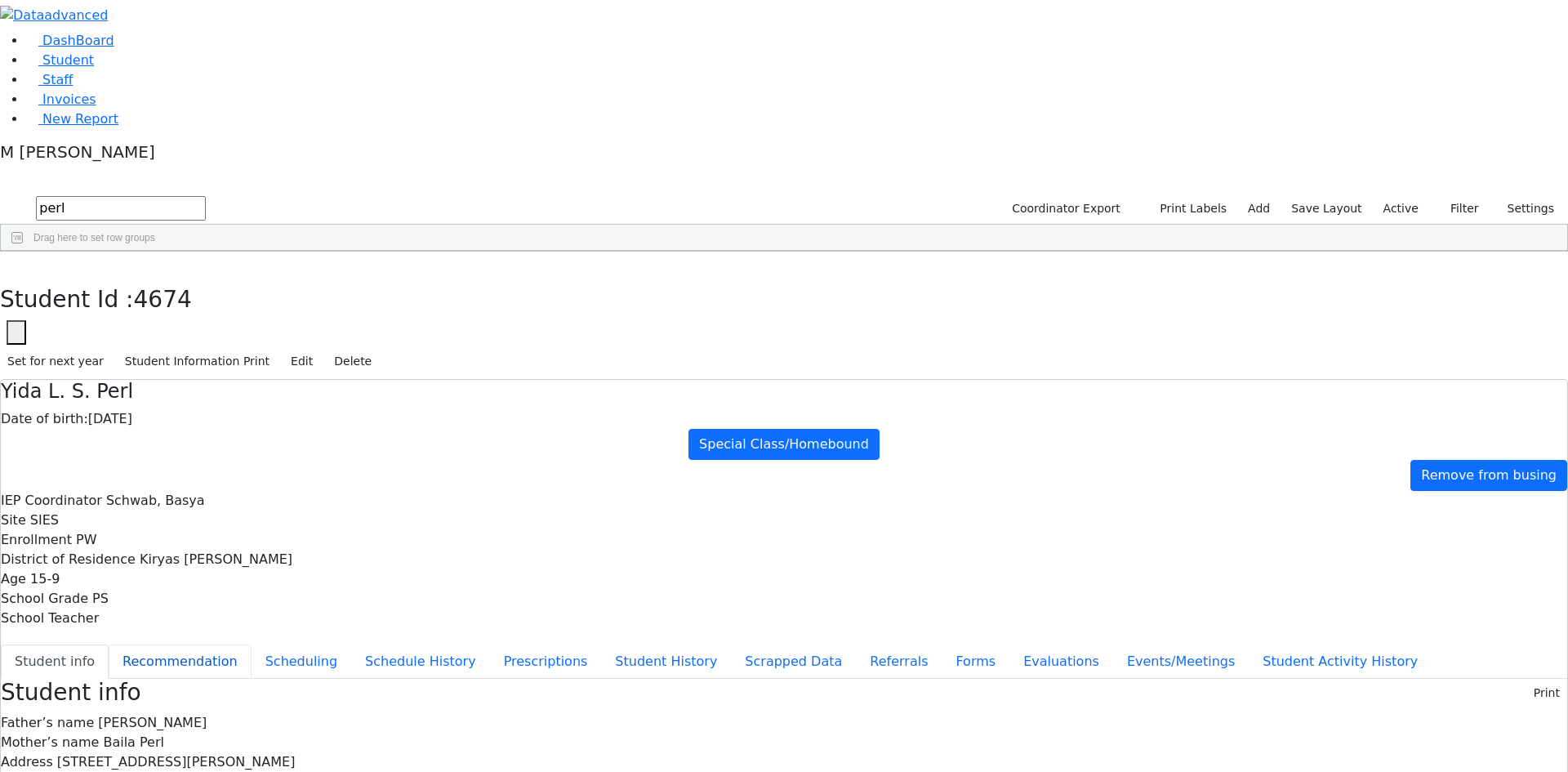
click at [252, 644] on button "Recommendation" at bounding box center [180, 661] width 143 height 35
checkbox input "true"
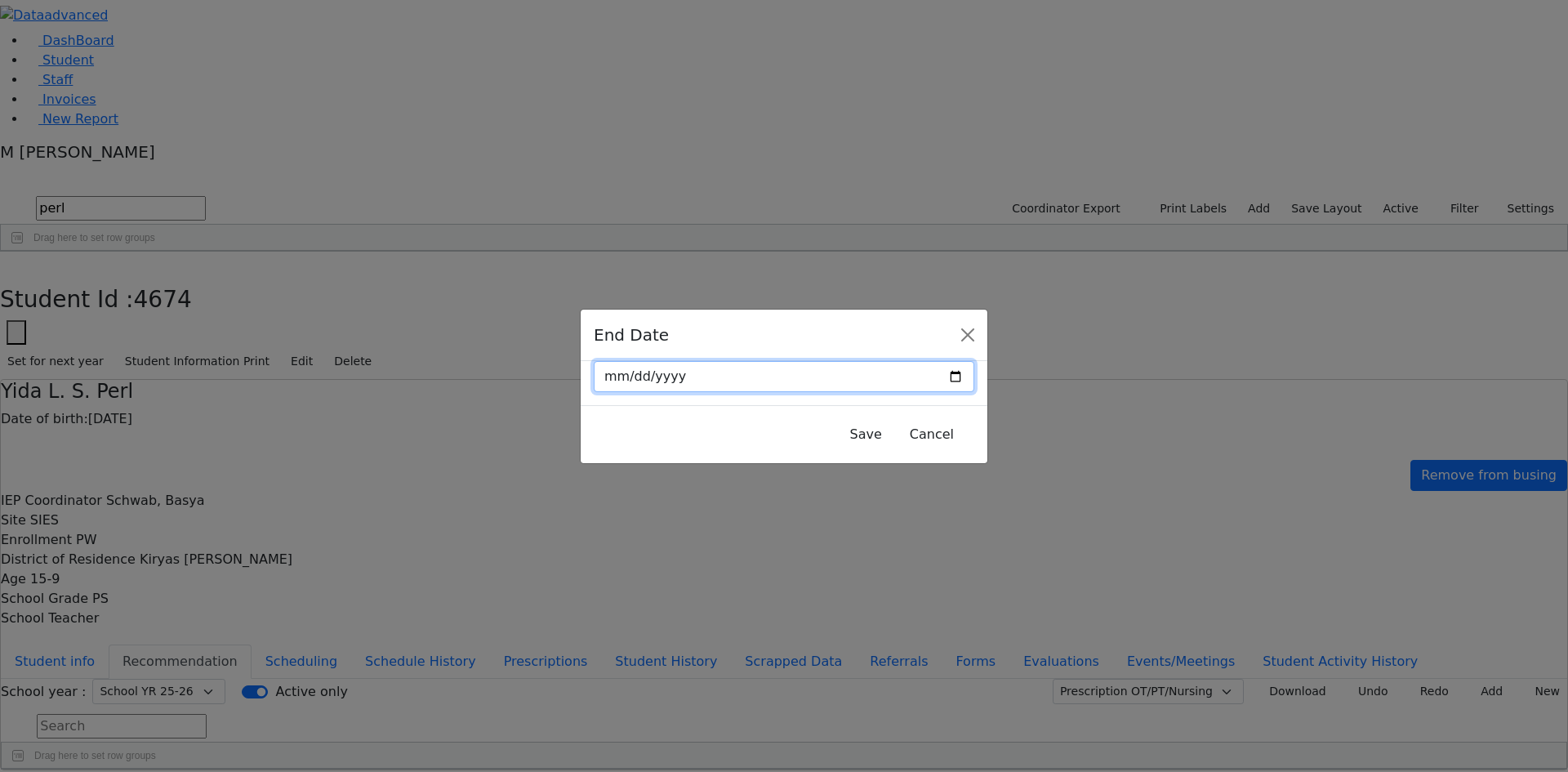
click at [913, 376] on input "date" at bounding box center [784, 376] width 380 height 31
click at [919, 379] on input "date" at bounding box center [784, 376] width 380 height 31
type input "2025-10-17"
click at [839, 437] on button "Save" at bounding box center [866, 435] width 53 height 31
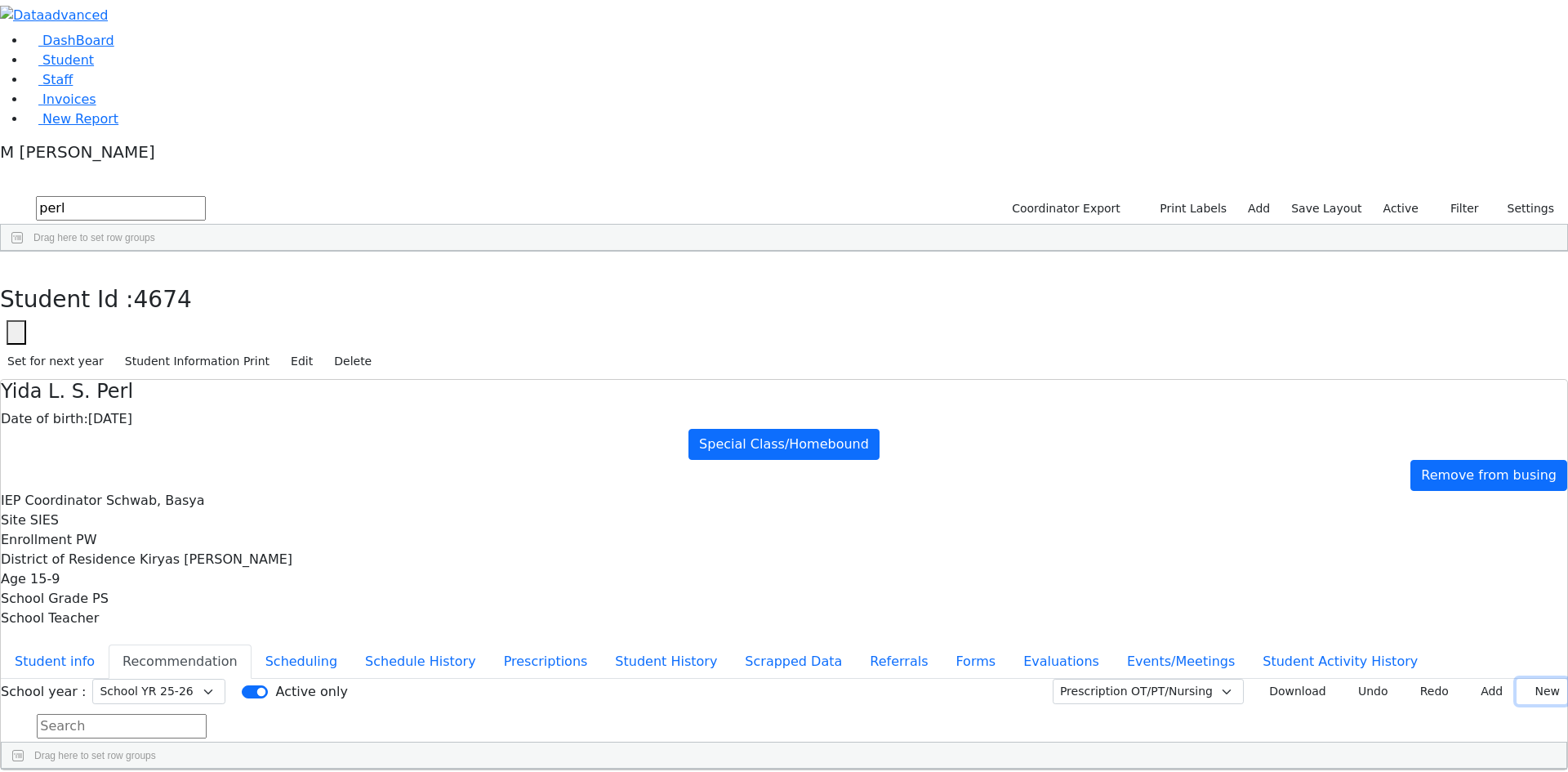
click at [1516, 679] on button "New" at bounding box center [1542, 692] width 51 height 25
type input "2025-09-11"
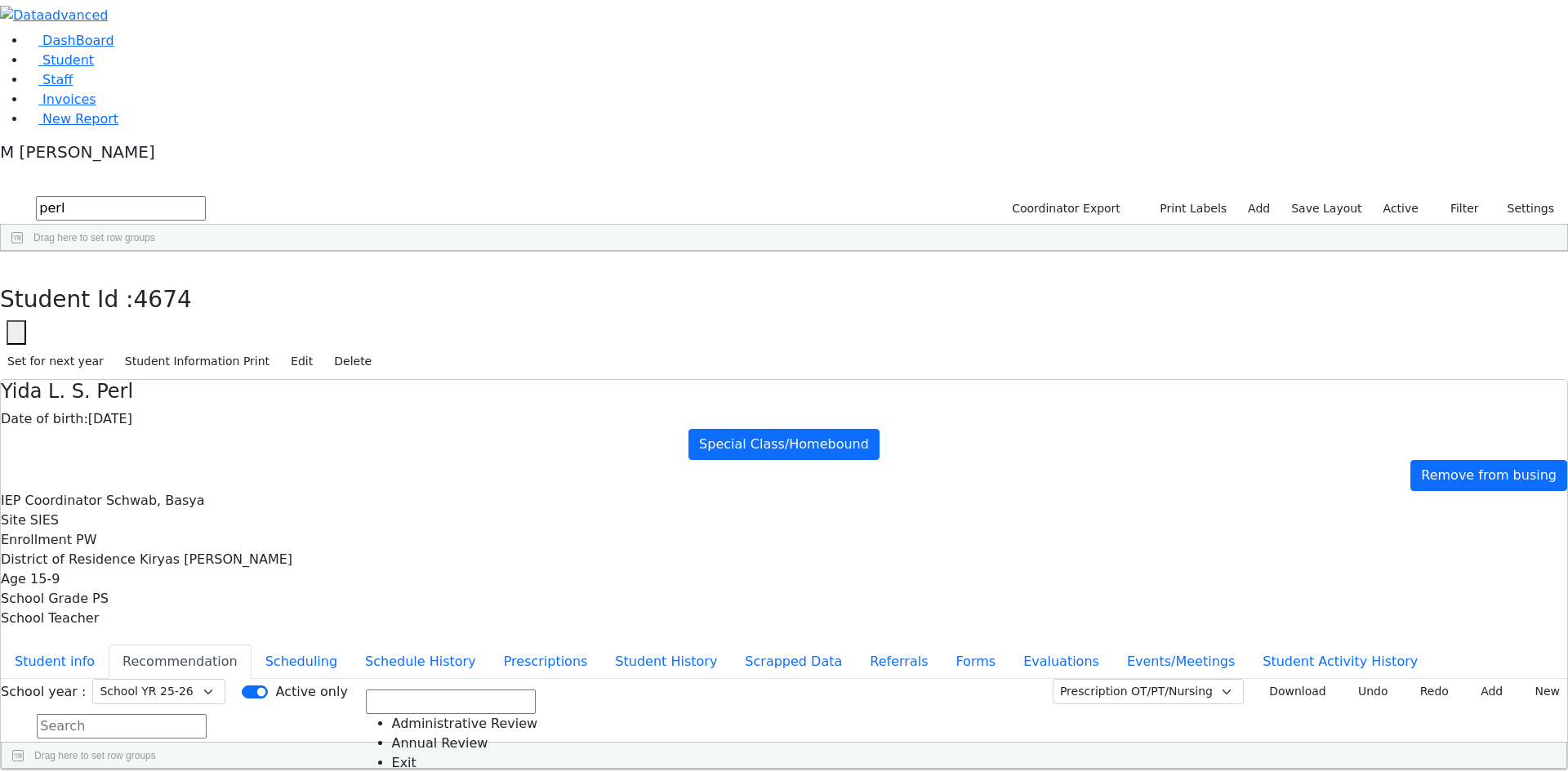
drag, startPoint x: 757, startPoint y: 388, endPoint x: 812, endPoint y: 370, distance: 57.9
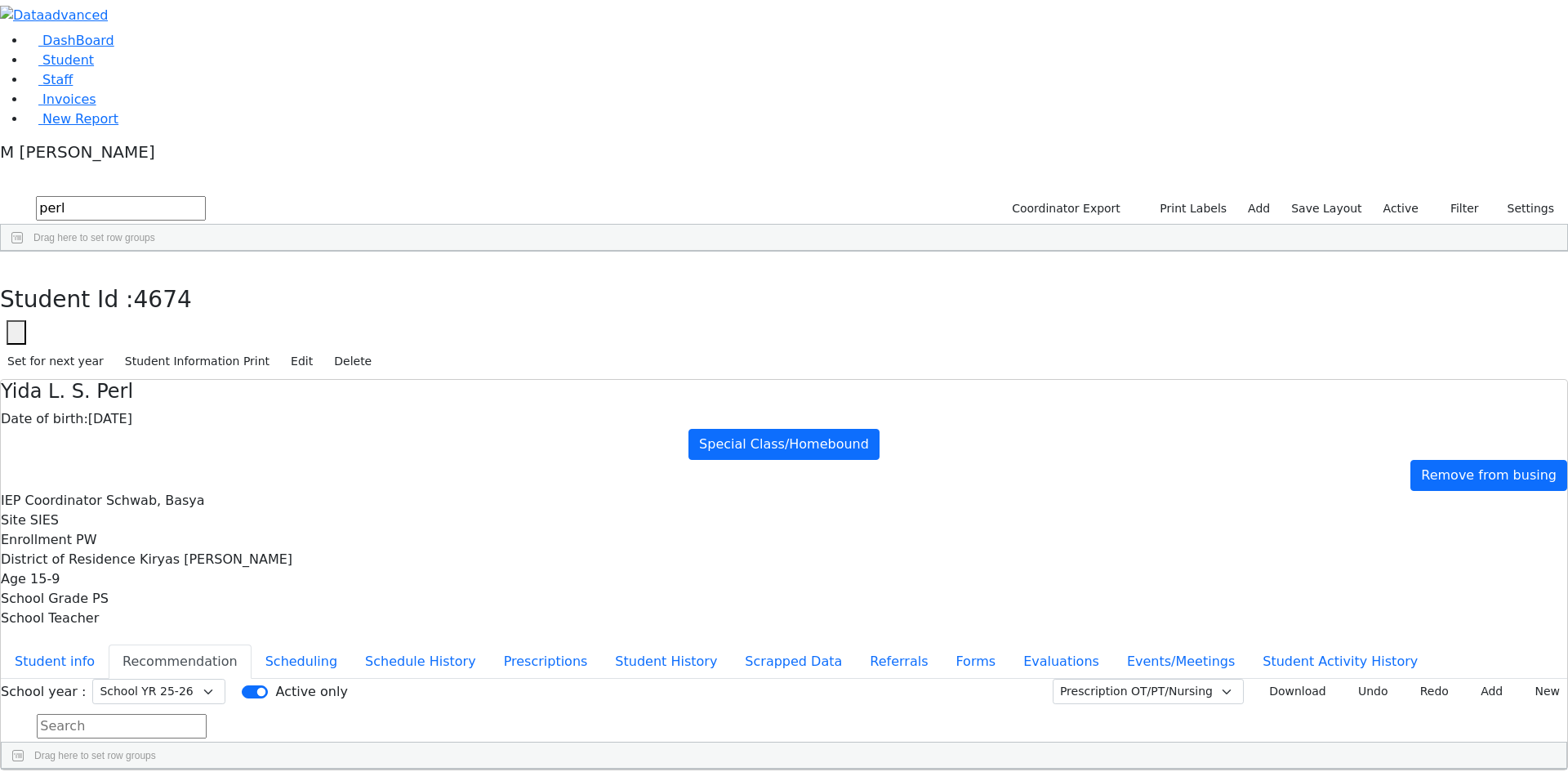
drag, startPoint x: 1184, startPoint y: 540, endPoint x: 1206, endPoint y: 391, distance: 150.6
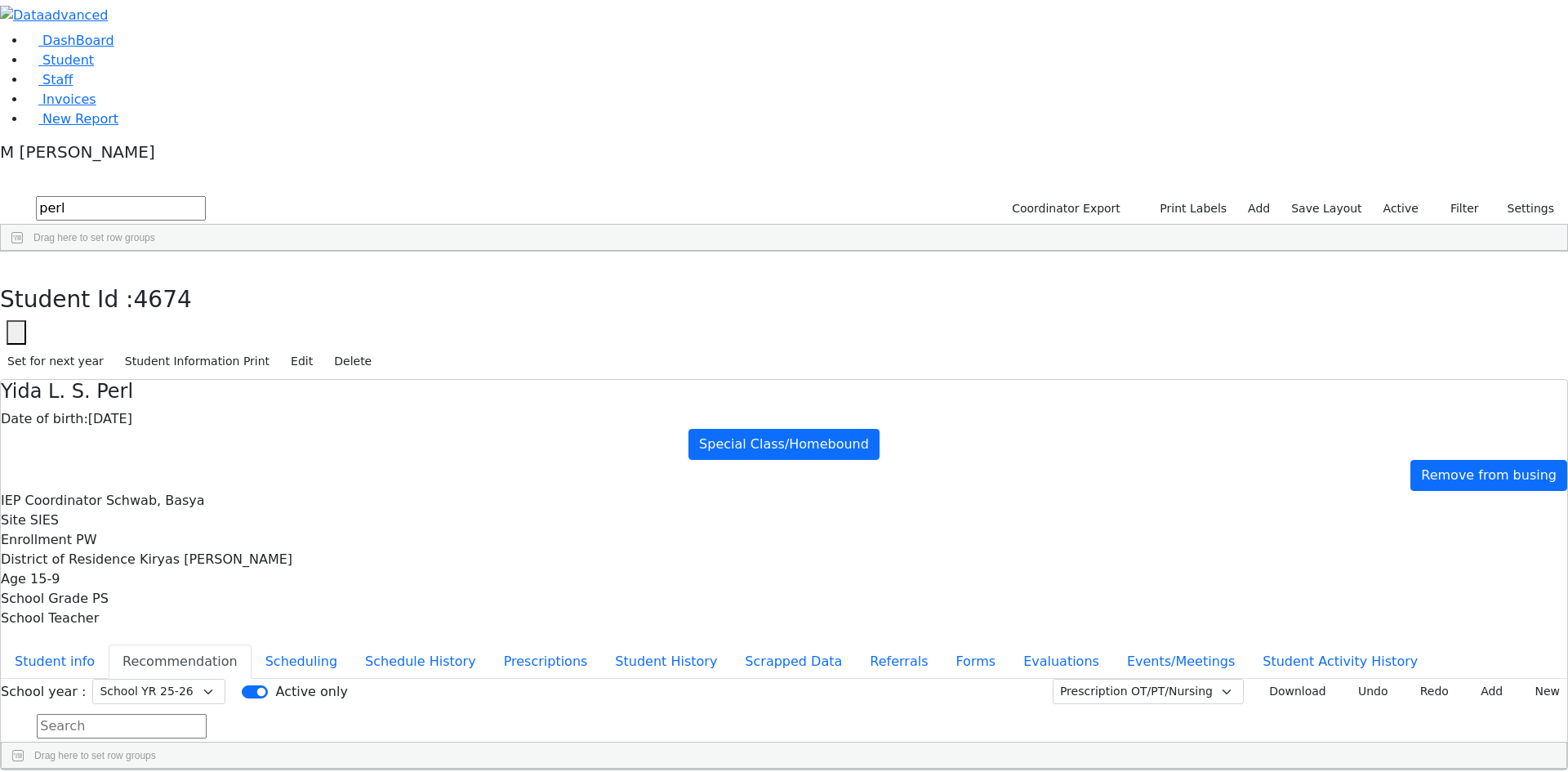
type input "2025-10-20"
click at [109, 644] on button "Student info" at bounding box center [55, 661] width 108 height 35
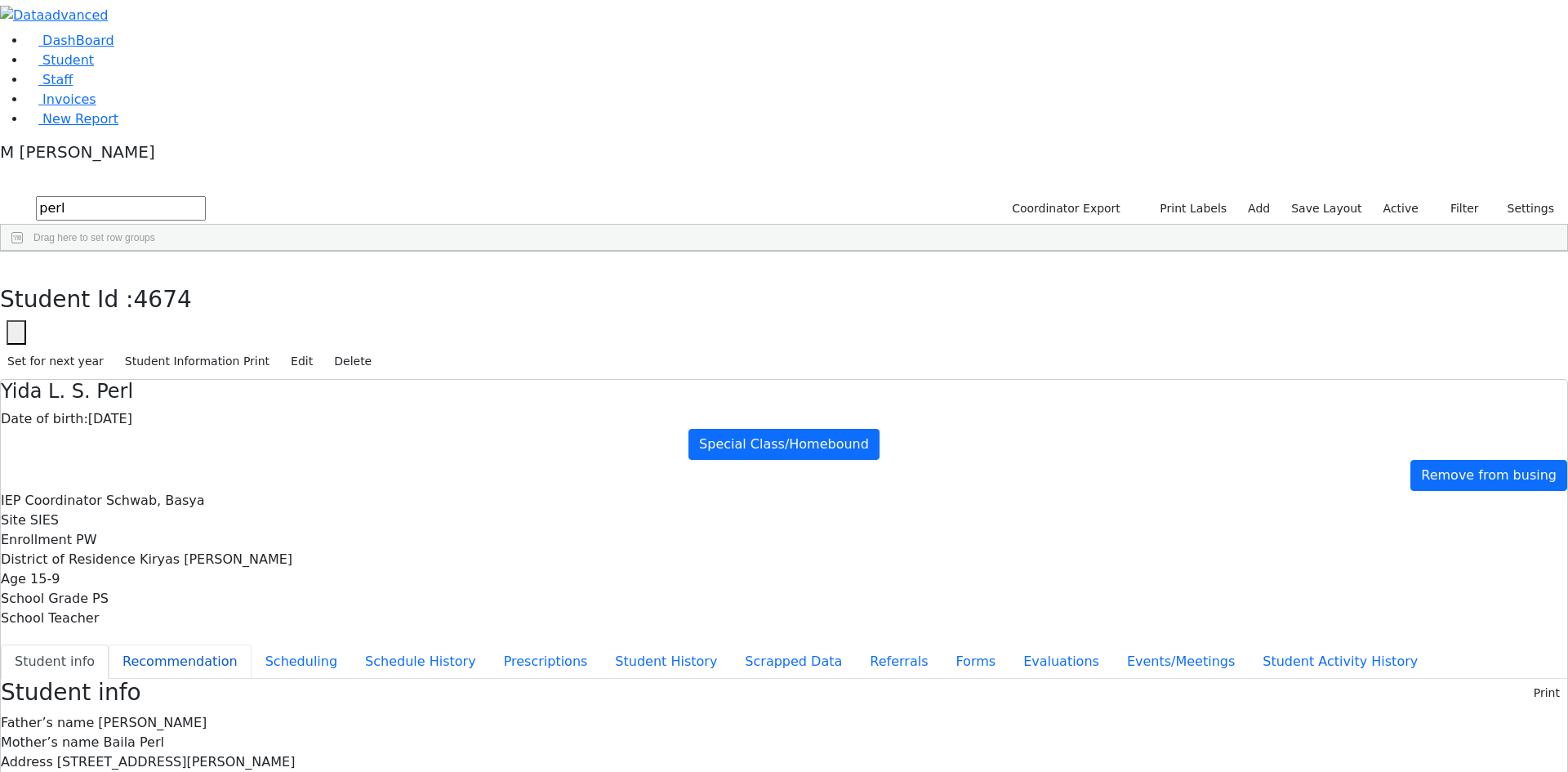
click at [252, 644] on button "Recommendation" at bounding box center [180, 661] width 143 height 35
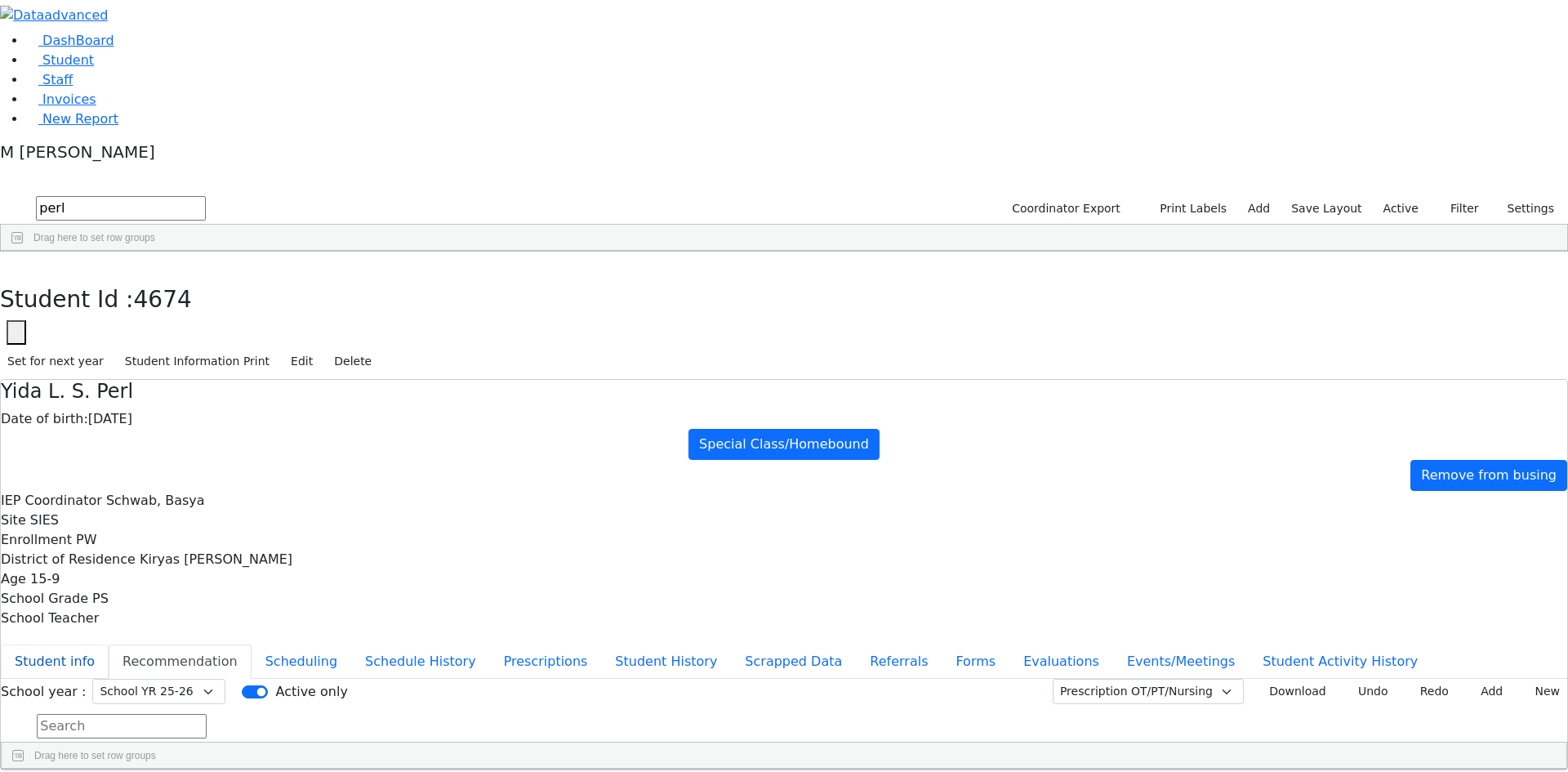
click at [109, 644] on button "Student info" at bounding box center [55, 661] width 108 height 35
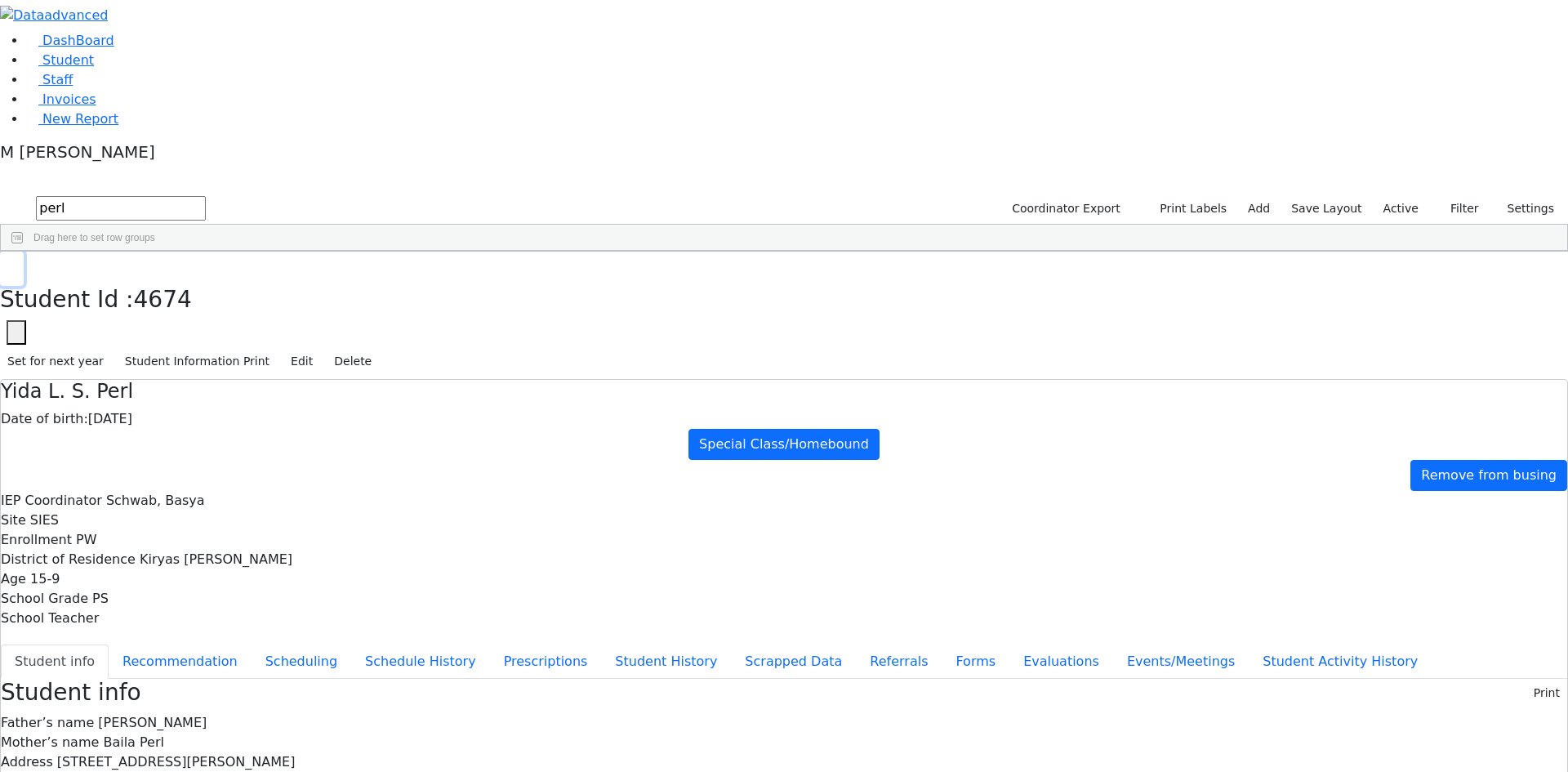
click at [24, 252] on button "button" at bounding box center [12, 269] width 24 height 35
click at [236, 438] on div "Samuel" at bounding box center [197, 449] width 79 height 23
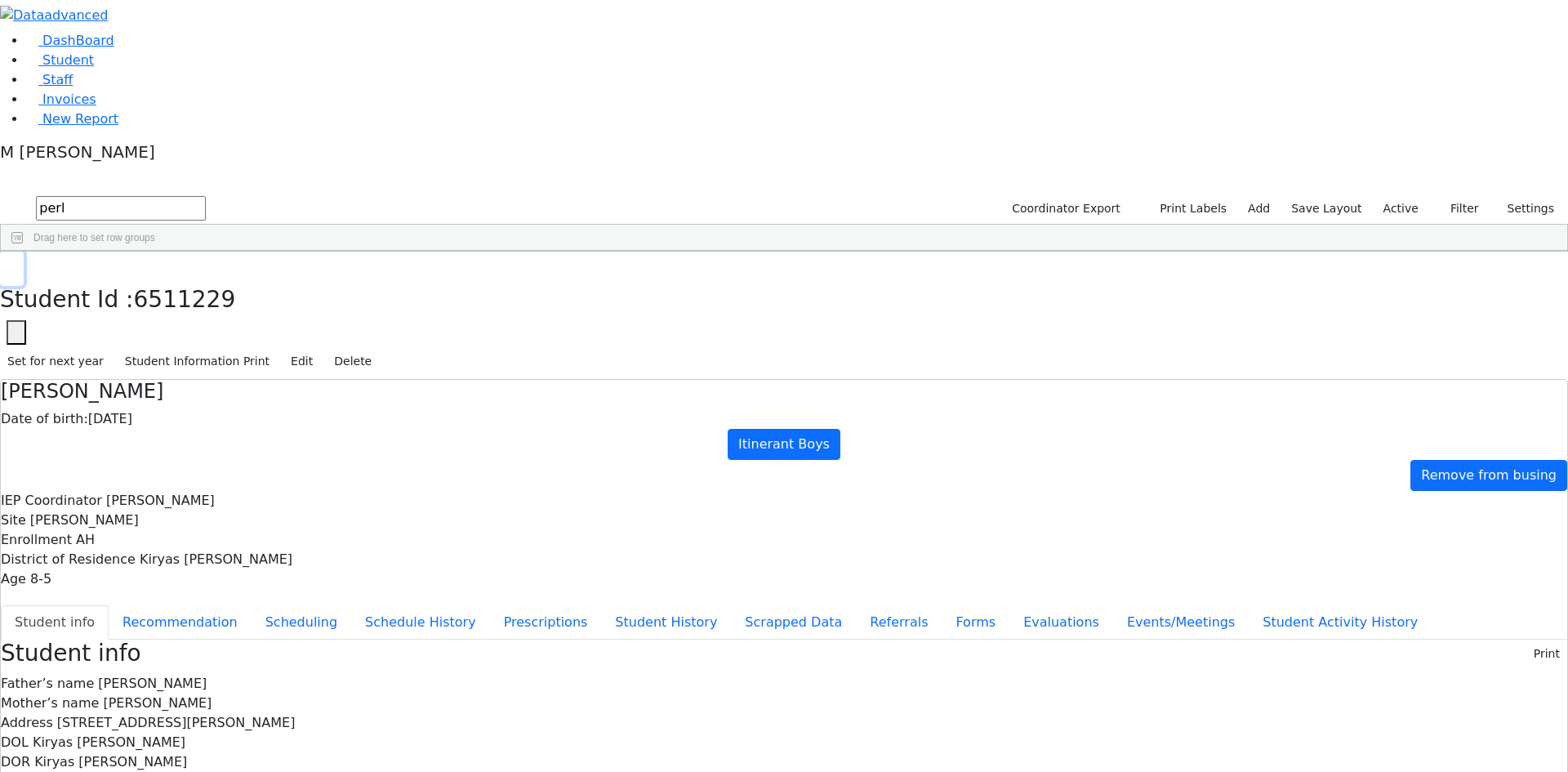
click at [16, 265] on icon "button" at bounding box center [12, 270] width 9 height 10
click at [236, 415] on div "Yida L. S." at bounding box center [197, 426] width 79 height 23
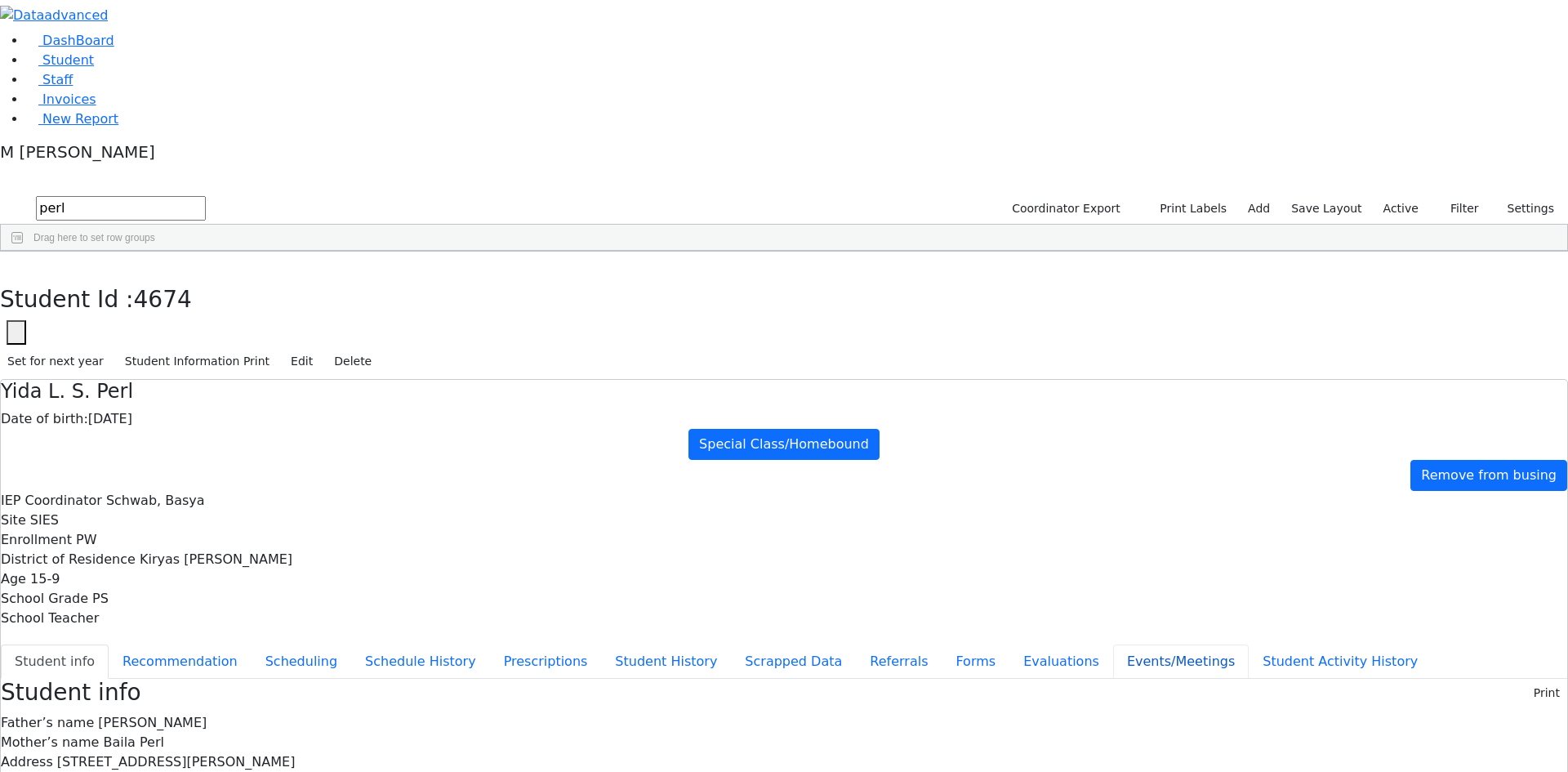
click at [1113, 644] on button "Events/Meetings" at bounding box center [1181, 661] width 135 height 35
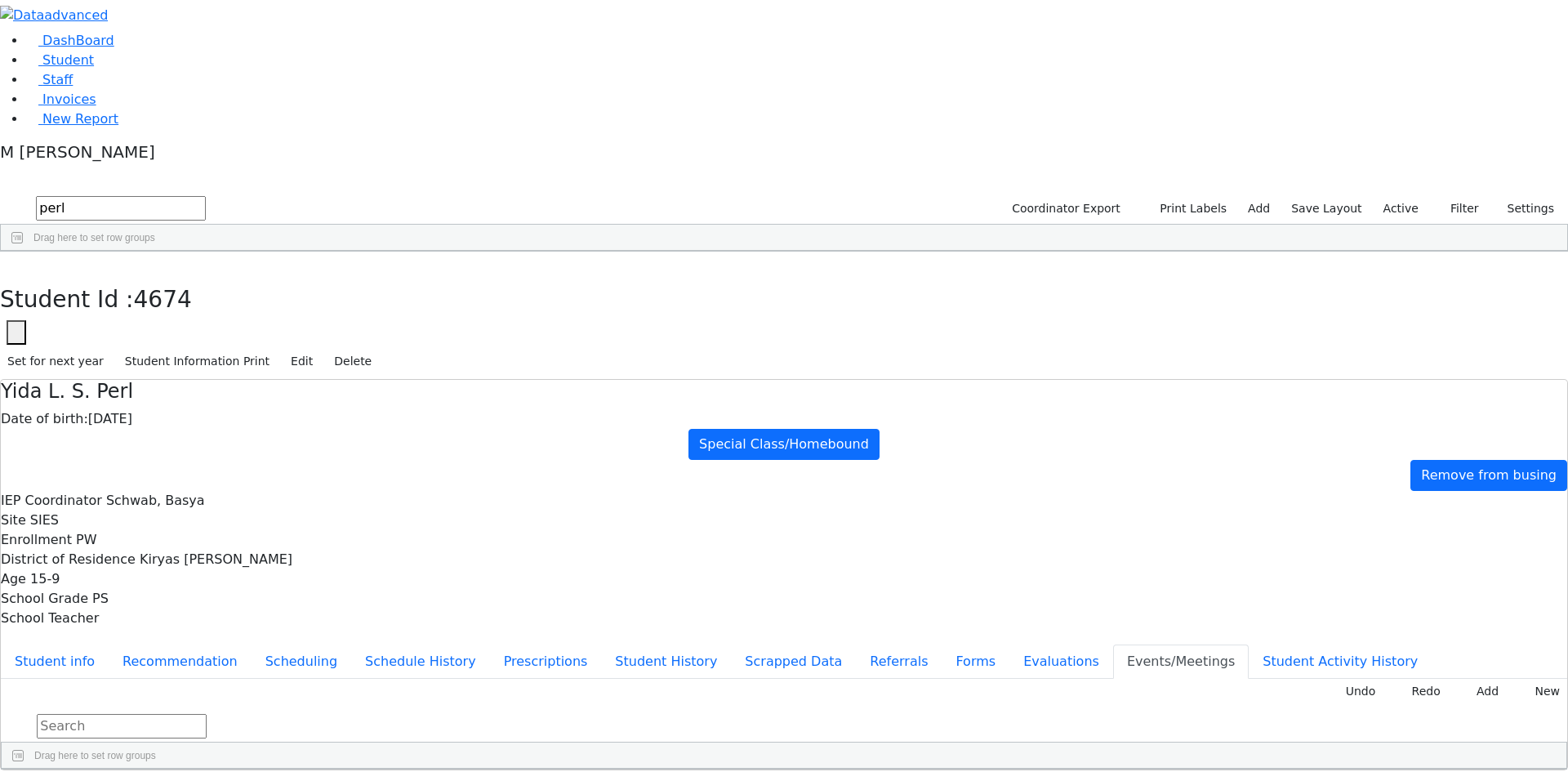
type input "Increase PT to 4x30-Consent Received 9/17/25"
click at [24, 252] on button "button" at bounding box center [12, 269] width 24 height 35
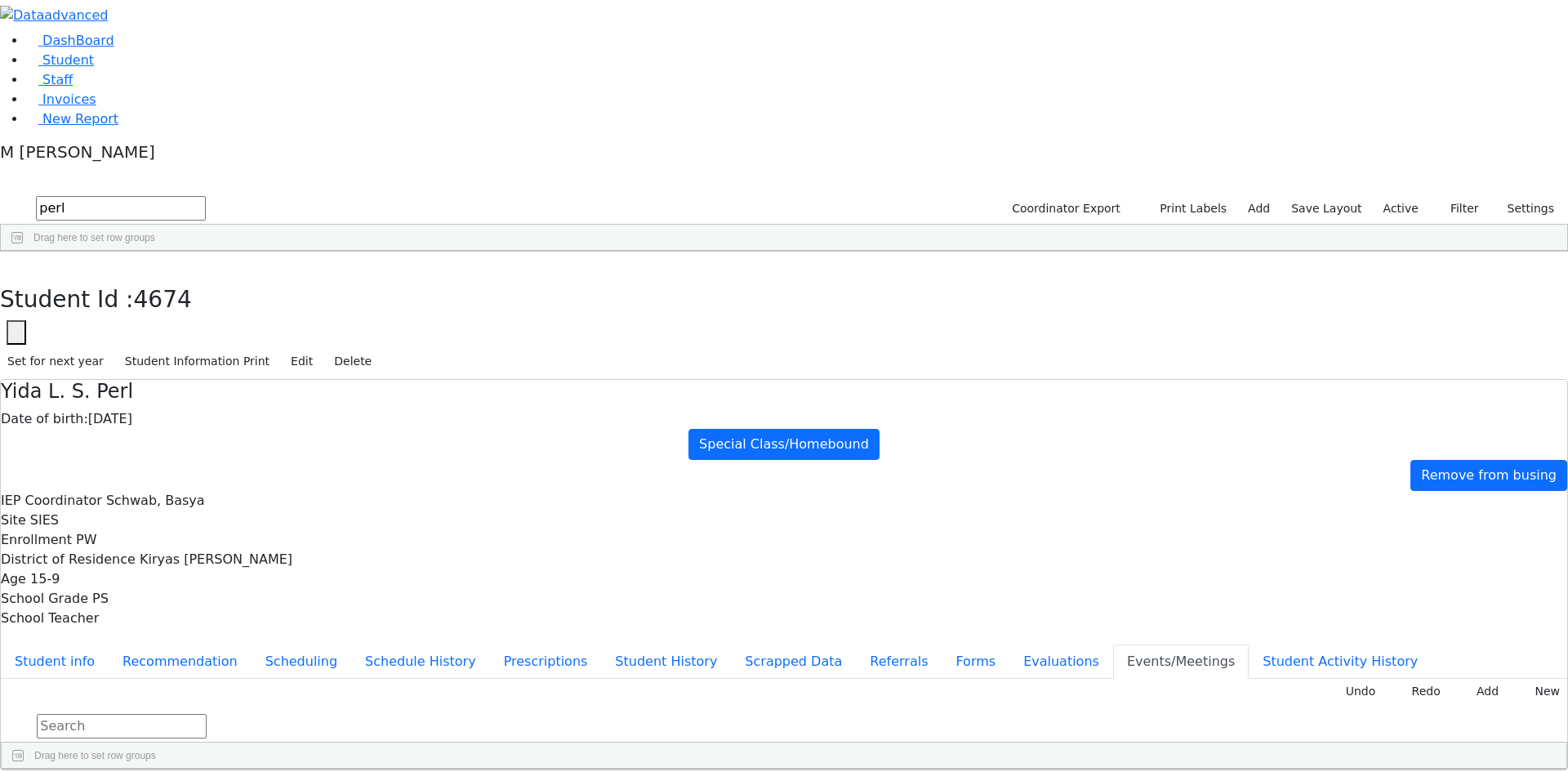
click at [206, 196] on input "perl" at bounding box center [121, 208] width 170 height 25
type input "mull"
click at [157, 301] on div "Muller" at bounding box center [117, 312] width 79 height 23
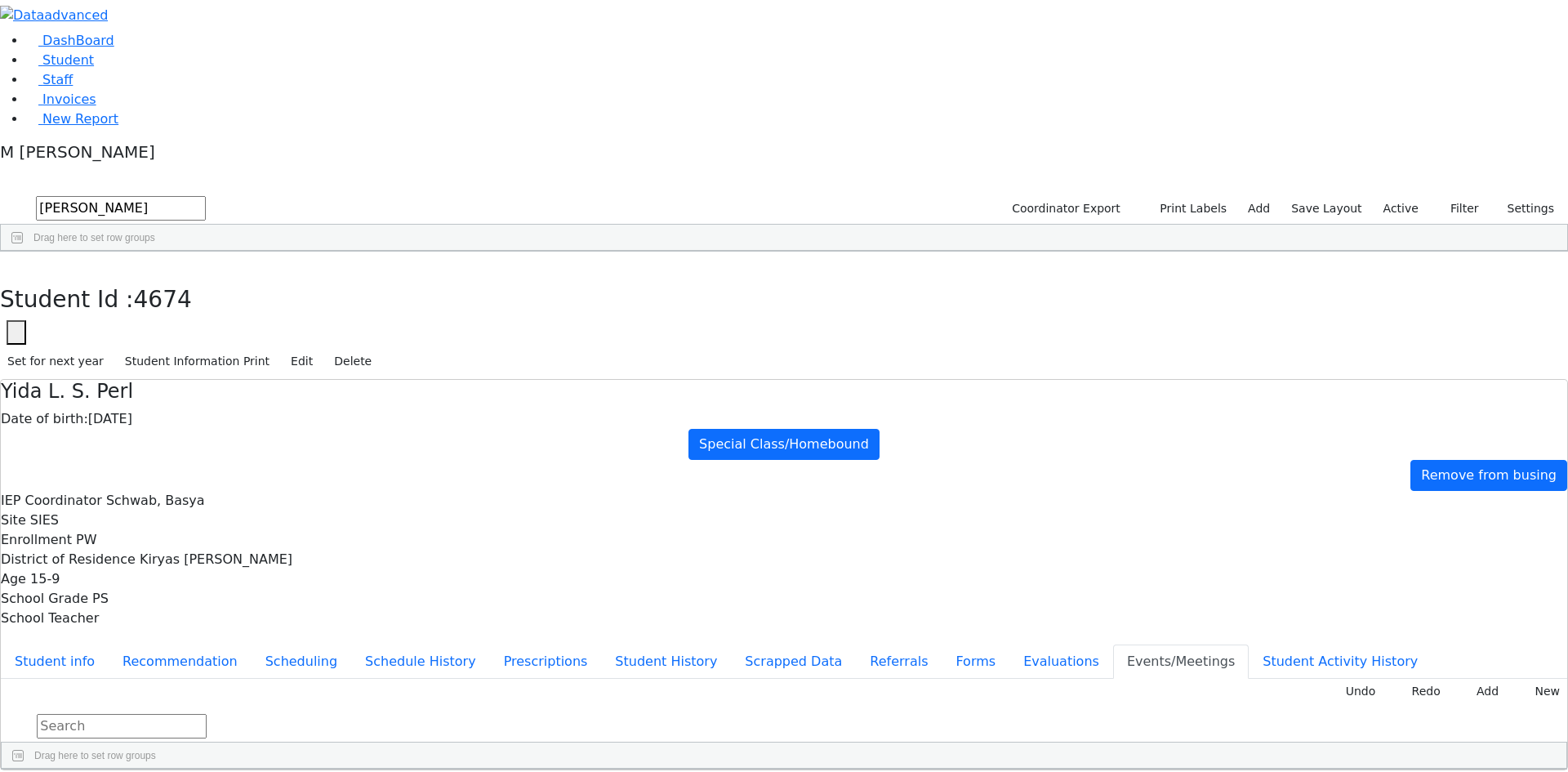
click at [157, 278] on div "Muller" at bounding box center [117, 289] width 79 height 23
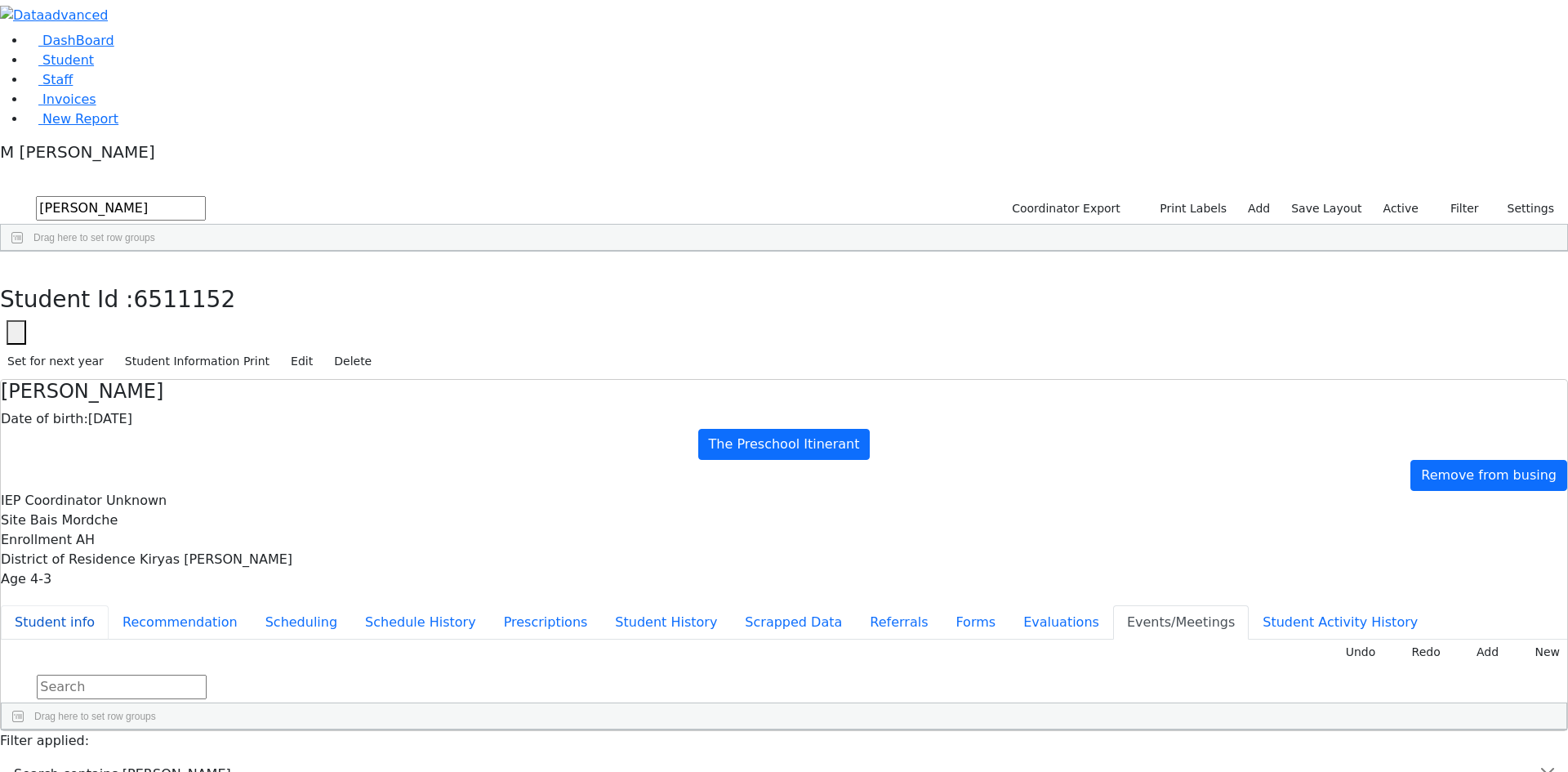
click at [109, 605] on button "Student info" at bounding box center [55, 622] width 108 height 35
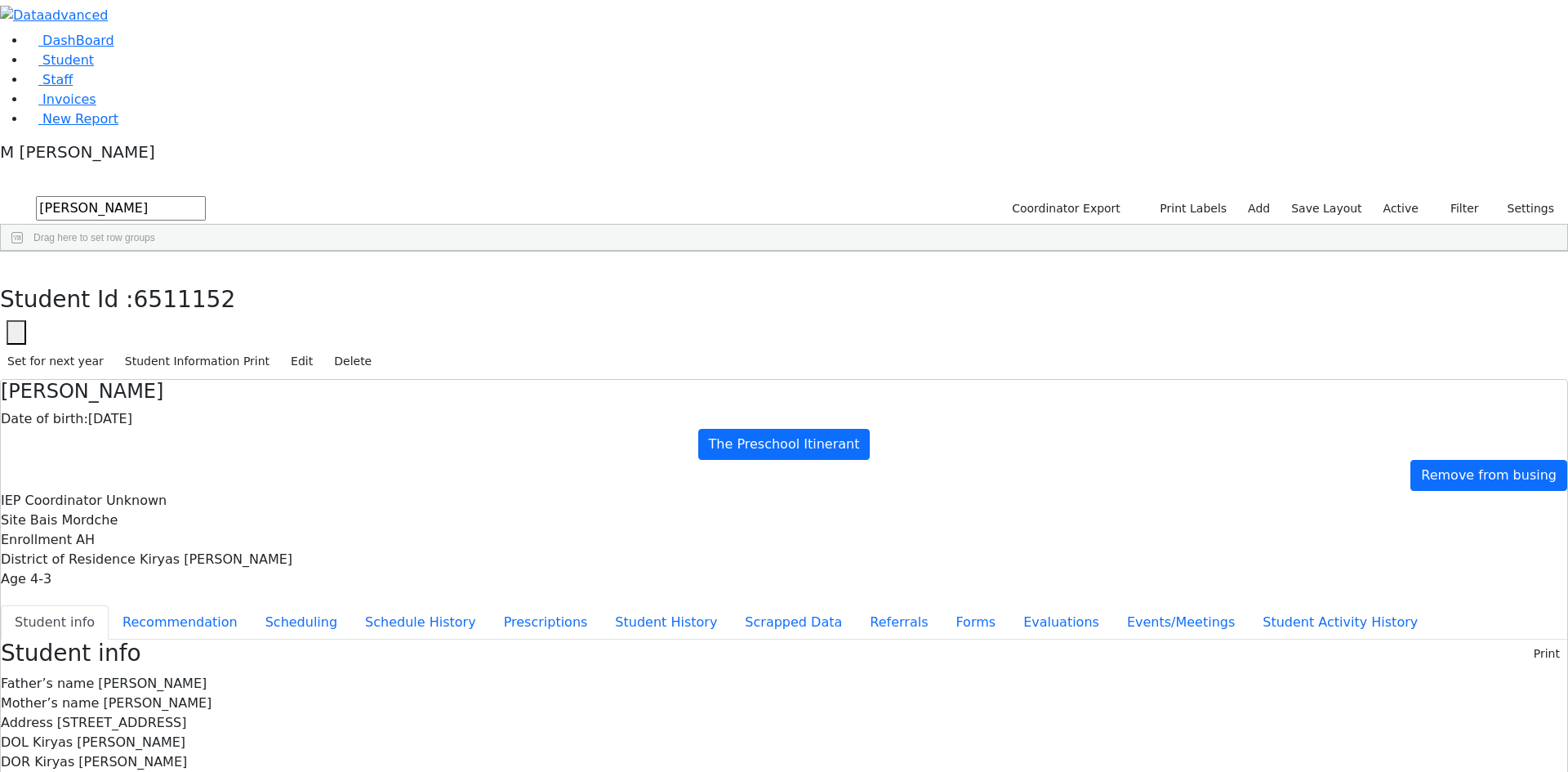
drag, startPoint x: 853, startPoint y: 723, endPoint x: 1011, endPoint y: 720, distance: 158.0
copy div "4928943@gmail.com"
click at [1113, 605] on button "Events/Meetings" at bounding box center [1181, 622] width 135 height 35
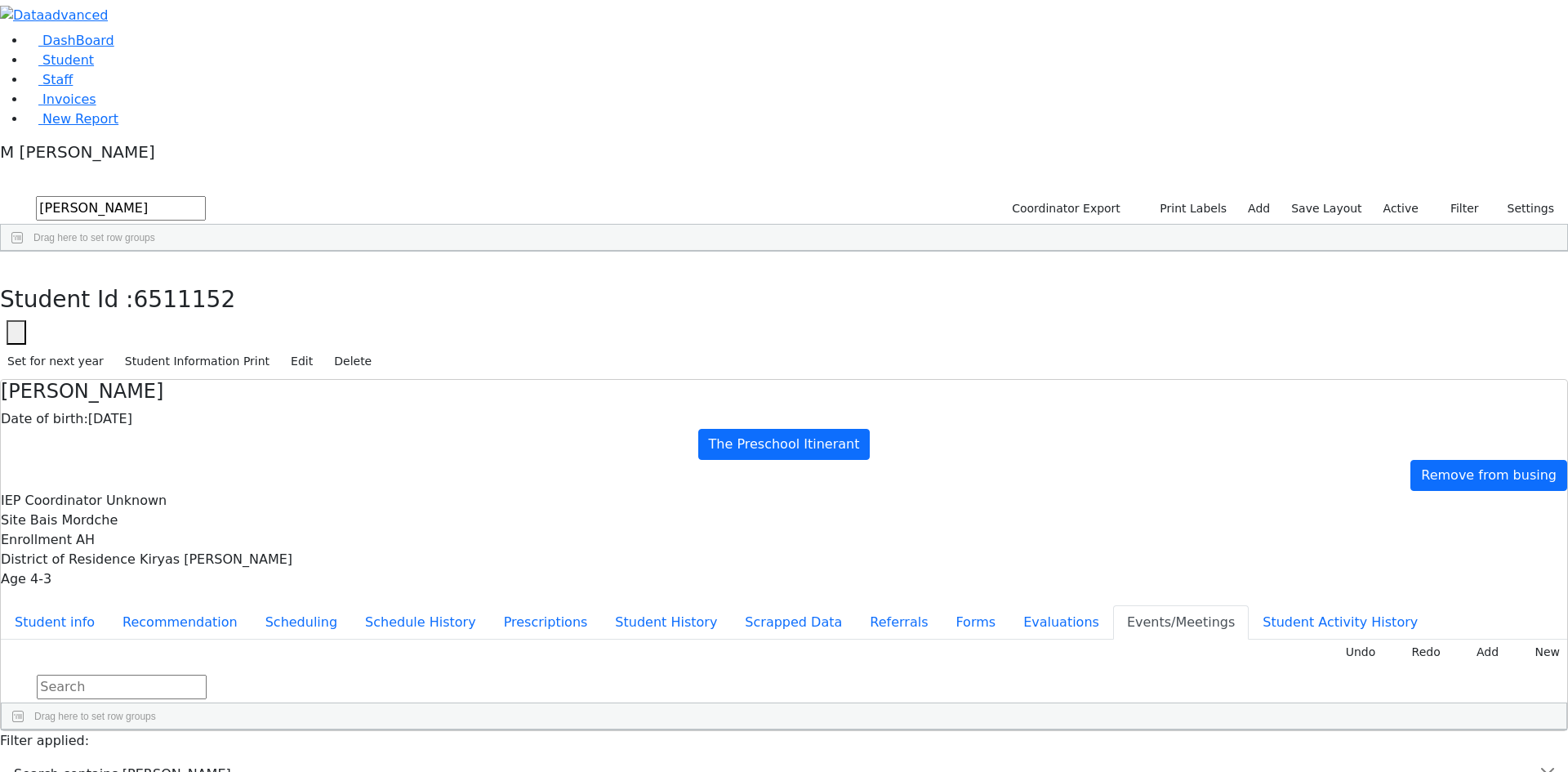
click at [1519, 640] on div "Undo Redo Add New Drag here to set row groups Drag here to set column labels Da…" at bounding box center [784, 685] width 1566 height 90
click at [1519, 640] on button "New" at bounding box center [1542, 653] width 51 height 25
click at [111, 757] on div "Press SPACE to select this row." at bounding box center [56, 768] width 109 height 23
type input "2025-09-26"
click at [376, 757] on div "Press SPACE to deselect this row." at bounding box center [291, 768] width 172 height 23
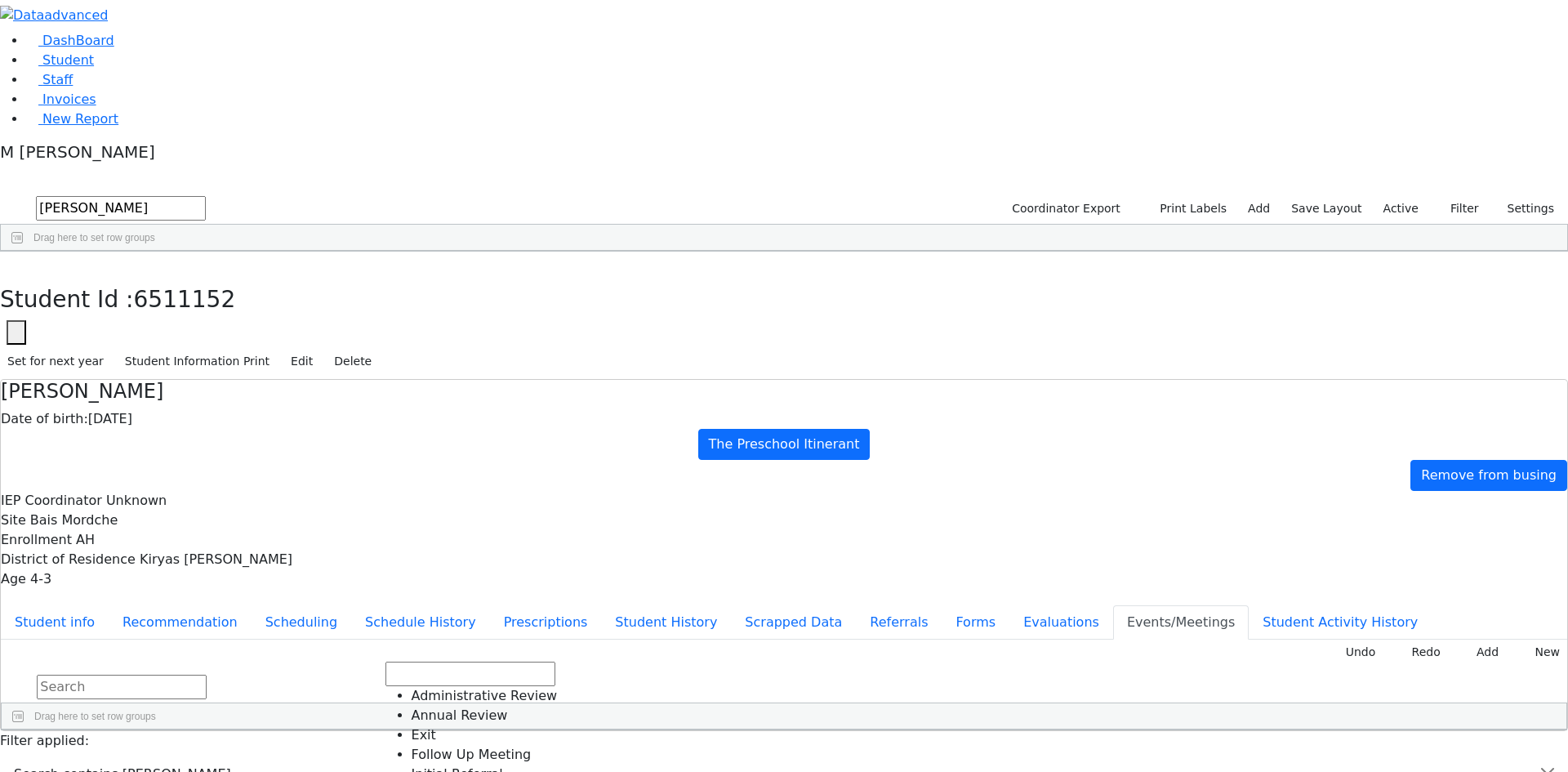
drag, startPoint x: 750, startPoint y: 358, endPoint x: 909, endPoint y: 320, distance: 163.5
click at [549, 757] on div "Press SPACE to deselect this row." at bounding box center [462, 768] width 172 height 23
click at [837, 757] on div "Press SPACE to deselect this row." at bounding box center [692, 768] width 287 height 23
type input "Declines O&M"
click at [109, 605] on button "Student info" at bounding box center [55, 622] width 108 height 35
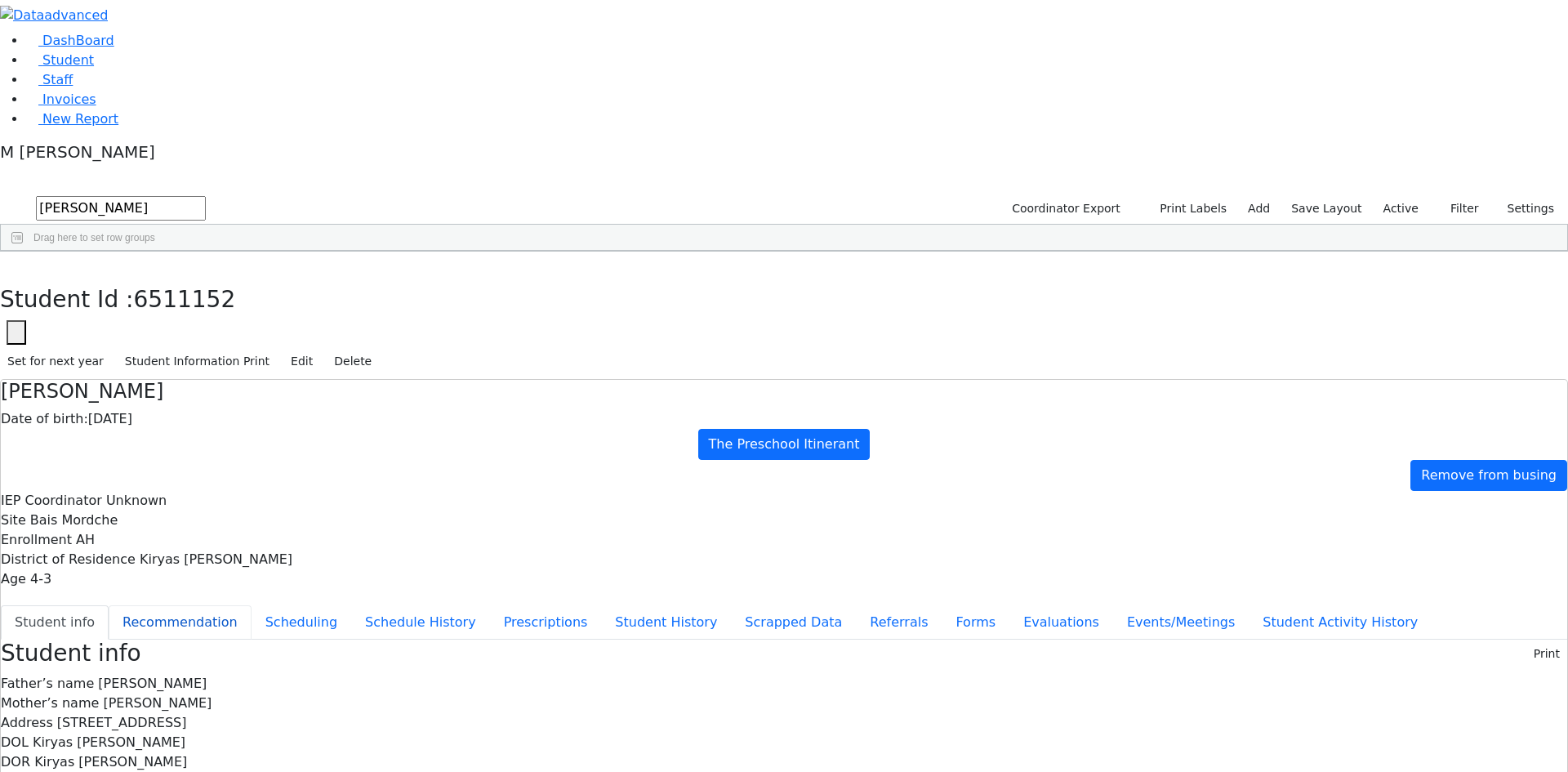
click at [252, 605] on button "Recommendation" at bounding box center [180, 622] width 143 height 35
checkbox input "true"
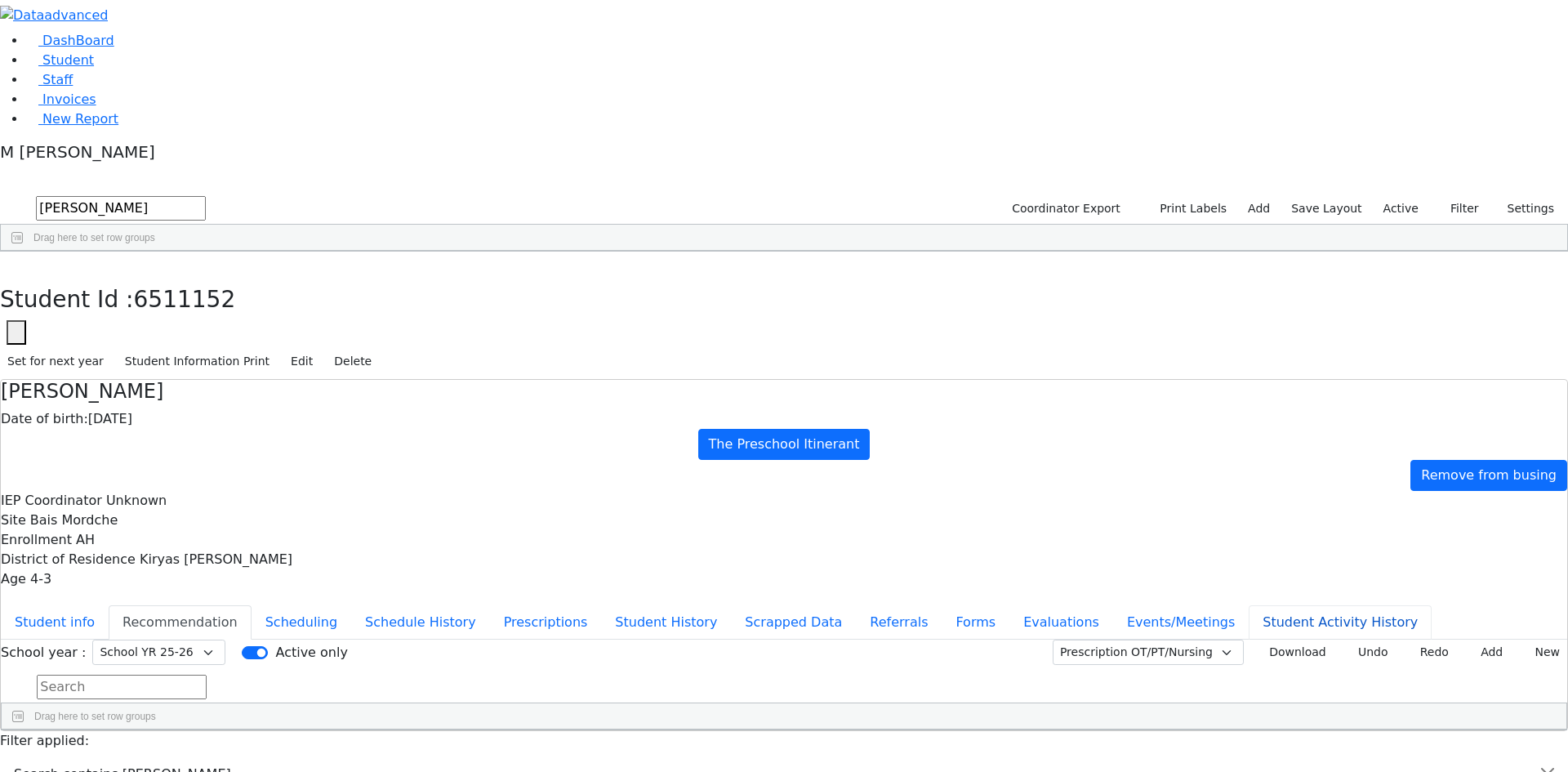
click at [1249, 605] on button "Student Activity History" at bounding box center [1341, 622] width 183 height 35
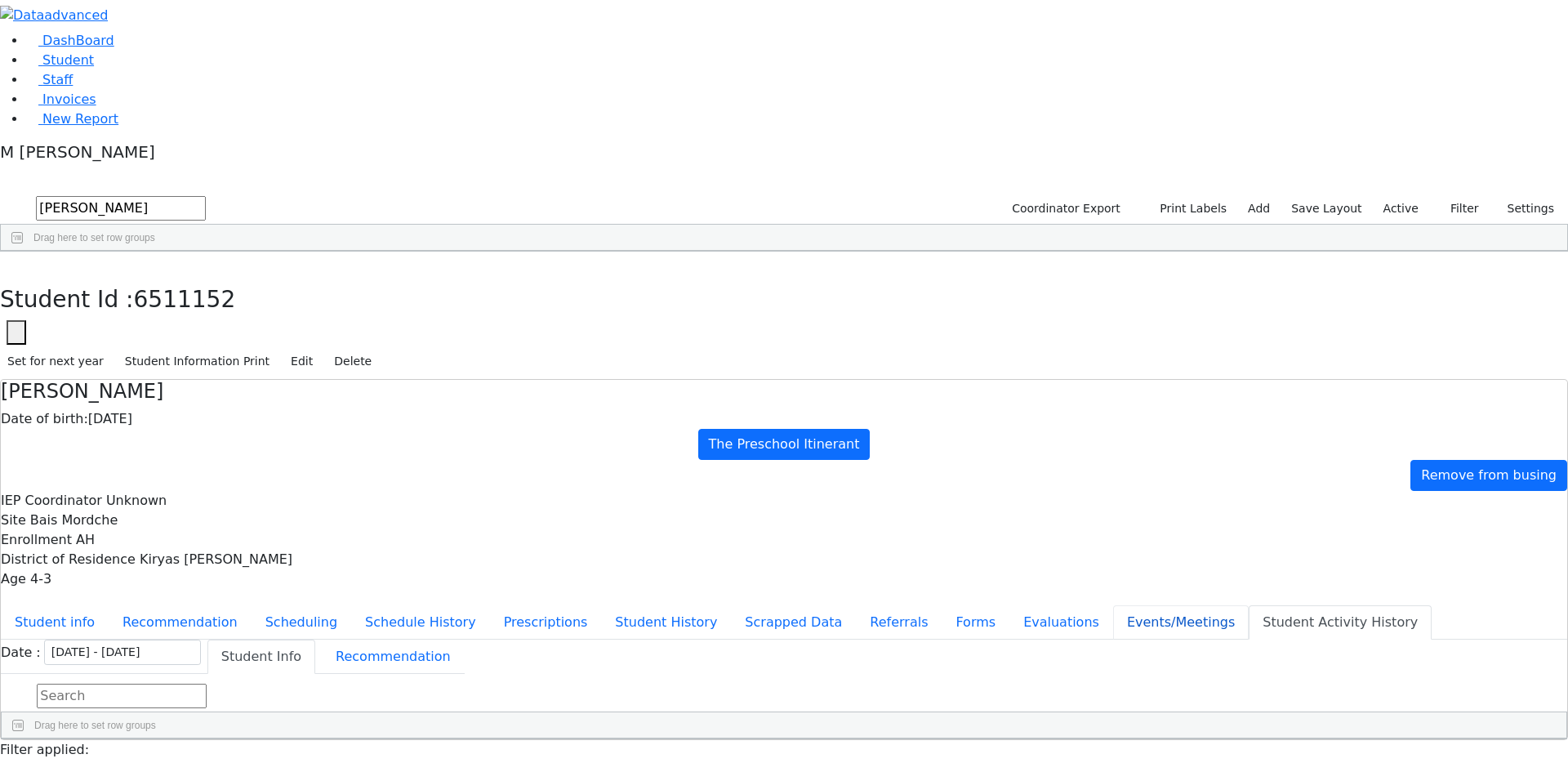
drag, startPoint x: 423, startPoint y: 487, endPoint x: 412, endPoint y: 493, distance: 12.5
click at [1113, 605] on button "Events/Meetings" at bounding box center [1181, 622] width 135 height 35
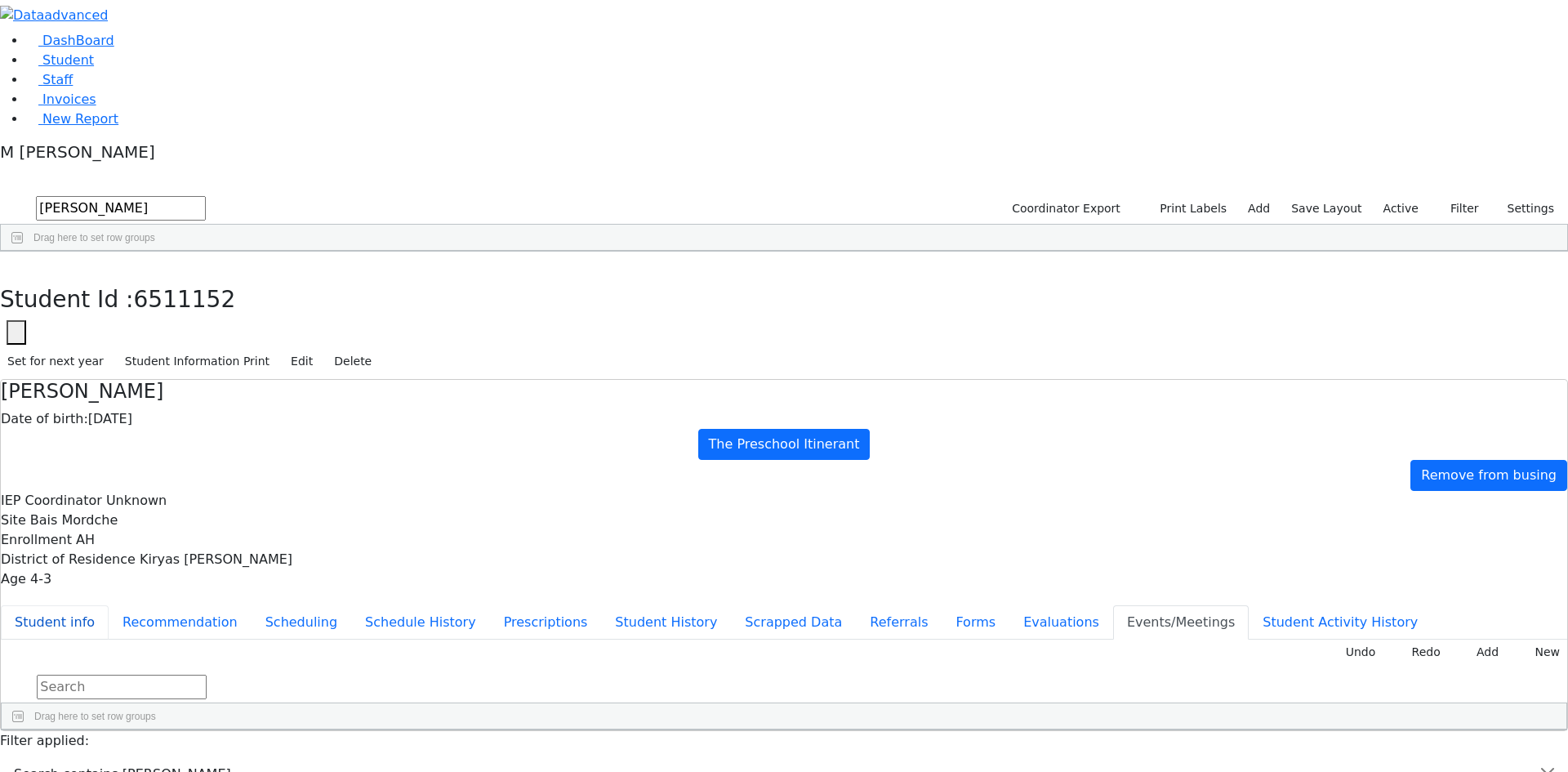
click at [109, 605] on button "Student info" at bounding box center [55, 622] width 108 height 35
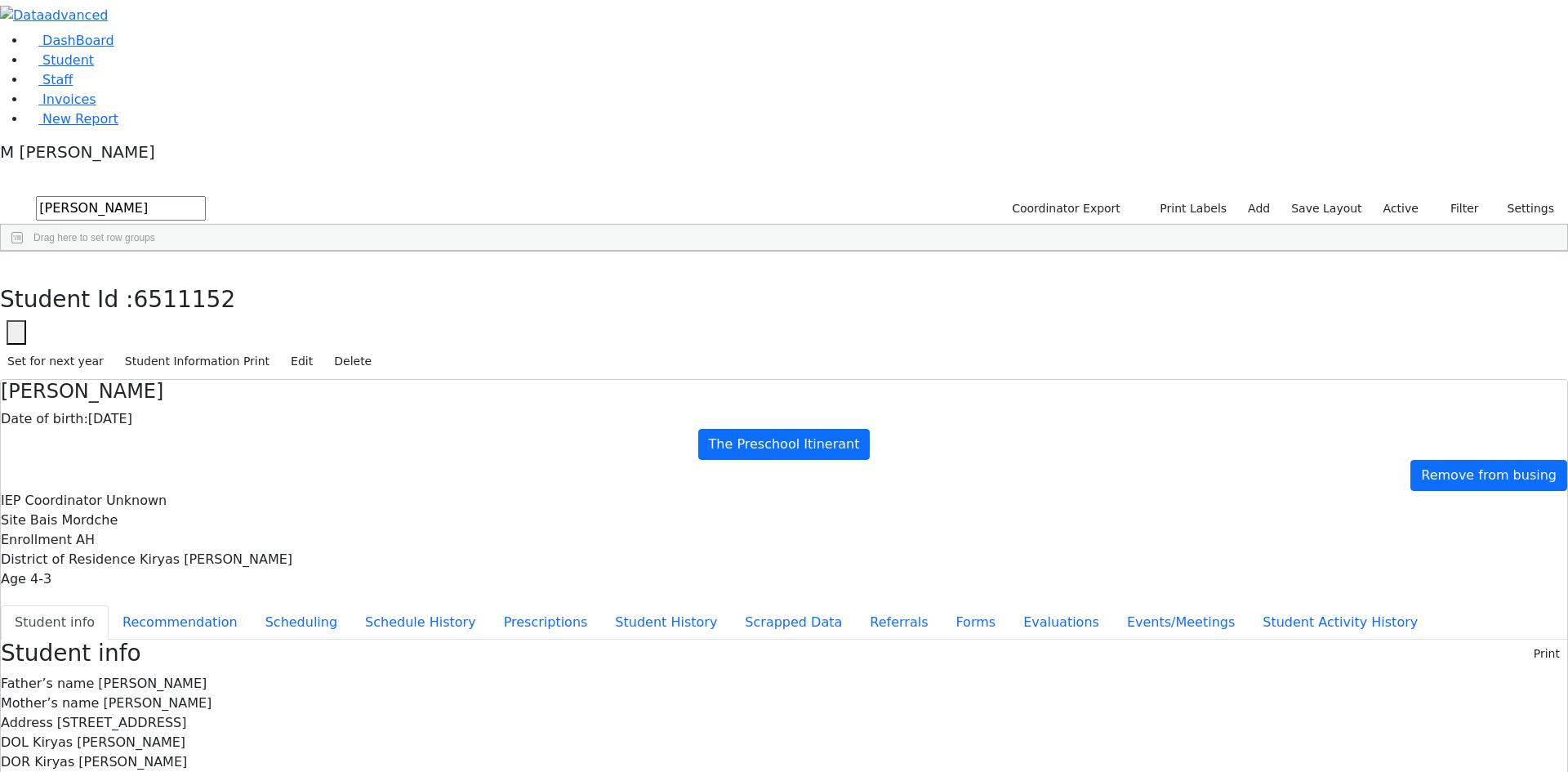
click at [323, 252] on div "Student Id : 6511152 Student Id 6511152 Cancel Save Set for next year Student I…" at bounding box center [784, 315] width 1568 height 128
click at [8, 265] on use "button" at bounding box center [8, 265] width 0 height 0
drag, startPoint x: 274, startPoint y: 72, endPoint x: 195, endPoint y: 67, distance: 79.2
click at [195, 193] on form "mull" at bounding box center [103, 208] width 206 height 31
type input "Yitty Ja"
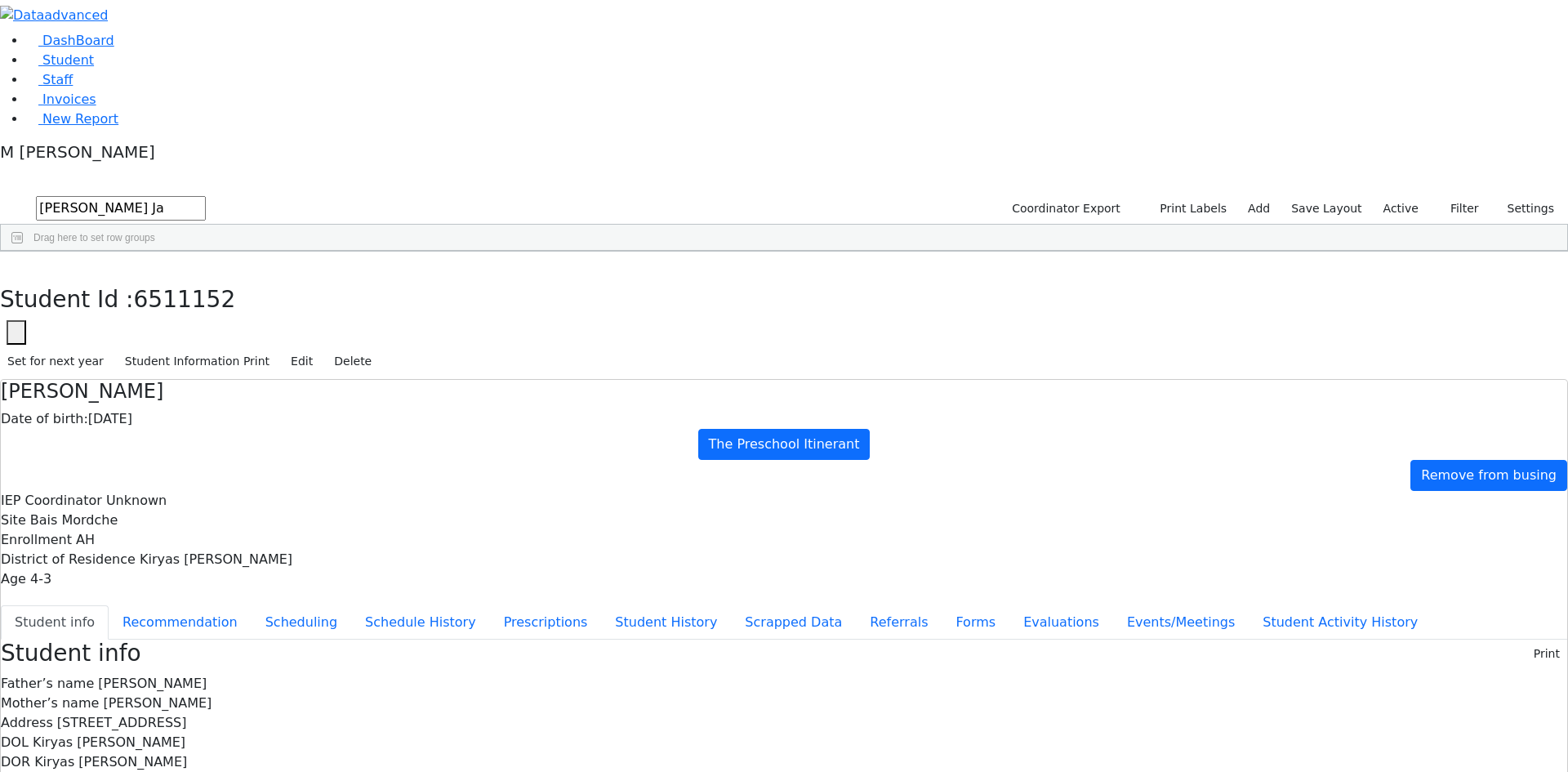
click at [157, 278] on div "Jacoby" at bounding box center [117, 289] width 79 height 23
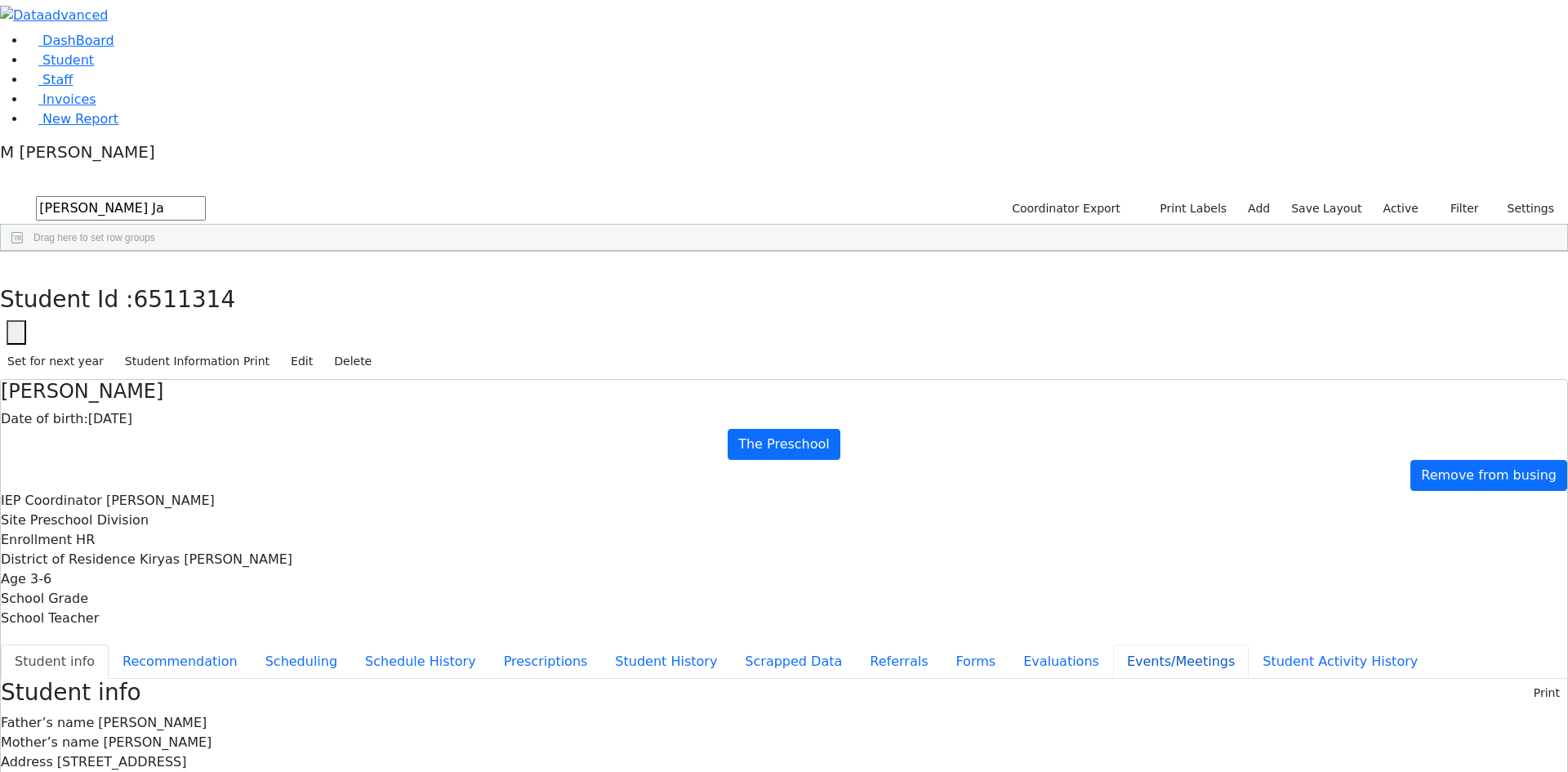
click at [1113, 644] on button "Events/Meetings" at bounding box center [1181, 661] width 135 height 35
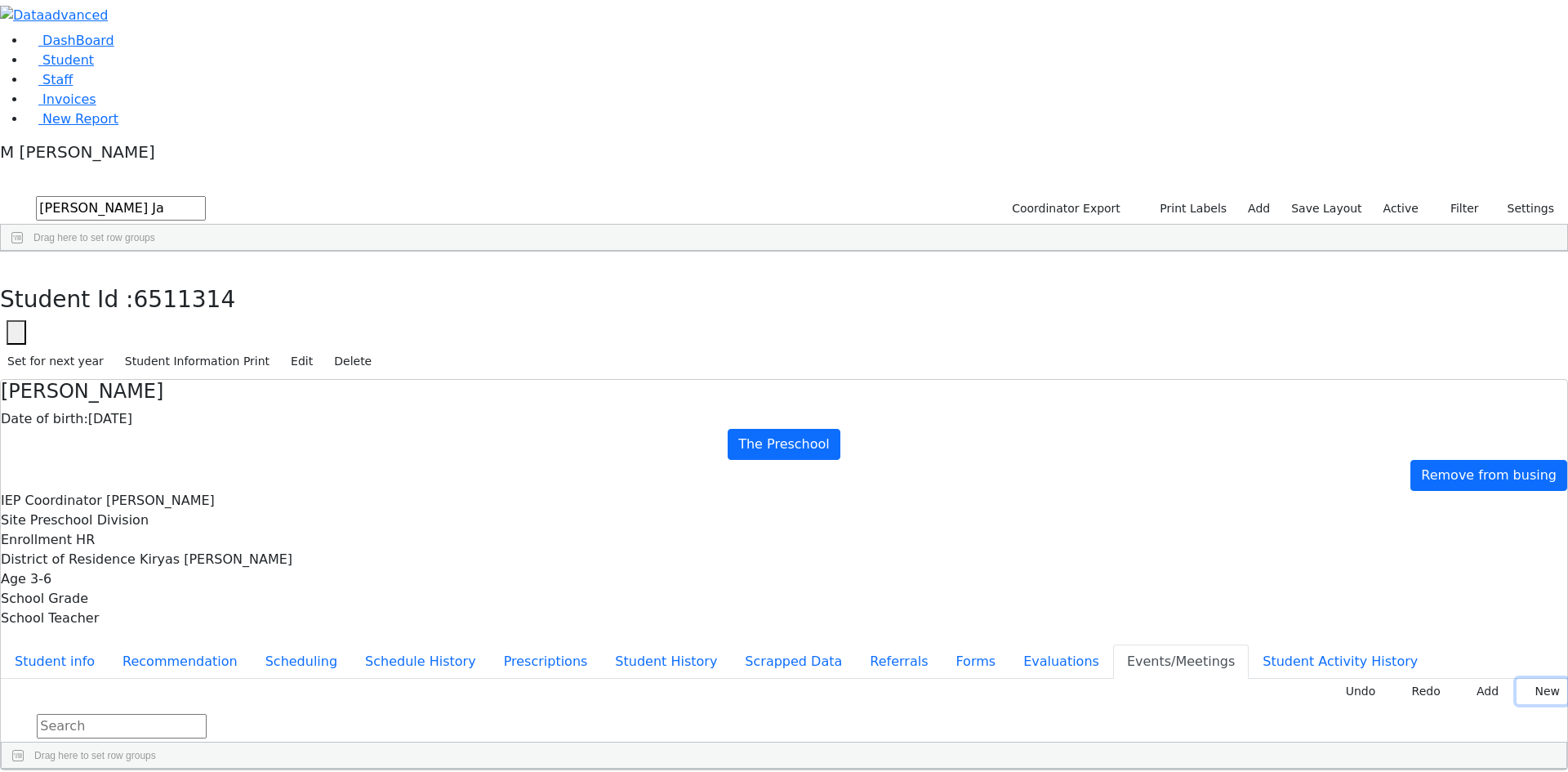
click at [1532, 679] on button "New" at bounding box center [1542, 692] width 51 height 25
type input "2025-09-26"
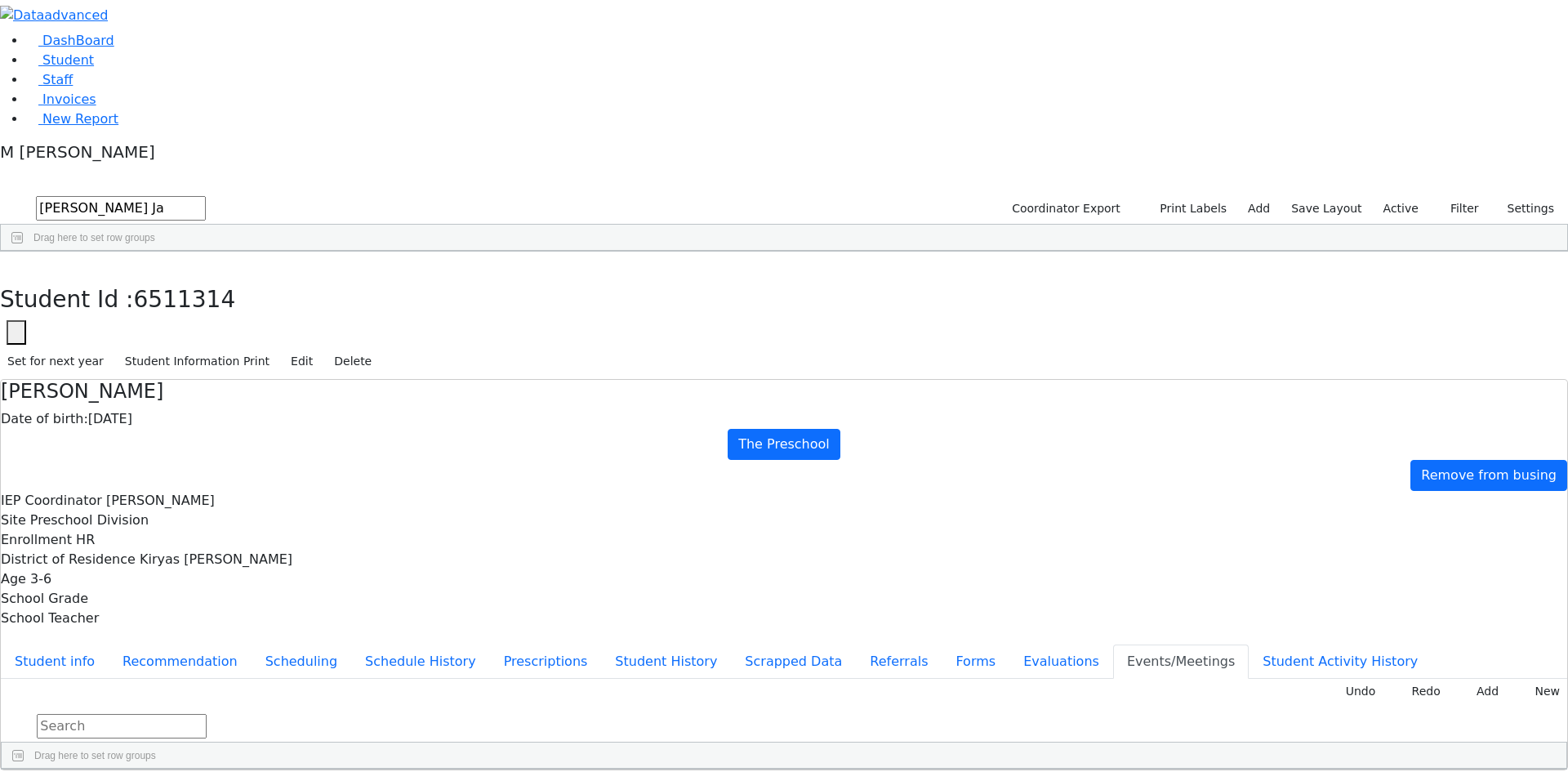
type input "Modify PT Goals"
click at [109, 644] on button "Student info" at bounding box center [55, 661] width 108 height 35
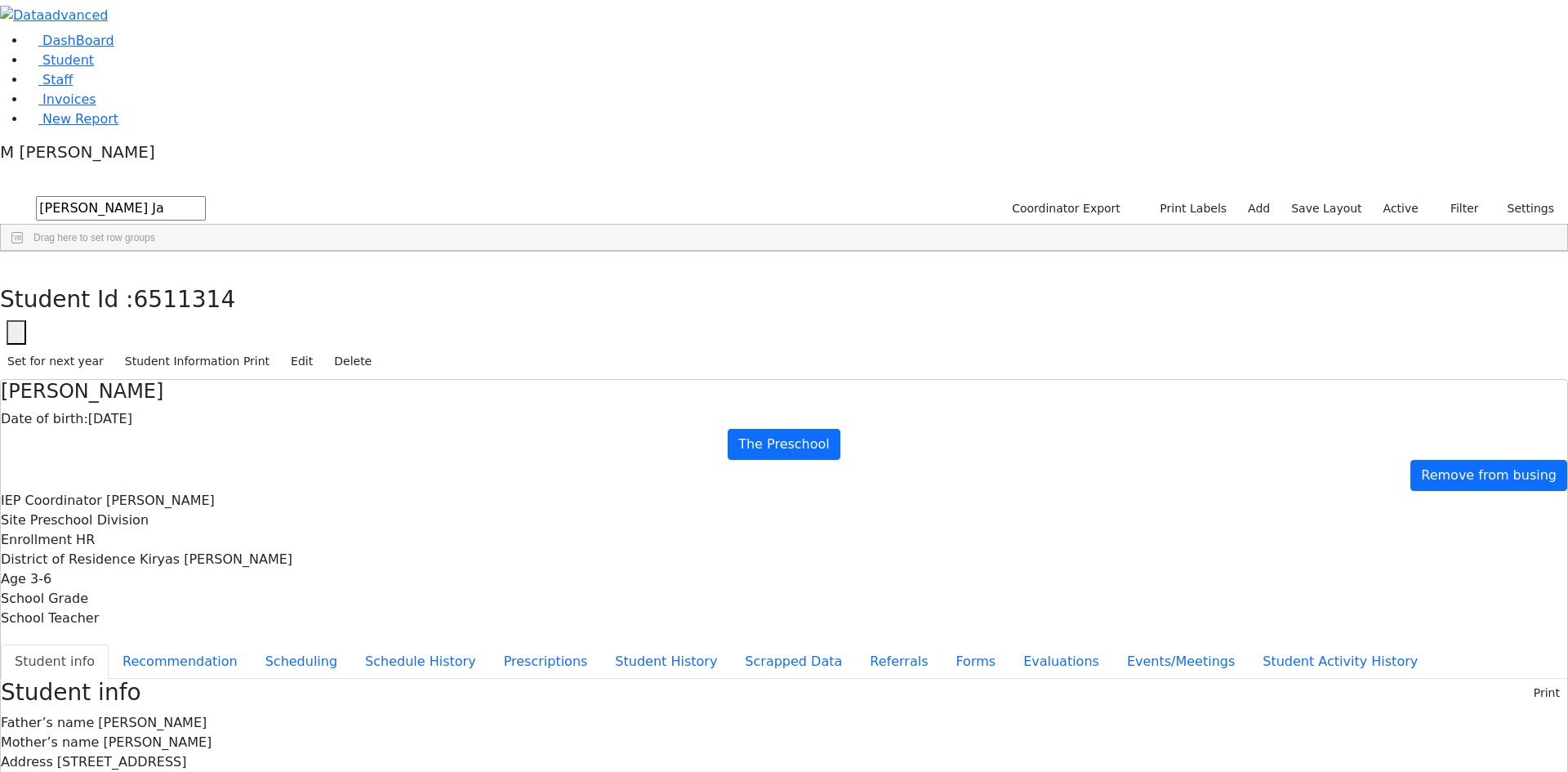
scroll to position [129, 0]
drag, startPoint x: 850, startPoint y: 528, endPoint x: 988, endPoint y: 534, distance: 138.1
copy div "tzippyloeb@gmail.com"
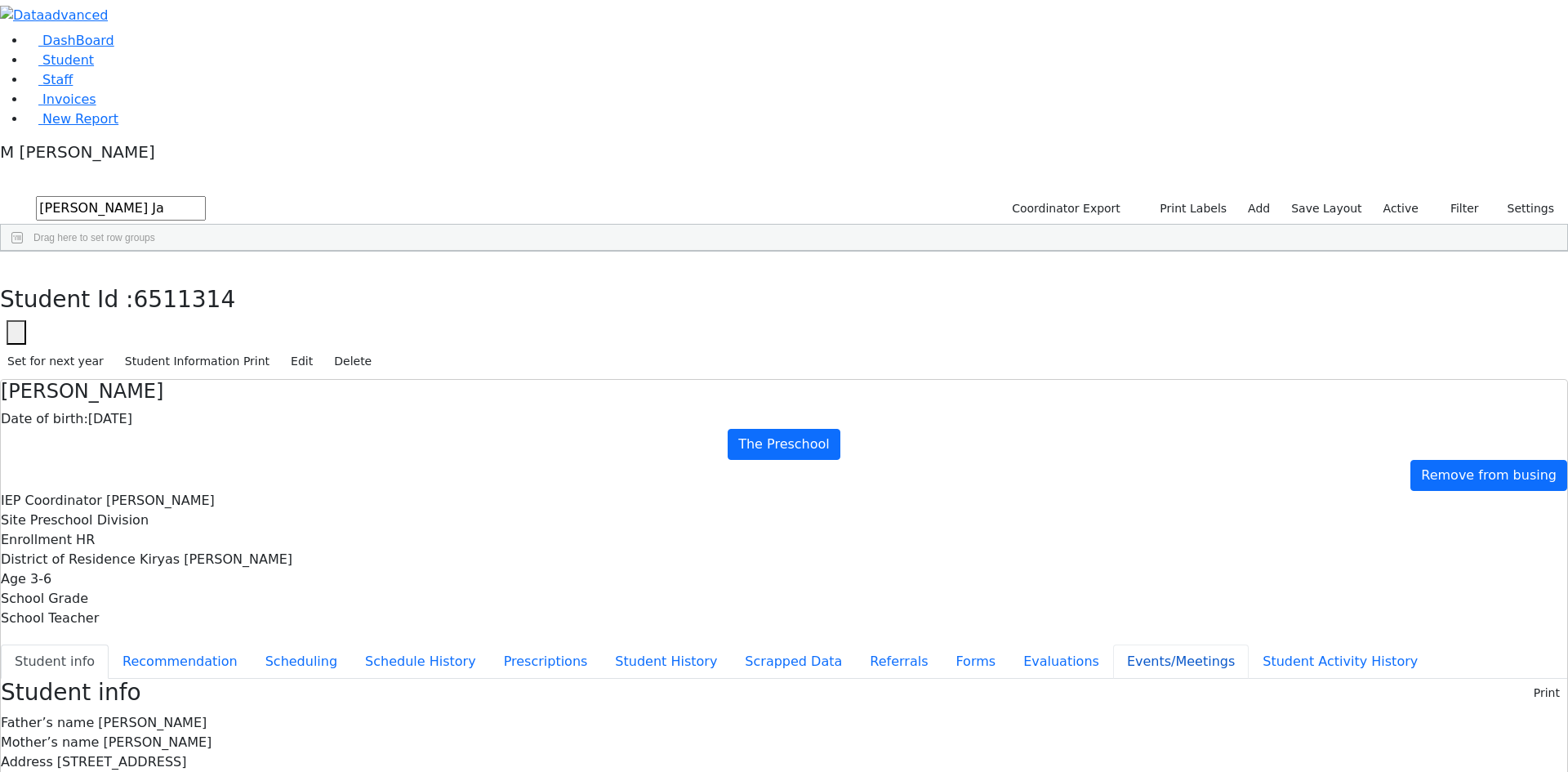
click at [1113, 644] on button "Events/Meetings" at bounding box center [1181, 661] width 135 height 35
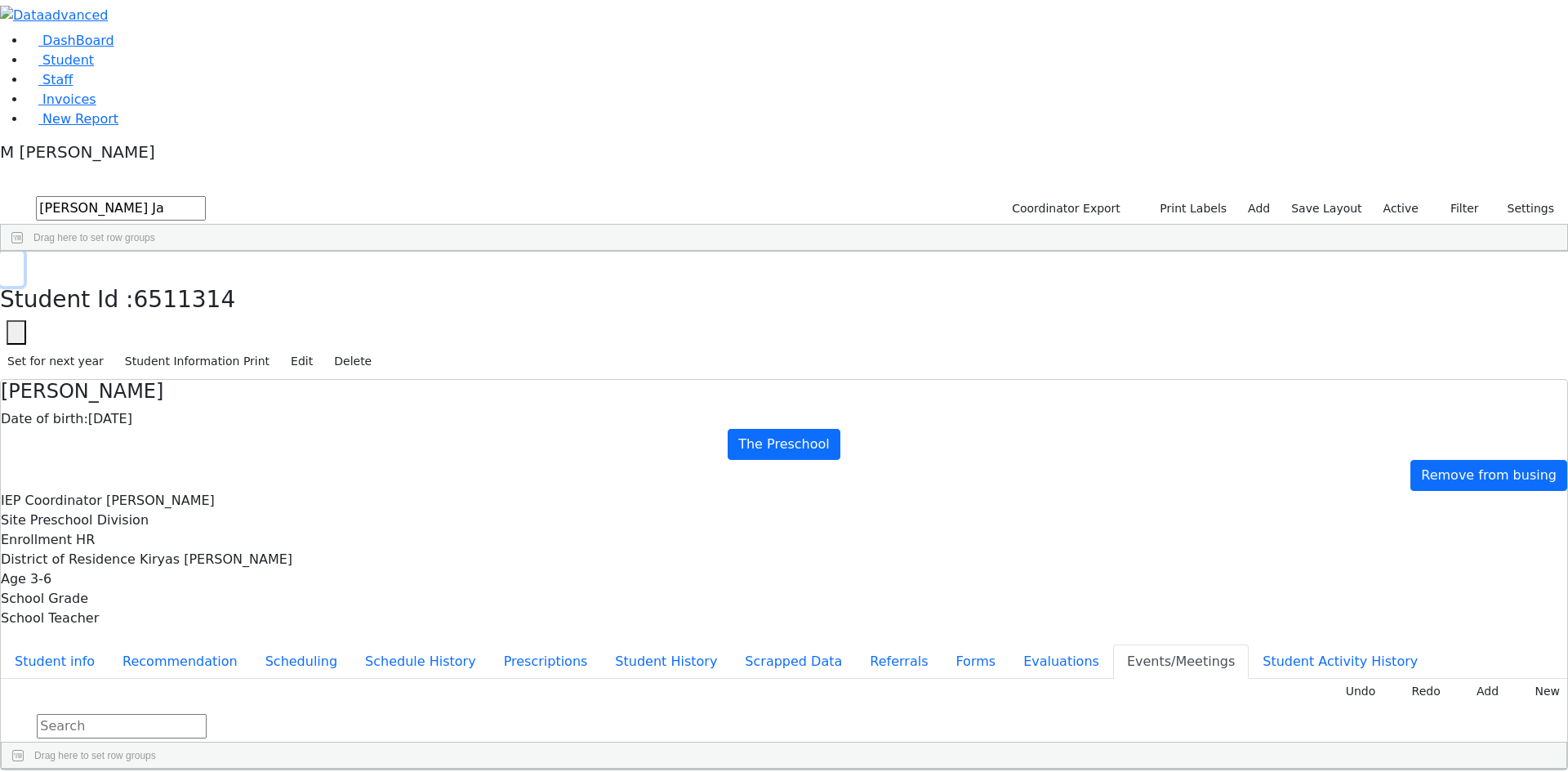
click at [24, 252] on button "button" at bounding box center [12, 269] width 24 height 35
click at [65, 48] on link "DashBoard" at bounding box center [70, 41] width 88 height 15
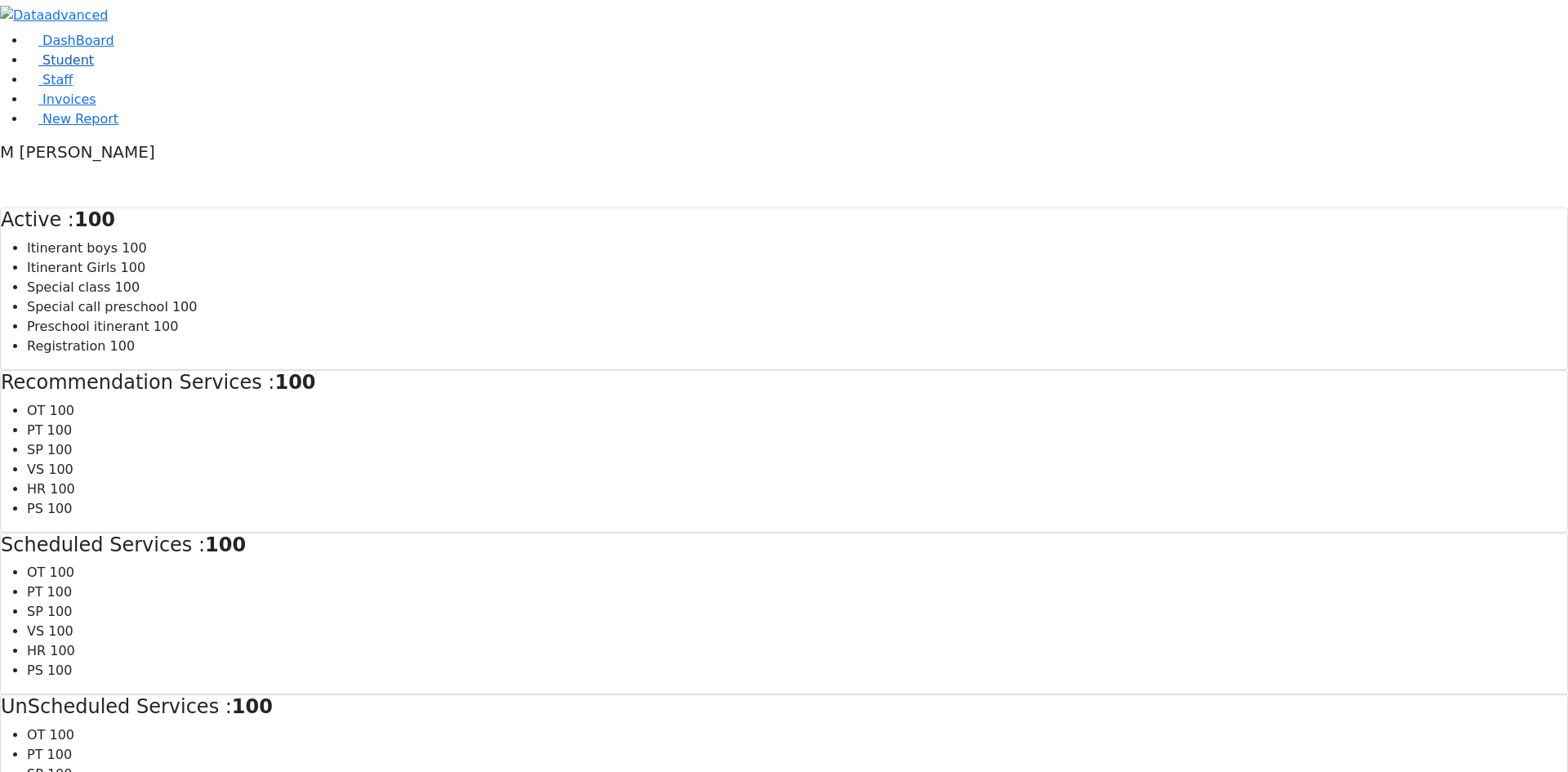
click at [53, 68] on link "Student" at bounding box center [60, 60] width 68 height 15
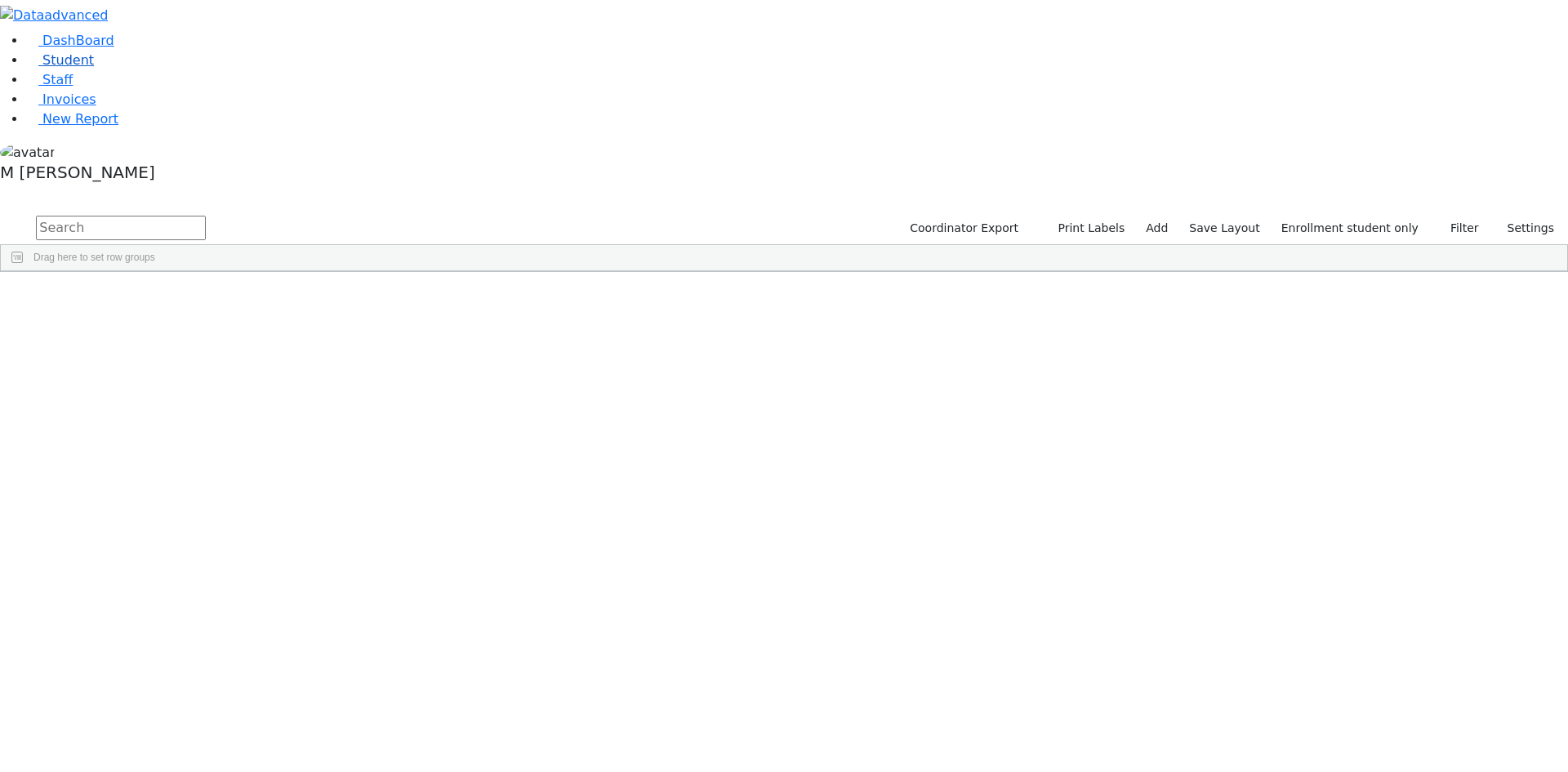
click at [94, 68] on link "Student" at bounding box center [60, 60] width 68 height 15
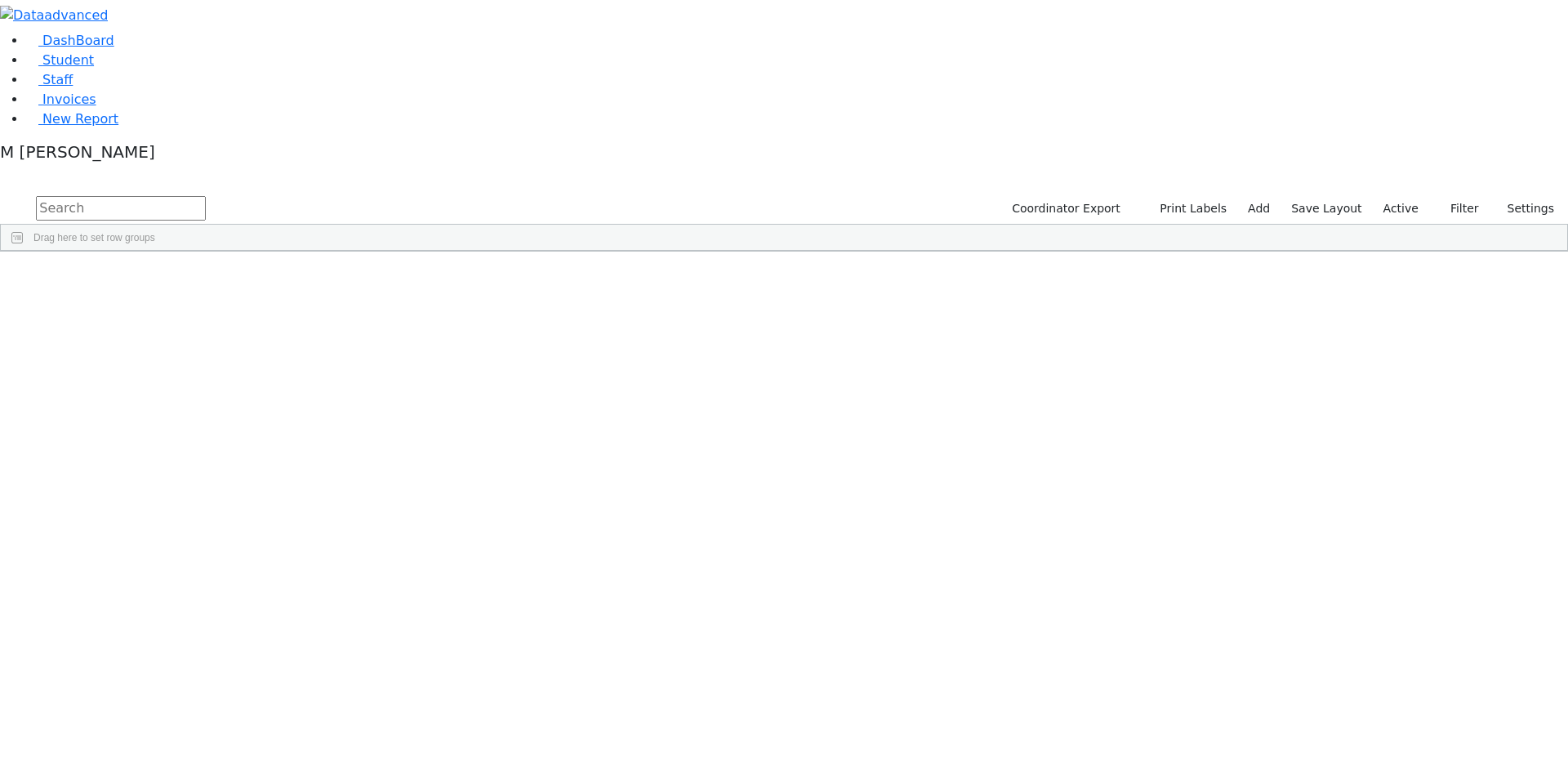
click at [206, 196] on input "text" at bounding box center [121, 208] width 170 height 25
type input "[PERSON_NAME]"
click at [0, 193] on button "submit" at bounding box center [16, 208] width 32 height 31
click at [243, 278] on div "Shimon" at bounding box center [203, 289] width 79 height 23
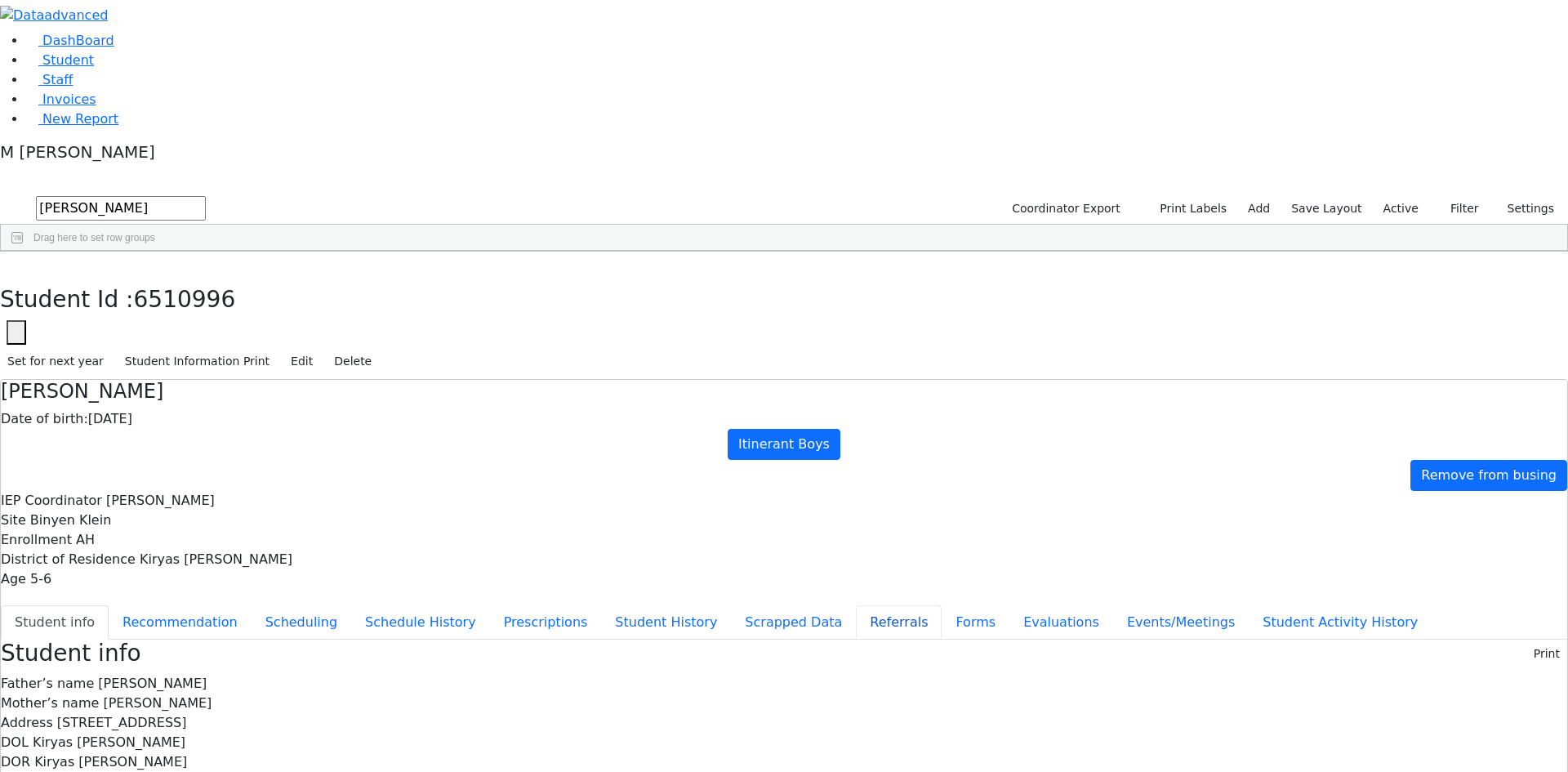
click at [856, 605] on button "Referrals" at bounding box center [899, 622] width 85 height 35
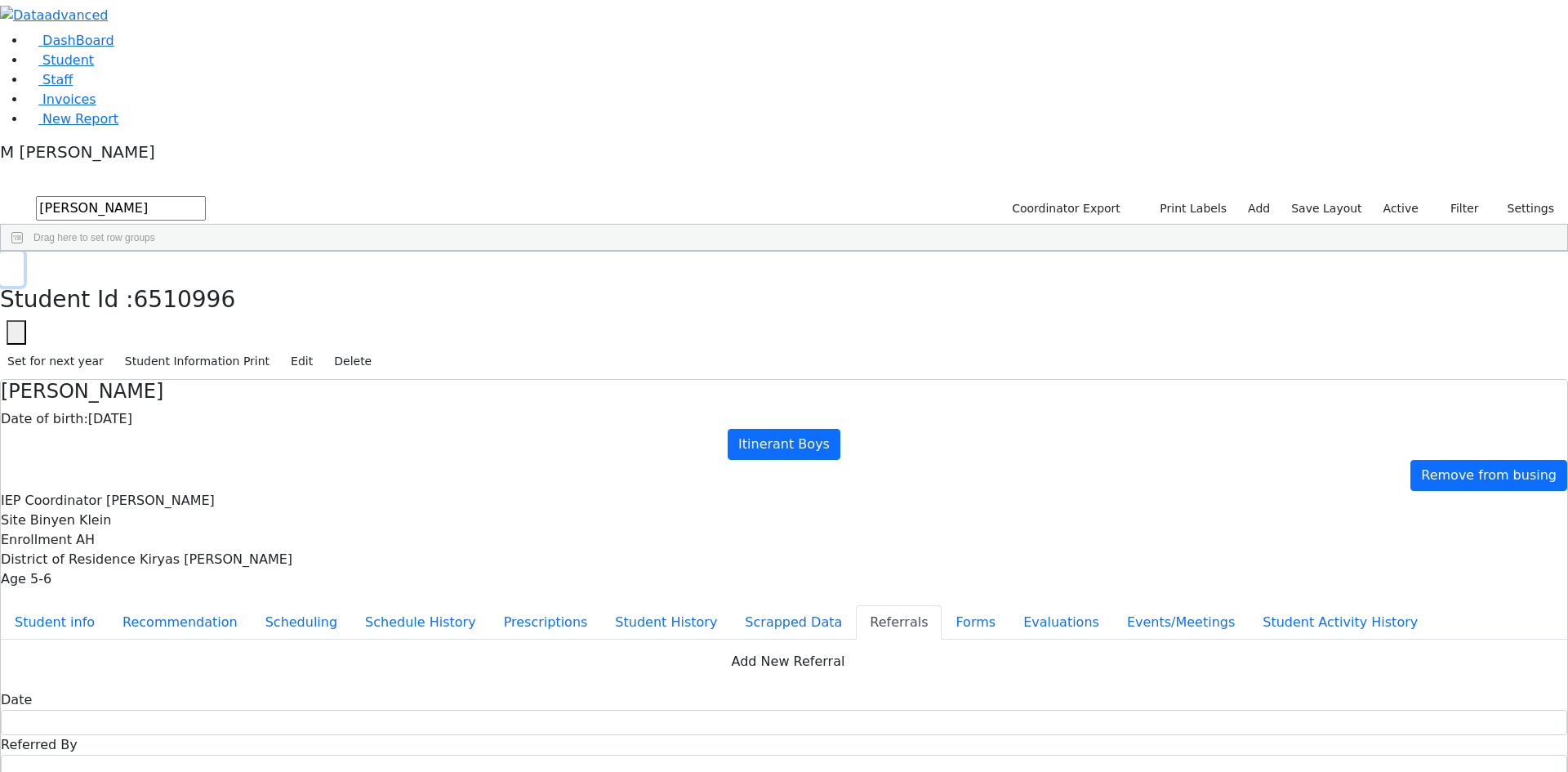
click at [24, 252] on button "button" at bounding box center [12, 269] width 24 height 35
